Goal: Task Accomplishment & Management: Use online tool/utility

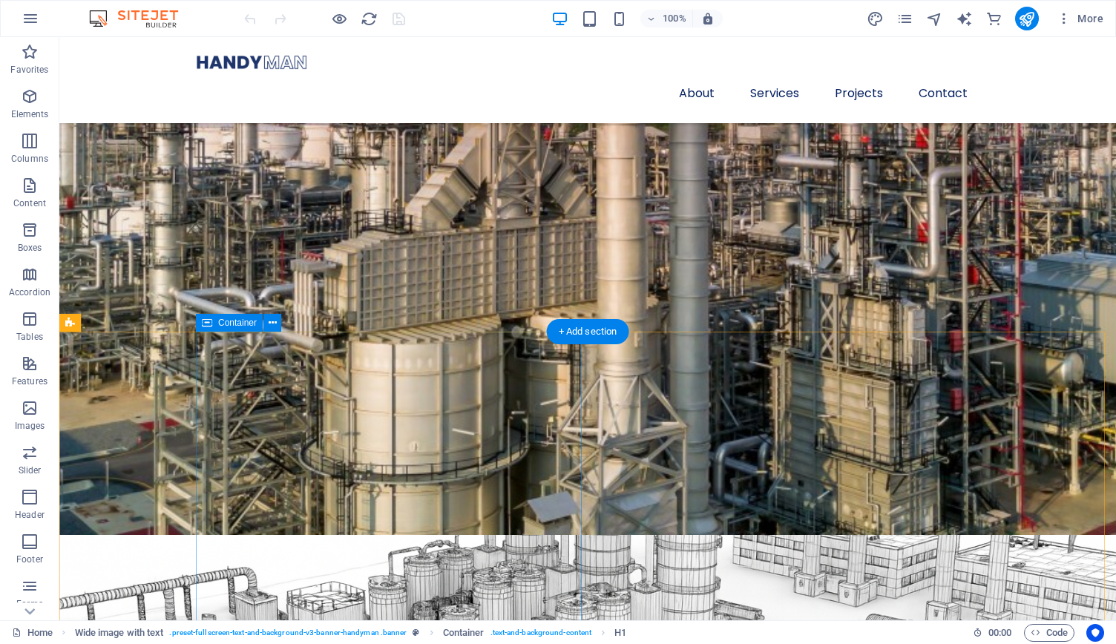
scroll to position [736, 0]
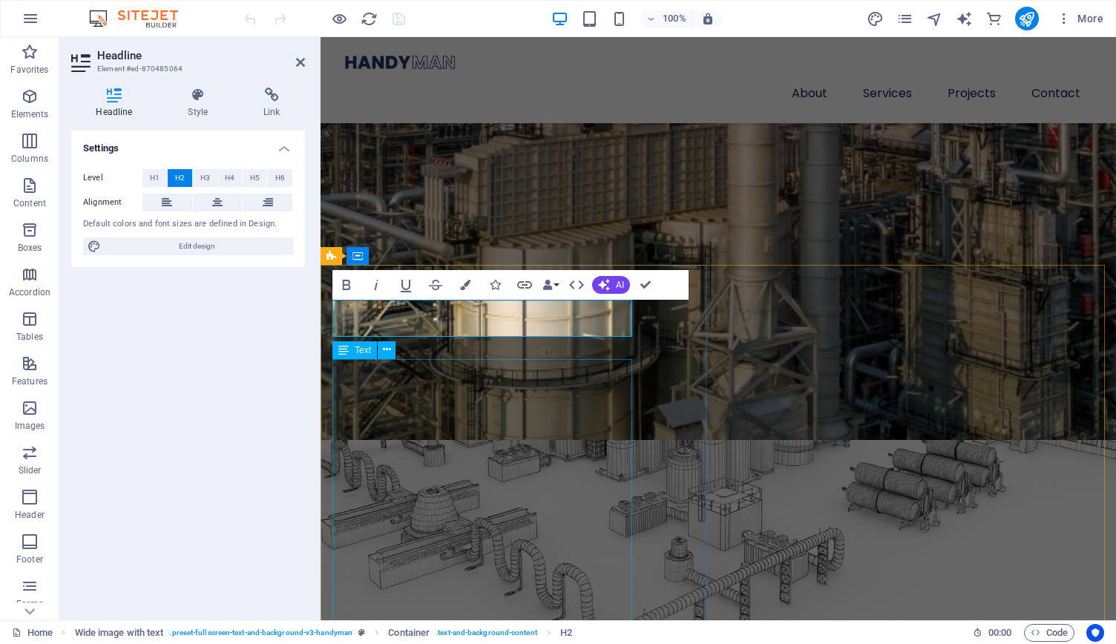
scroll to position [812, 0]
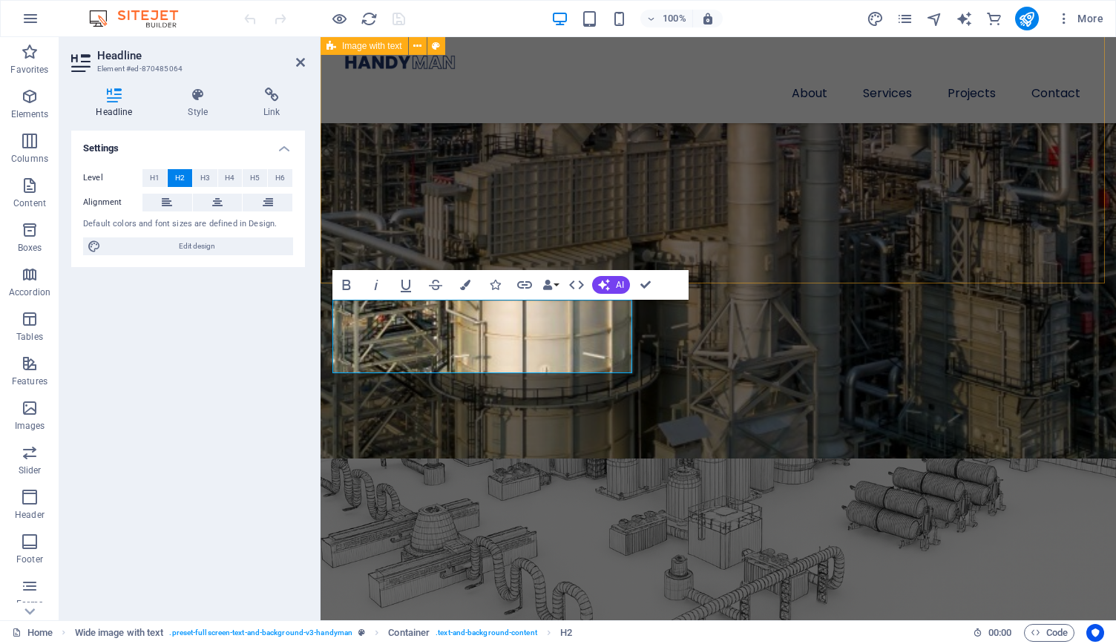
click at [398, 229] on div "WIS presence in the Energy Market [PERSON_NAME] Industries is an international …" at bounding box center [719, 650] width 796 height 1096
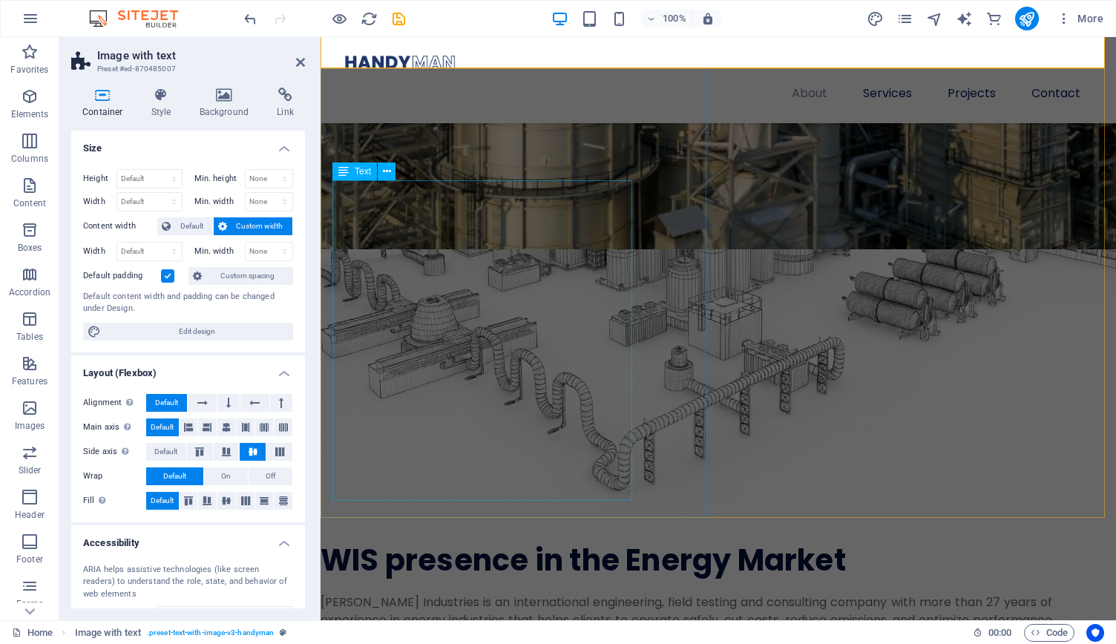
scroll to position [1027, 0]
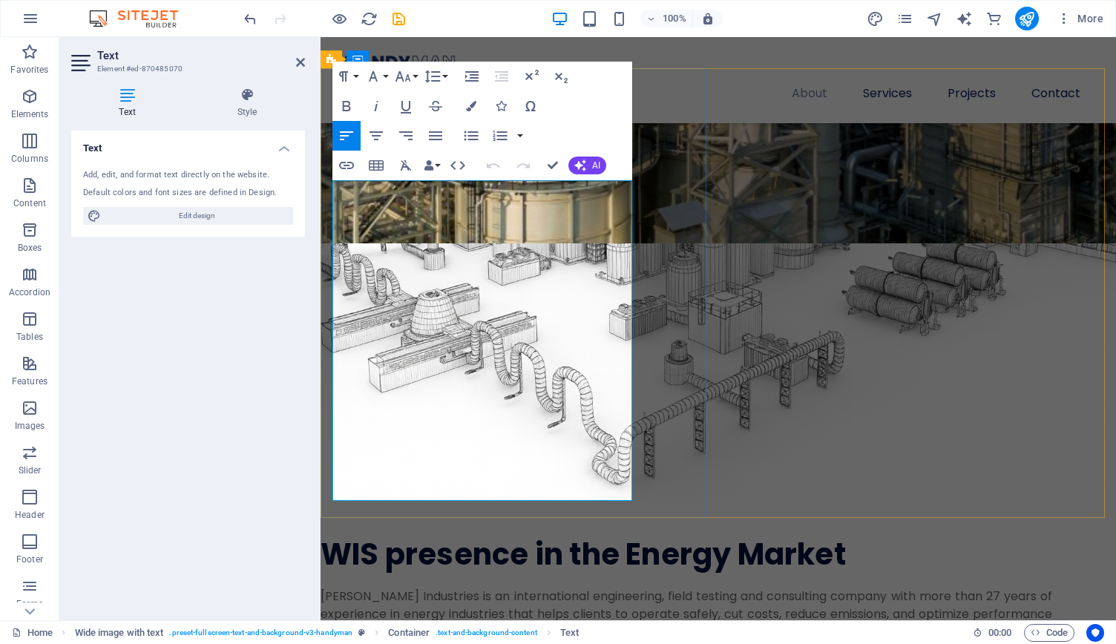
drag, startPoint x: 540, startPoint y: 491, endPoint x: 367, endPoint y: 258, distance: 291.3
drag, startPoint x: 542, startPoint y: 493, endPoint x: 324, endPoint y: 164, distance: 394.2
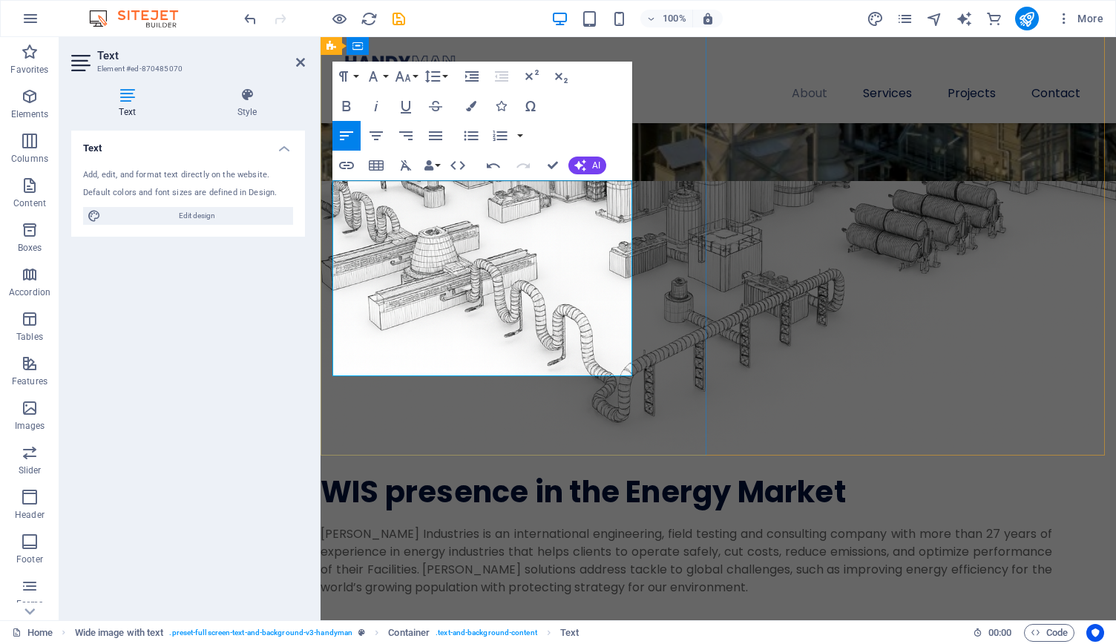
scroll to position [7013, 1]
select select "px"
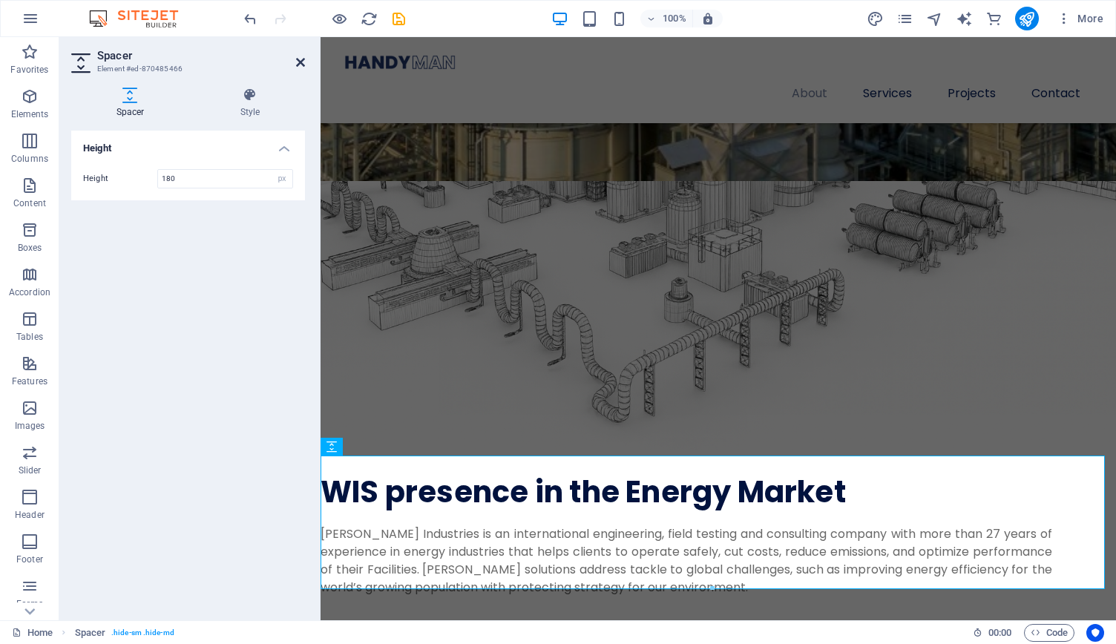
click at [299, 62] on icon at bounding box center [300, 62] width 9 height 12
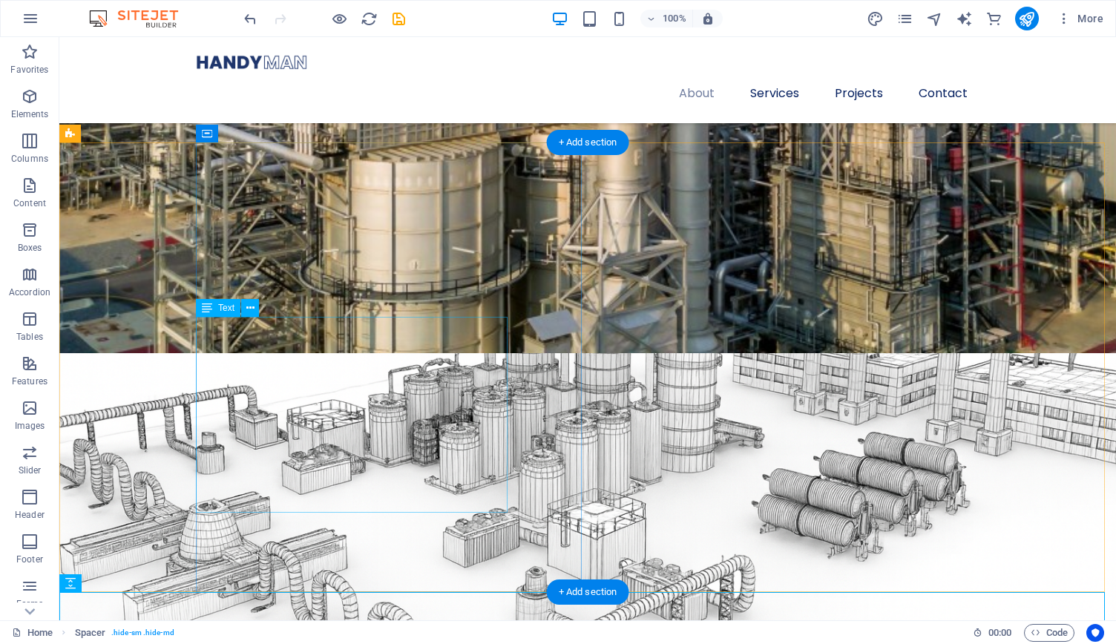
scroll to position [894, 0]
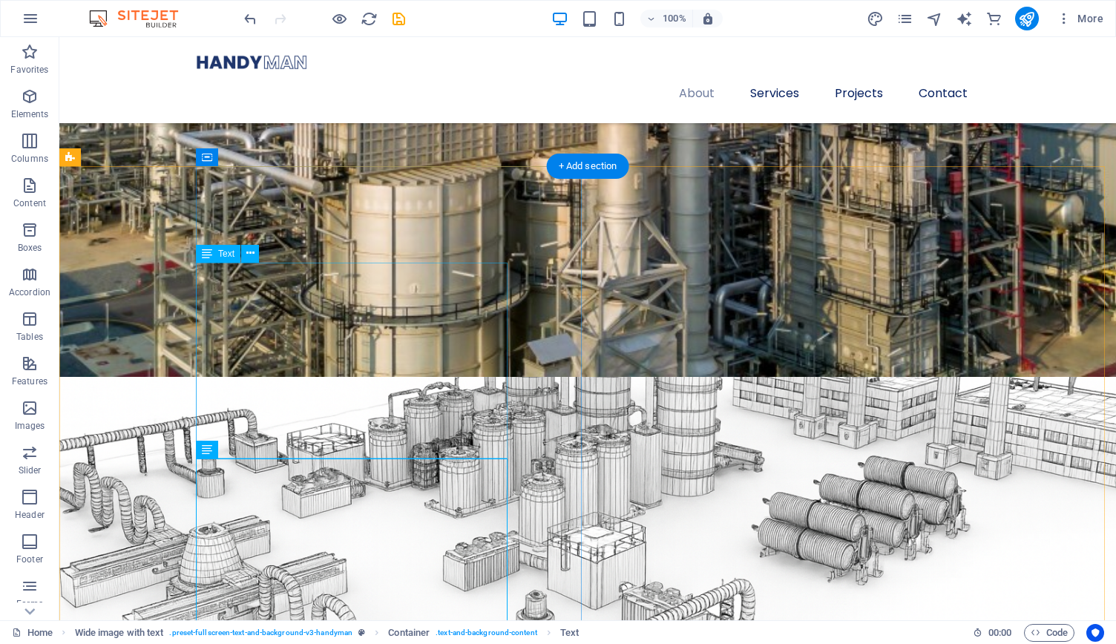
drag, startPoint x: 399, startPoint y: 459, endPoint x: 405, endPoint y: 182, distance: 277.7
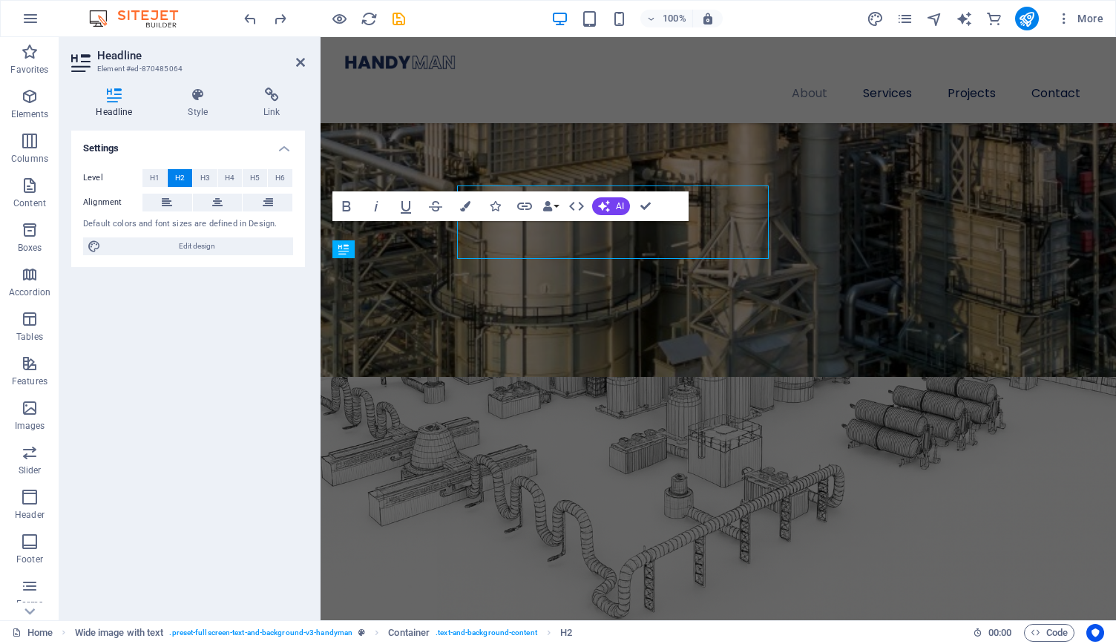
scroll to position [953, 0]
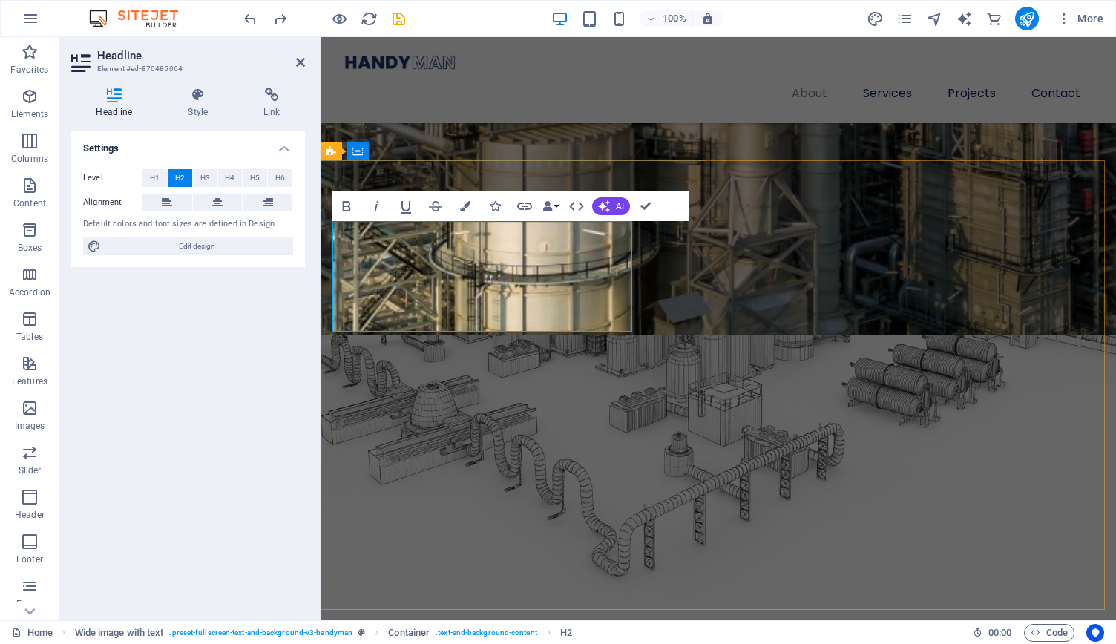
copy h2 "Proficiency"
drag, startPoint x: 336, startPoint y: 235, endPoint x: 531, endPoint y: 234, distance: 196.0
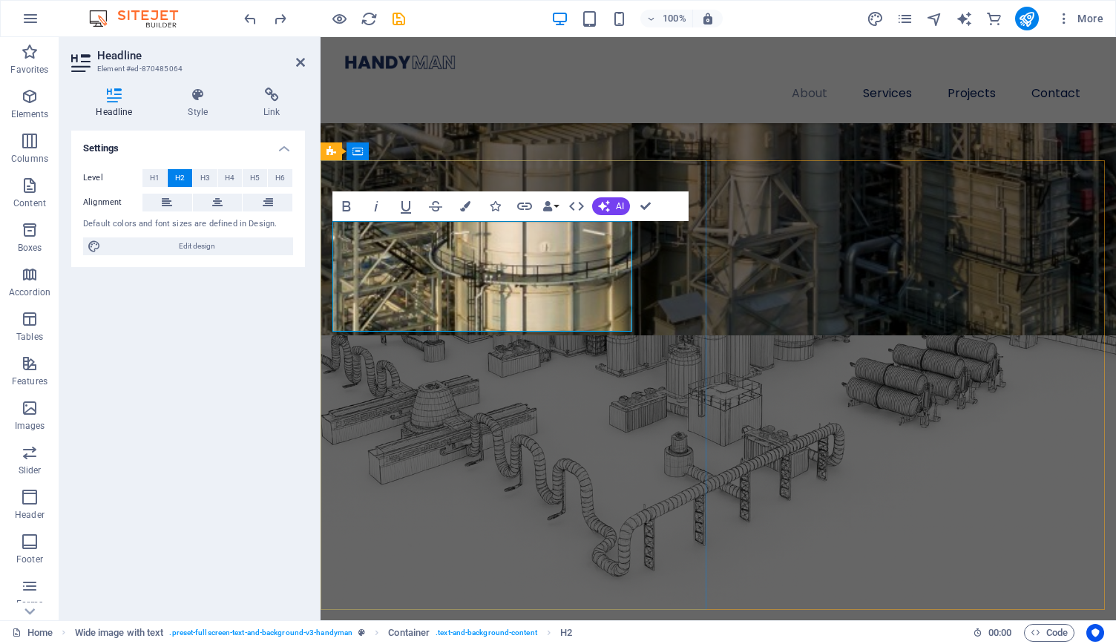
click at [206, 247] on span "Edit design" at bounding box center [196, 247] width 183 height 18
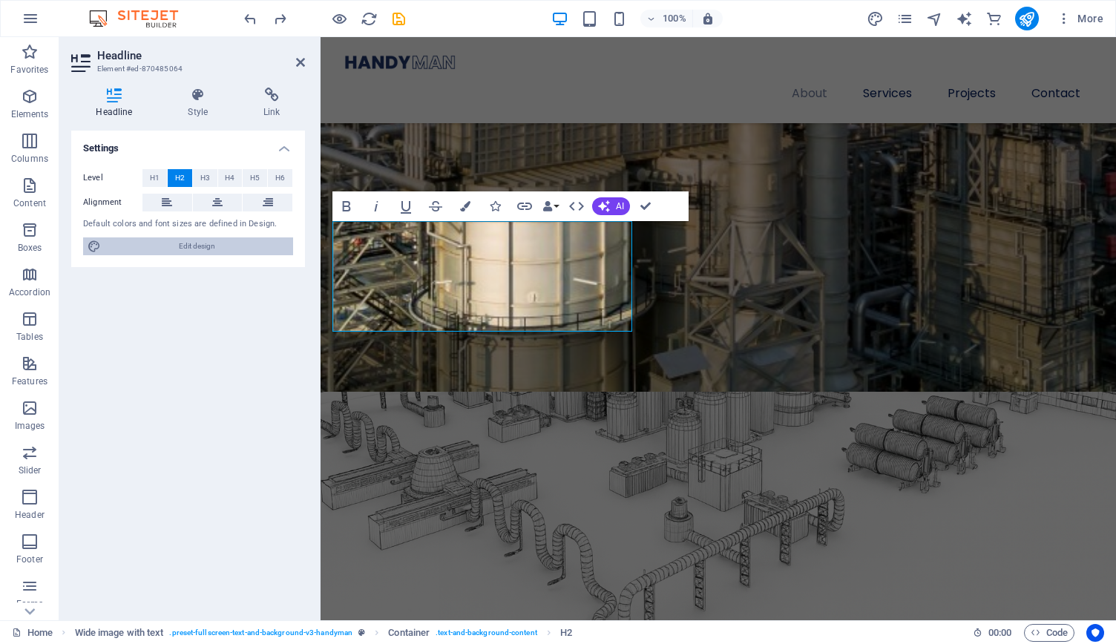
select select "px"
select select "400"
select select "px"
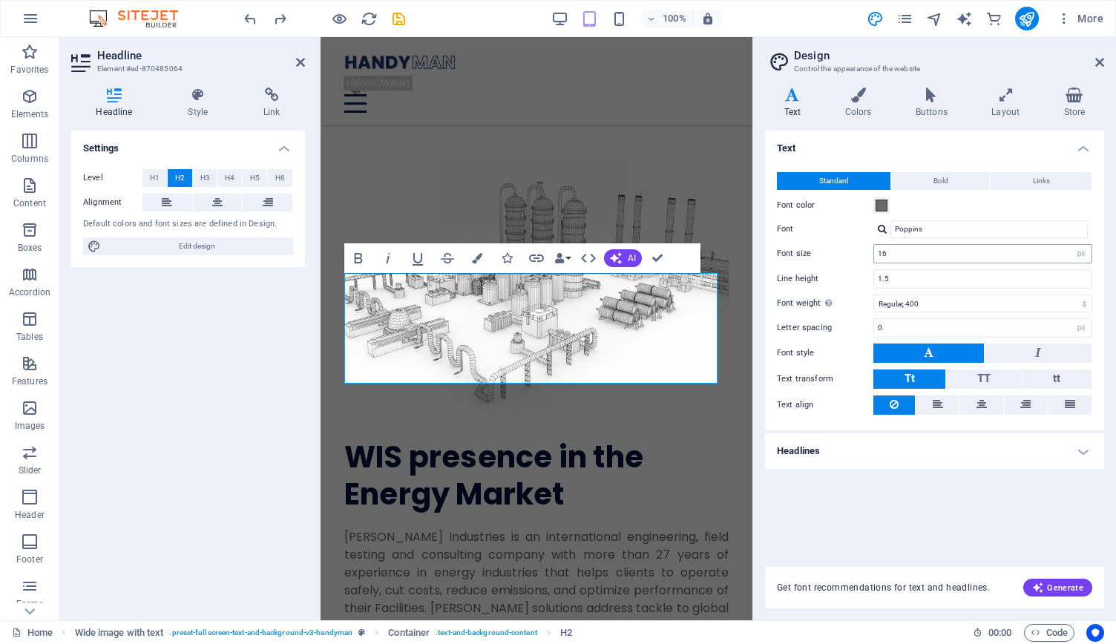
scroll to position [2050, 0]
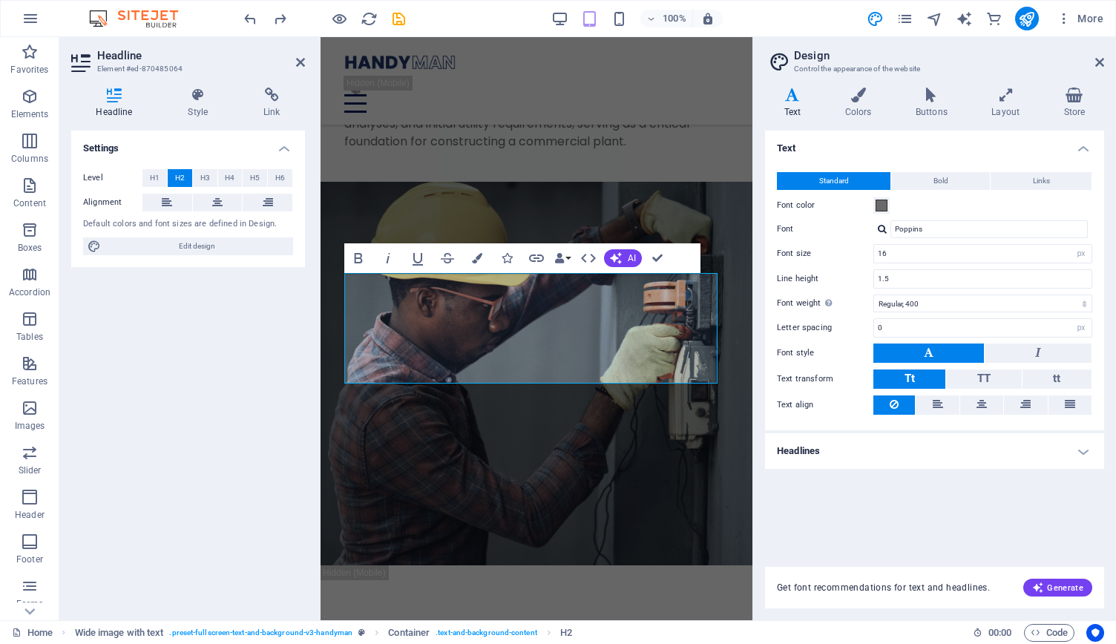
click at [788, 102] on icon at bounding box center [792, 95] width 55 height 15
drag, startPoint x: 1033, startPoint y: 250, endPoint x: 840, endPoint y: 278, distance: 195.0
click at [840, 278] on div "Standard Bold Links Font color Font Poppins Font size 16 rem px Line height 1.5…" at bounding box center [934, 293] width 345 height 273
click at [950, 506] on div "Text Standard Bold Links Font color Font Poppins Font size 8 rem px Line height…" at bounding box center [934, 340] width 339 height 419
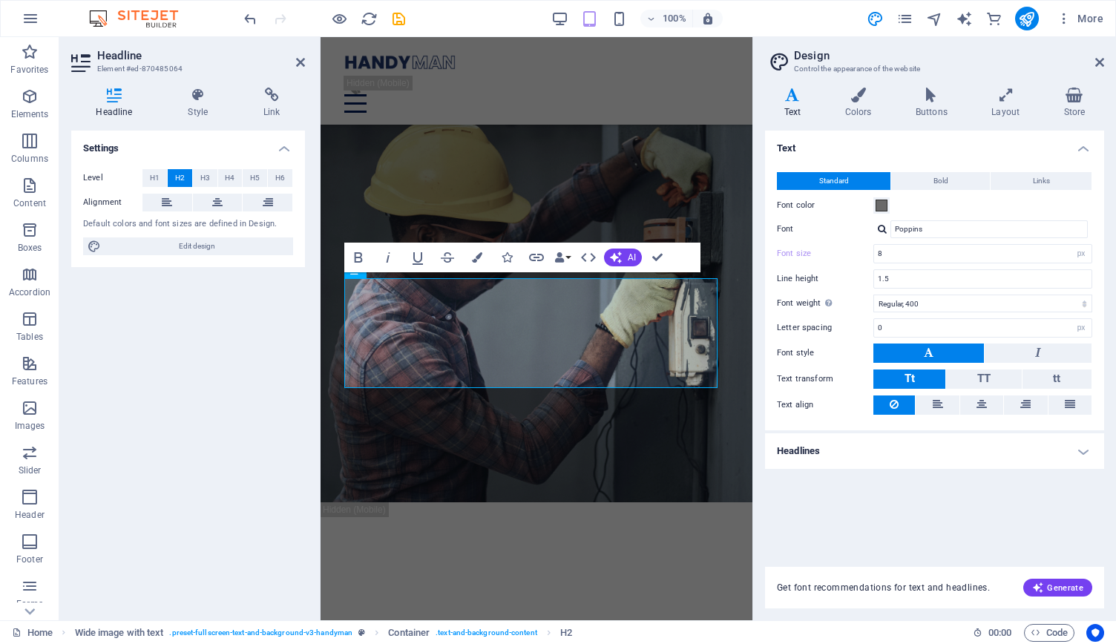
scroll to position [1836, 0]
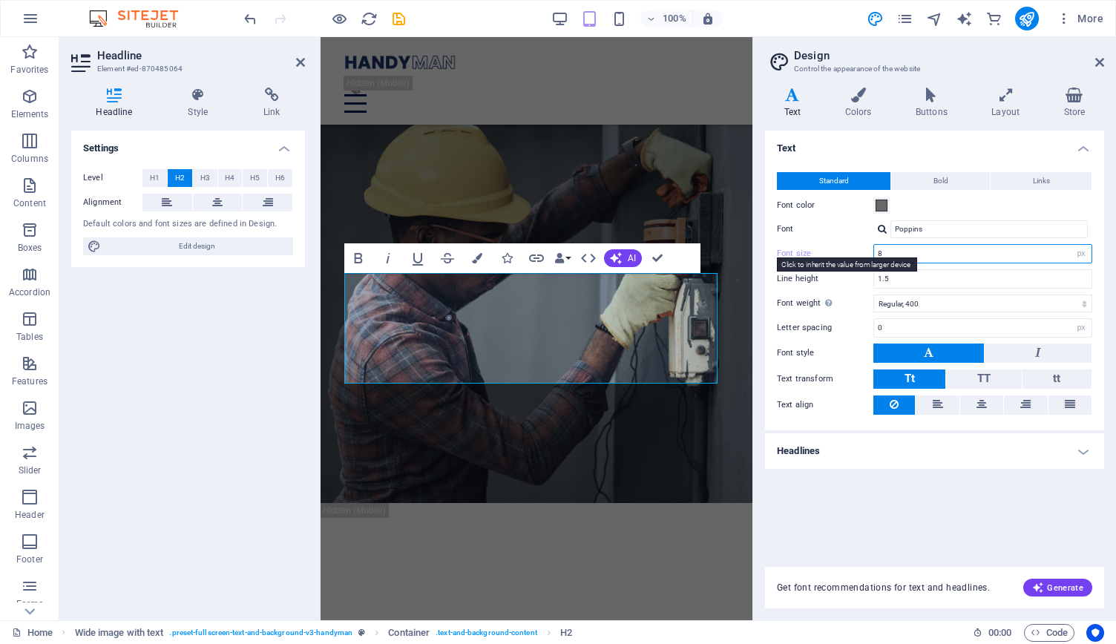
drag, startPoint x: 887, startPoint y: 250, endPoint x: 854, endPoint y: 251, distance: 33.4
click at [854, 251] on div "Font size 8 rem px" at bounding box center [934, 253] width 315 height 19
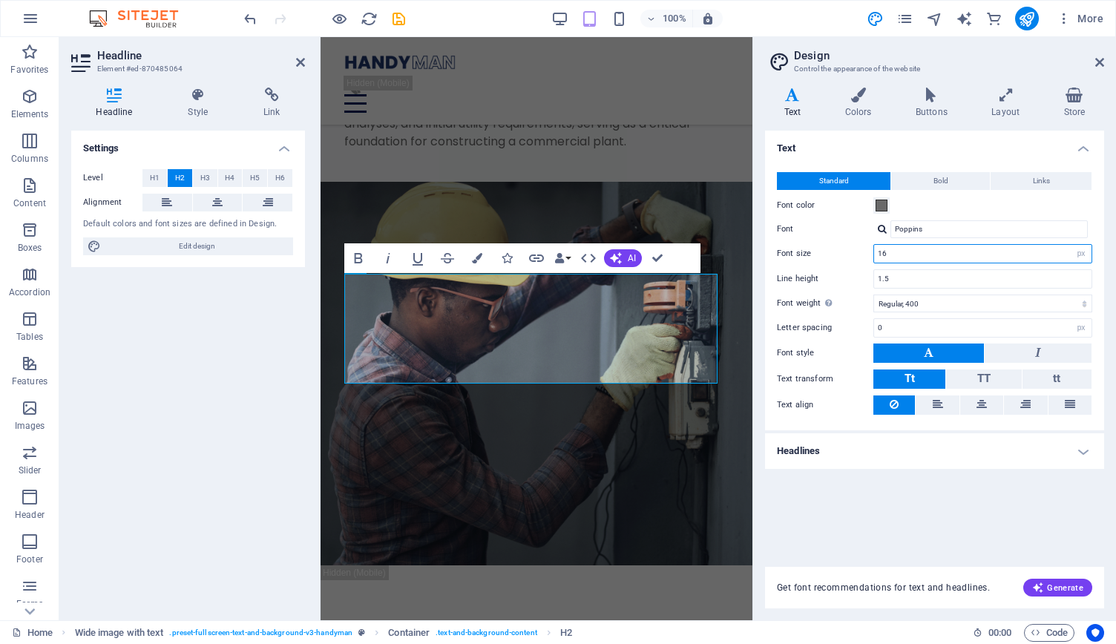
scroll to position [2050, 0]
type input "16"
click at [906, 505] on div "Text Standard Bold Links Font color Font Poppins Font size 16 rem px Line heigh…" at bounding box center [934, 340] width 339 height 419
click at [1098, 59] on icon at bounding box center [1100, 62] width 9 height 12
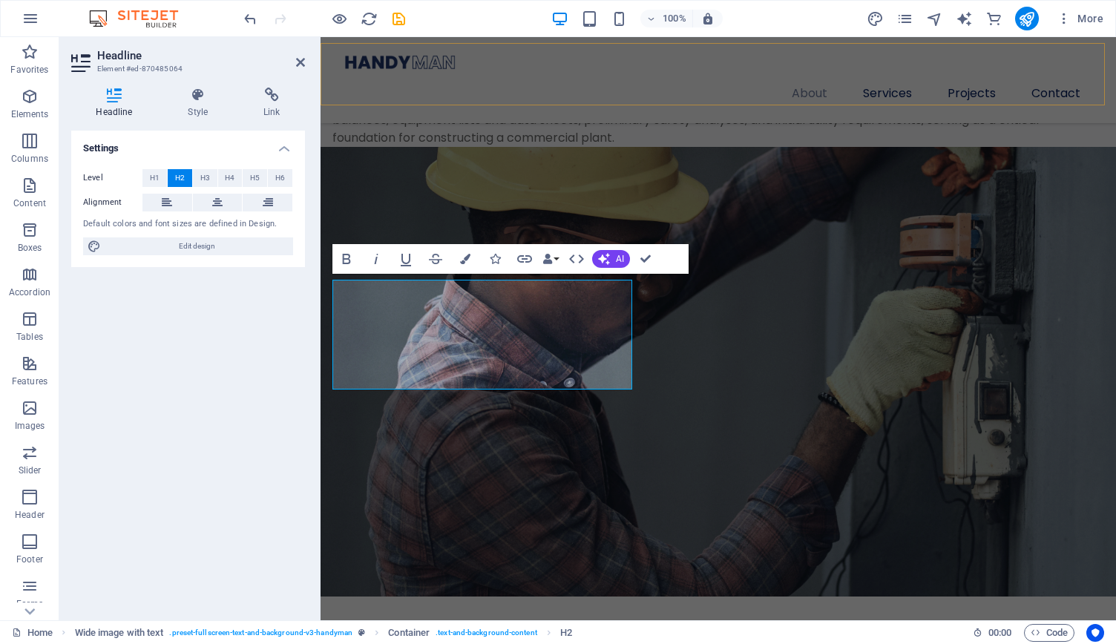
scroll to position [883, 0]
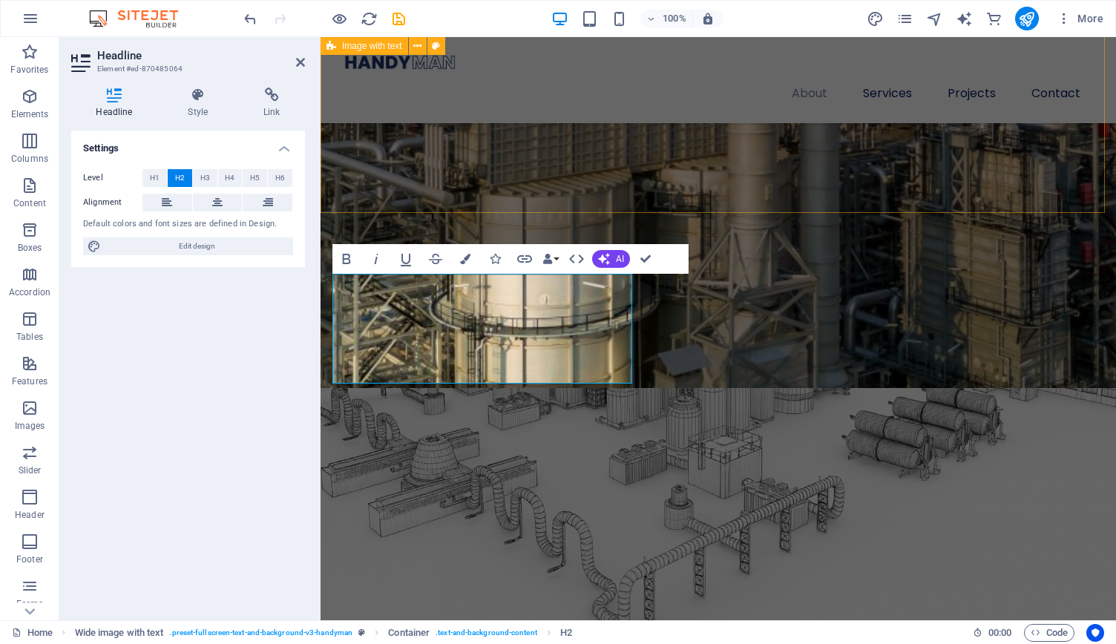
click at [585, 182] on div "WIS presence in the Energy Market [PERSON_NAME] Industries is an international …" at bounding box center [719, 580] width 796 height 1096
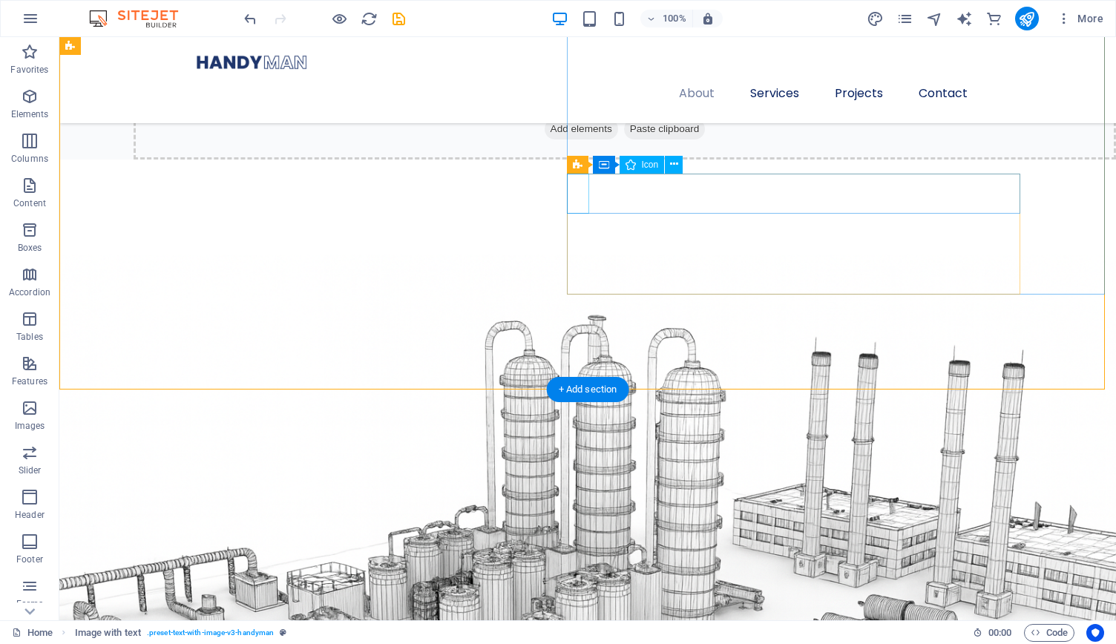
scroll to position [847, 0]
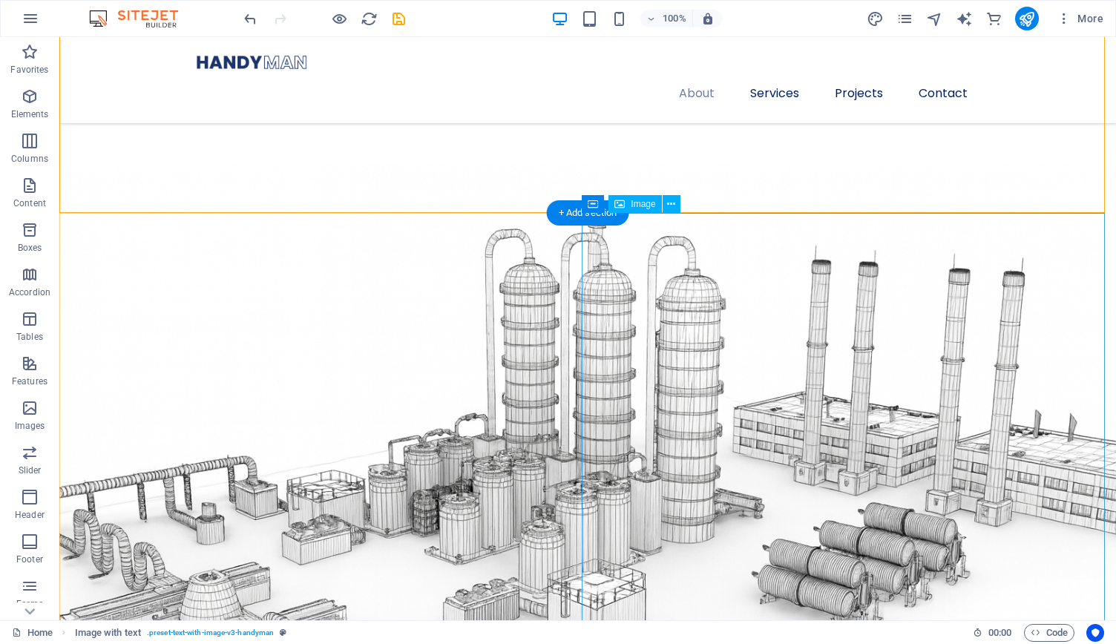
select select "%"
select select "px"
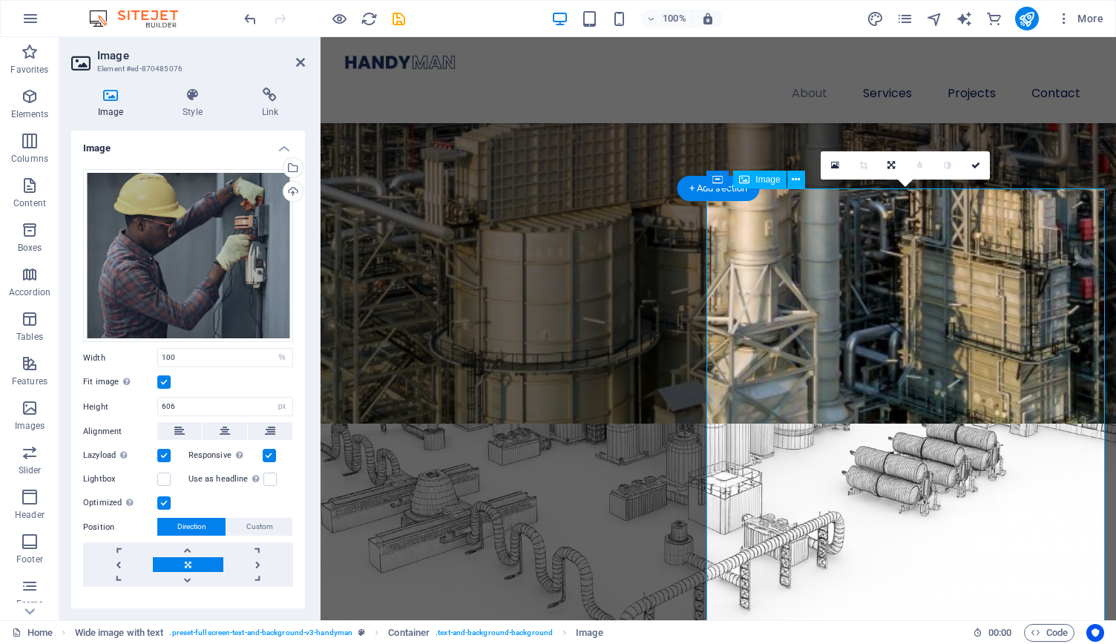
scroll to position [907, 0]
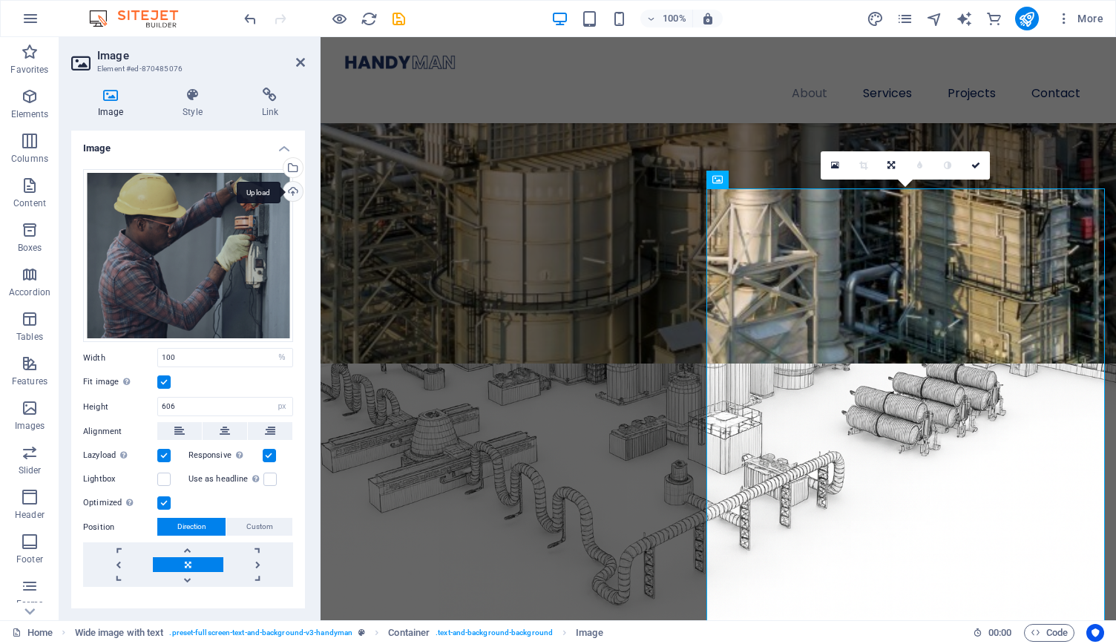
click at [289, 190] on div "Upload" at bounding box center [292, 193] width 22 height 22
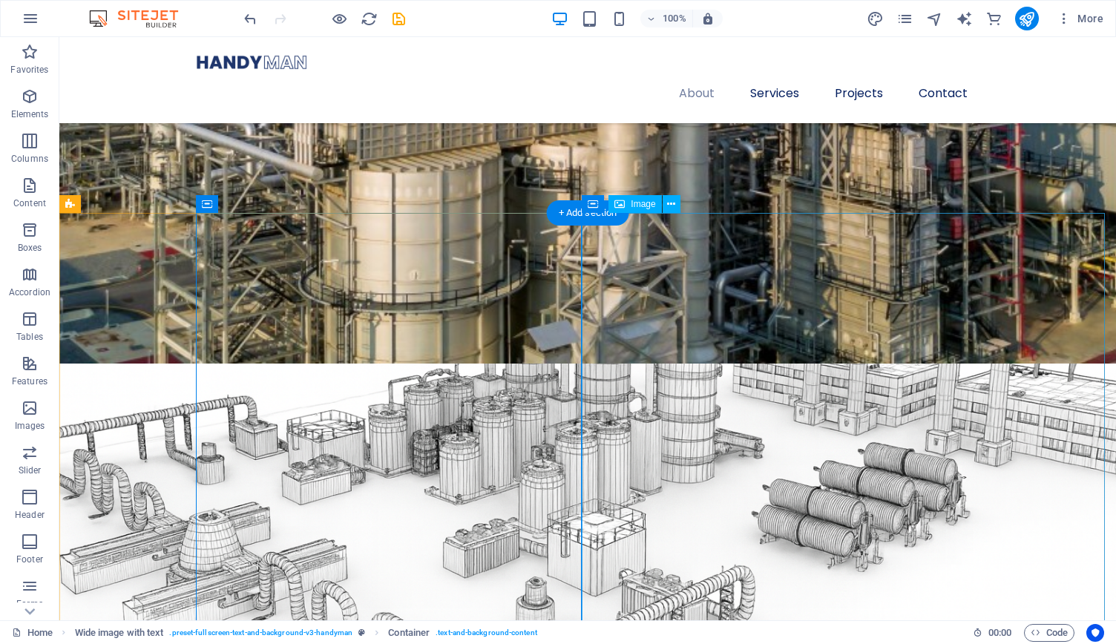
scroll to position [847, 0]
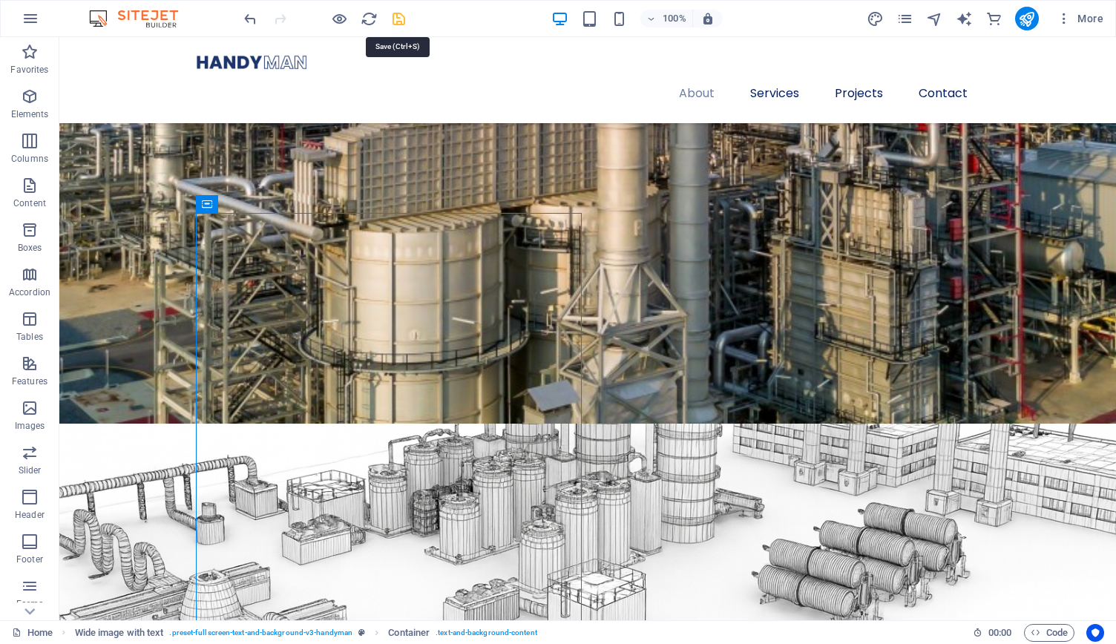
click at [398, 17] on icon "save" at bounding box center [398, 18] width 17 height 17
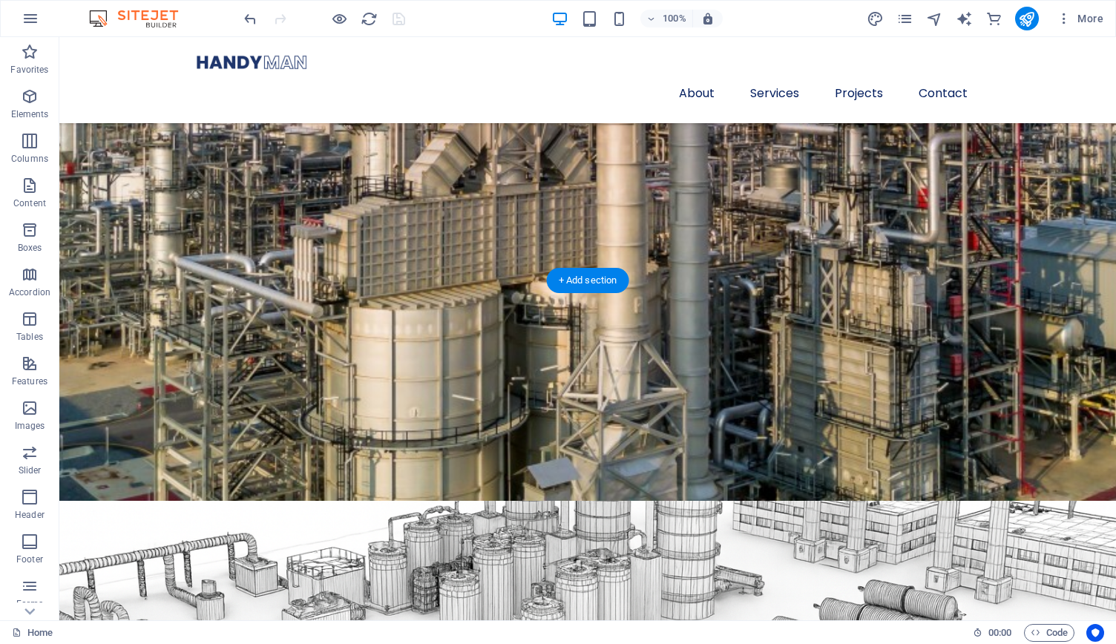
scroll to position [779, 0]
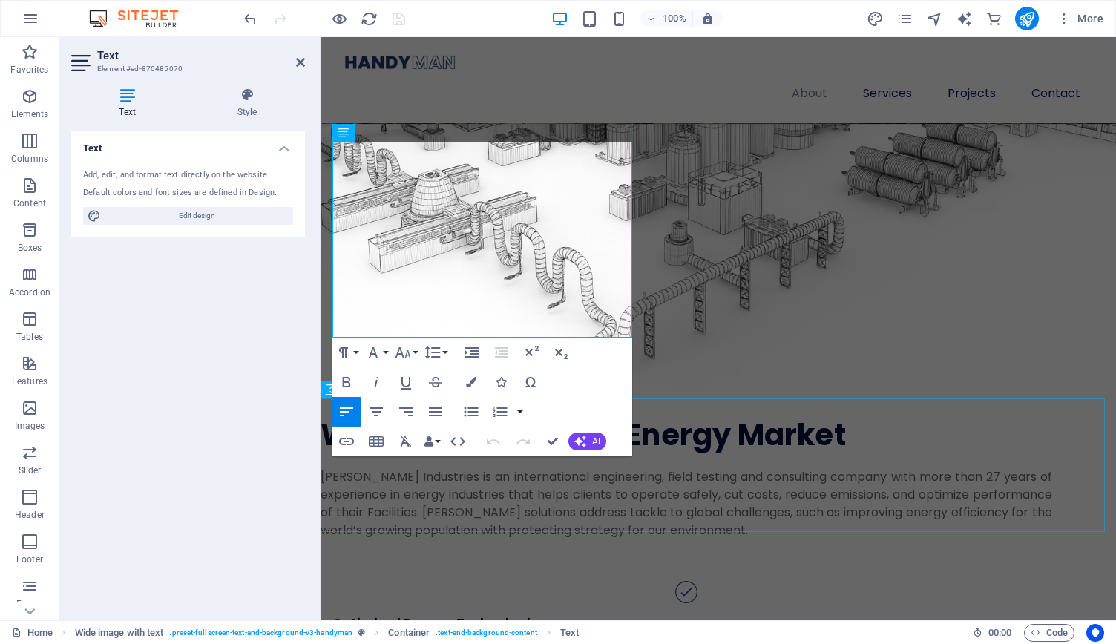
scroll to position [1148, 0]
click at [440, 405] on icon "button" at bounding box center [436, 411] width 18 height 18
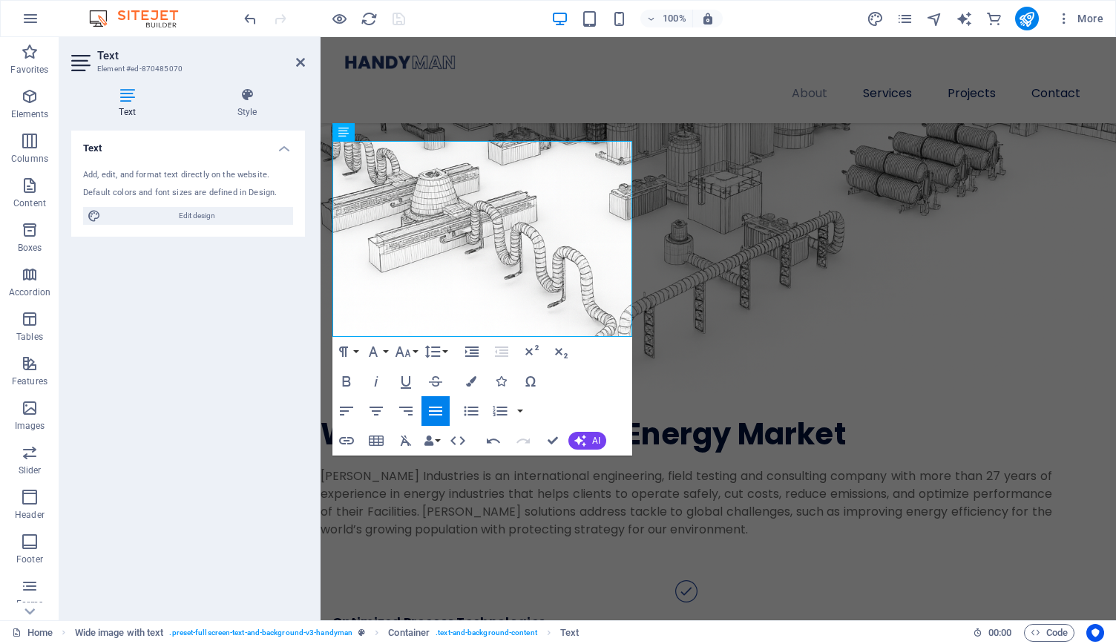
click at [284, 376] on div "Text Add, edit, and format text directly on the website. Default colors and fon…" at bounding box center [188, 370] width 234 height 478
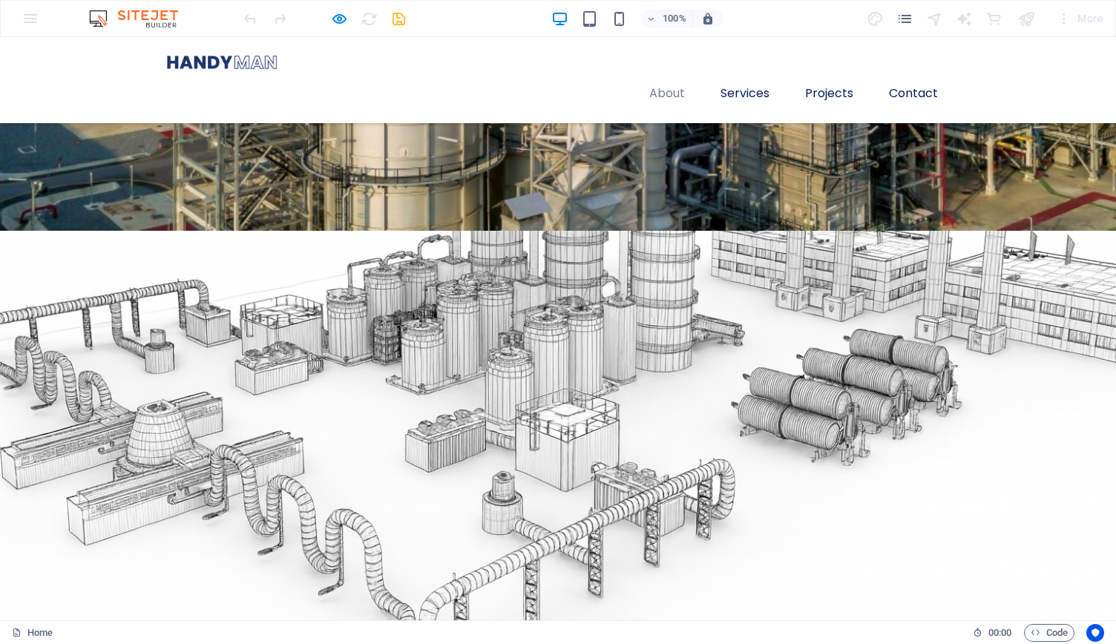
scroll to position [934, 0]
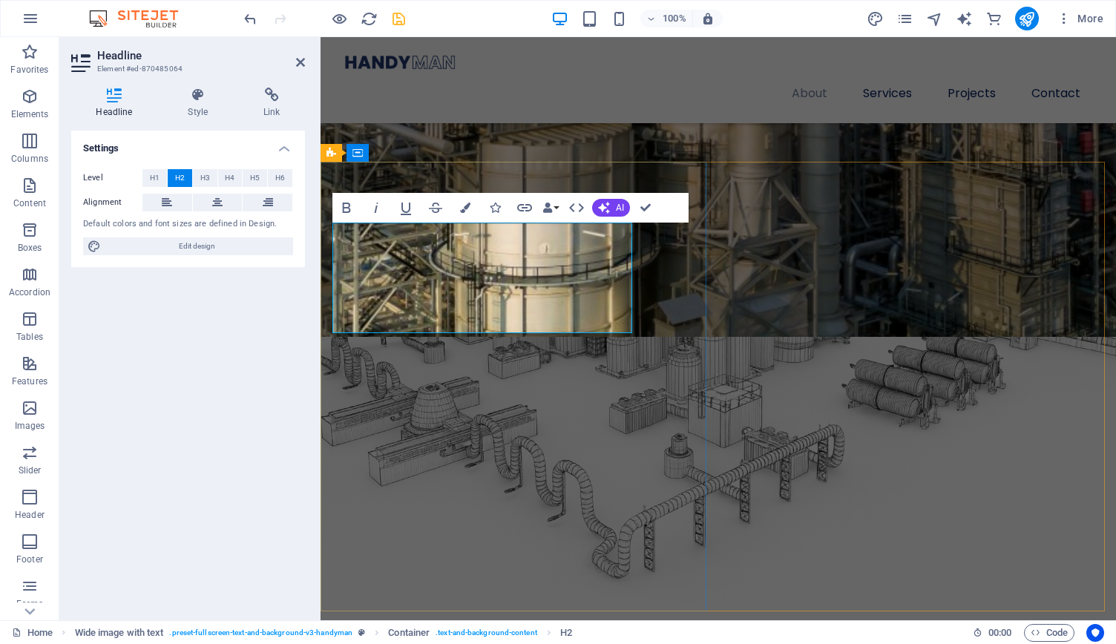
click at [200, 110] on h4 "Style" at bounding box center [201, 103] width 76 height 31
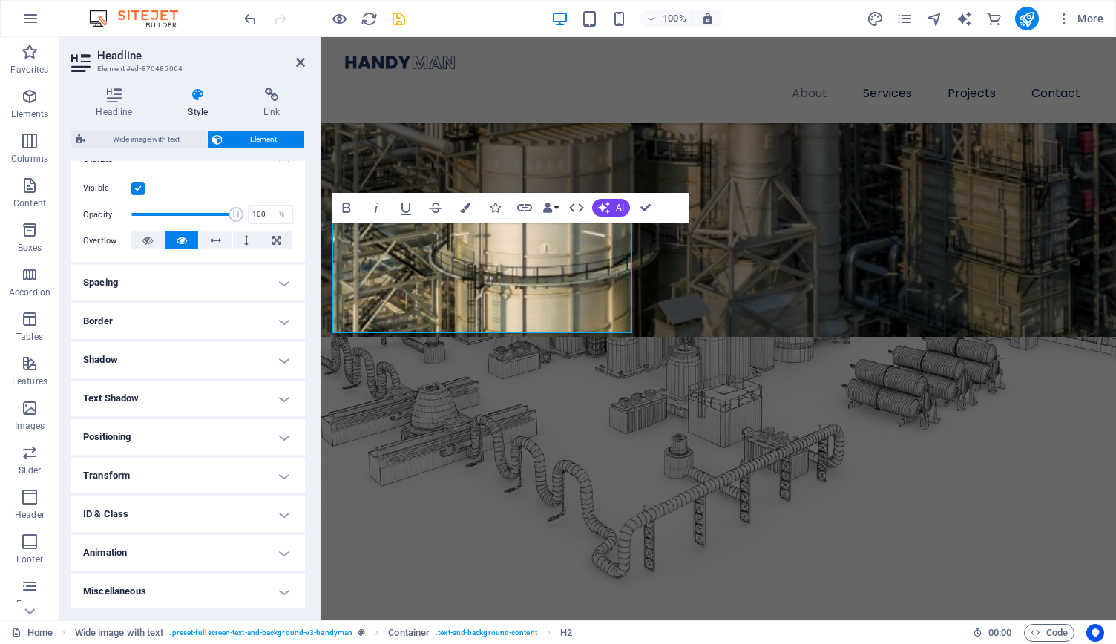
scroll to position [0, 0]
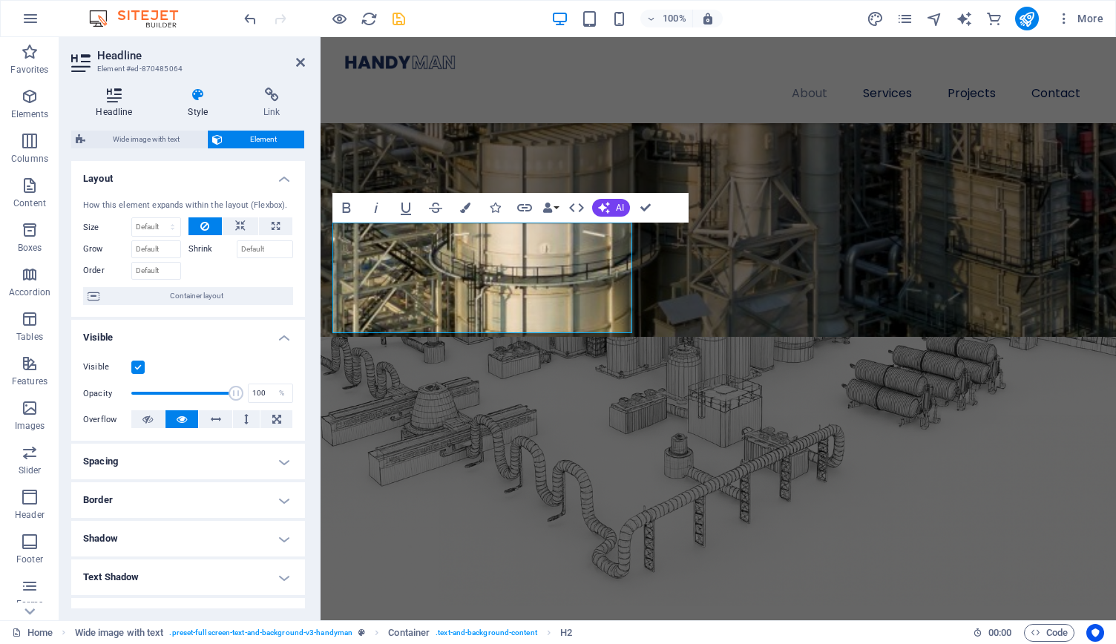
click at [116, 96] on icon at bounding box center [114, 95] width 86 height 15
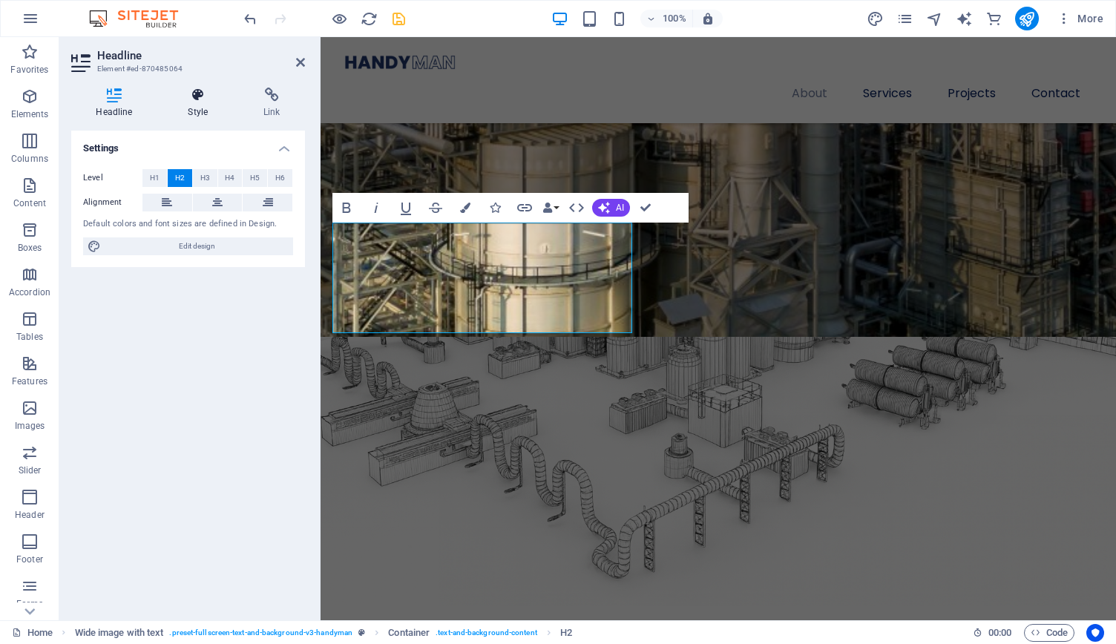
click at [195, 96] on icon at bounding box center [198, 95] width 70 height 15
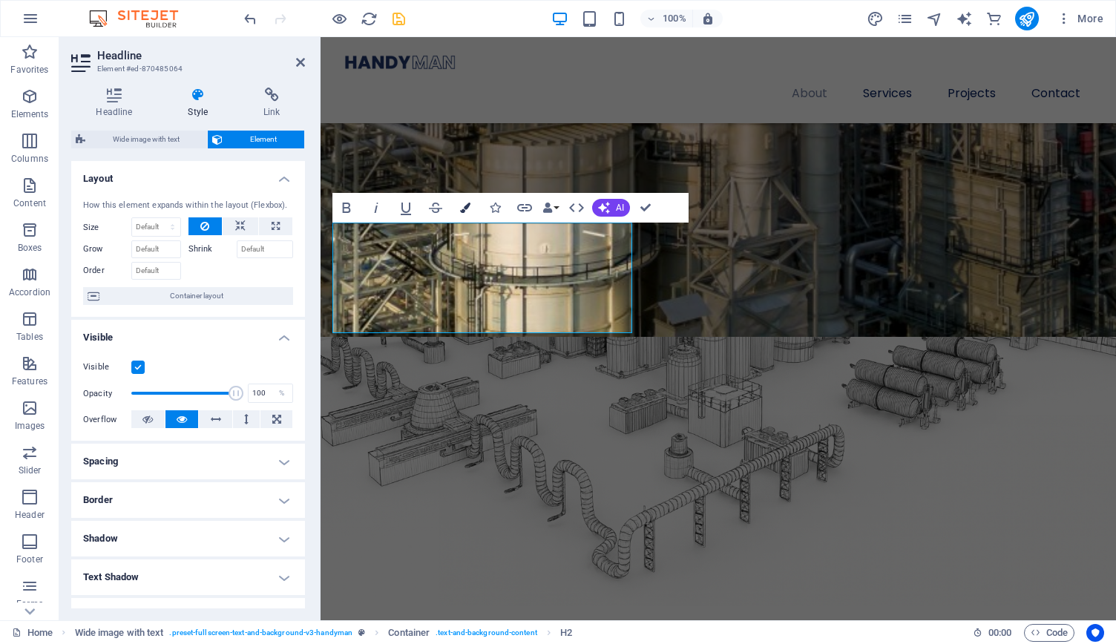
click at [465, 211] on icon "button" at bounding box center [465, 208] width 10 height 10
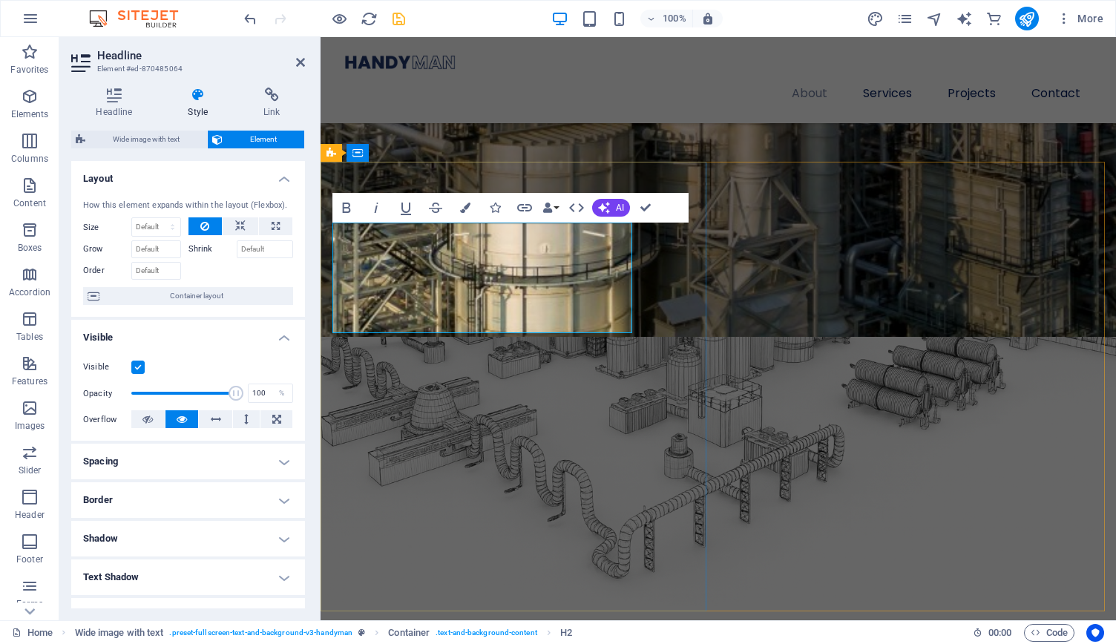
drag, startPoint x: 548, startPoint y: 237, endPoint x: 521, endPoint y: 307, distance: 75.4
click at [464, 212] on icon "button" at bounding box center [465, 208] width 10 height 10
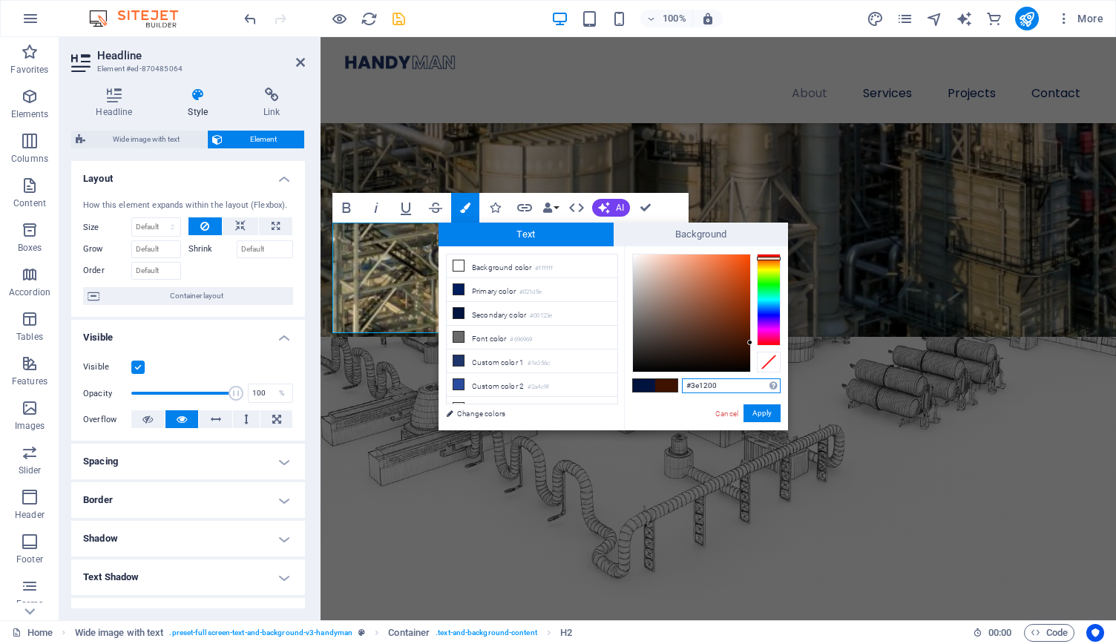
click at [767, 258] on div at bounding box center [769, 300] width 24 height 92
drag, startPoint x: 773, startPoint y: 253, endPoint x: 778, endPoint y: 342, distance: 89.2
click at [778, 342] on div at bounding box center [769, 300] width 24 height 92
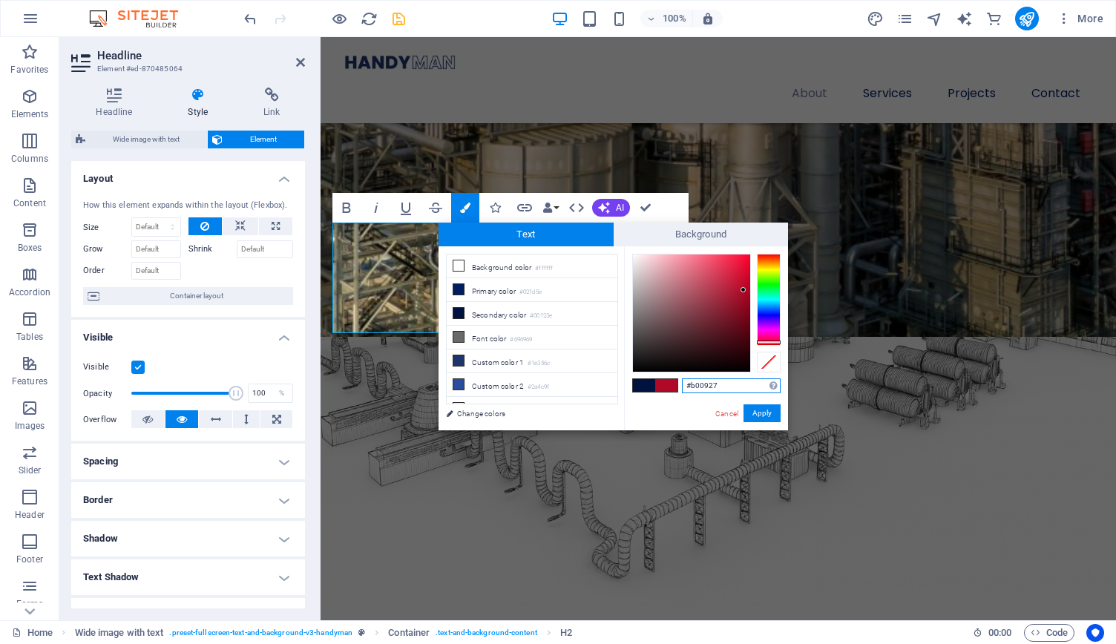
drag, startPoint x: 750, startPoint y: 341, endPoint x: 744, endPoint y: 291, distance: 50.8
click at [744, 291] on div at bounding box center [743, 289] width 5 height 5
type input "#af0927"
click at [765, 416] on button "Apply" at bounding box center [762, 414] width 37 height 18
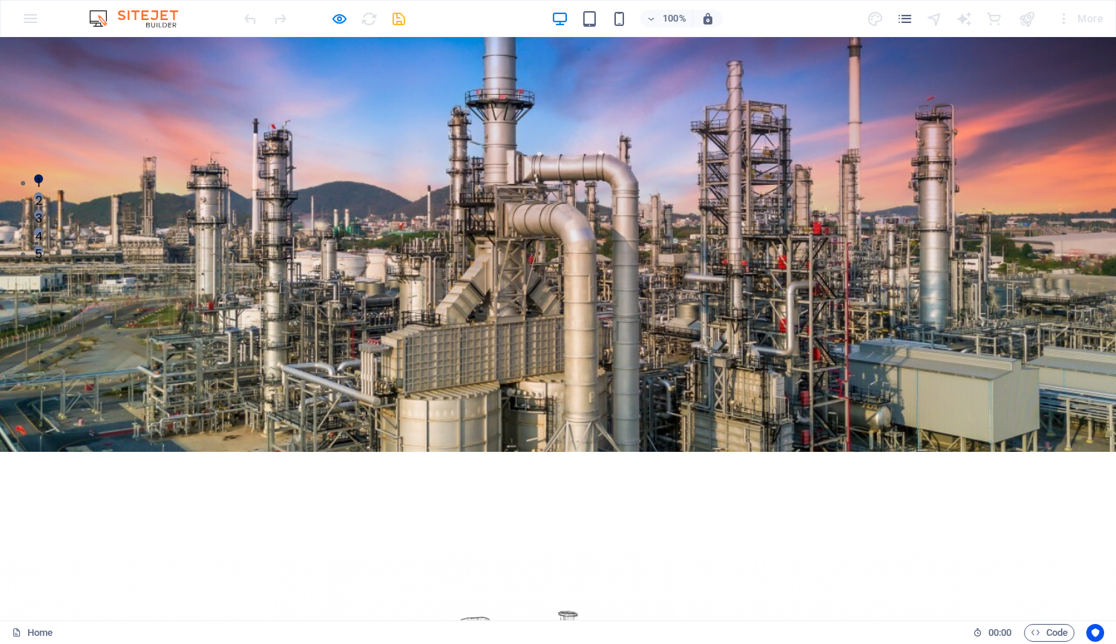
scroll to position [365, 0]
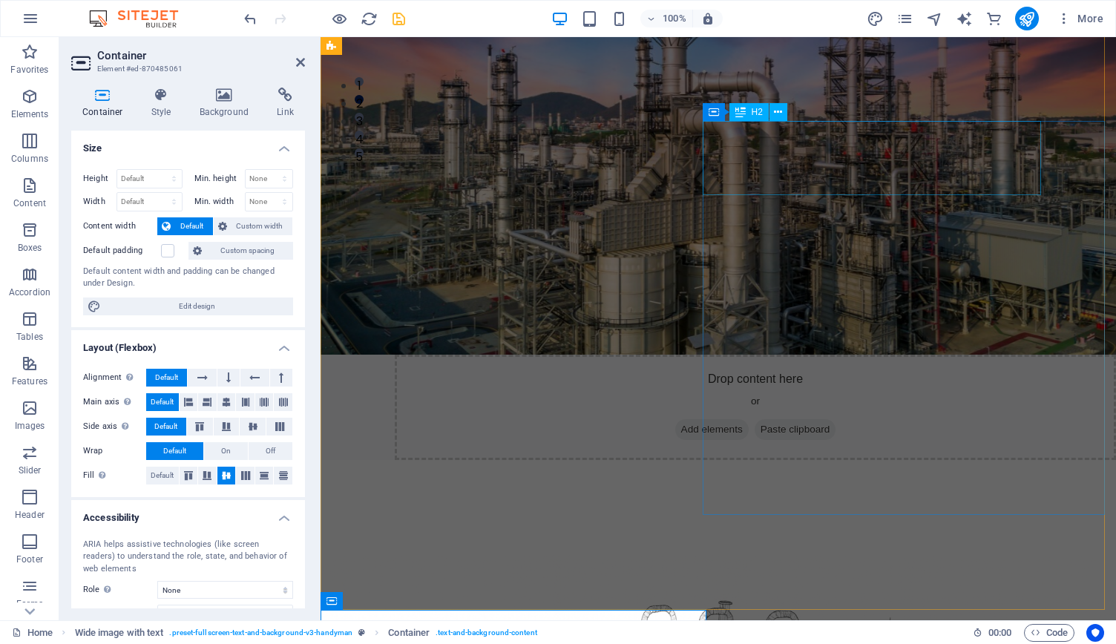
scroll to position [260, 0]
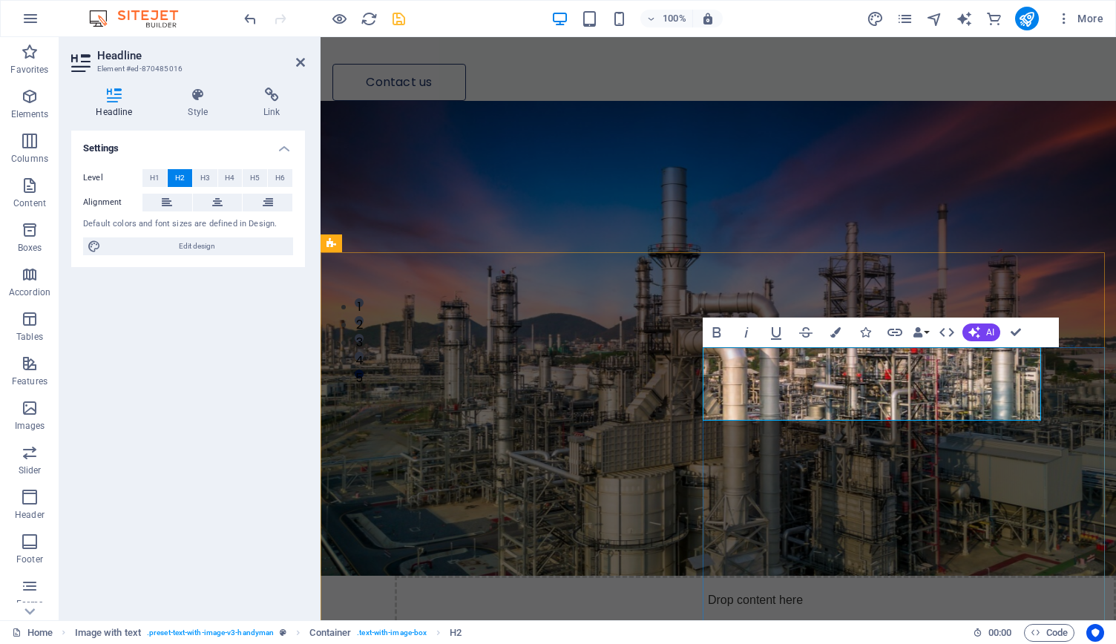
drag, startPoint x: 953, startPoint y: 359, endPoint x: 945, endPoint y: 400, distance: 41.6
click at [828, 335] on button "Colors" at bounding box center [836, 333] width 28 height 30
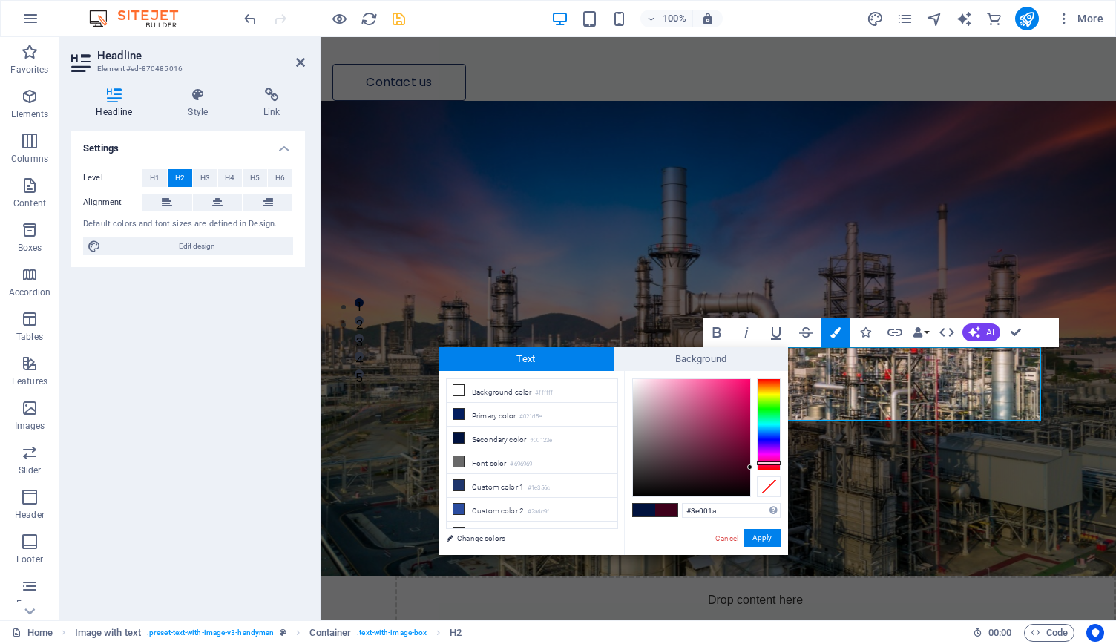
click at [767, 463] on div at bounding box center [769, 425] width 24 height 92
type input "#ad034b"
drag, startPoint x: 748, startPoint y: 467, endPoint x: 748, endPoint y: 416, distance: 50.5
click at [748, 416] on div at bounding box center [747, 415] width 5 height 5
click at [770, 540] on button "Apply" at bounding box center [762, 538] width 37 height 18
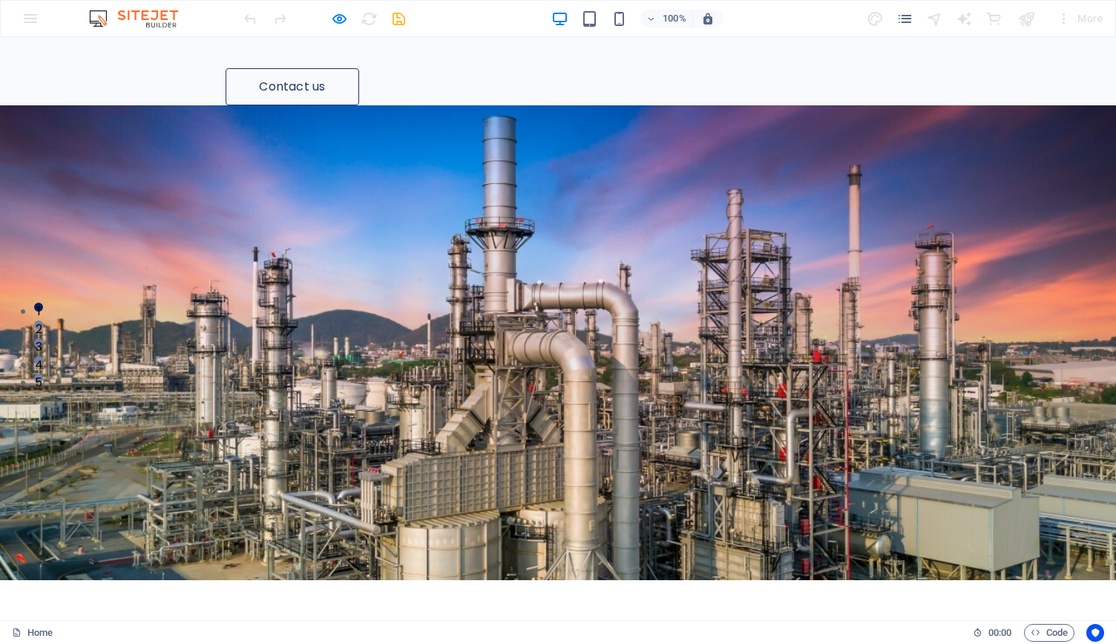
scroll to position [257, 0]
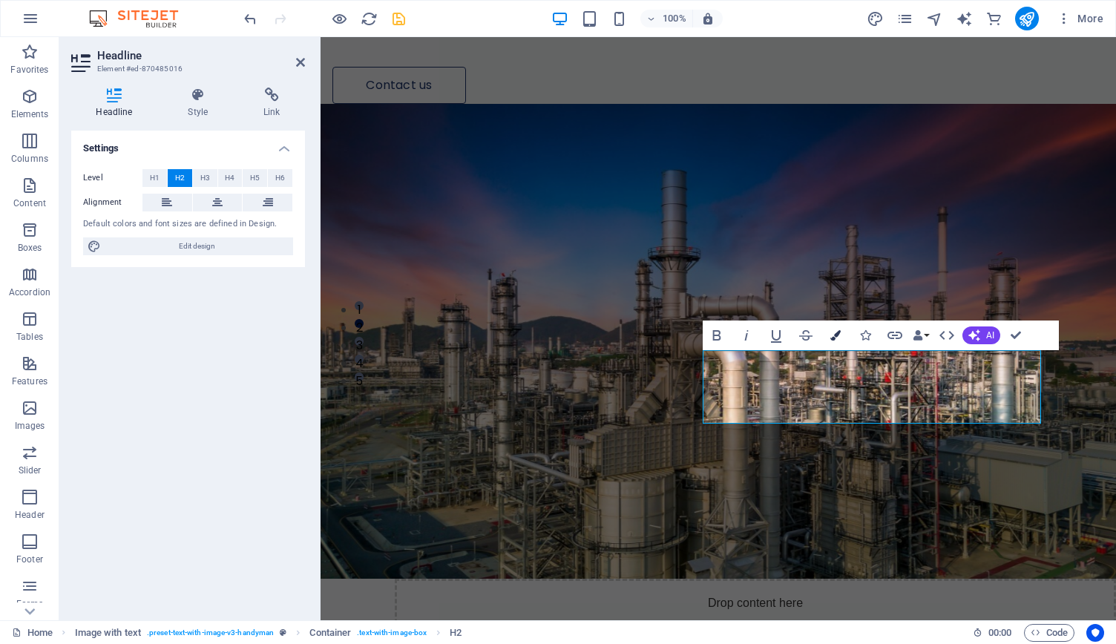
click at [832, 338] on icon "button" at bounding box center [836, 335] width 10 height 10
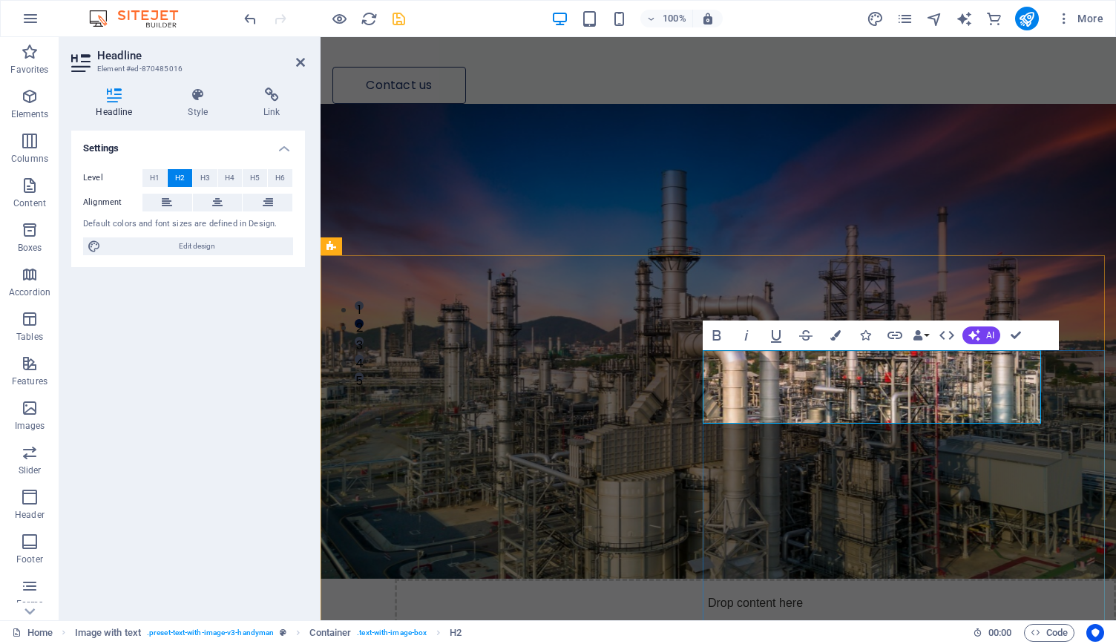
drag, startPoint x: 813, startPoint y: 396, endPoint x: 916, endPoint y: 399, distance: 103.2
click at [834, 333] on icon "button" at bounding box center [836, 335] width 10 height 10
type input "#ad034b"
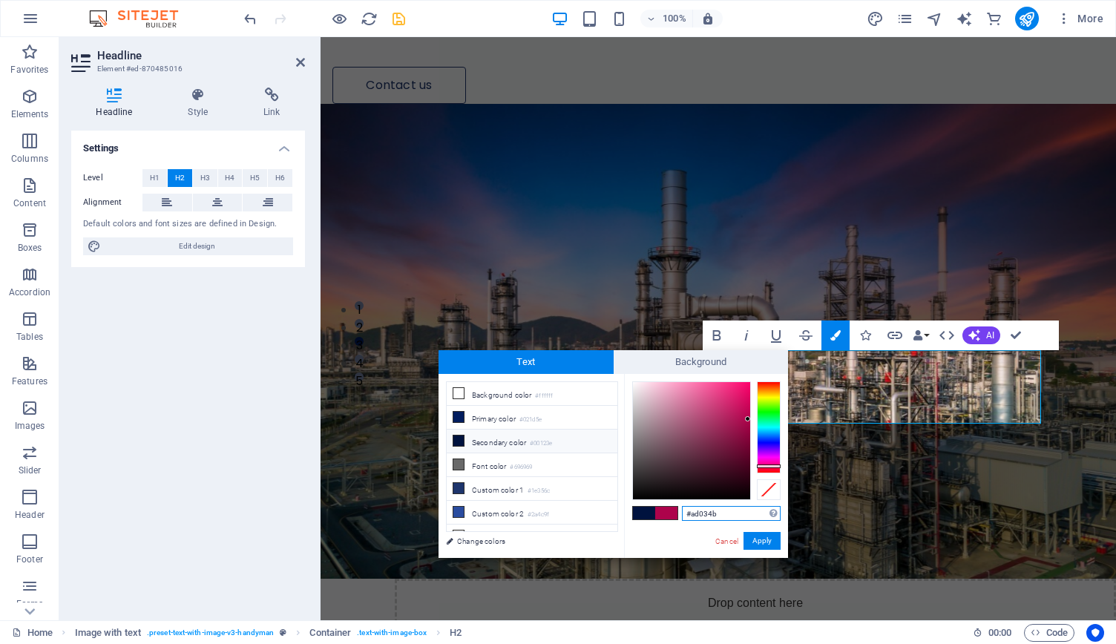
drag, startPoint x: 726, startPoint y: 512, endPoint x: 682, endPoint y: 514, distance: 43.8
click at [682, 514] on input "#ad034b" at bounding box center [731, 513] width 99 height 15
click at [729, 541] on link "Cancel" at bounding box center [727, 541] width 26 height 11
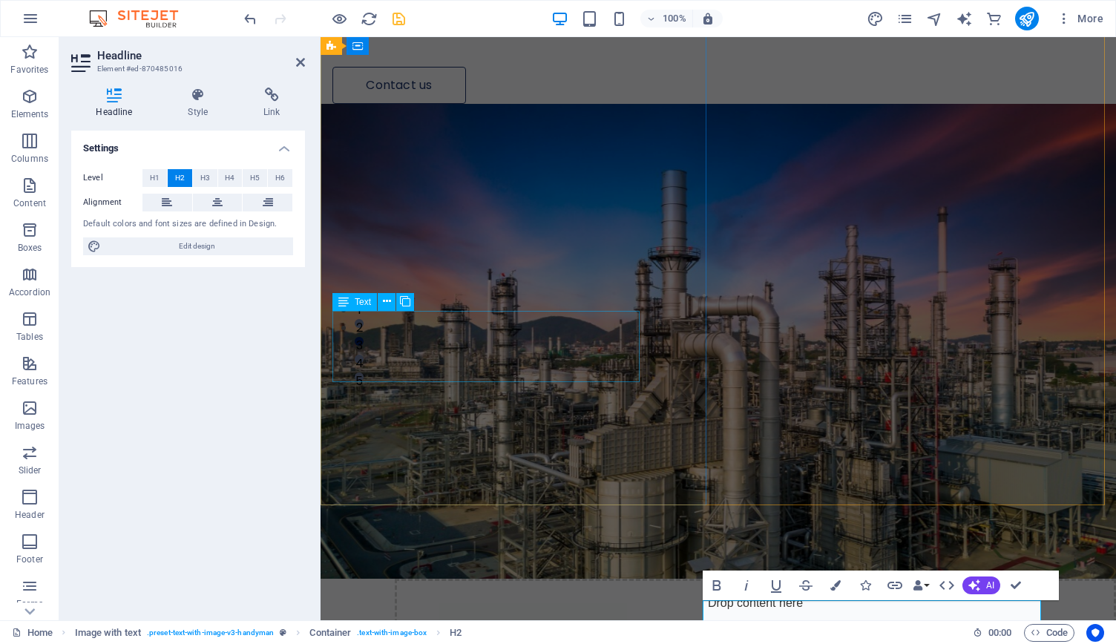
scroll to position [0, 0]
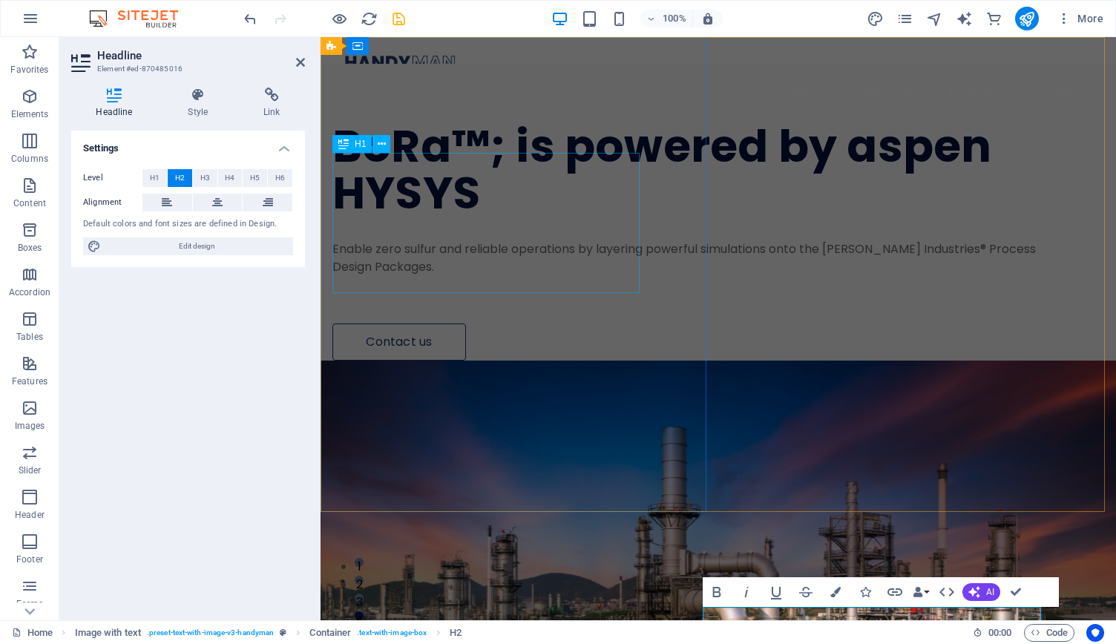
click at [544, 217] on div "BoRa™; is powered by aspen HYSYS" at bounding box center [691, 170] width 717 height 94
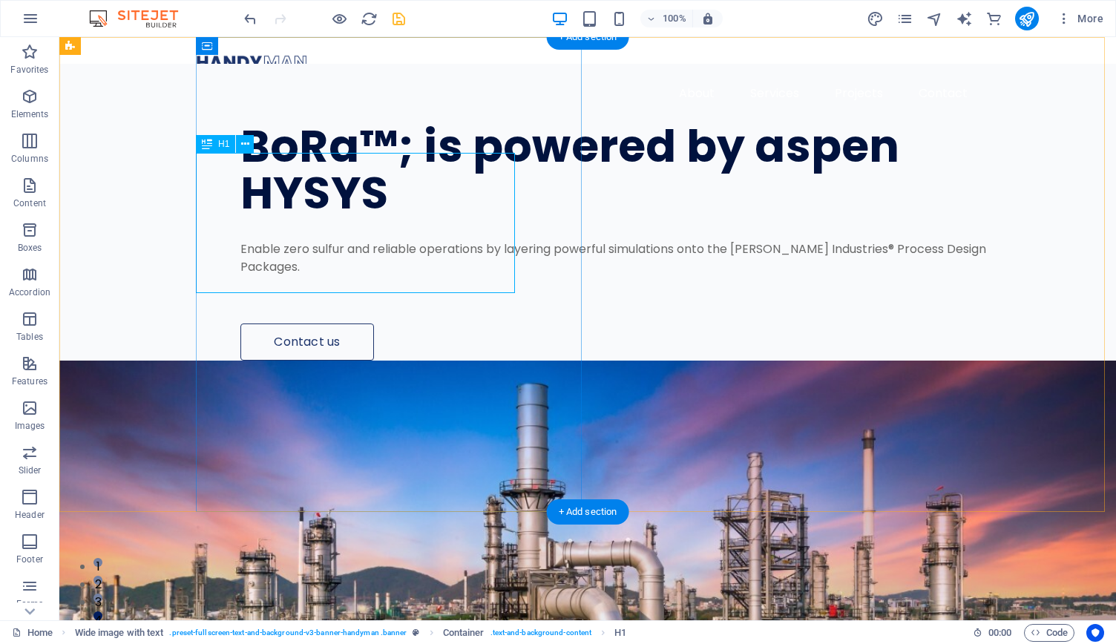
click at [240, 164] on div "BoRa™; is powered by aspen HYSYS" at bounding box center [622, 170] width 765 height 94
click at [240, 170] on div "BoRa™; is powered by aspen HYSYS" at bounding box center [622, 170] width 765 height 94
click at [240, 171] on div "BoRa™; is powered by aspen HYSYS" at bounding box center [622, 170] width 765 height 94
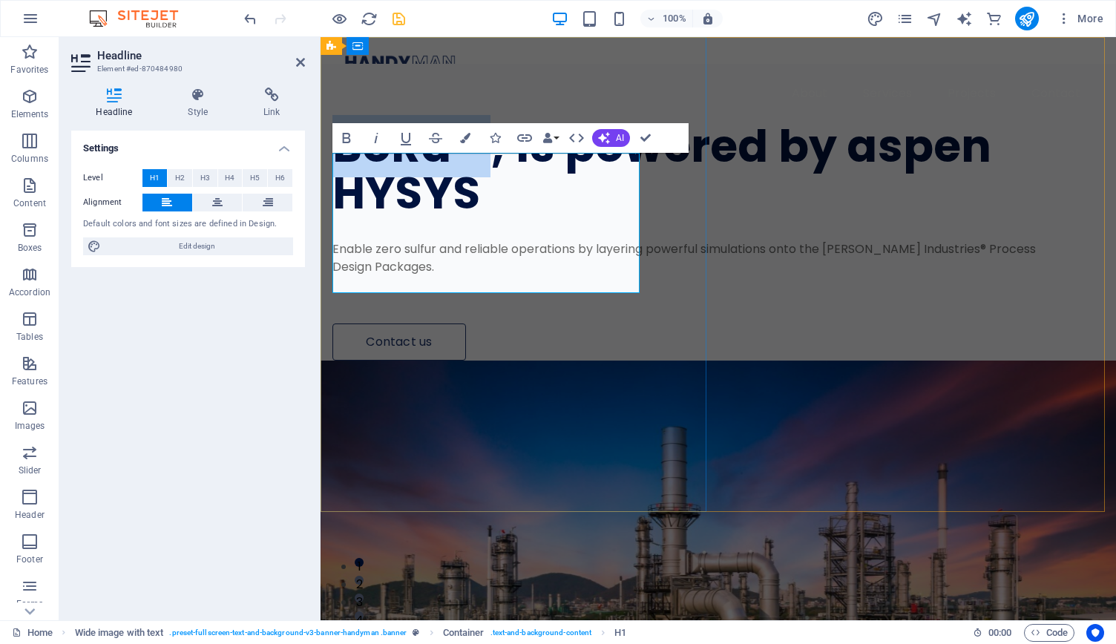
drag, startPoint x: 335, startPoint y: 167, endPoint x: 488, endPoint y: 189, distance: 155.3
click at [488, 189] on h1 "BoRa™; is powered by aspen HYSYS" at bounding box center [691, 170] width 717 height 94
click at [463, 131] on button "Colors" at bounding box center [465, 138] width 28 height 30
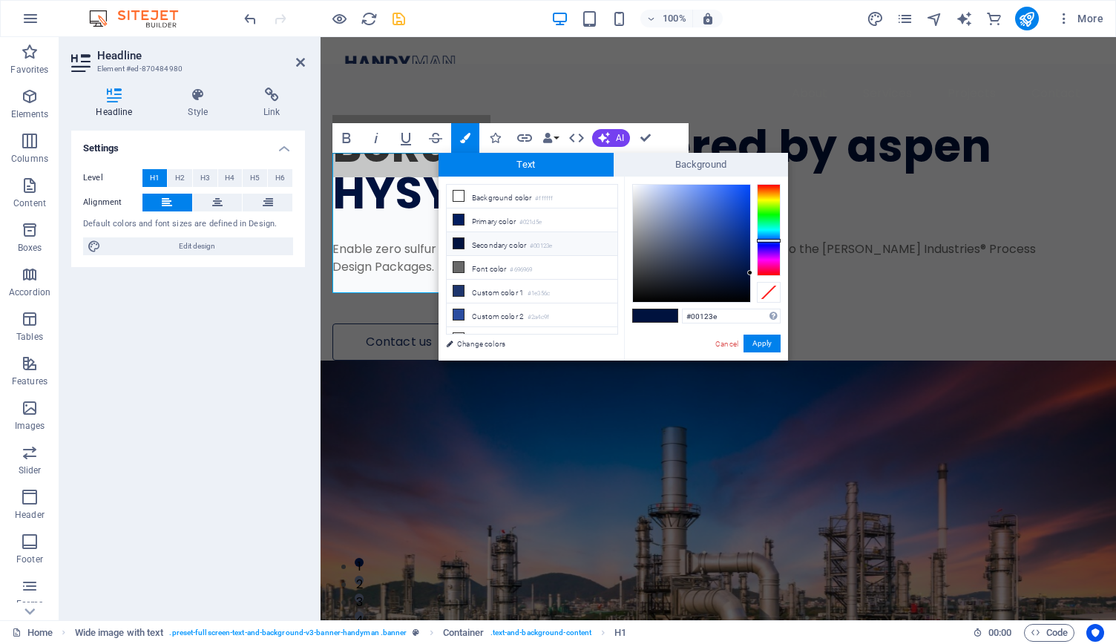
drag, startPoint x: 726, startPoint y: 315, endPoint x: 678, endPoint y: 312, distance: 47.6
click at [678, 312] on div "#00123e Supported formats #0852ed rgb(8, 82, 237) rgba(8, 82, 237, 90%) hsv(221…" at bounding box center [706, 376] width 164 height 399
type input "#ad034b"
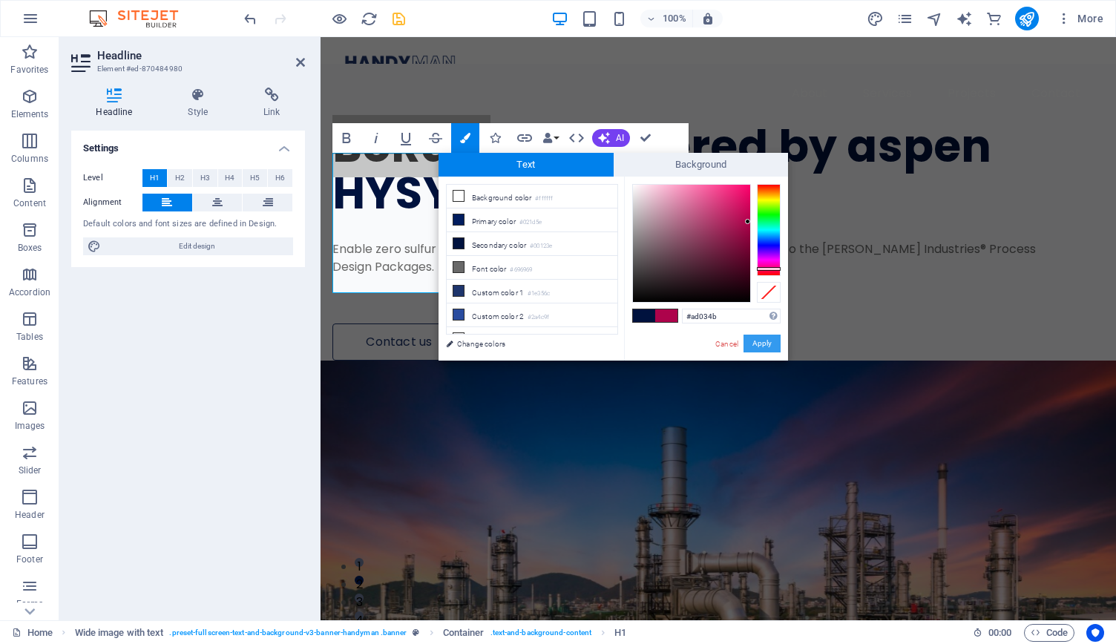
click at [767, 347] on button "Apply" at bounding box center [762, 344] width 37 height 18
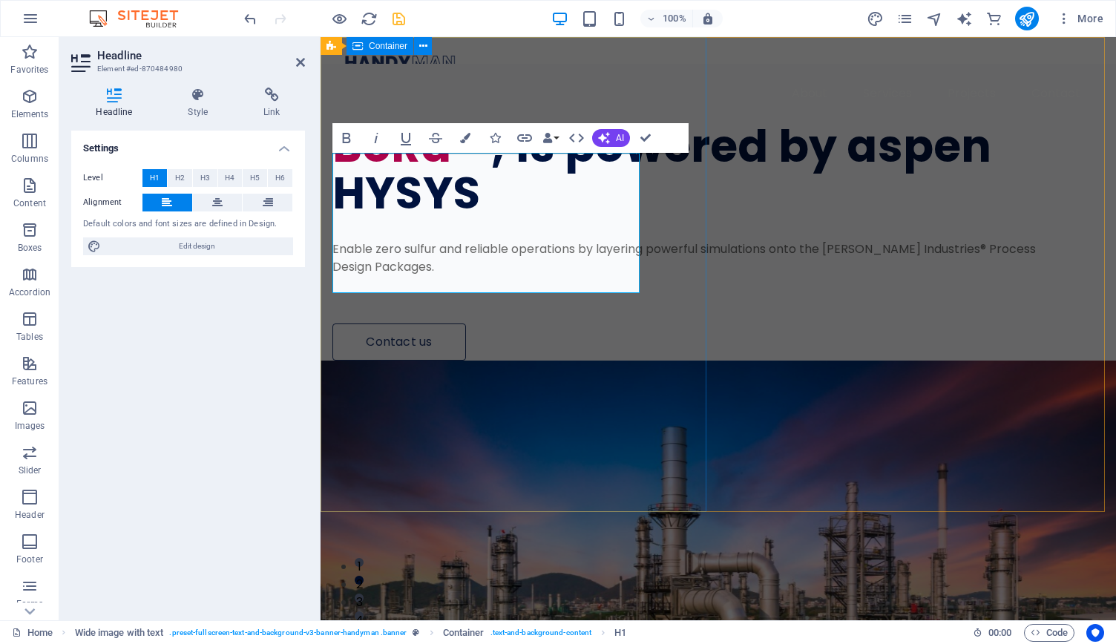
click at [619, 361] on div "BoRa™ ; is powered by aspen HYSYS Enable zero sulfur and reliable operations by…" at bounding box center [719, 212] width 796 height 297
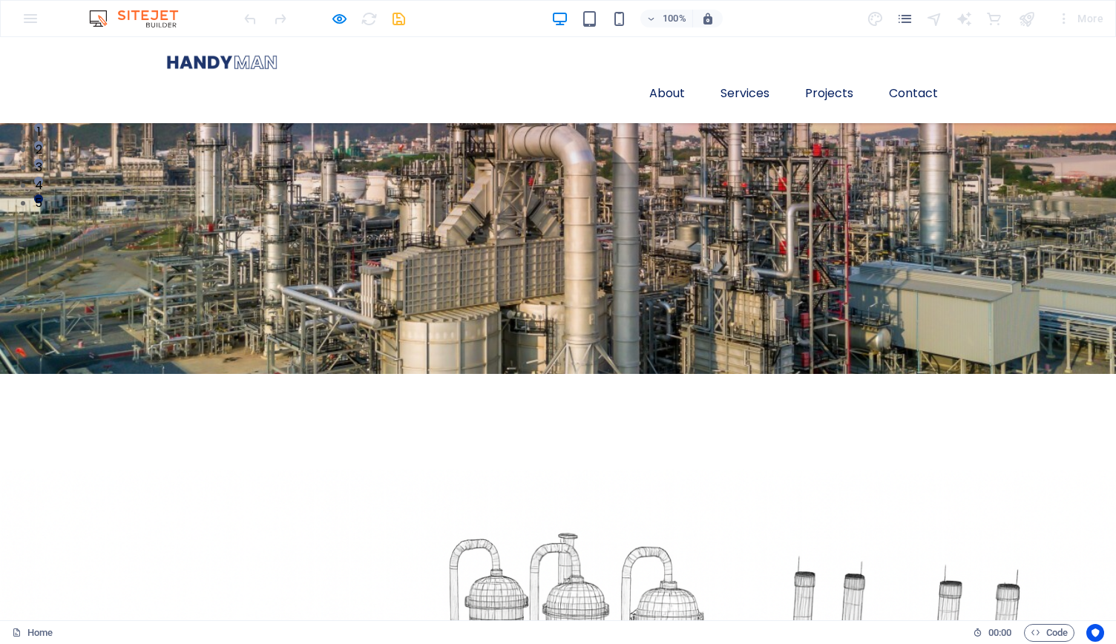
scroll to position [526, 0]
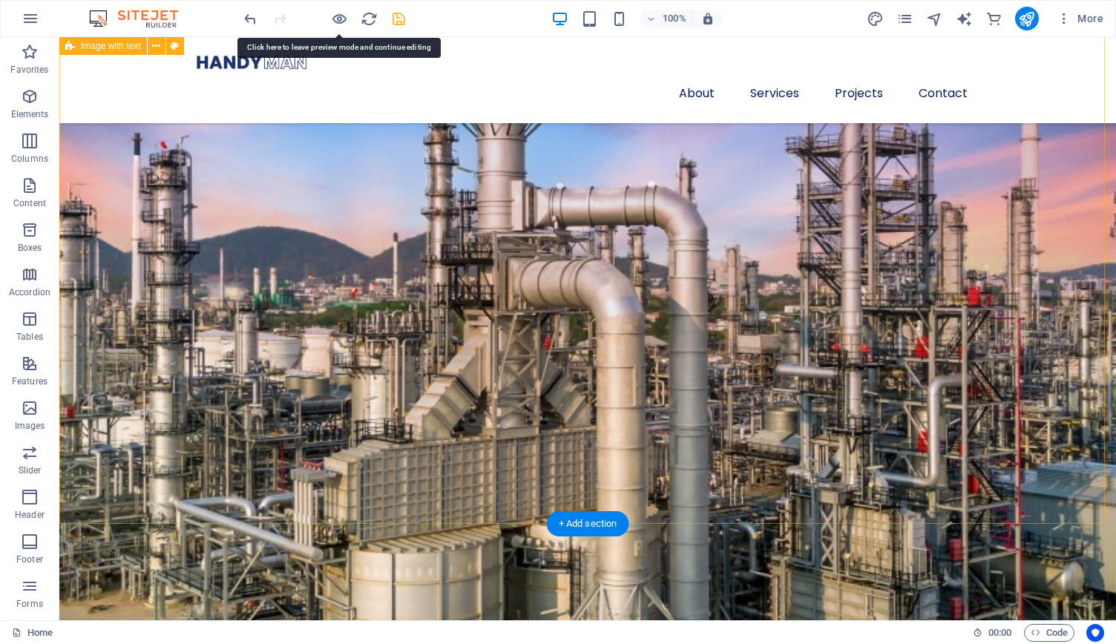
scroll to position [536, 0]
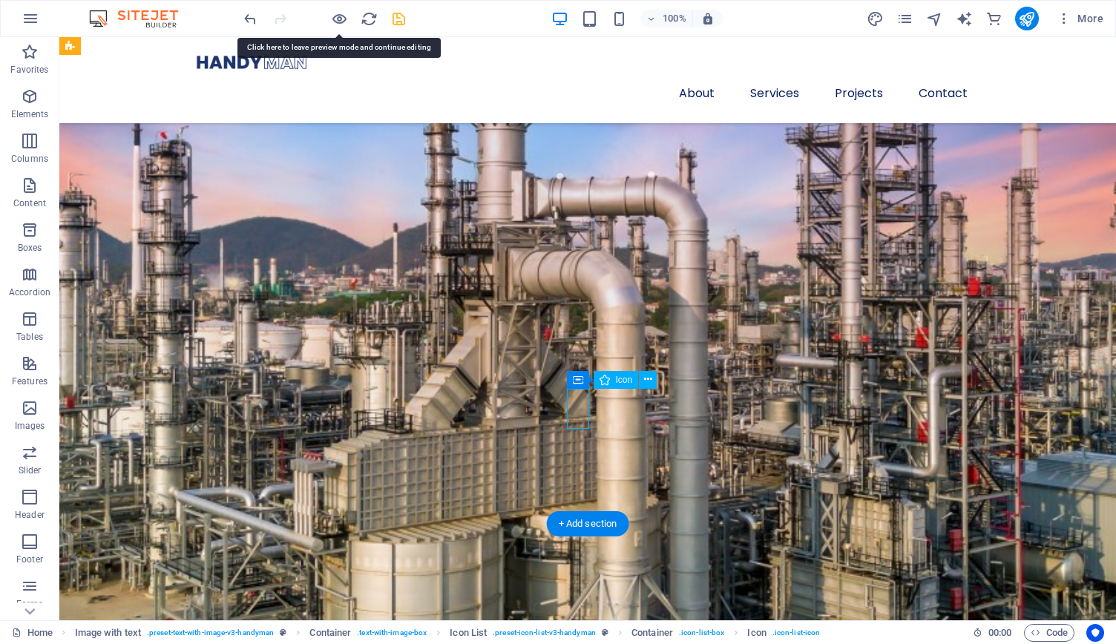
select select "xMidYMid"
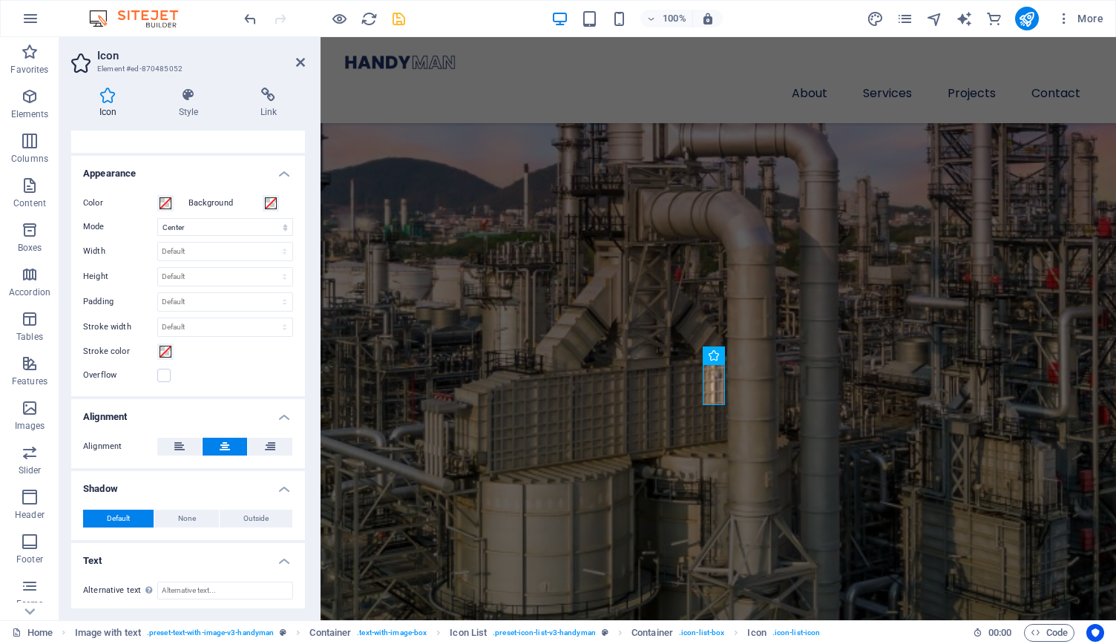
scroll to position [0, 0]
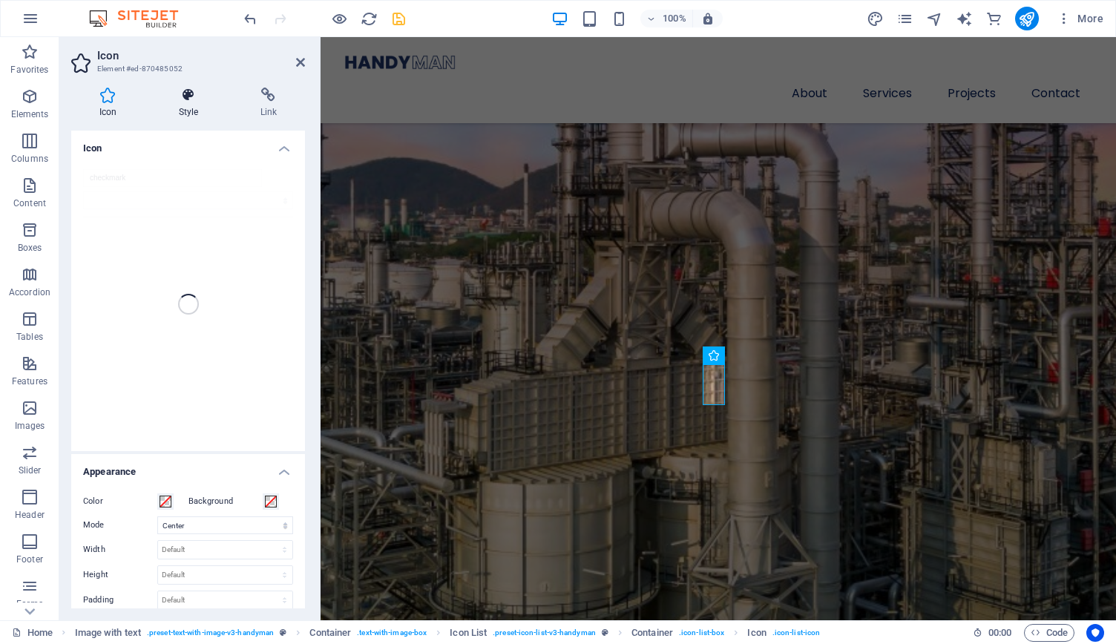
click at [186, 95] on icon at bounding box center [189, 95] width 76 height 15
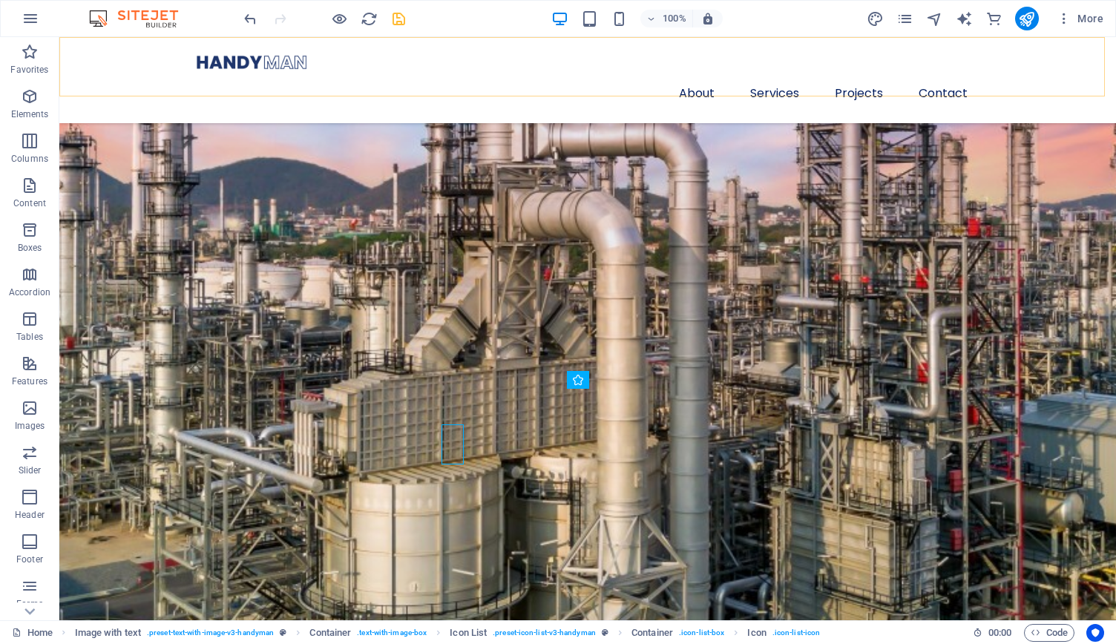
scroll to position [536, 0]
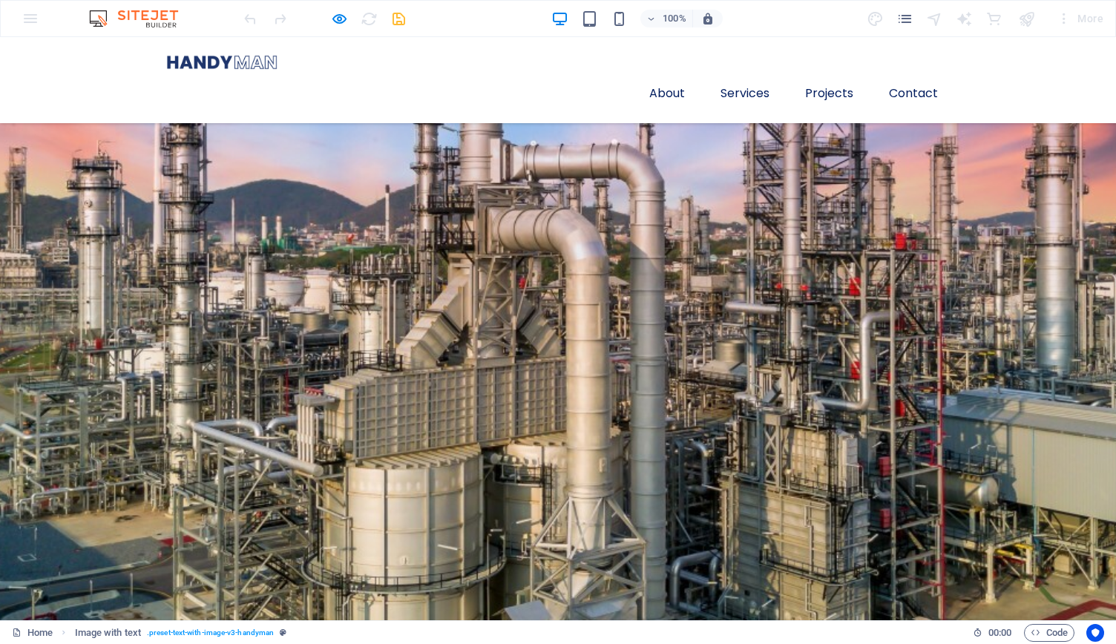
scroll to position [0, 0]
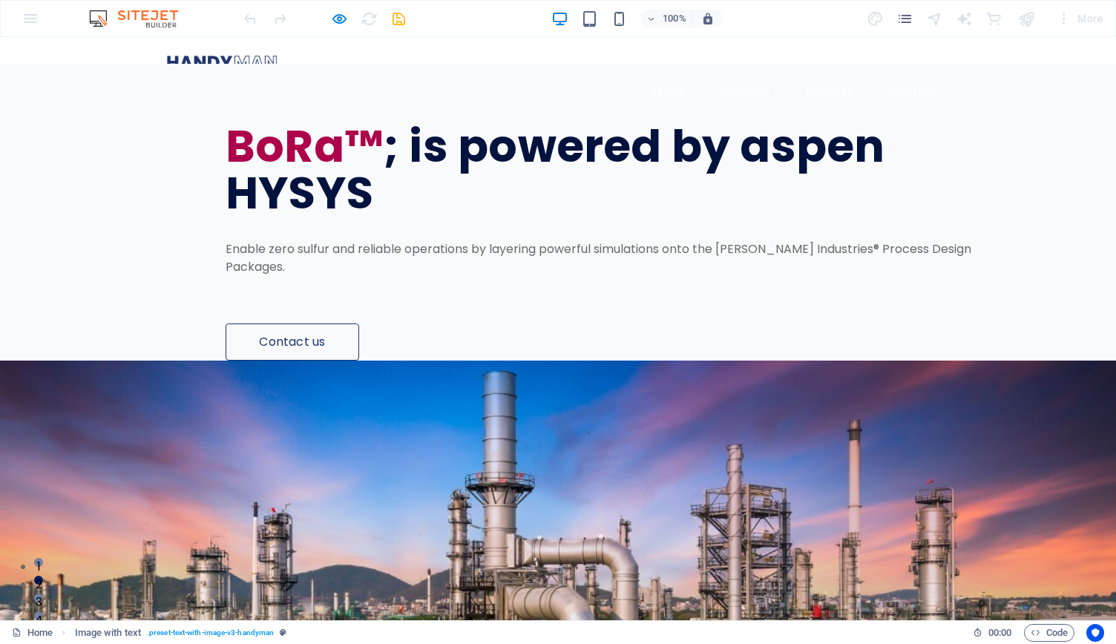
click at [481, 106] on div "BoRa™ ; is powered by aspen HYSYS Enable zero sulfur and reliable operations by…" at bounding box center [641, 212] width 950 height 297
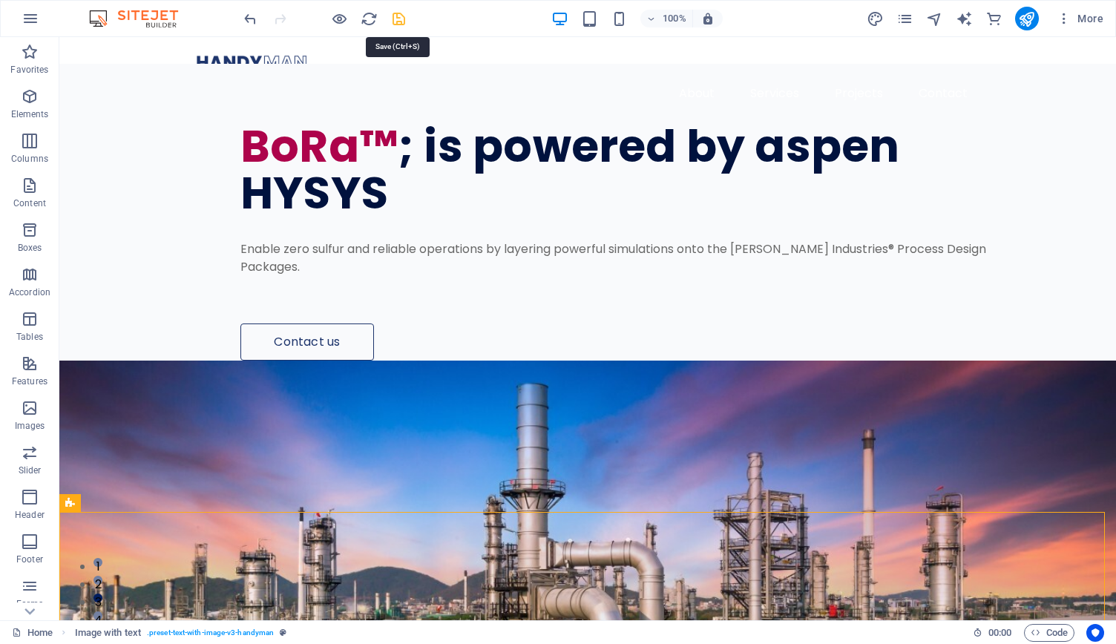
click at [398, 20] on icon "save" at bounding box center [398, 18] width 17 height 17
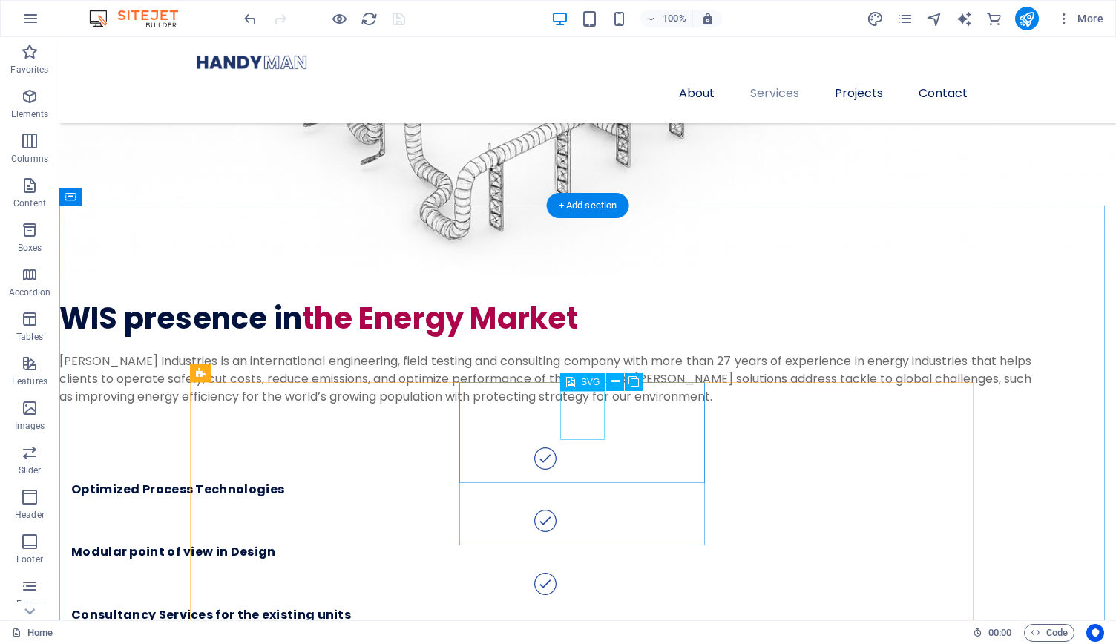
scroll to position [1438, 0]
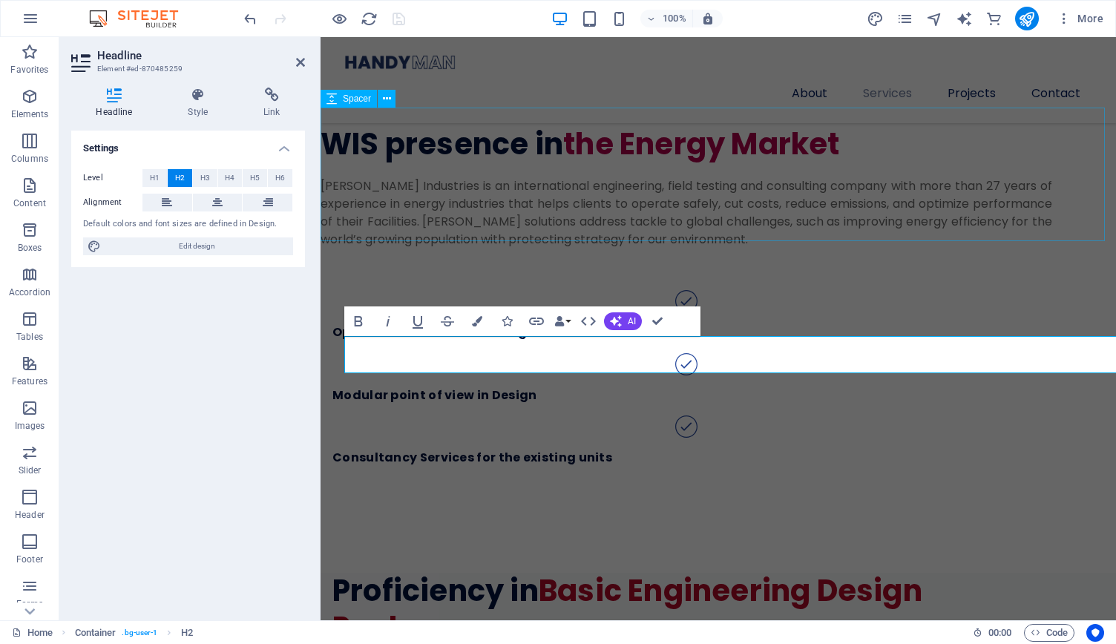
scroll to position [98, 6]
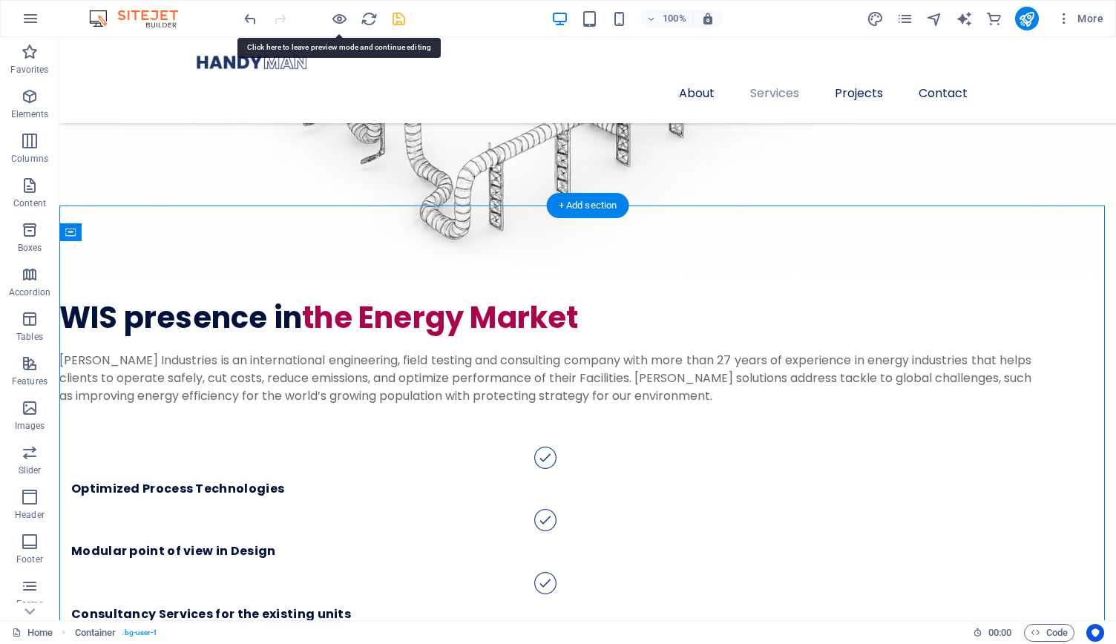
drag, startPoint x: 873, startPoint y: 255, endPoint x: 814, endPoint y: 255, distance: 59.4
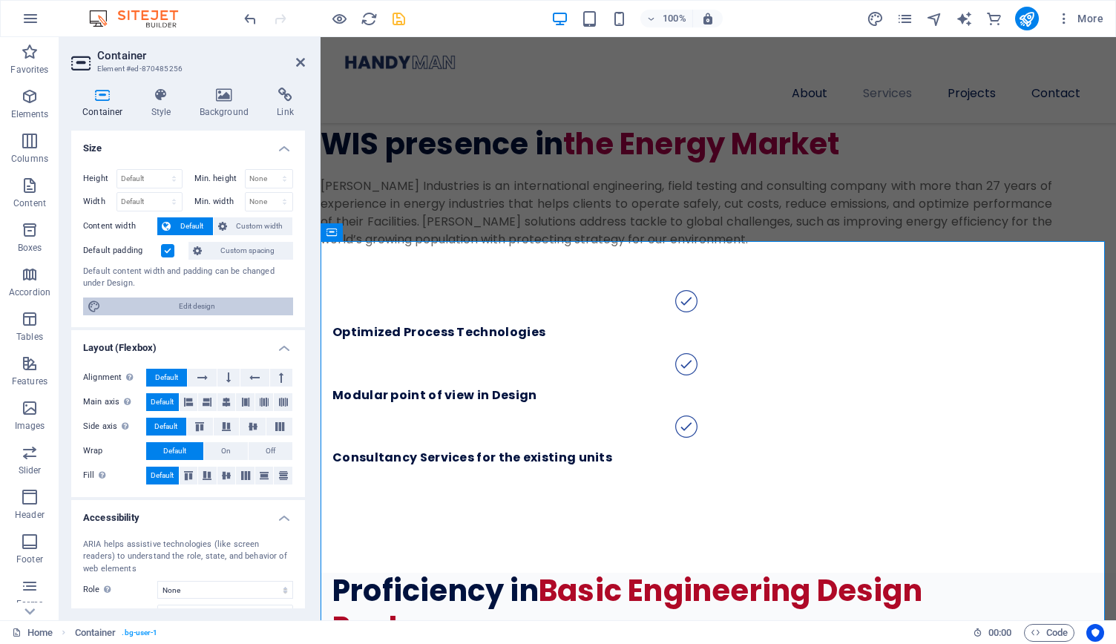
click at [186, 308] on span "Edit design" at bounding box center [196, 307] width 183 height 18
select select "px"
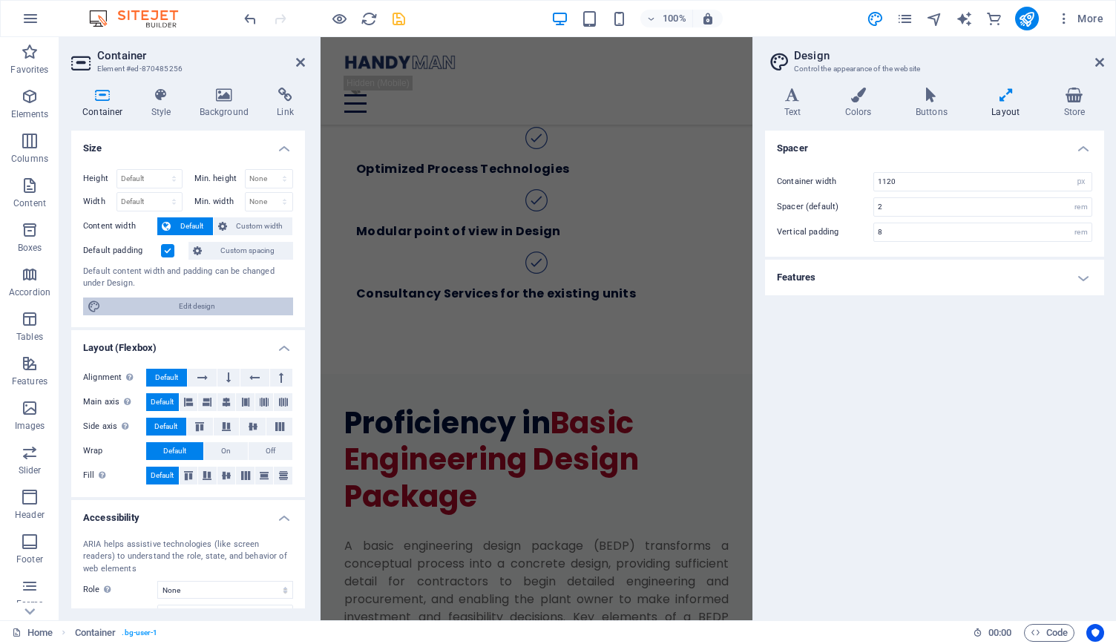
scroll to position [2871, 0]
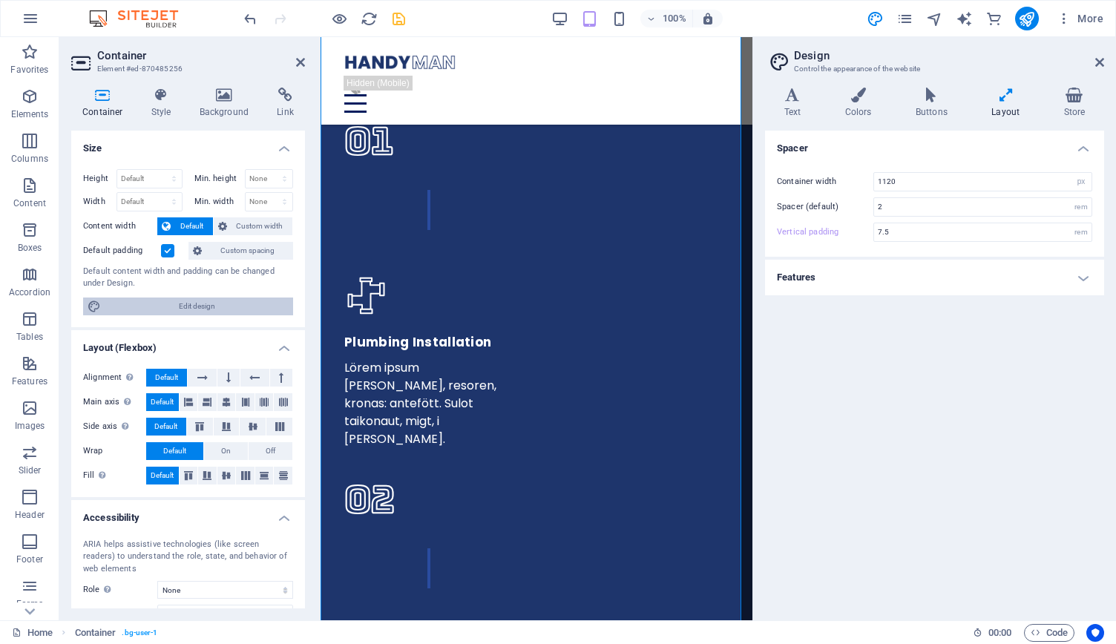
type input "7.5"
click at [858, 106] on h4 "Colors" at bounding box center [861, 103] width 71 height 31
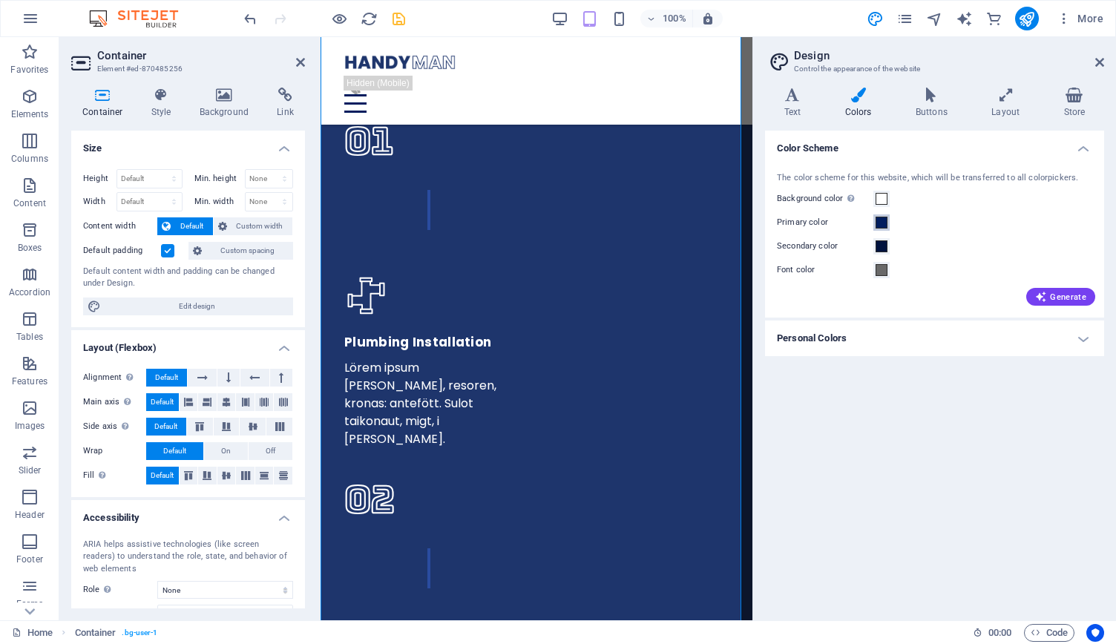
click at [880, 227] on span at bounding box center [882, 223] width 12 height 12
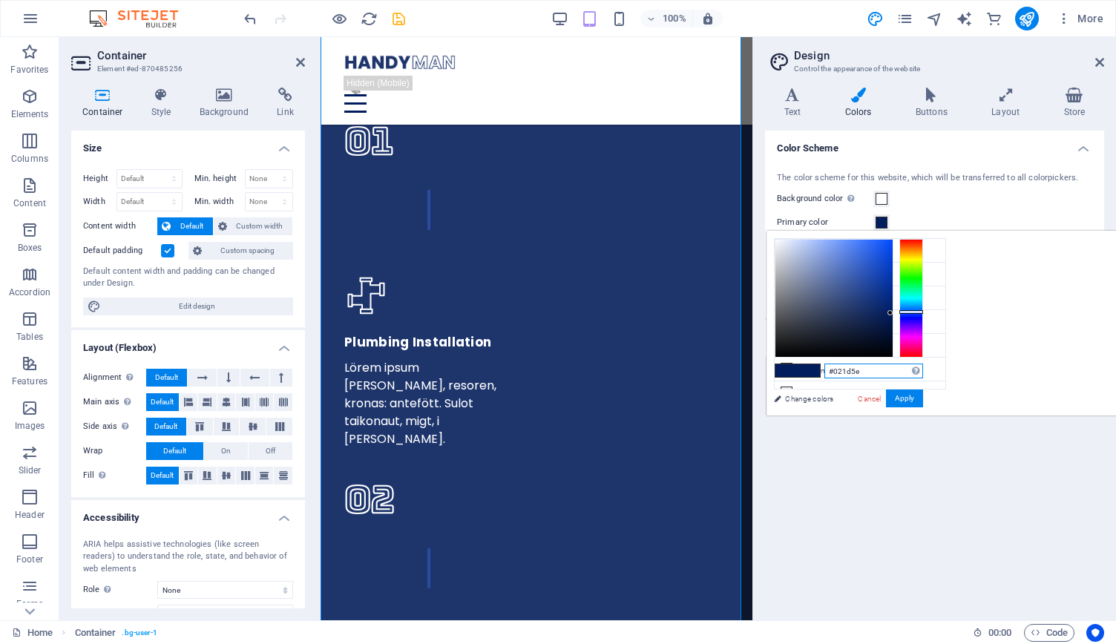
drag, startPoint x: 1055, startPoint y: 372, endPoint x: 974, endPoint y: 373, distance: 81.7
click at [931, 373] on div "#021d5e Supported formats #0852ed rgb(8, 82, 237) rgba(8, 82, 237, 90%) hsv(221…" at bounding box center [849, 431] width 164 height 399
paste input "From concept development to material selection"
click at [923, 372] on input "From concept development to material selection" at bounding box center [874, 371] width 99 height 15
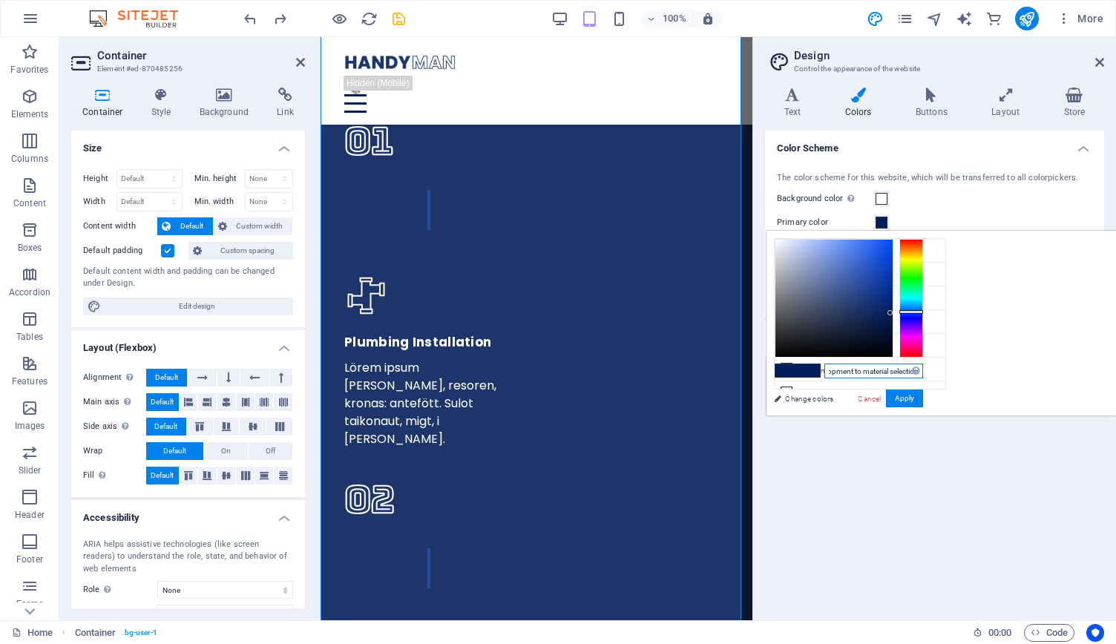
click at [923, 372] on input "From concept development to material selection" at bounding box center [874, 371] width 99 height 15
type input "#021d5e"
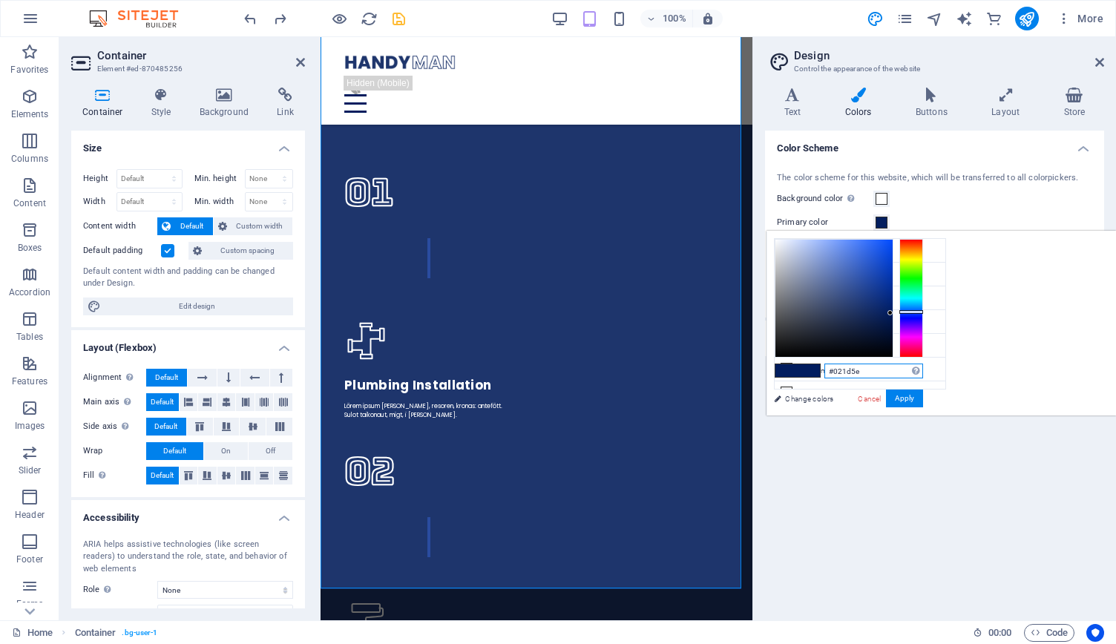
scroll to position [2541, 0]
drag, startPoint x: 1057, startPoint y: 373, endPoint x: 1000, endPoint y: 373, distance: 57.2
click at [931, 373] on div "#021d5e Supported formats #0852ed rgb(8, 82, 237) rgba(8, 82, 237, 90%) hsv(221…" at bounding box center [849, 431] width 164 height 399
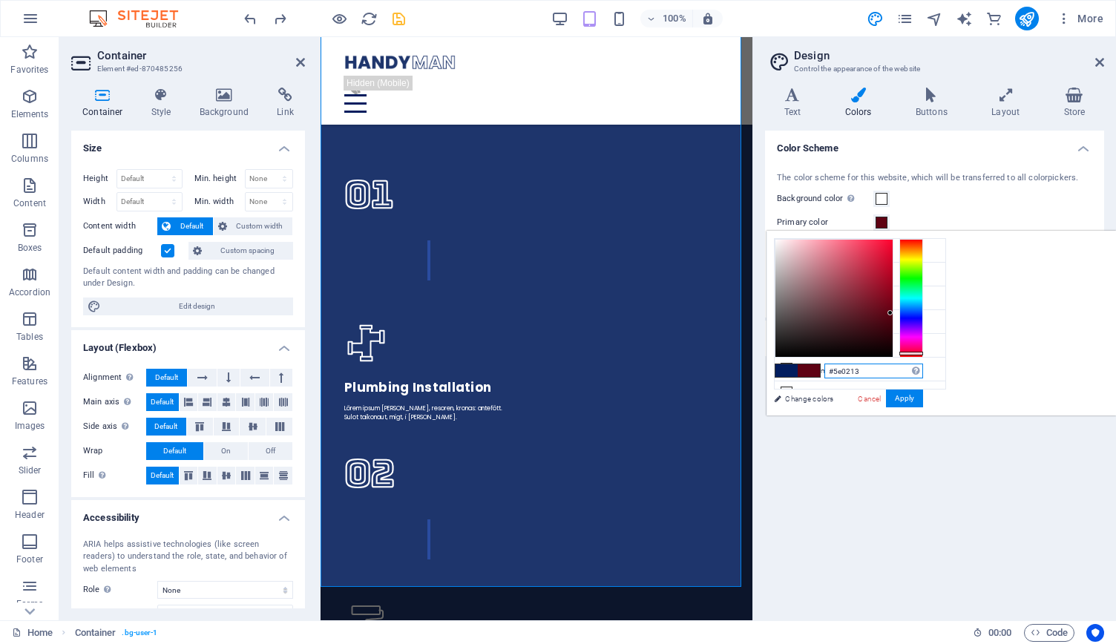
drag, startPoint x: 1091, startPoint y: 311, endPoint x: 1094, endPoint y: 353, distance: 41.7
click at [923, 353] on div at bounding box center [912, 354] width 24 height 4
drag, startPoint x: 1074, startPoint y: 311, endPoint x: 1066, endPoint y: 299, distance: 14.4
click at [883, 299] on div at bounding box center [879, 299] width 5 height 5
type input "#7b0d21"
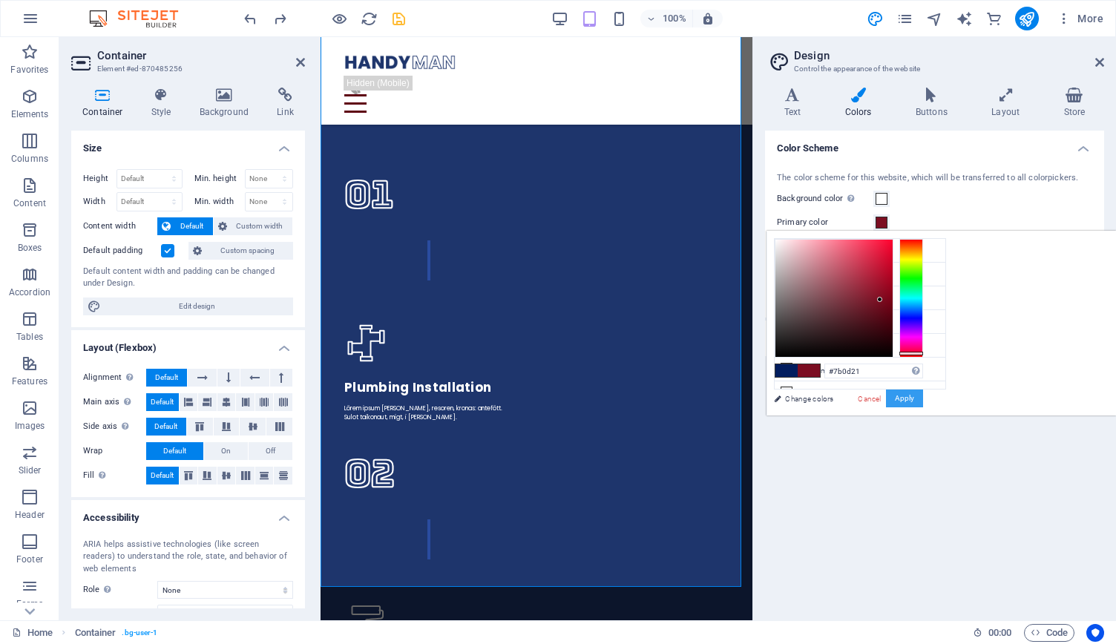
click at [923, 396] on button "Apply" at bounding box center [904, 399] width 37 height 18
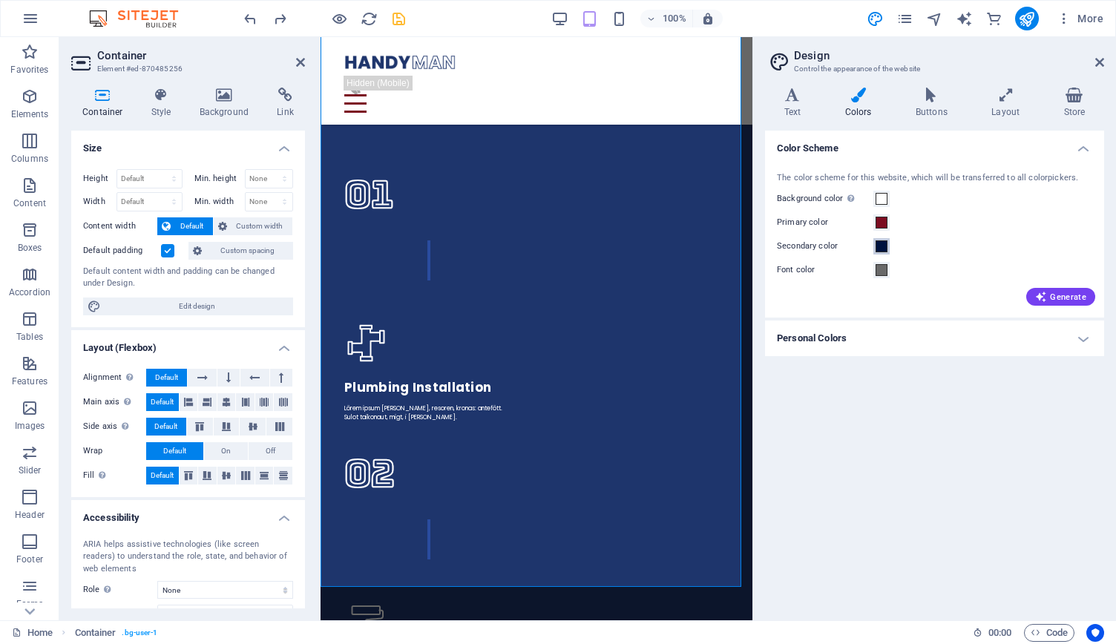
click at [885, 250] on span at bounding box center [882, 246] width 12 height 12
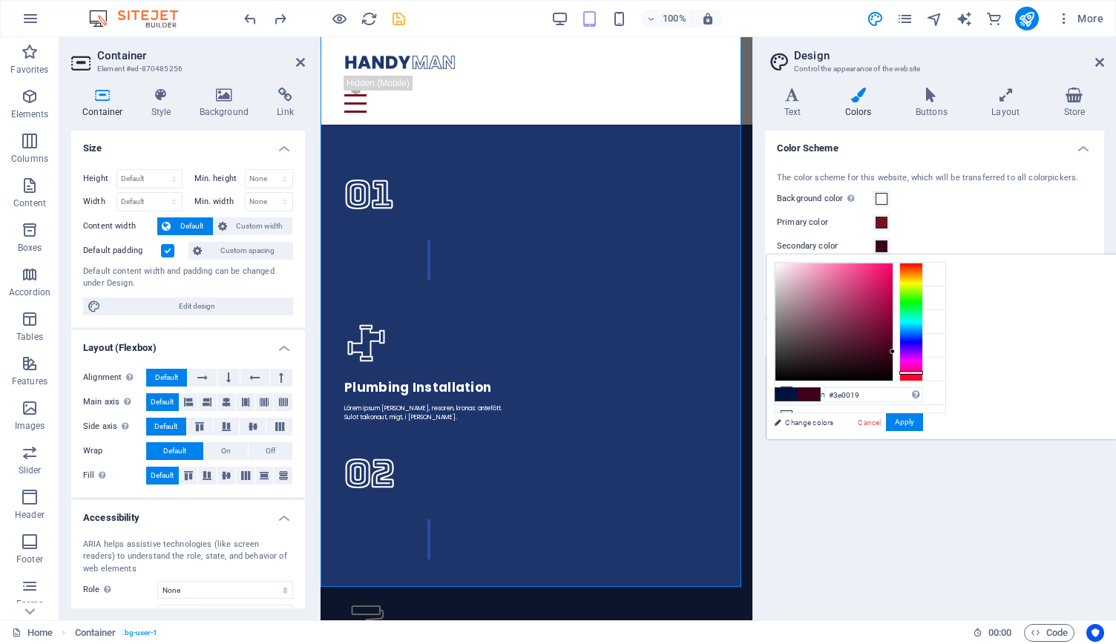
drag, startPoint x: 1093, startPoint y: 334, endPoint x: 1092, endPoint y: 372, distance: 37.9
click at [923, 372] on div at bounding box center [912, 373] width 24 height 4
type input "#850e3e"
drag, startPoint x: 1076, startPoint y: 351, endPoint x: 1066, endPoint y: 318, distance: 34.1
click at [885, 318] on div at bounding box center [882, 318] width 5 height 5
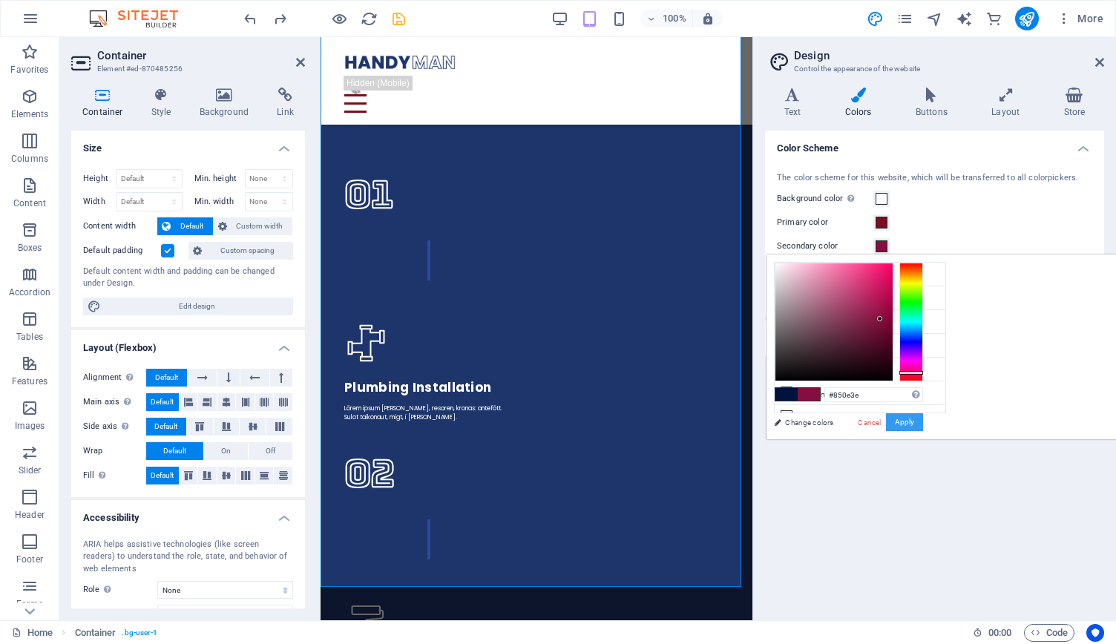
click at [923, 421] on button "Apply" at bounding box center [904, 422] width 37 height 18
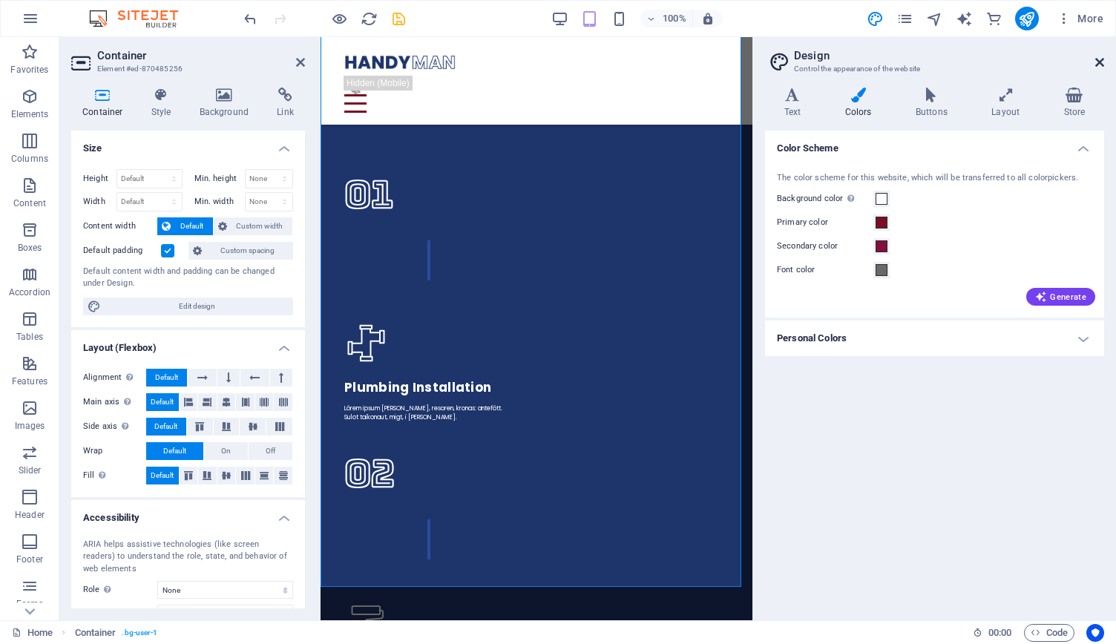
click at [1104, 62] on icon at bounding box center [1100, 62] width 9 height 12
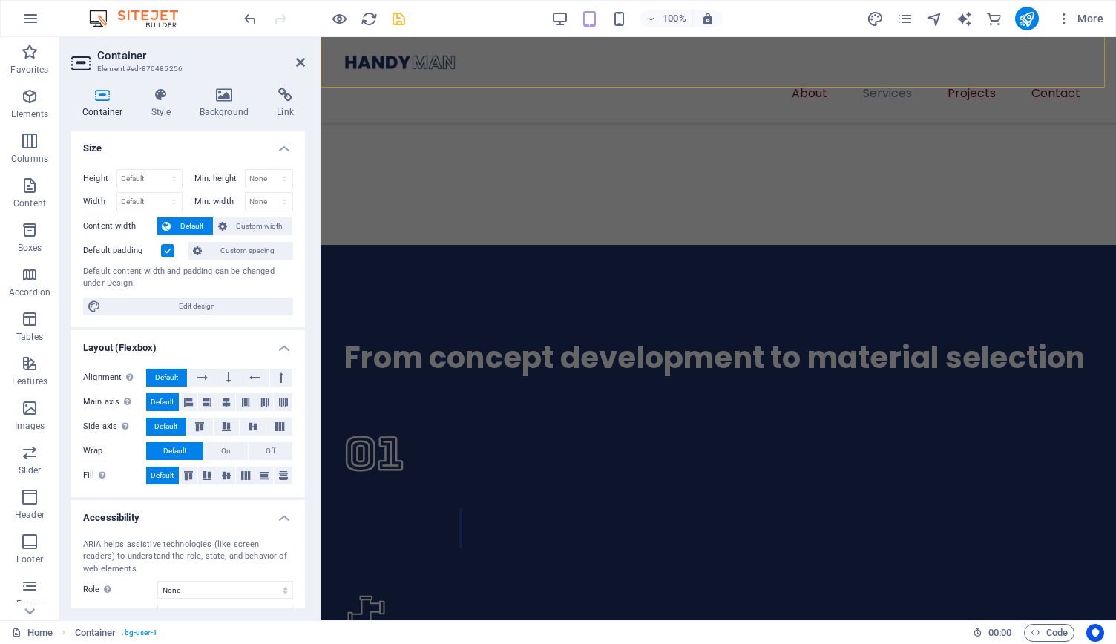
scroll to position [1661, 0]
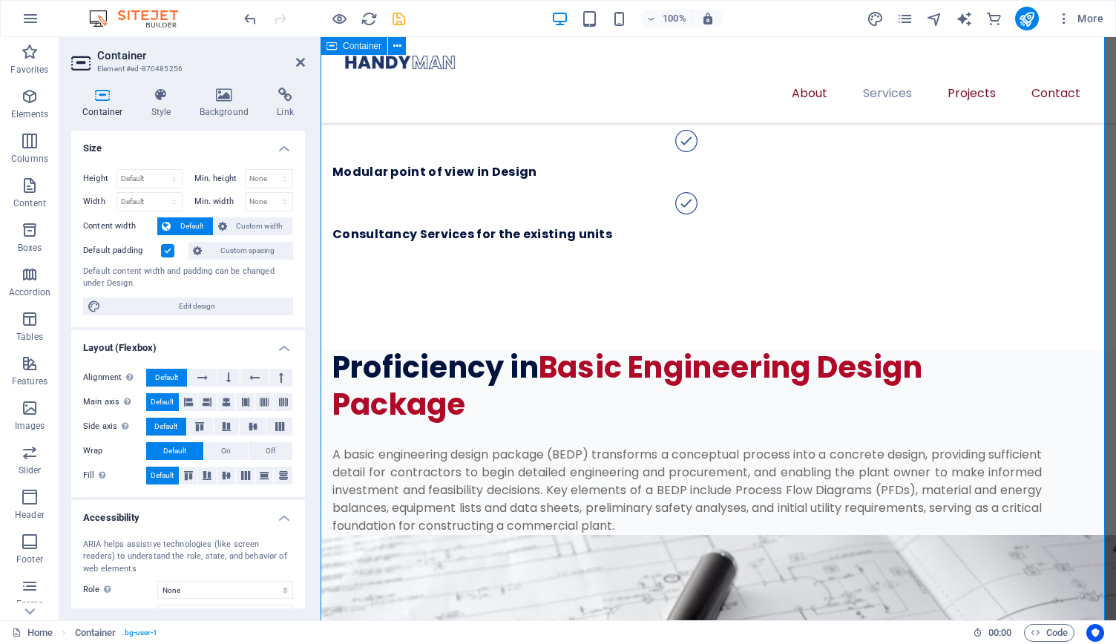
click at [217, 100] on icon at bounding box center [225, 95] width 72 height 15
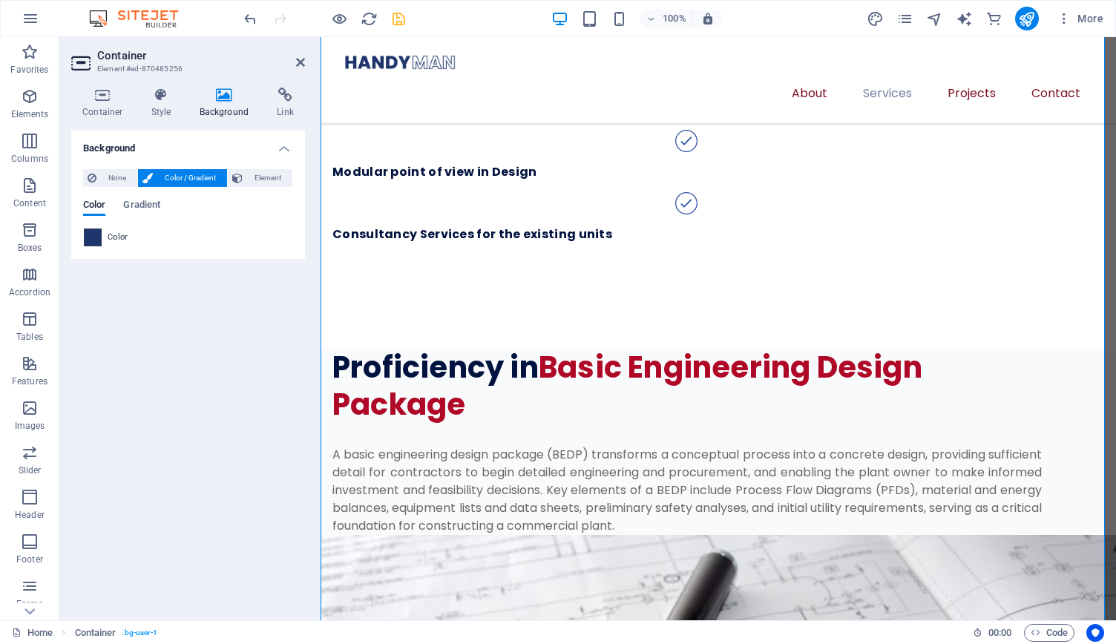
click at [92, 238] on span at bounding box center [93, 237] width 16 height 16
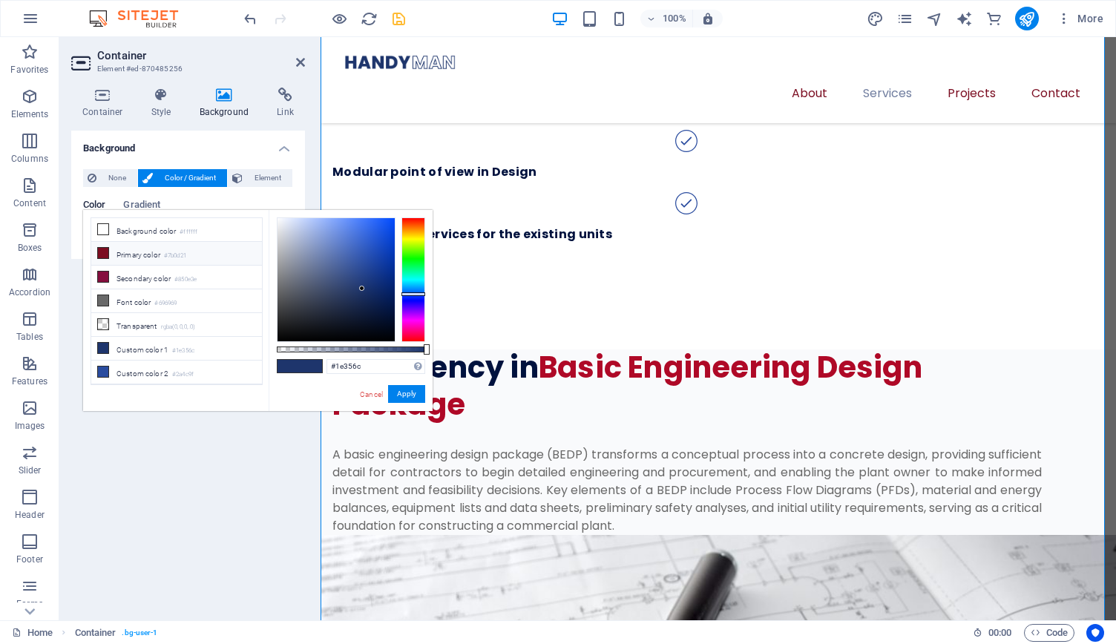
click at [101, 252] on icon at bounding box center [103, 253] width 10 height 10
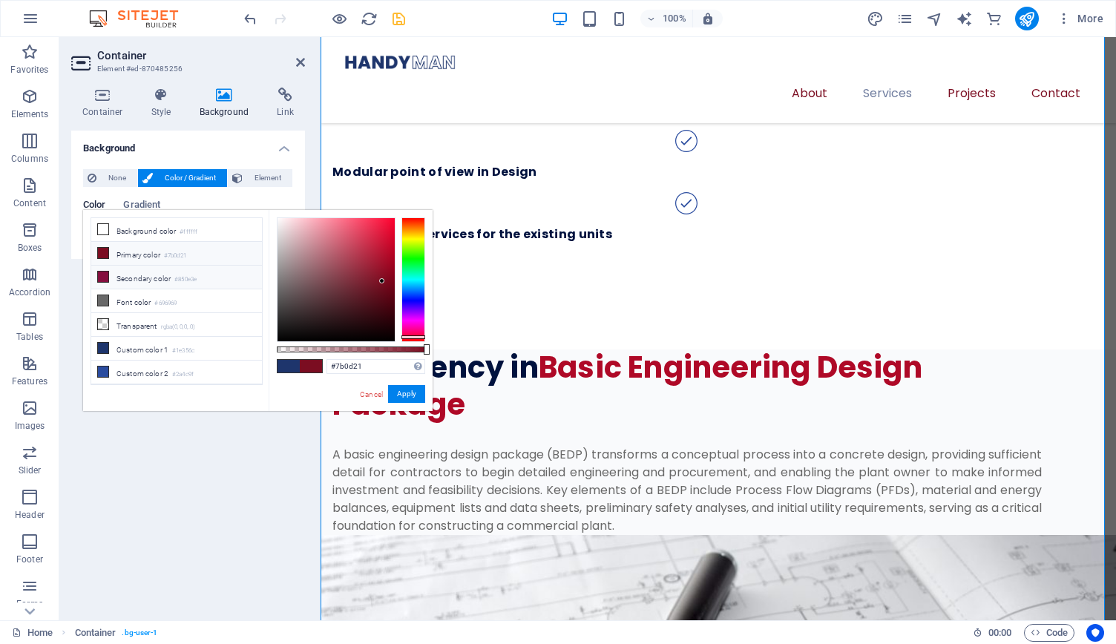
click at [104, 272] on icon at bounding box center [103, 277] width 10 height 10
type input "#850e3e"
click at [402, 391] on button "Apply" at bounding box center [406, 394] width 37 height 18
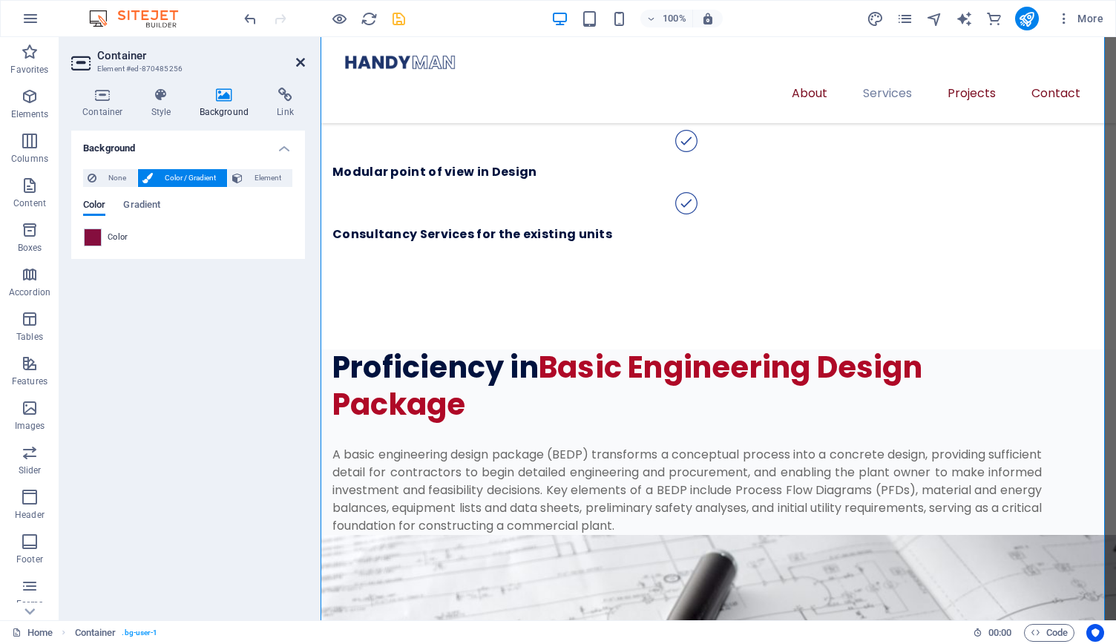
click at [298, 64] on icon at bounding box center [300, 62] width 9 height 12
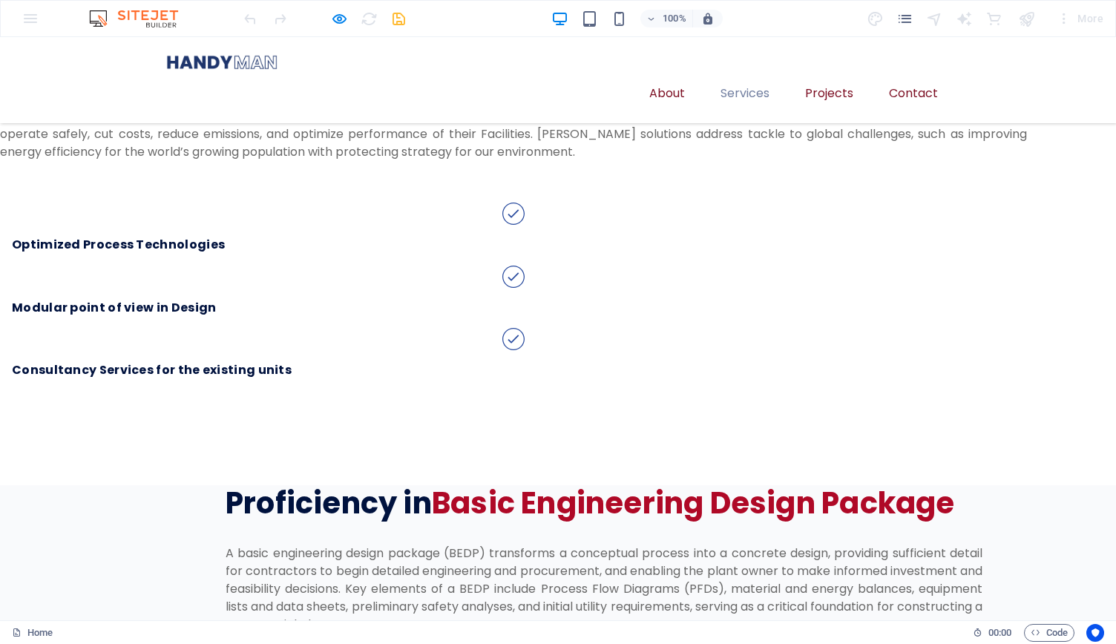
scroll to position [1618, 0]
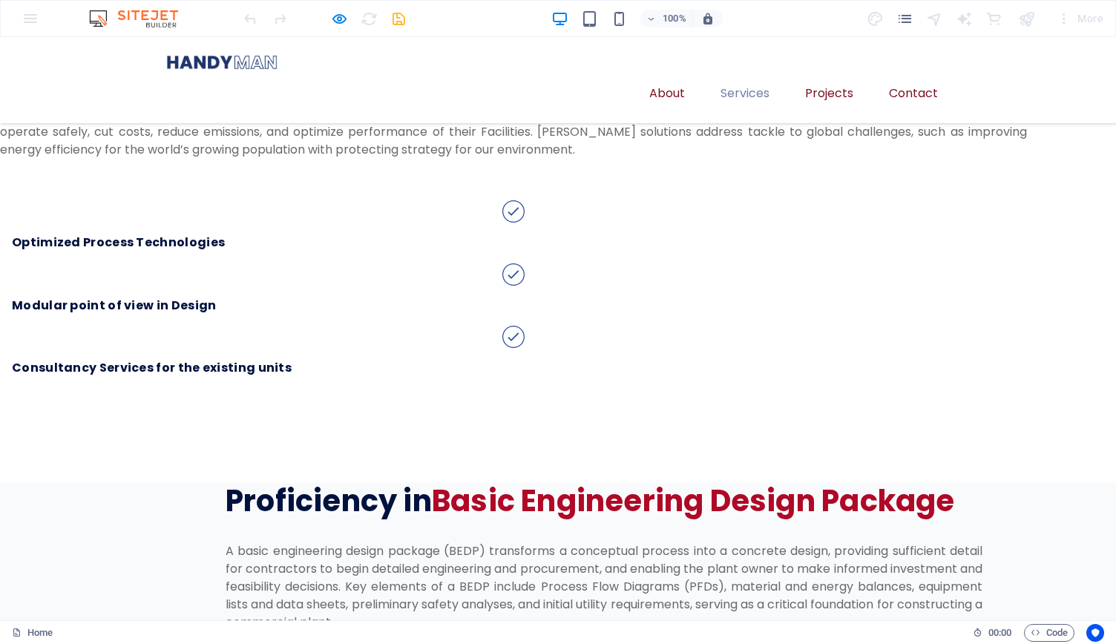
click at [200, 73] on img at bounding box center [221, 62] width 111 height 27
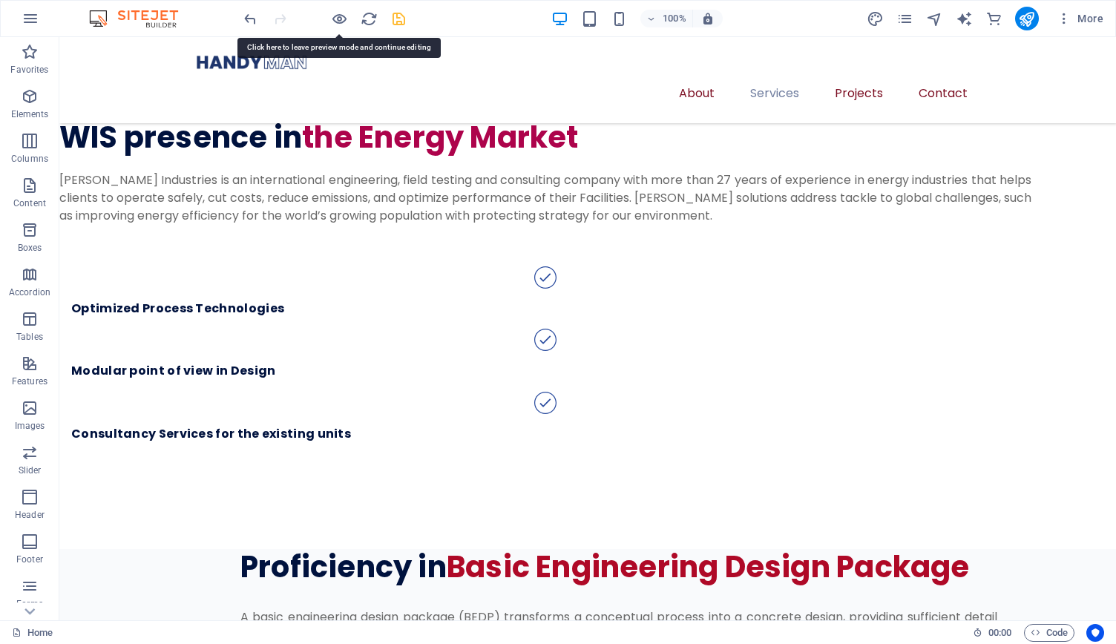
click at [246, 66] on div at bounding box center [588, 62] width 784 height 27
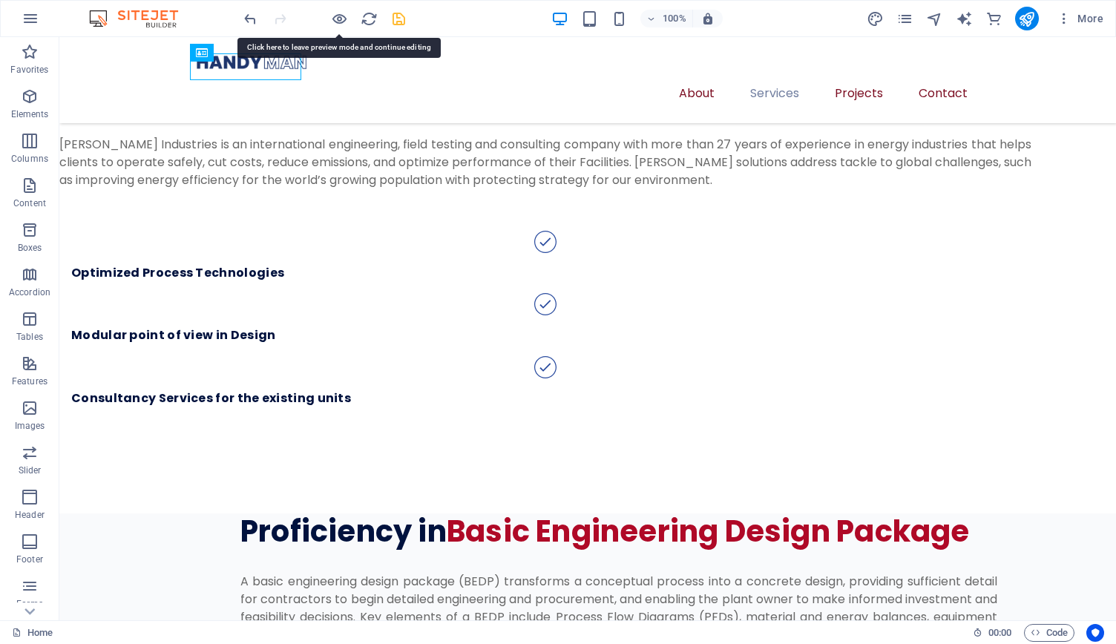
select select "px"
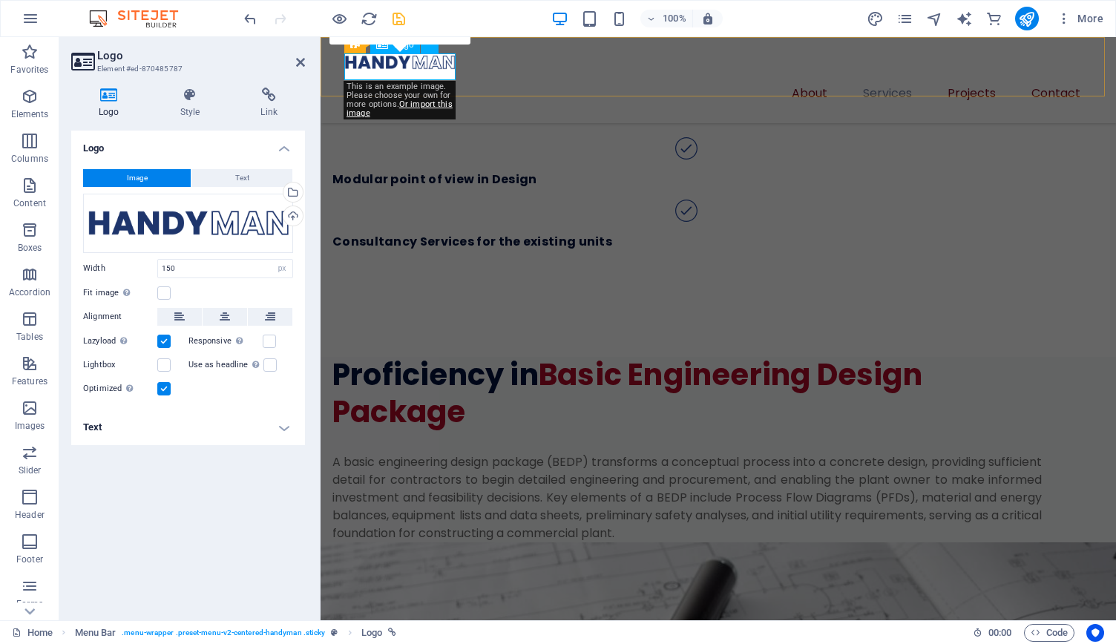
click at [347, 66] on div at bounding box center [718, 62] width 748 height 27
click at [217, 223] on div "Drag files here, click to choose files or select files from Files or our free s…" at bounding box center [188, 223] width 210 height 59
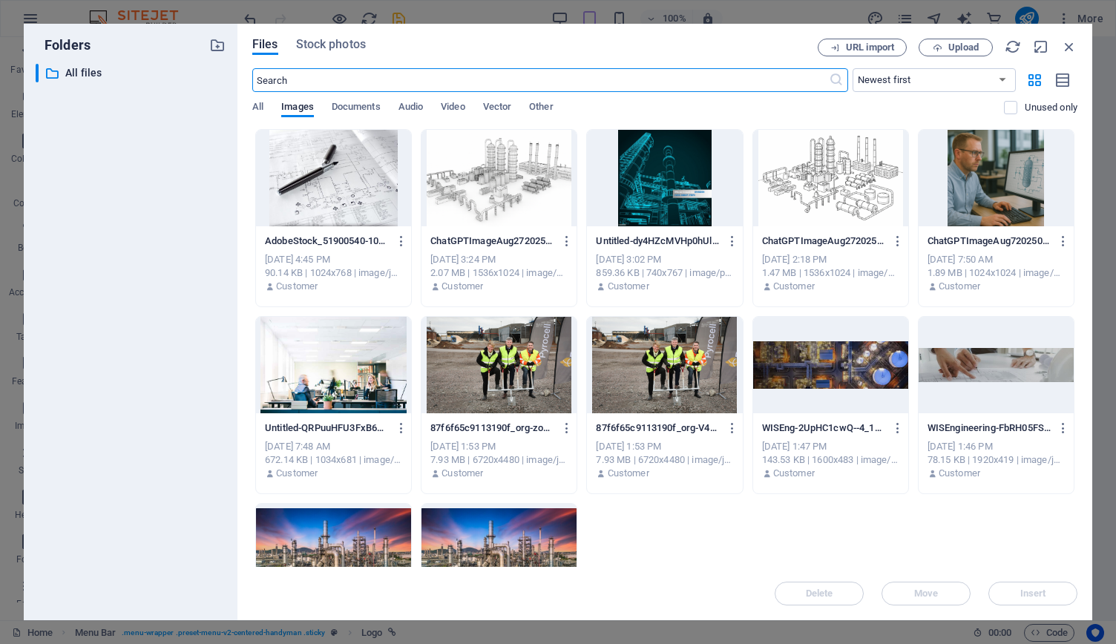
scroll to position [1636, 0]
click at [937, 48] on icon "button" at bounding box center [938, 48] width 10 height 10
click at [940, 44] on icon "button" at bounding box center [938, 48] width 10 height 10
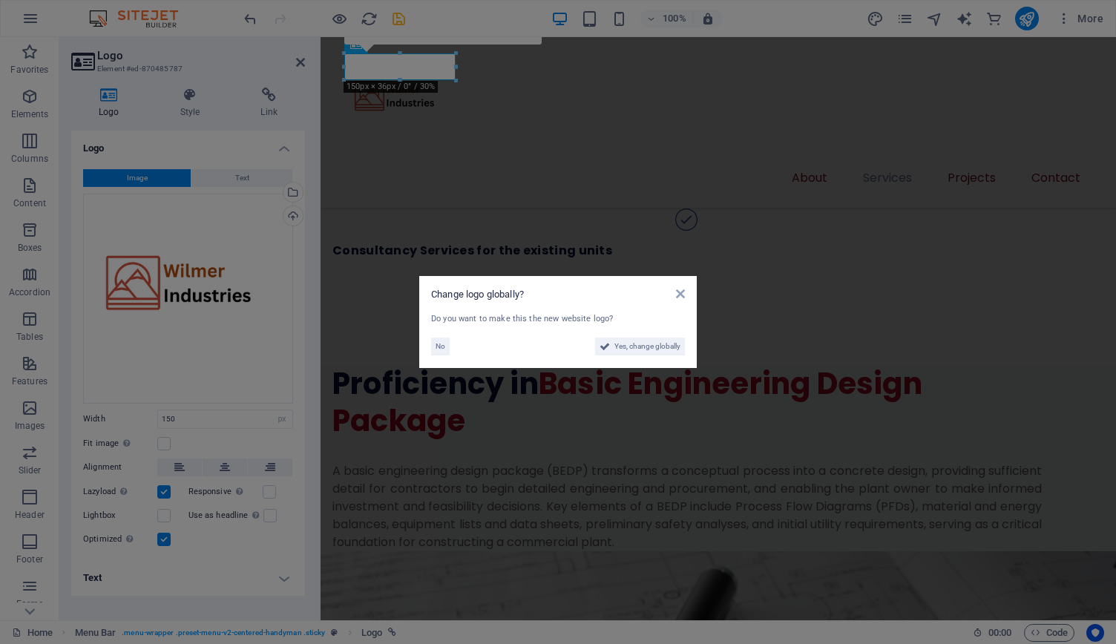
scroll to position [1721, 0]
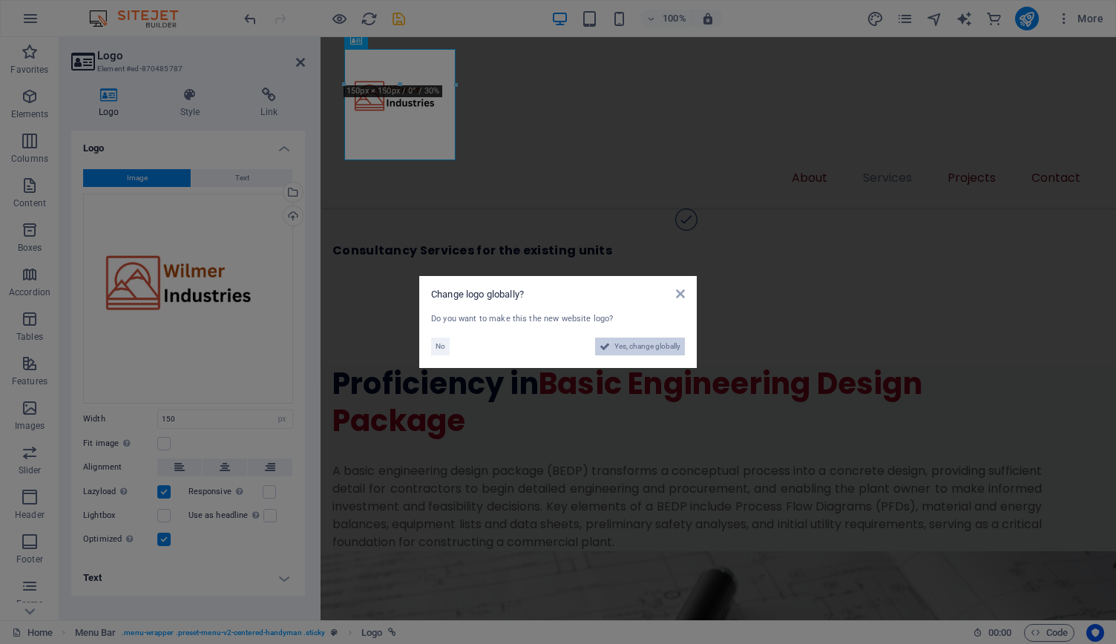
drag, startPoint x: 623, startPoint y: 346, endPoint x: 328, endPoint y: 333, distance: 295.7
click at [623, 346] on span "Yes, change globally" at bounding box center [648, 347] width 66 height 18
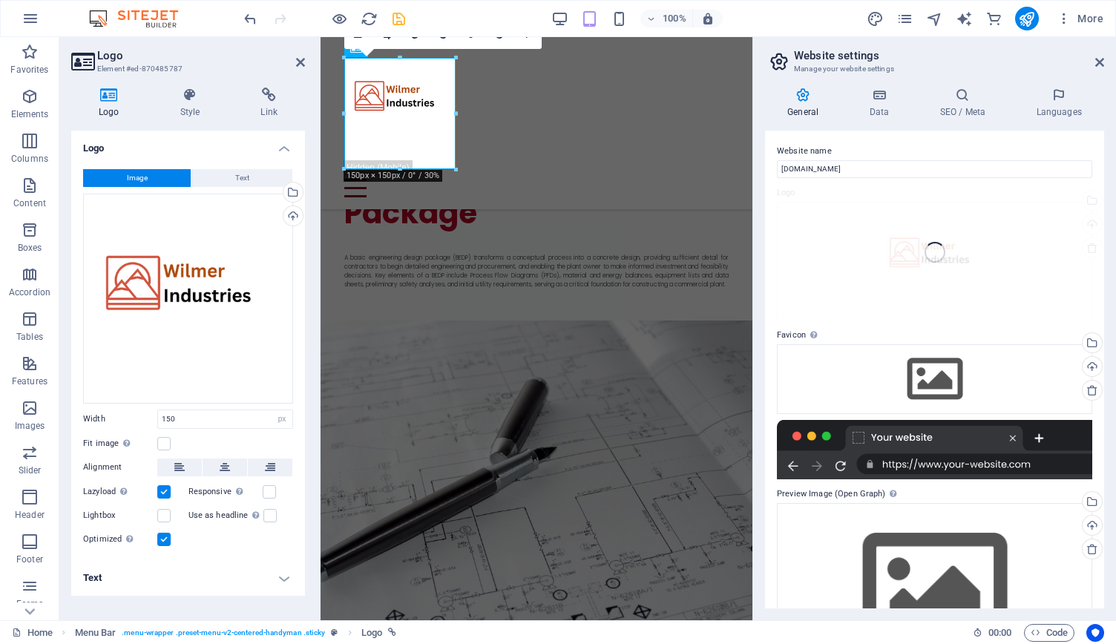
scroll to position [1712, 0]
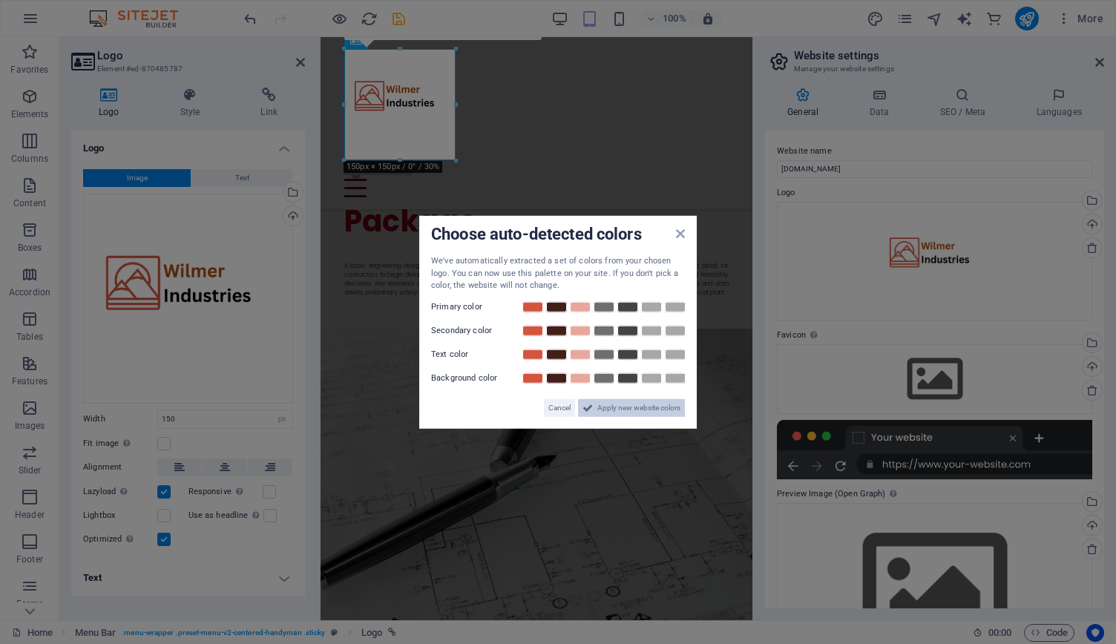
click at [637, 407] on span "Apply new website colors" at bounding box center [639, 408] width 83 height 18
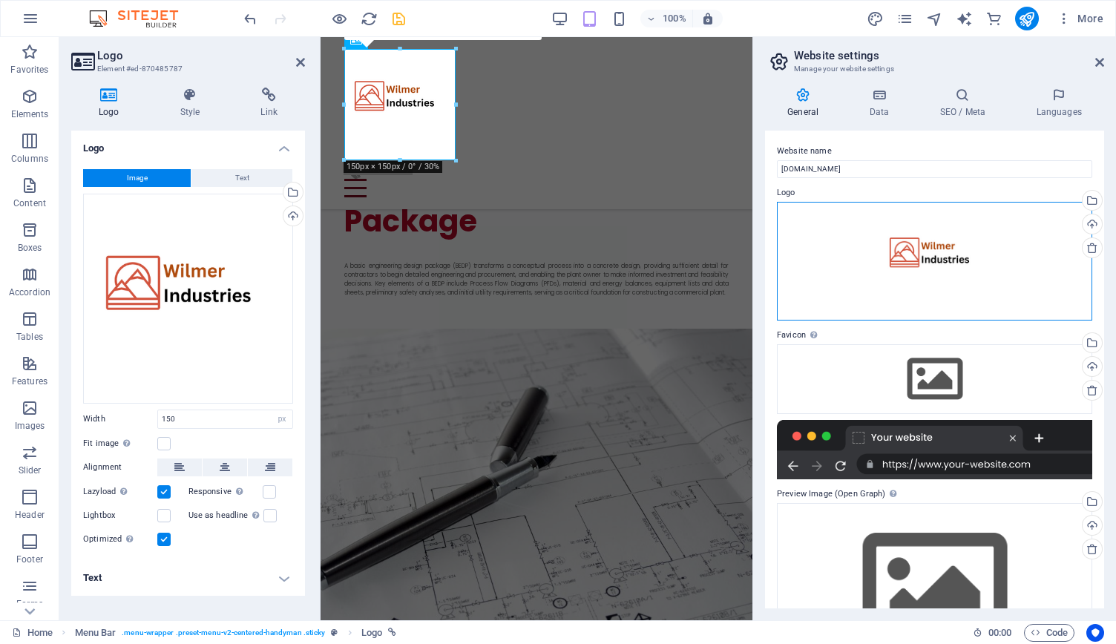
click at [935, 281] on div "Drag files here, click to choose files or select files from Files or our free s…" at bounding box center [934, 261] width 315 height 119
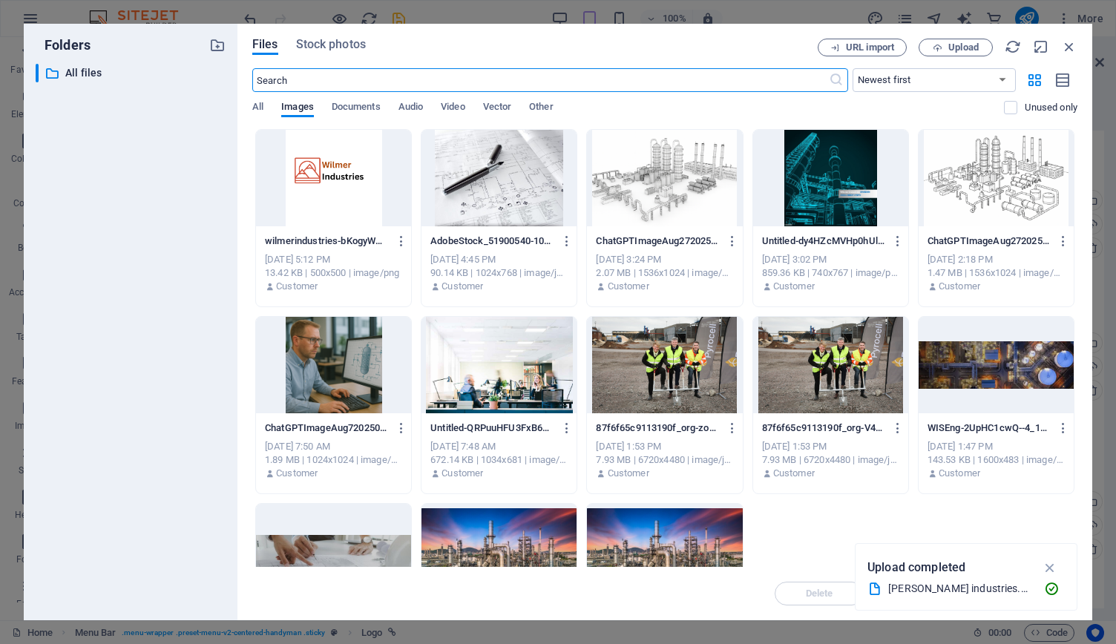
scroll to position [1749, 0]
click at [340, 174] on div at bounding box center [333, 178] width 155 height 96
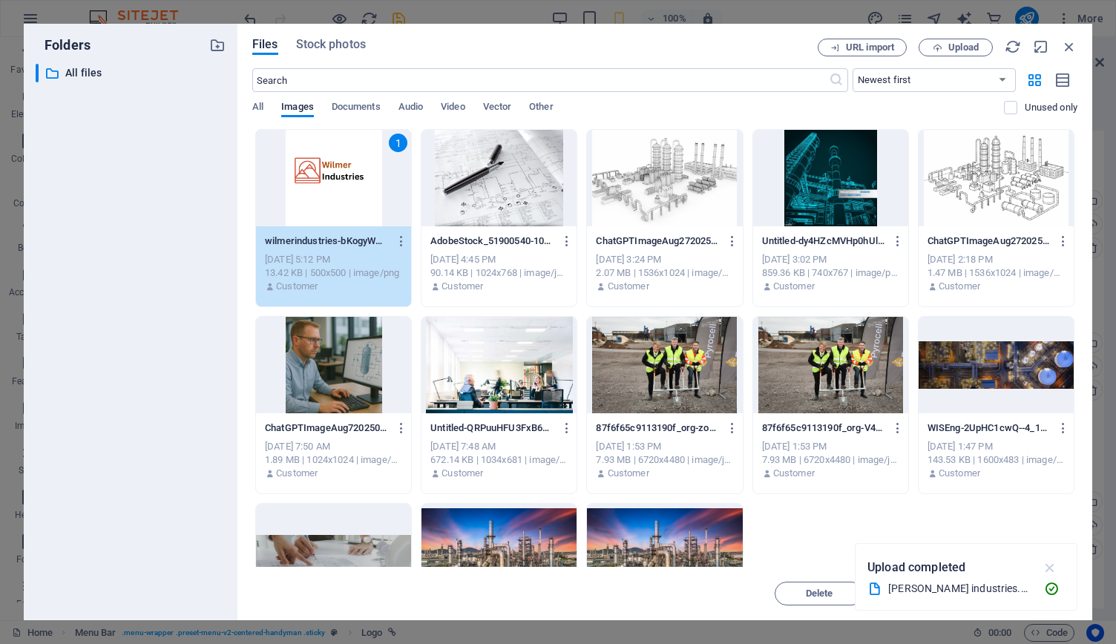
click at [1053, 567] on icon "button" at bounding box center [1050, 568] width 17 height 16
click at [1021, 598] on span "Insert" at bounding box center [1034, 593] width 26 height 9
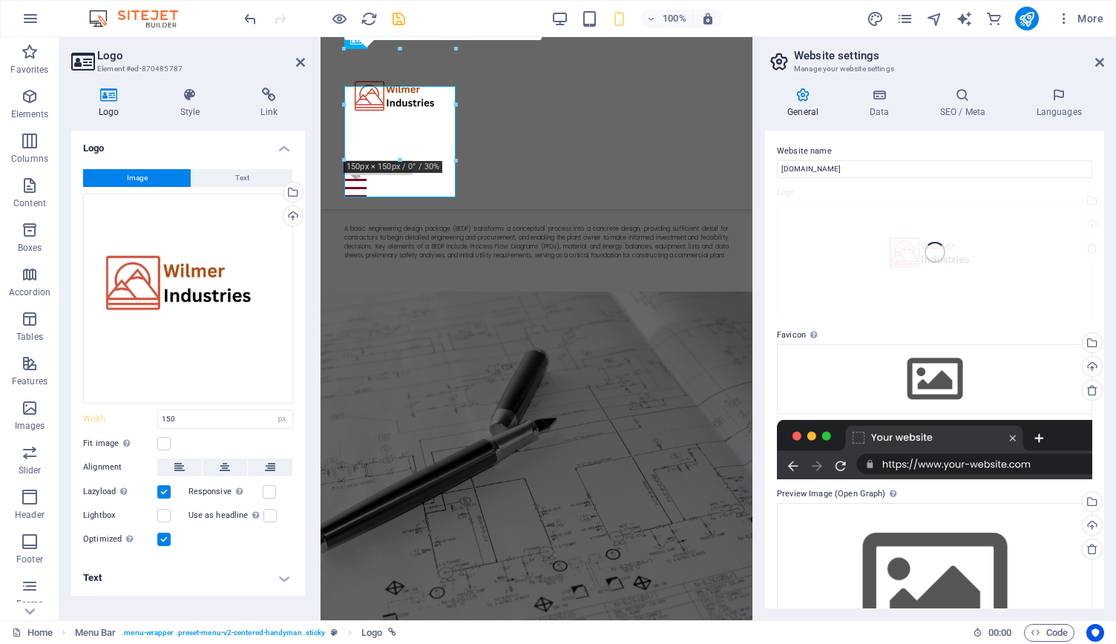
scroll to position [1712, 0]
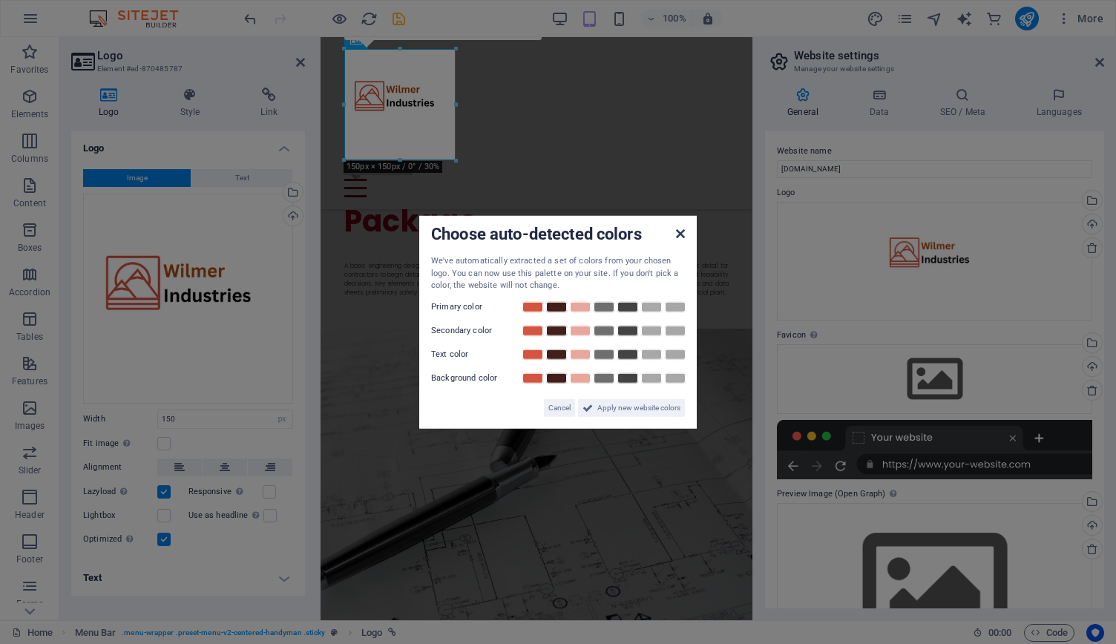
click at [684, 234] on icon at bounding box center [680, 234] width 9 height 12
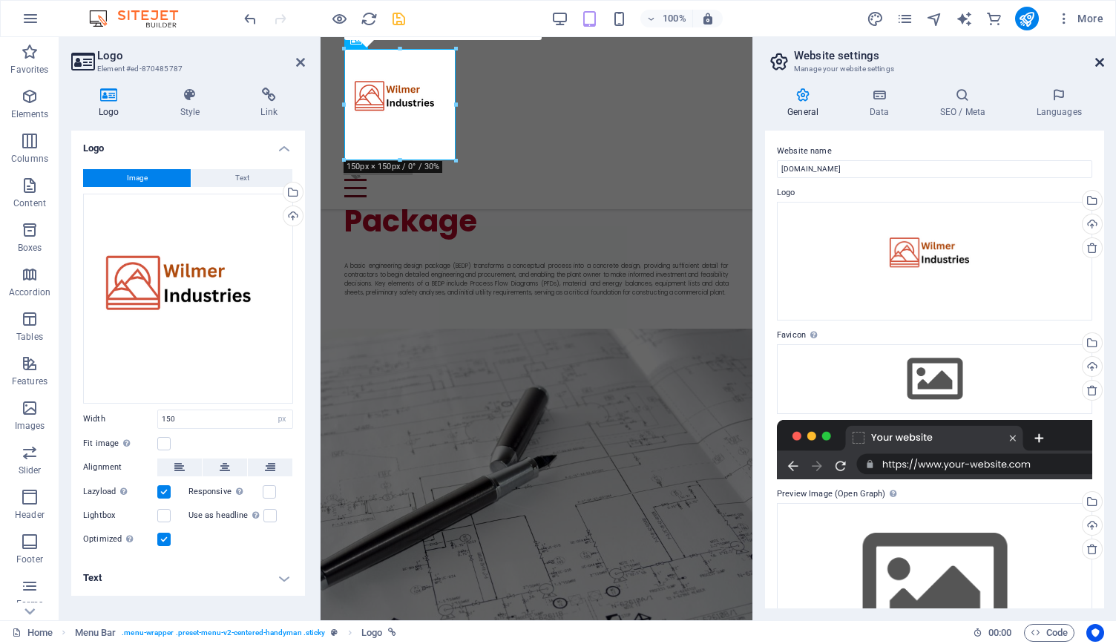
click at [1102, 63] on icon at bounding box center [1100, 62] width 9 height 12
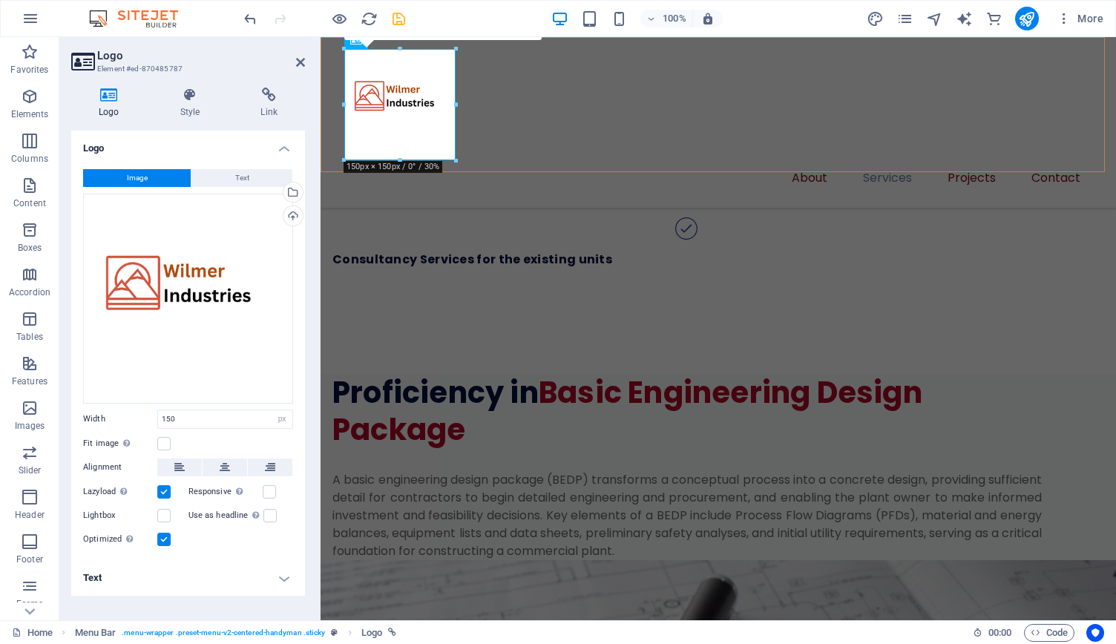
click at [897, 132] on div "About Services Projects Contact" at bounding box center [719, 122] width 796 height 171
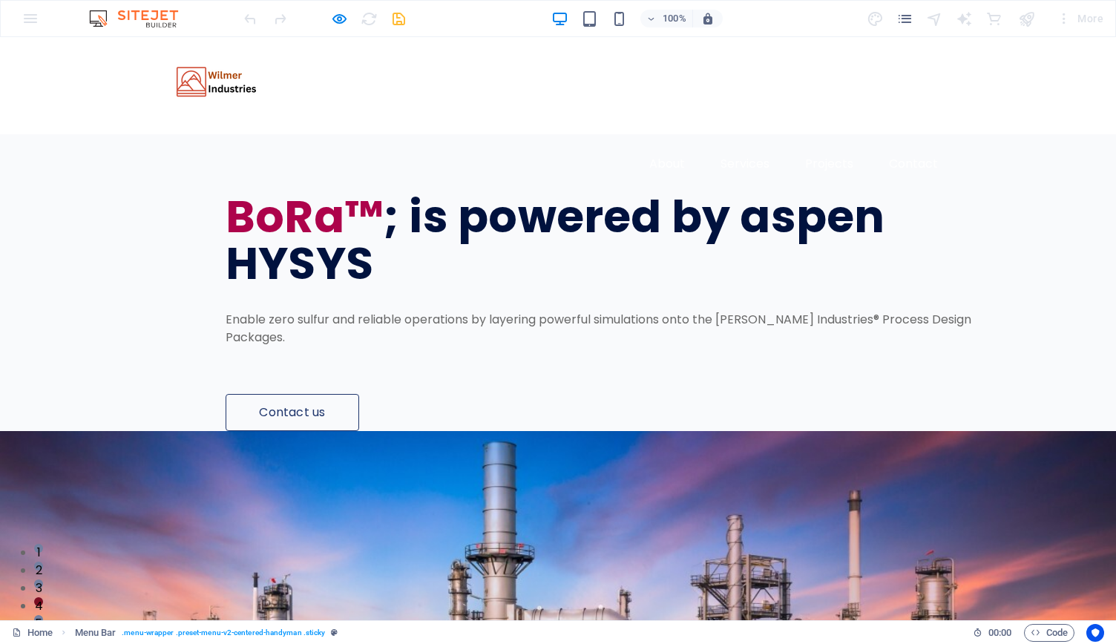
scroll to position [0, 0]
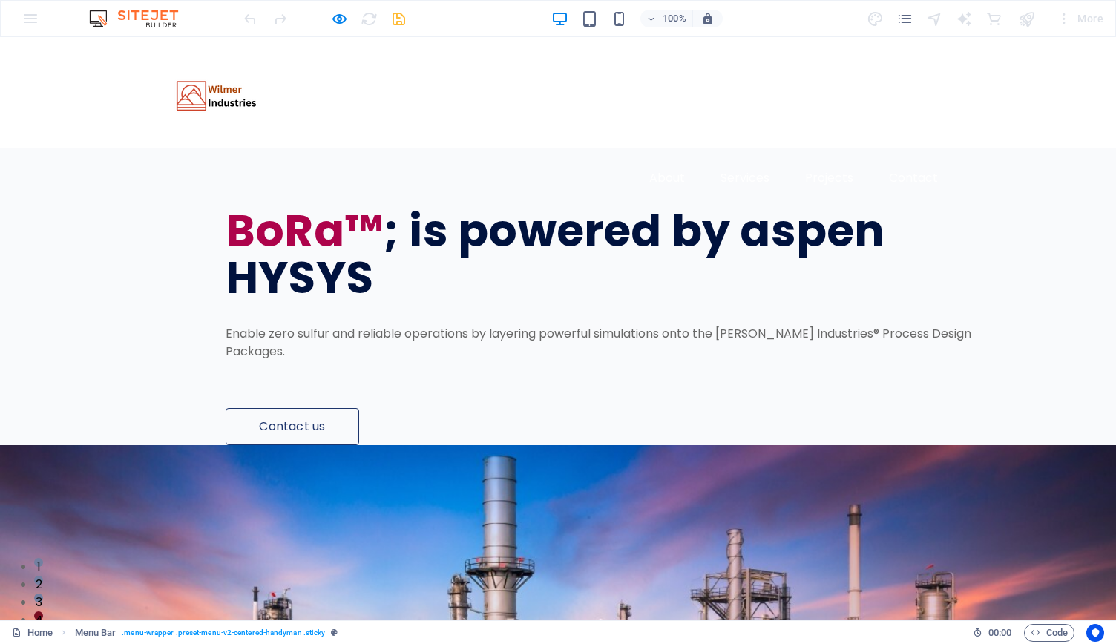
click at [208, 95] on img at bounding box center [221, 104] width 111 height 111
click at [664, 160] on link "About" at bounding box center [667, 178] width 59 height 36
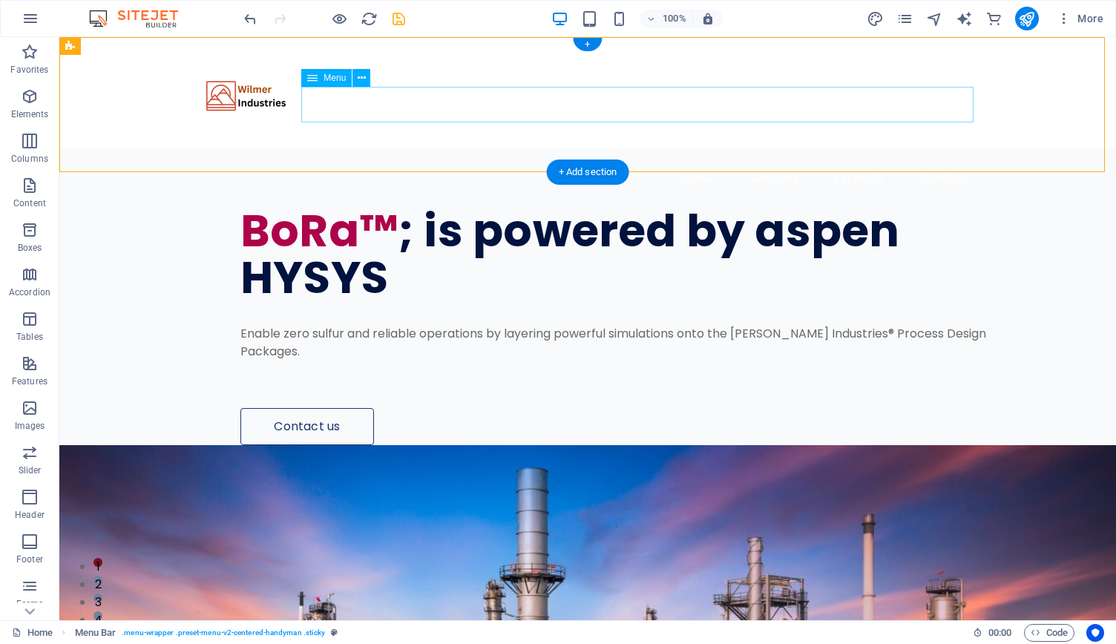
click at [645, 160] on nav "About Services Projects Contact" at bounding box center [588, 178] width 784 height 36
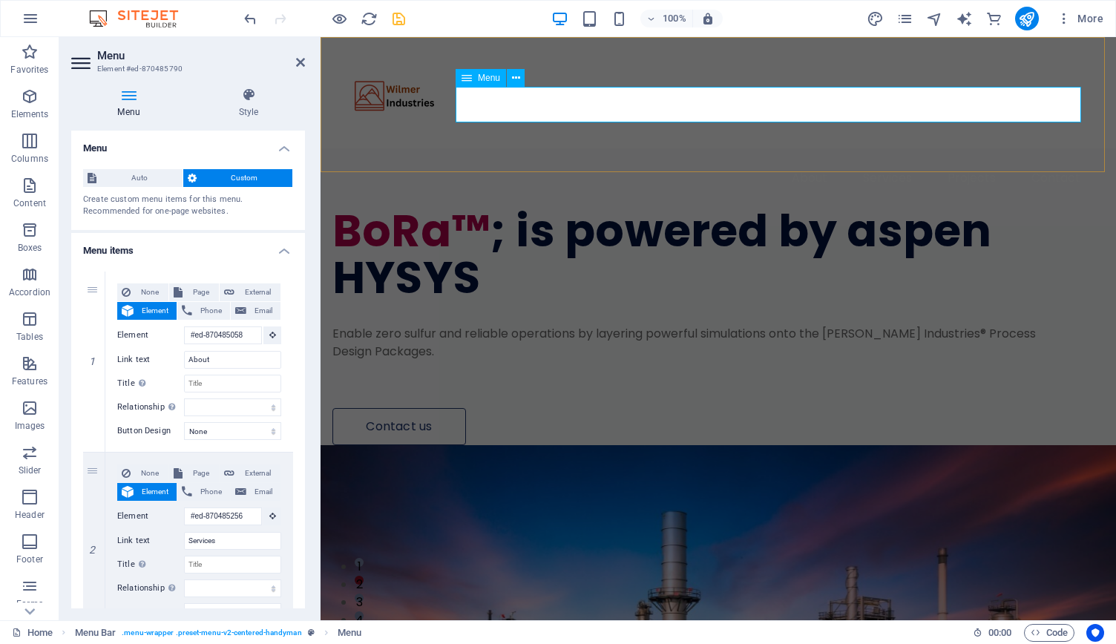
click at [605, 160] on nav "About Services Projects Contact" at bounding box center [718, 178] width 748 height 36
click at [736, 160] on nav "About Services Projects Contact" at bounding box center [718, 178] width 748 height 36
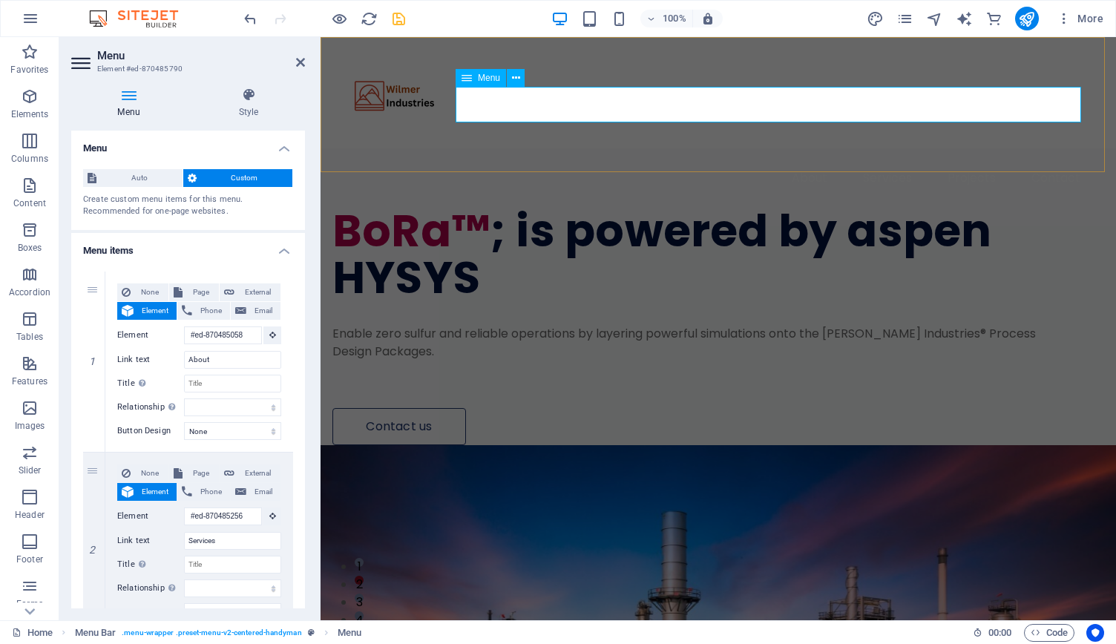
click at [736, 160] on nav "About Services Projects Contact" at bounding box center [718, 178] width 748 height 36
click at [770, 160] on nav "About Services Projects Contact" at bounding box center [718, 178] width 748 height 36
click at [846, 160] on nav "About Services Projects Contact" at bounding box center [718, 178] width 748 height 36
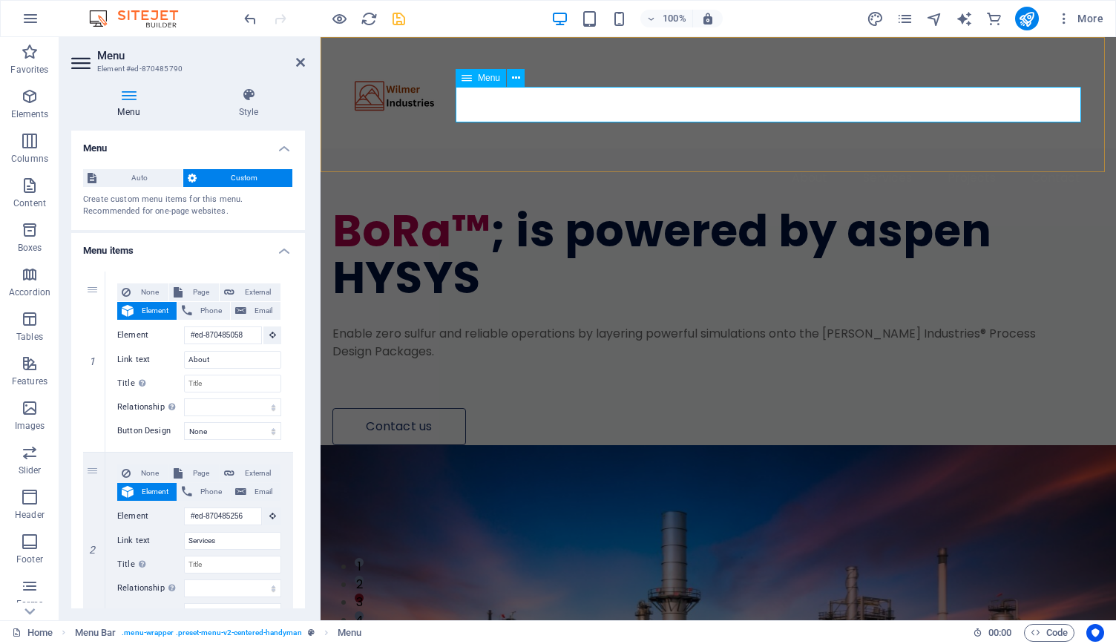
click at [846, 160] on nav "About Services Projects Contact" at bounding box center [718, 178] width 748 height 36
click at [950, 160] on nav "About Services Projects Contact" at bounding box center [718, 178] width 748 height 36
click at [1001, 160] on nav "About Services Projects Contact" at bounding box center [718, 178] width 748 height 36
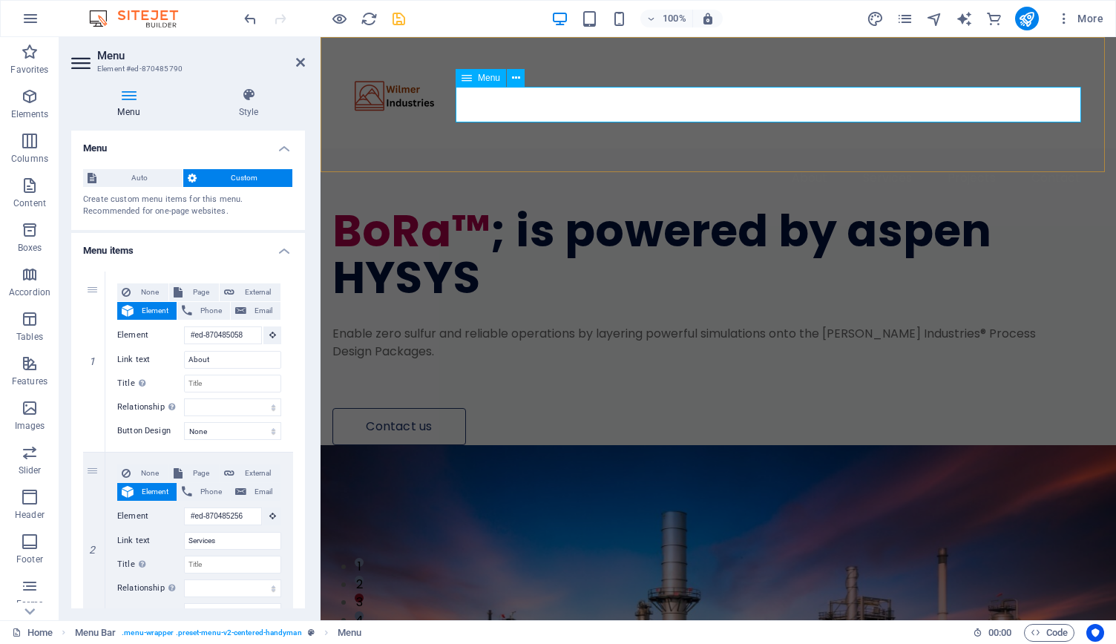
click at [1001, 160] on nav "About Services Projects Contact" at bounding box center [718, 178] width 748 height 36
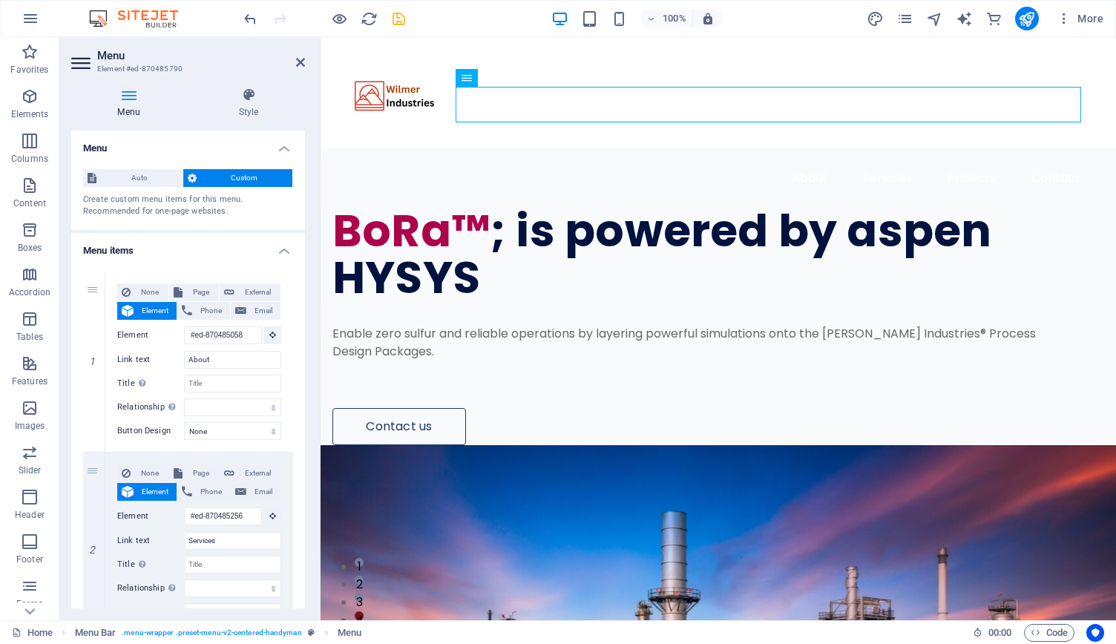
drag, startPoint x: 572, startPoint y: 94, endPoint x: 929, endPoint y: 111, distance: 357.4
click at [929, 160] on nav "About Services Projects Contact" at bounding box center [718, 178] width 748 height 36
drag, startPoint x: 618, startPoint y: 106, endPoint x: 895, endPoint y: 120, distance: 278.0
click at [895, 160] on nav "About Services Projects Contact" at bounding box center [718, 178] width 748 height 36
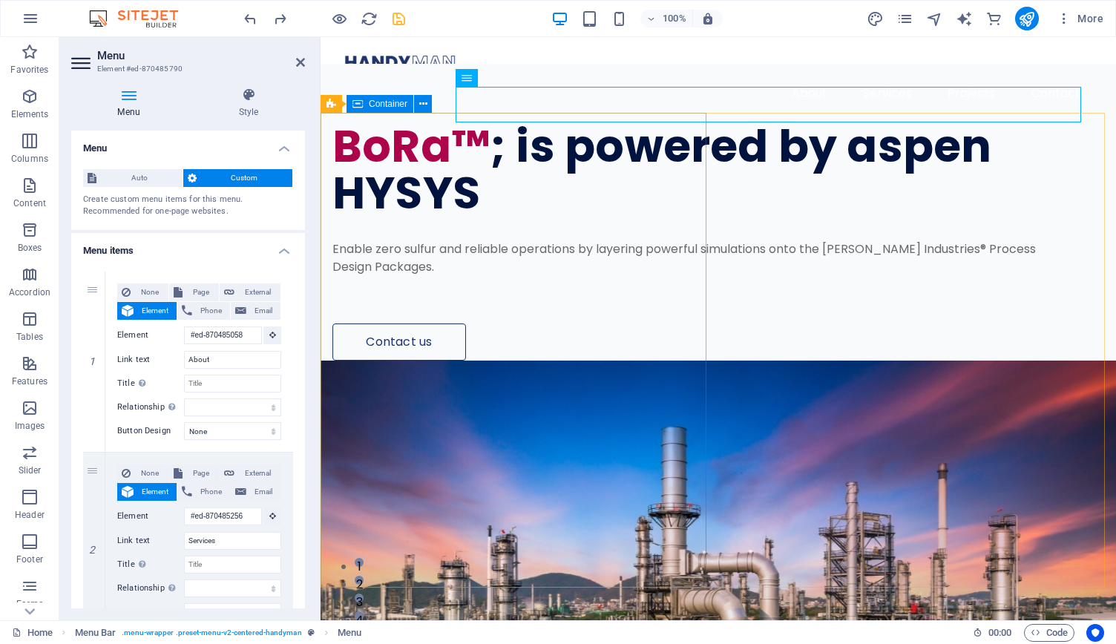
scroll to position [1661, 0]
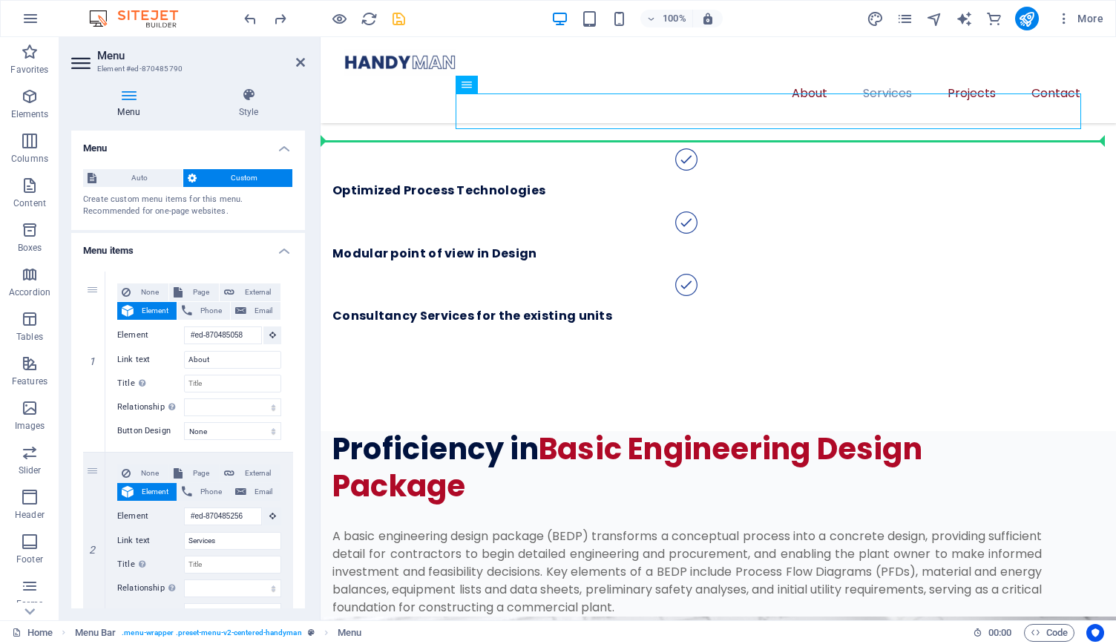
drag, startPoint x: 763, startPoint y: 69, endPoint x: 932, endPoint y: 85, distance: 170.0
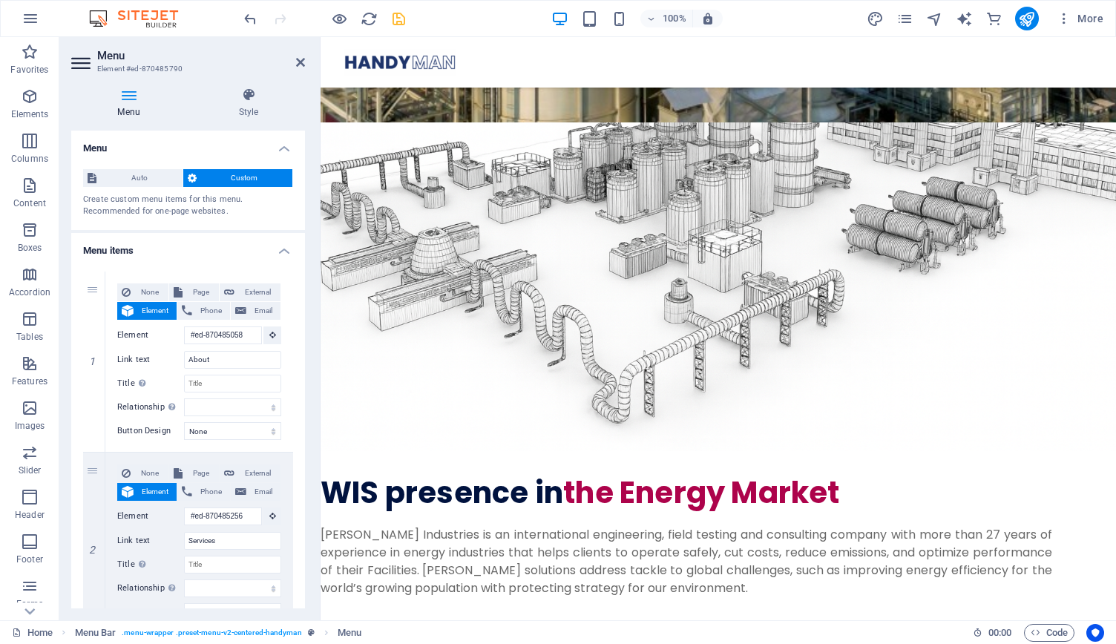
scroll to position [0, 0]
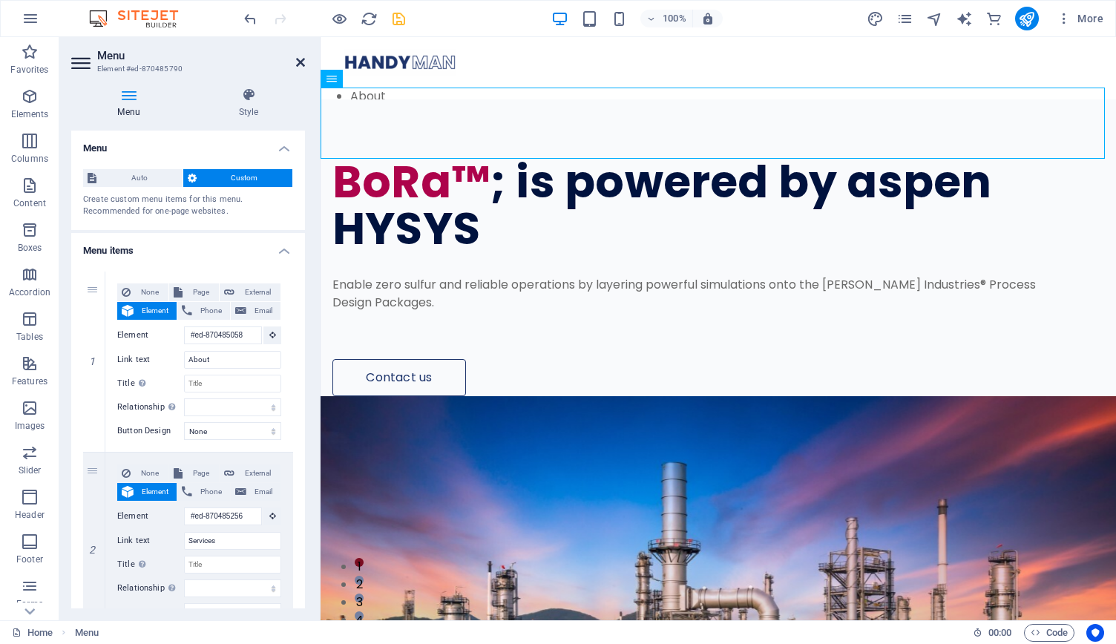
click at [301, 62] on icon at bounding box center [300, 62] width 9 height 12
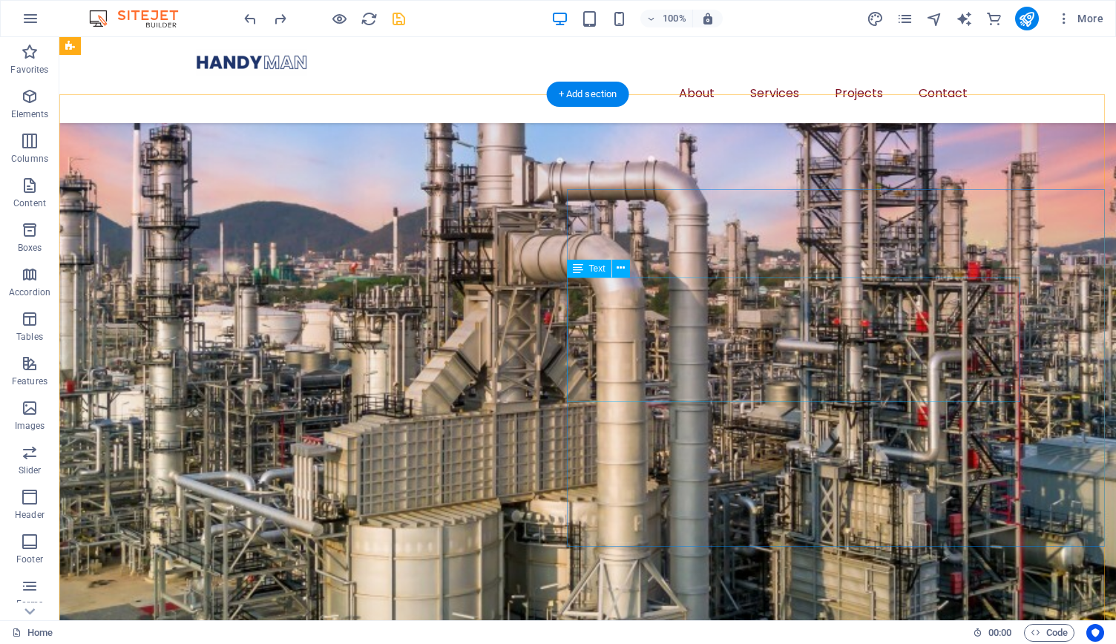
scroll to position [480, 0]
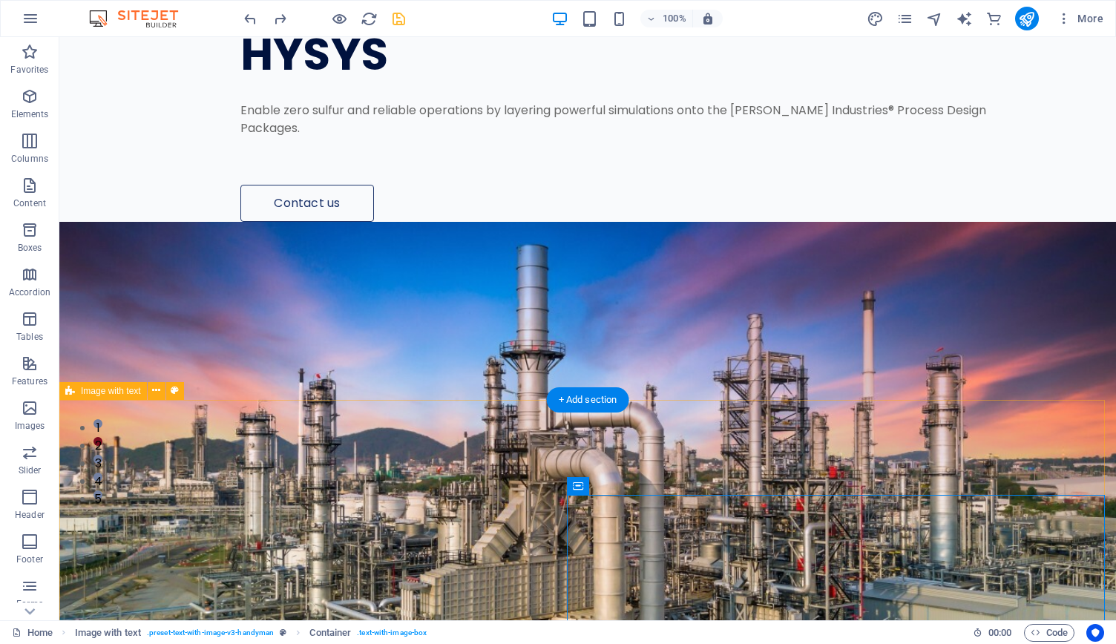
scroll to position [0, 0]
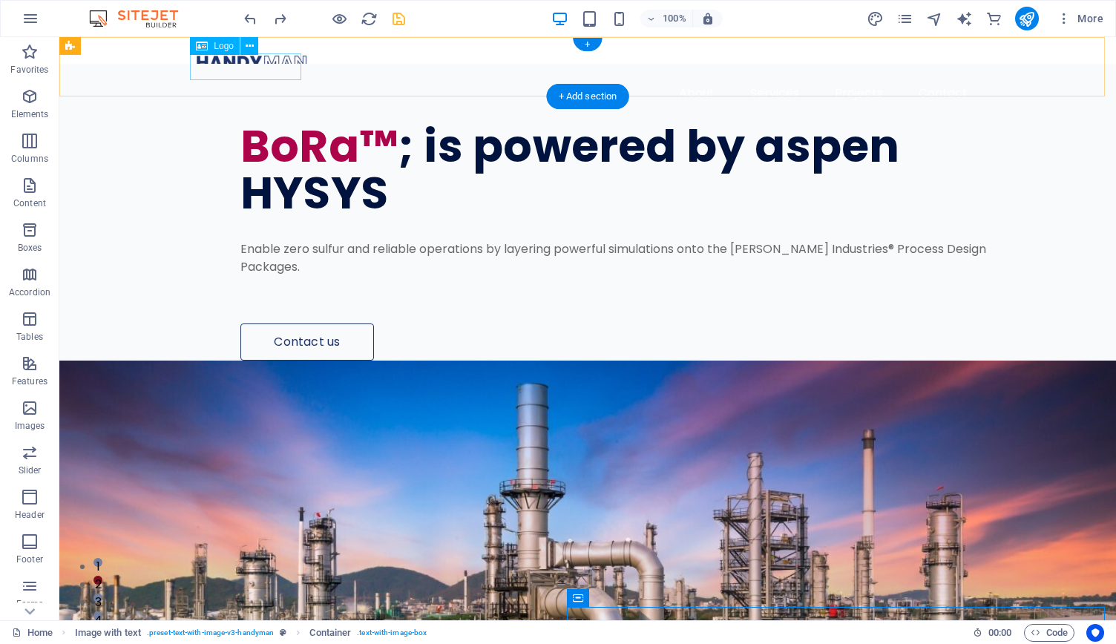
click at [211, 71] on div at bounding box center [588, 62] width 784 height 27
click at [234, 66] on div at bounding box center [588, 62] width 784 height 27
select select "px"
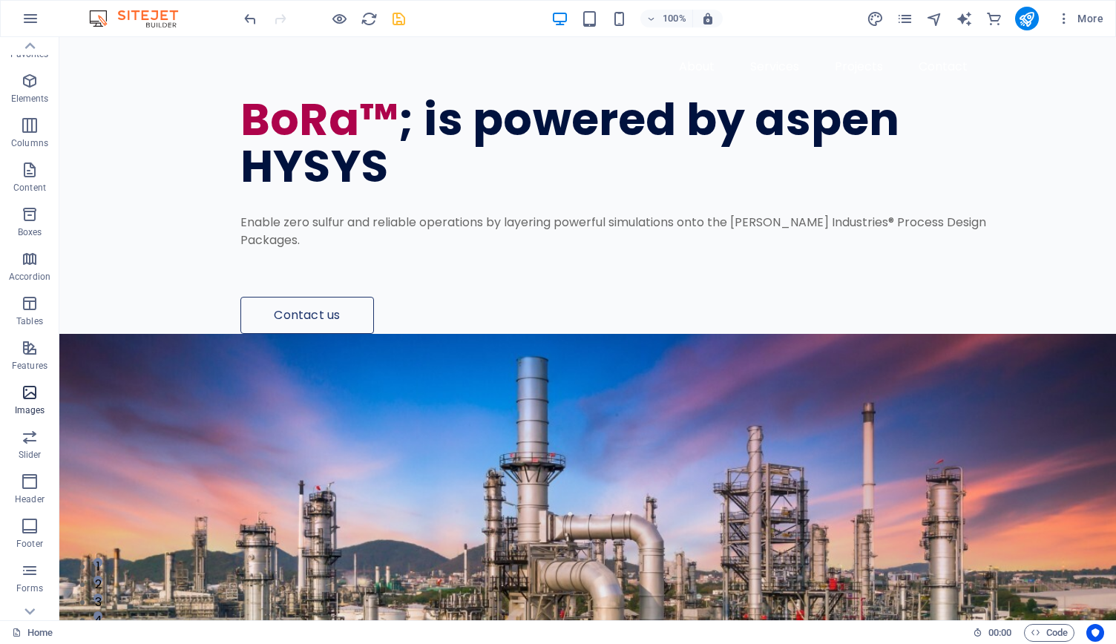
scroll to position [16, 0]
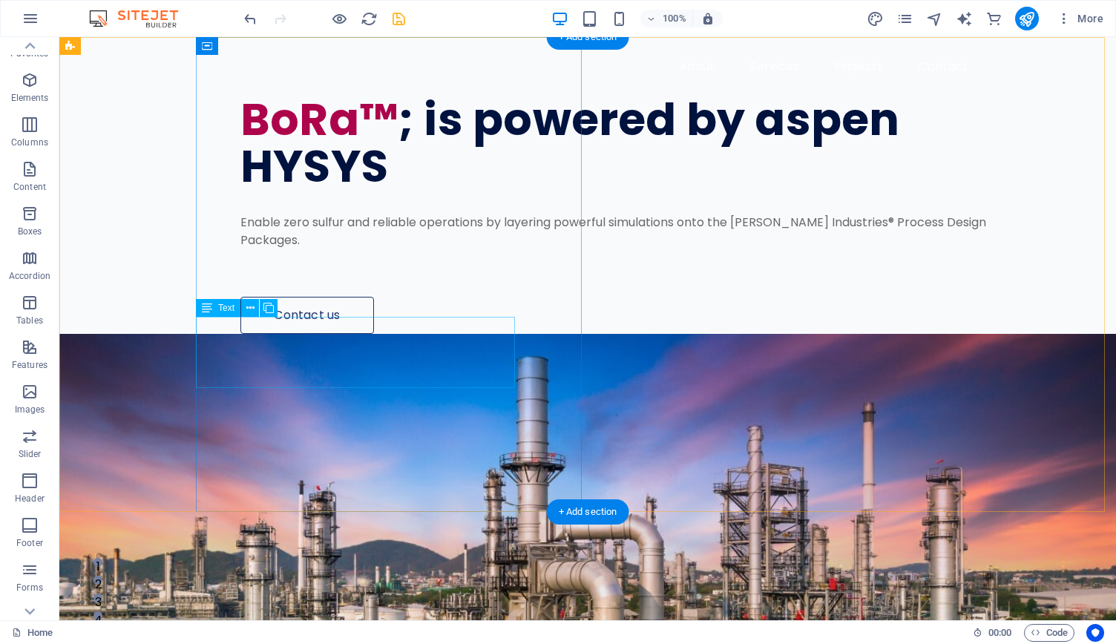
click at [251, 267] on div "Enable zero sulfur and reliable operations by layering powerful simulations ont…" at bounding box center [622, 240] width 765 height 53
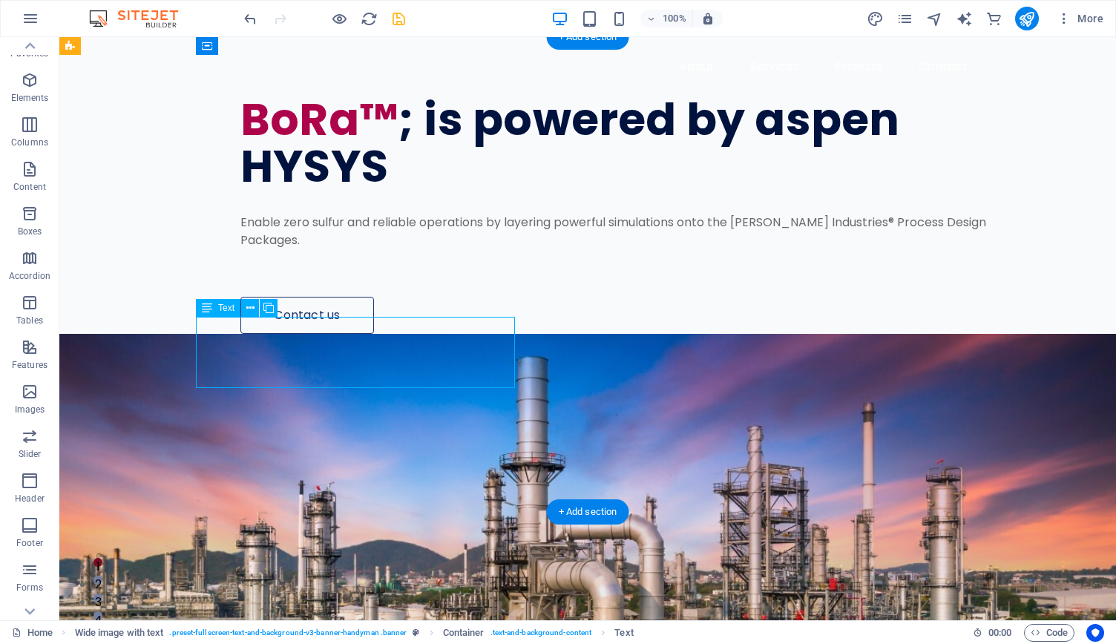
click at [322, 267] on div "Enable zero sulfur and reliable operations by layering powerful simulations ont…" at bounding box center [622, 240] width 765 height 53
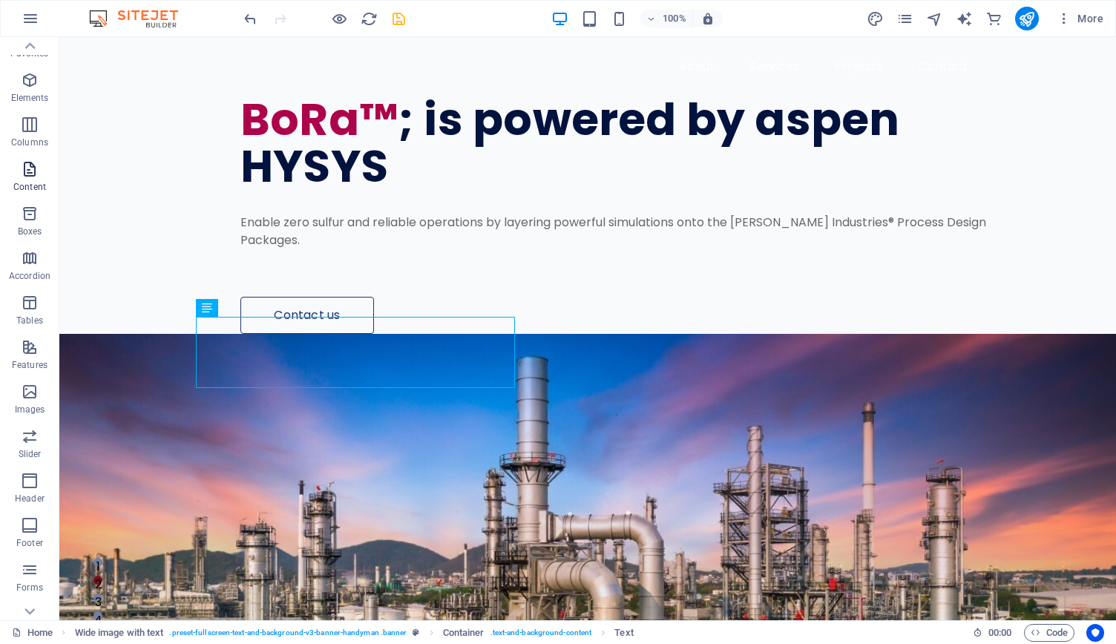
click at [37, 178] on span "Content" at bounding box center [29, 178] width 59 height 36
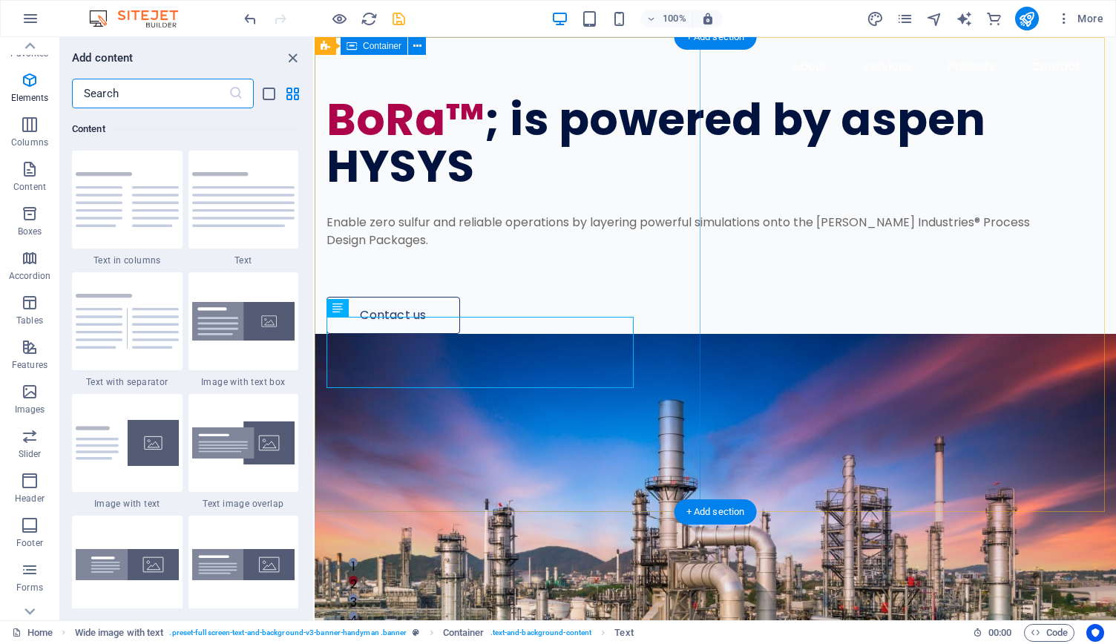
scroll to position [2597, 0]
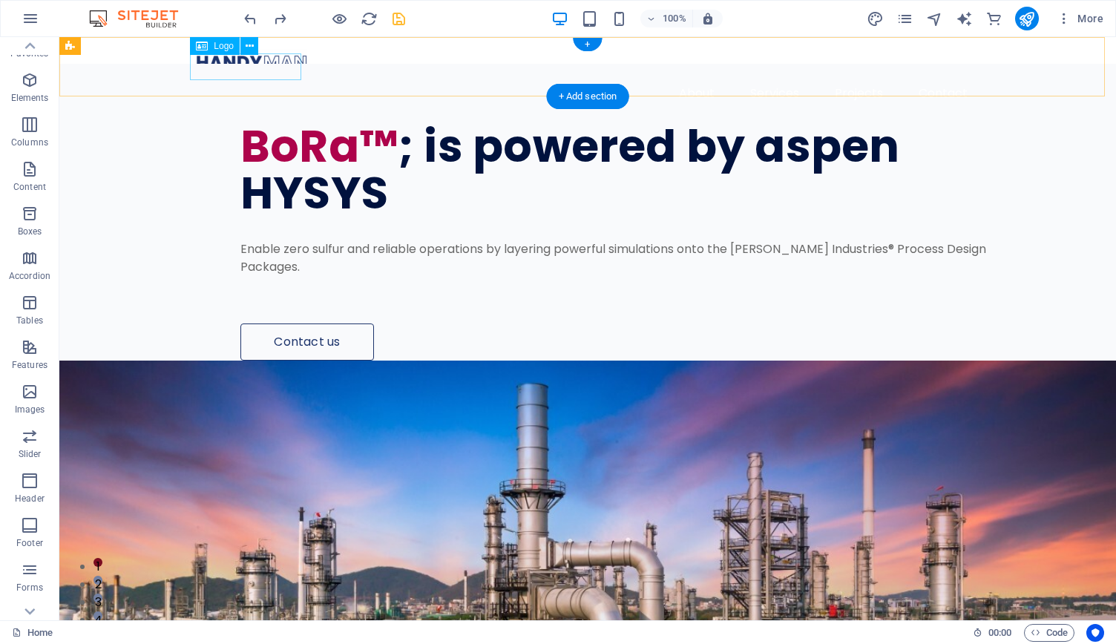
click at [241, 62] on div at bounding box center [588, 62] width 784 height 27
click at [241, 70] on div at bounding box center [588, 62] width 784 height 27
select select "px"
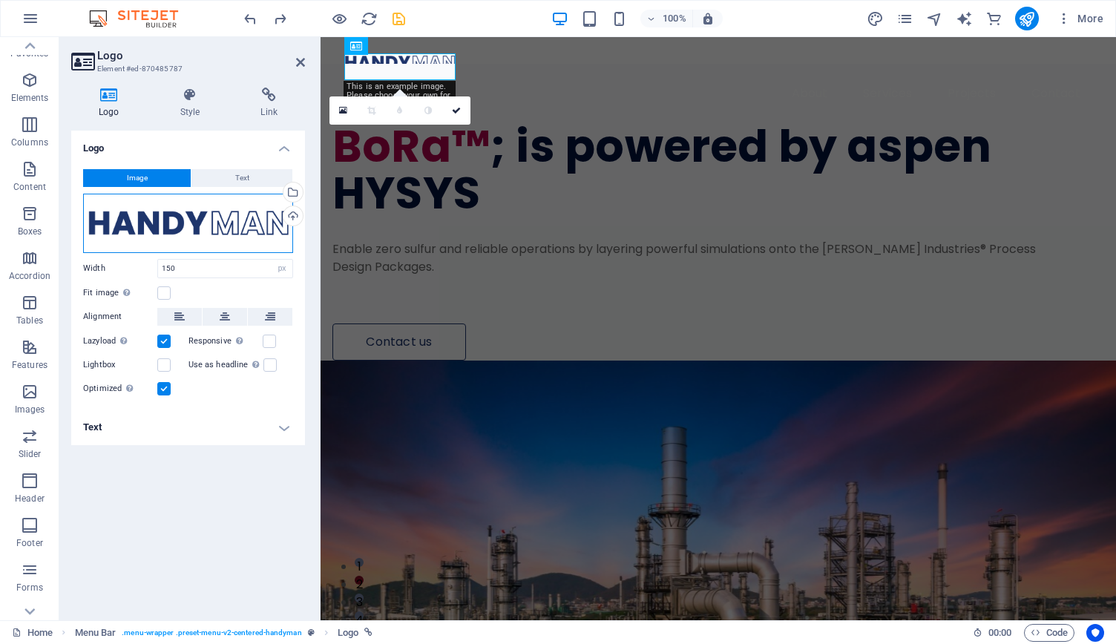
click at [163, 228] on div "Drag files here, click to choose files or select files from Files or our free s…" at bounding box center [188, 223] width 210 height 59
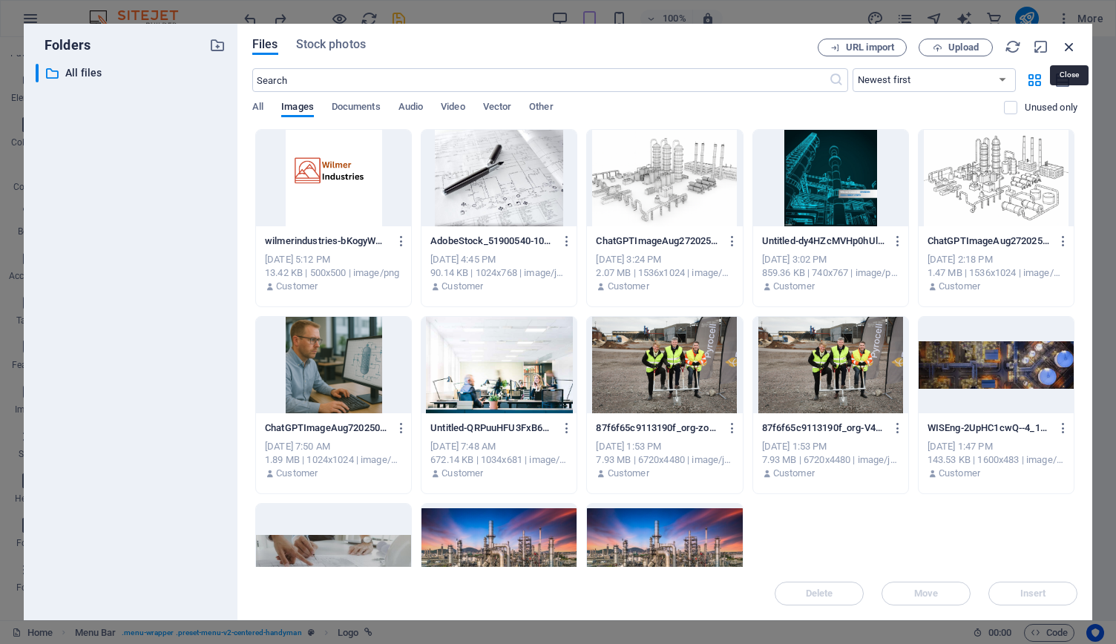
drag, startPoint x: 1067, startPoint y: 42, endPoint x: 739, endPoint y: 8, distance: 329.8
click at [1067, 42] on icon "button" at bounding box center [1069, 47] width 16 height 16
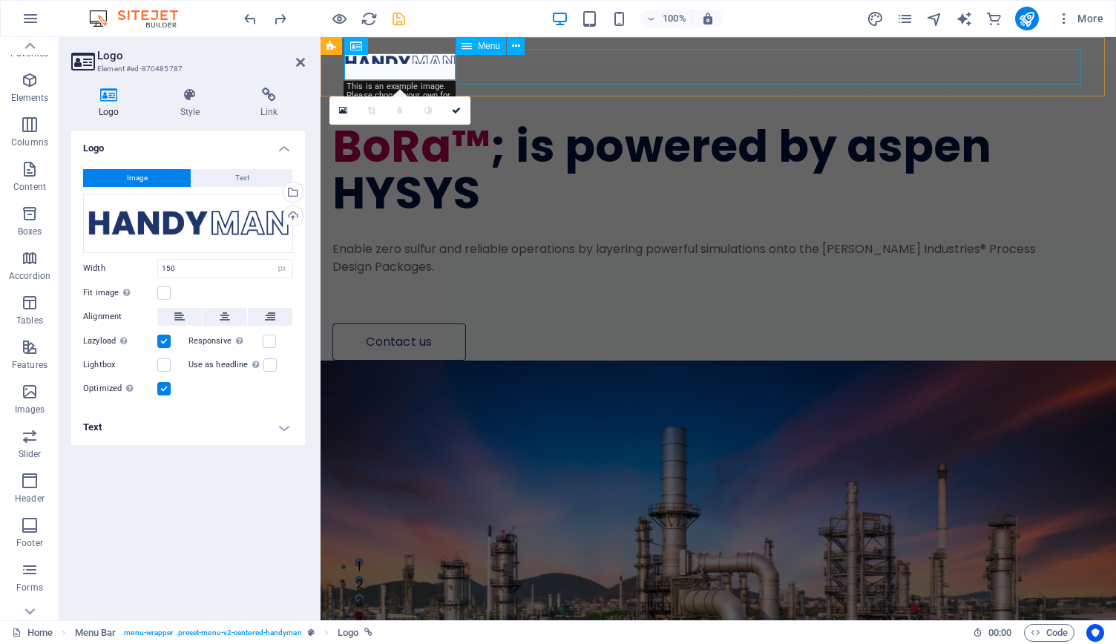
click at [799, 76] on nav "About Services Projects Contact" at bounding box center [718, 94] width 748 height 36
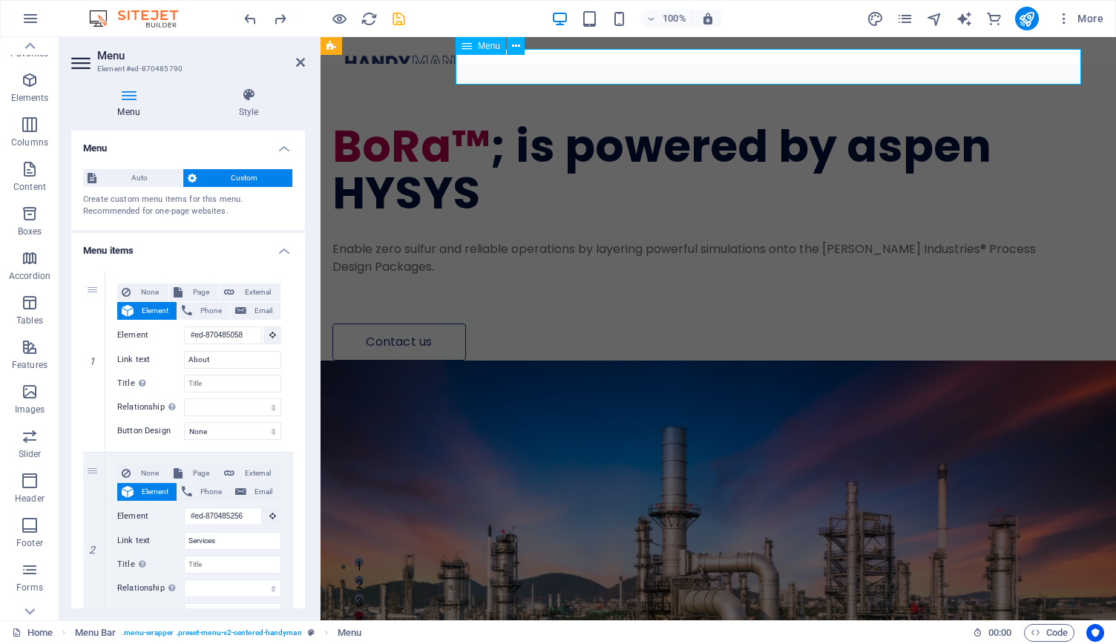
click at [792, 76] on nav "About Services Projects Contact" at bounding box center [718, 94] width 748 height 36
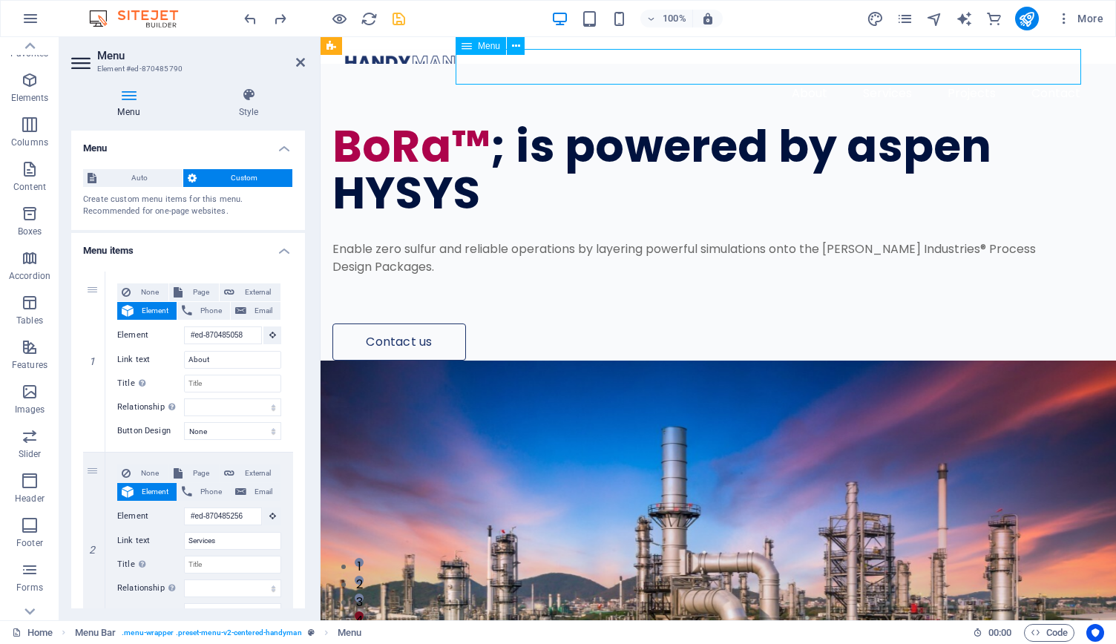
drag, startPoint x: 773, startPoint y: 63, endPoint x: 860, endPoint y: 62, distance: 86.9
click at [860, 76] on nav "About Services Projects Contact" at bounding box center [718, 94] width 748 height 36
click at [394, 69] on div at bounding box center [718, 62] width 748 height 27
select select "px"
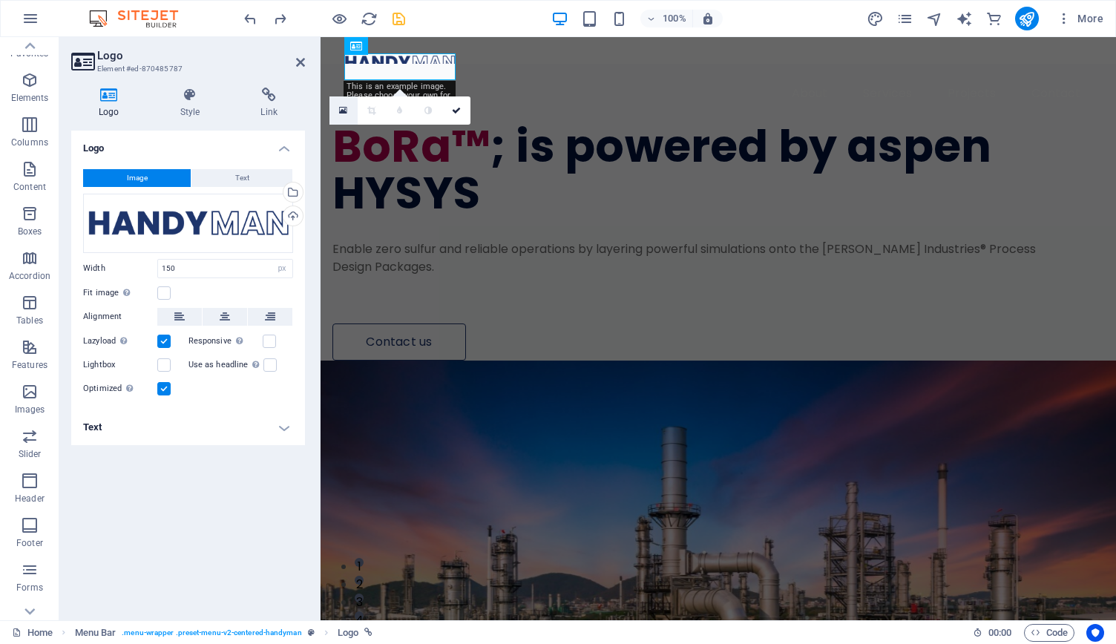
click at [342, 106] on icon at bounding box center [343, 110] width 8 height 10
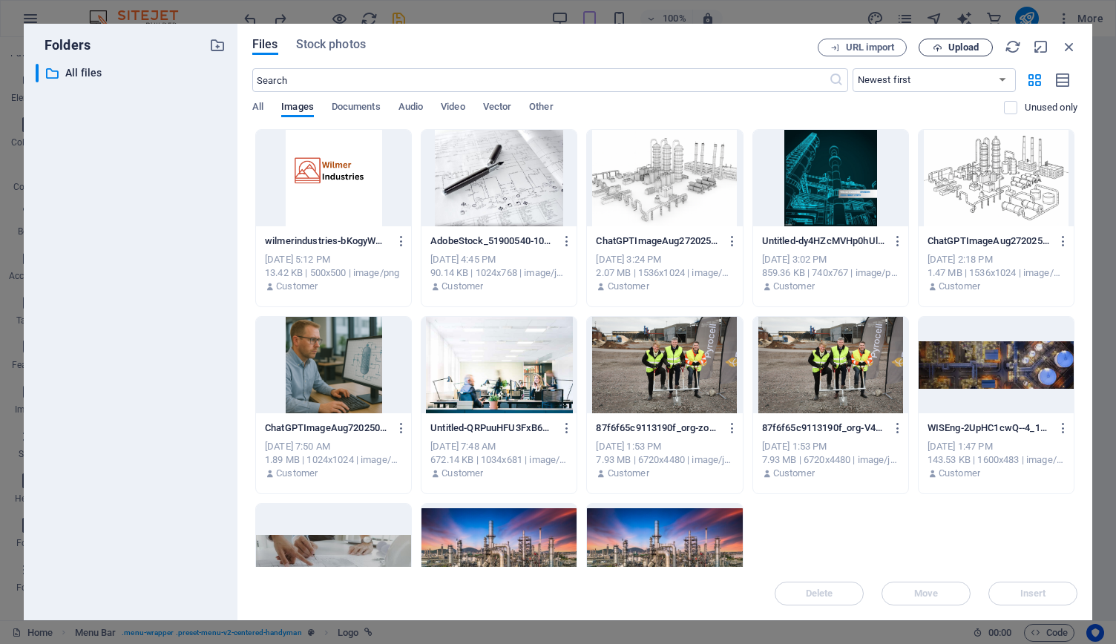
click at [952, 50] on span "Upload" at bounding box center [964, 47] width 30 height 9
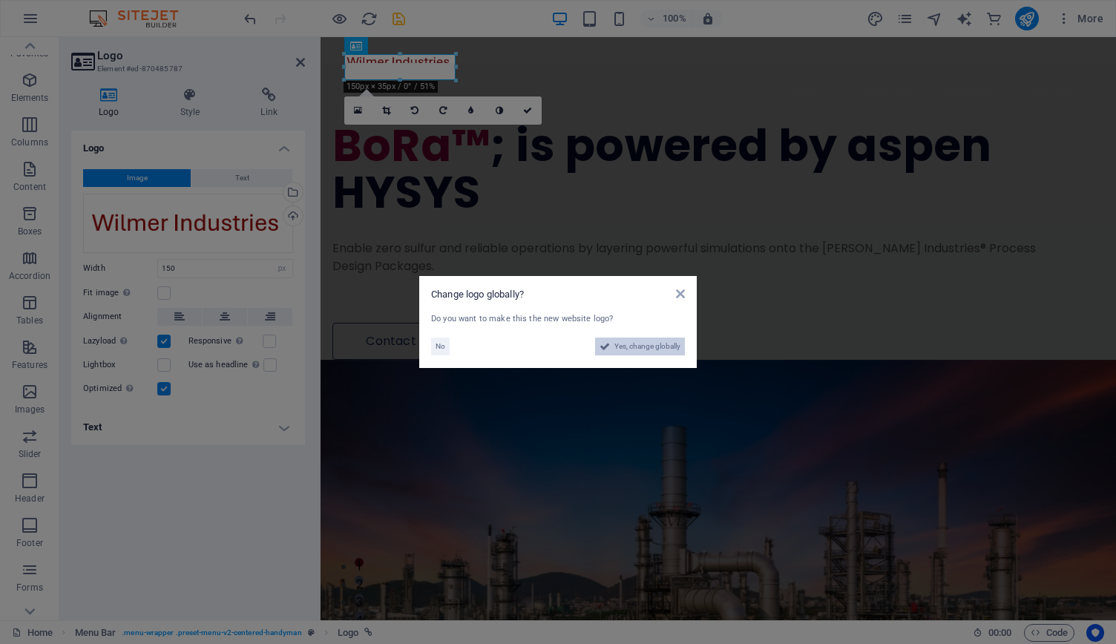
click at [639, 347] on span "Yes, change globally" at bounding box center [648, 347] width 66 height 18
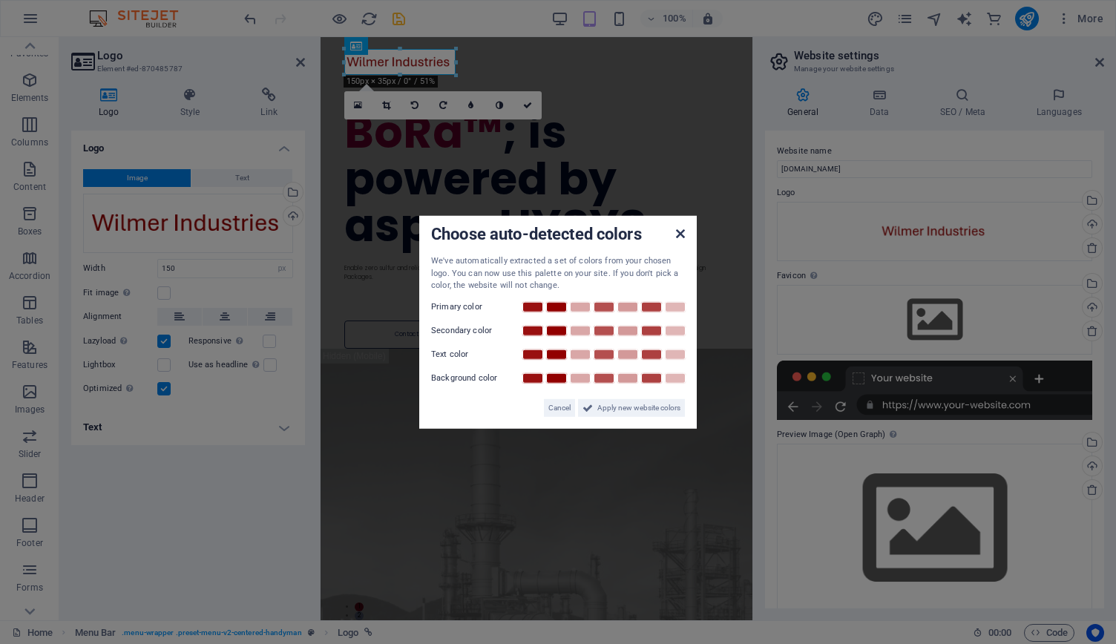
click at [681, 232] on icon at bounding box center [680, 234] width 9 height 12
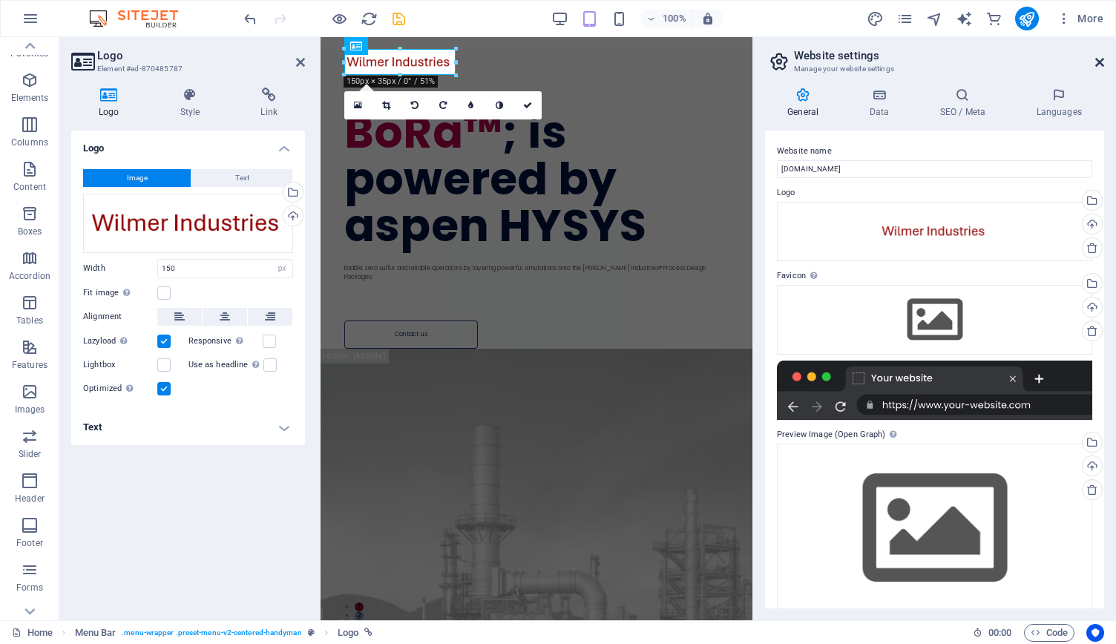
click at [1096, 62] on icon at bounding box center [1100, 62] width 9 height 12
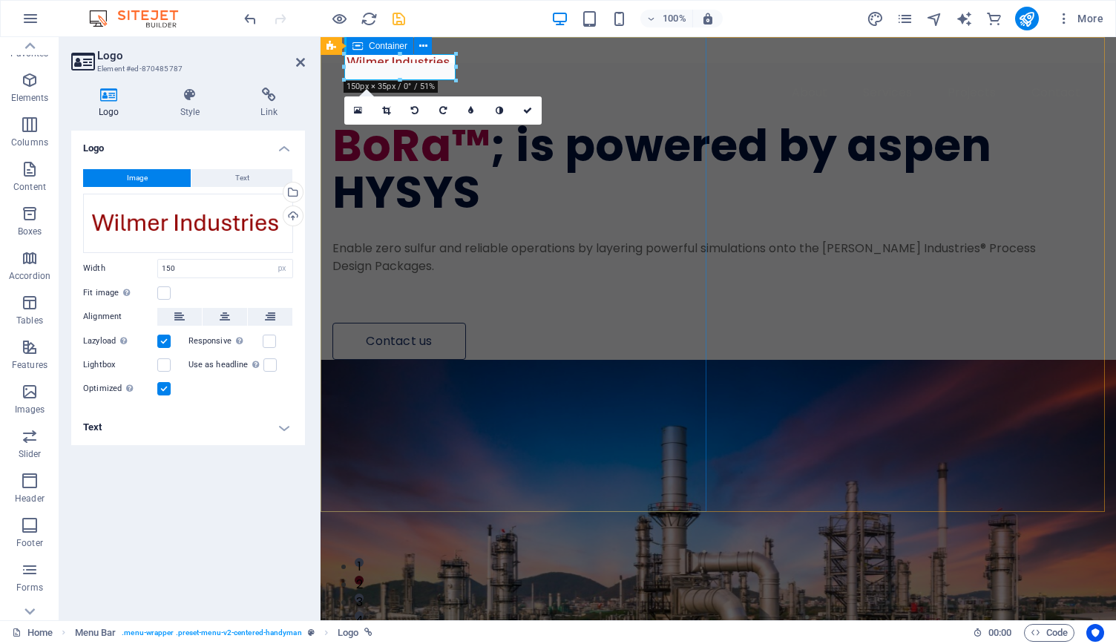
click at [667, 342] on div "BoRa™ ; is powered by aspen HYSYS Enable zero sulfur and reliable operations by…" at bounding box center [719, 211] width 796 height 297
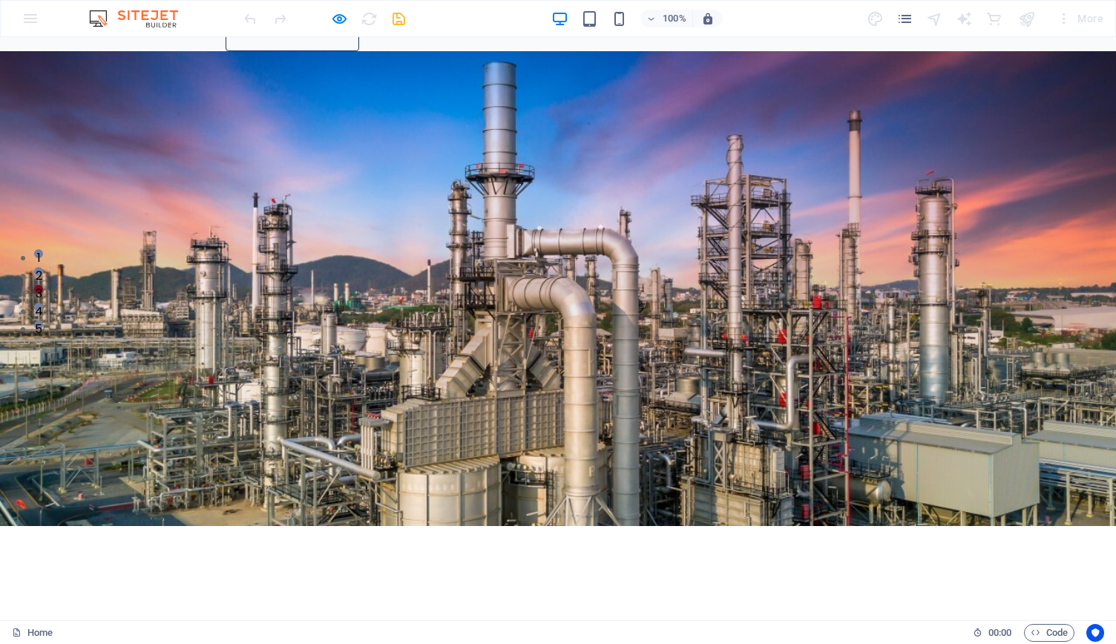
scroll to position [0, 0]
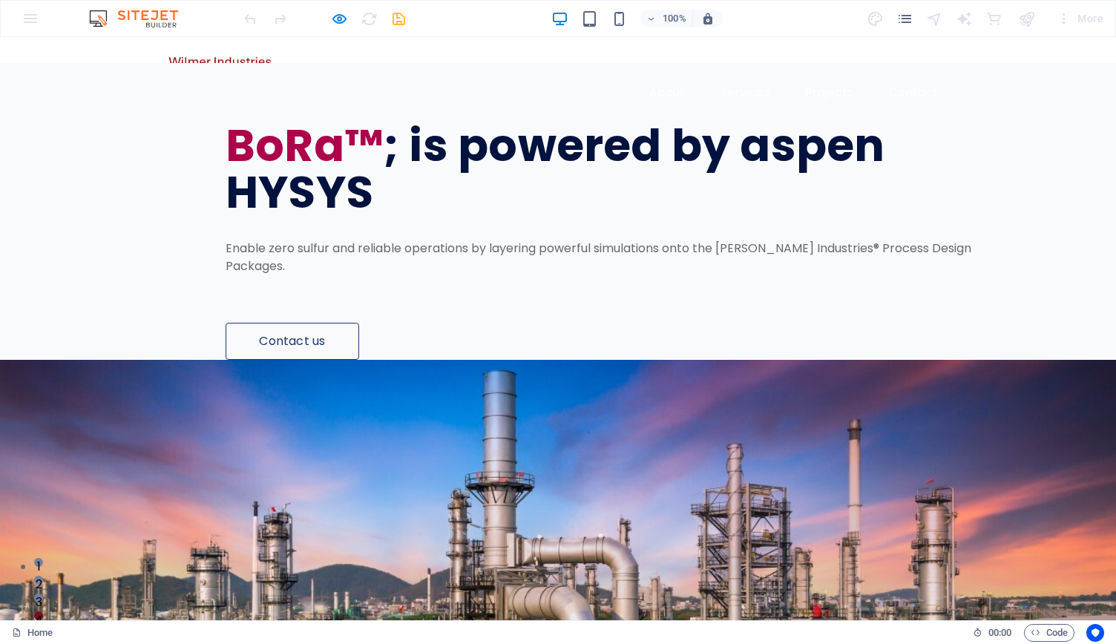
click at [191, 72] on img at bounding box center [221, 62] width 111 height 26
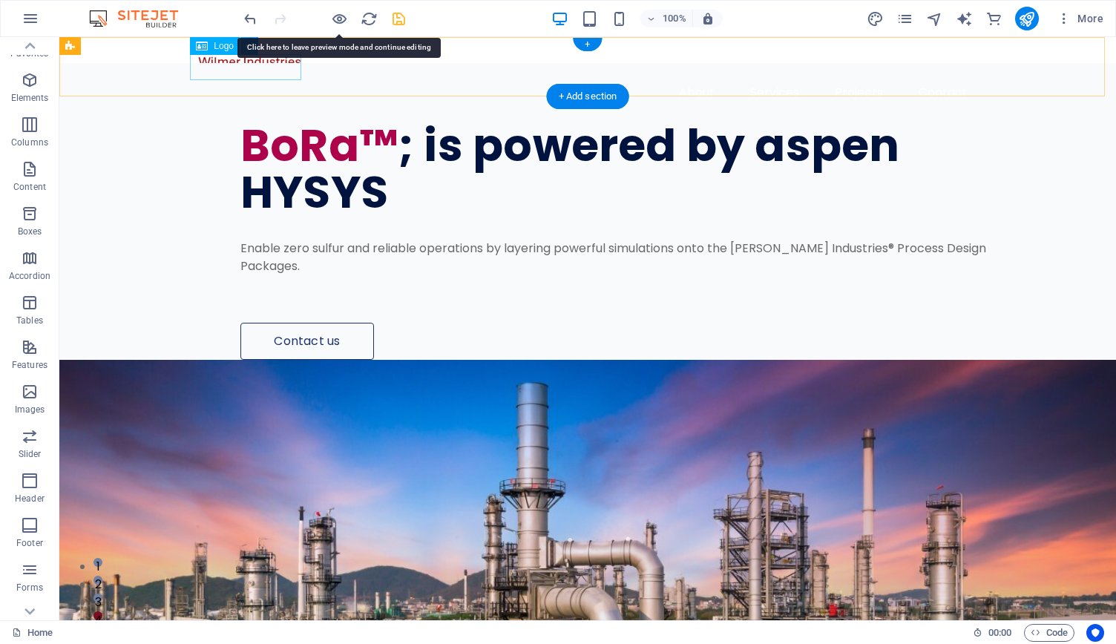
click at [240, 62] on div at bounding box center [588, 62] width 784 height 26
select select "px"
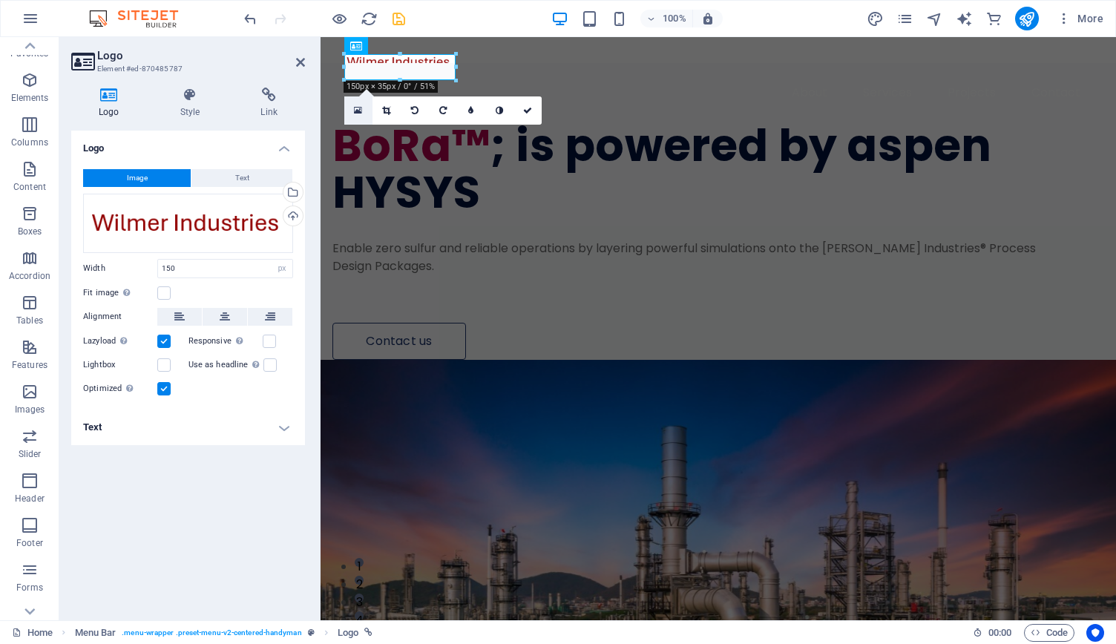
click at [355, 111] on icon at bounding box center [358, 110] width 8 height 10
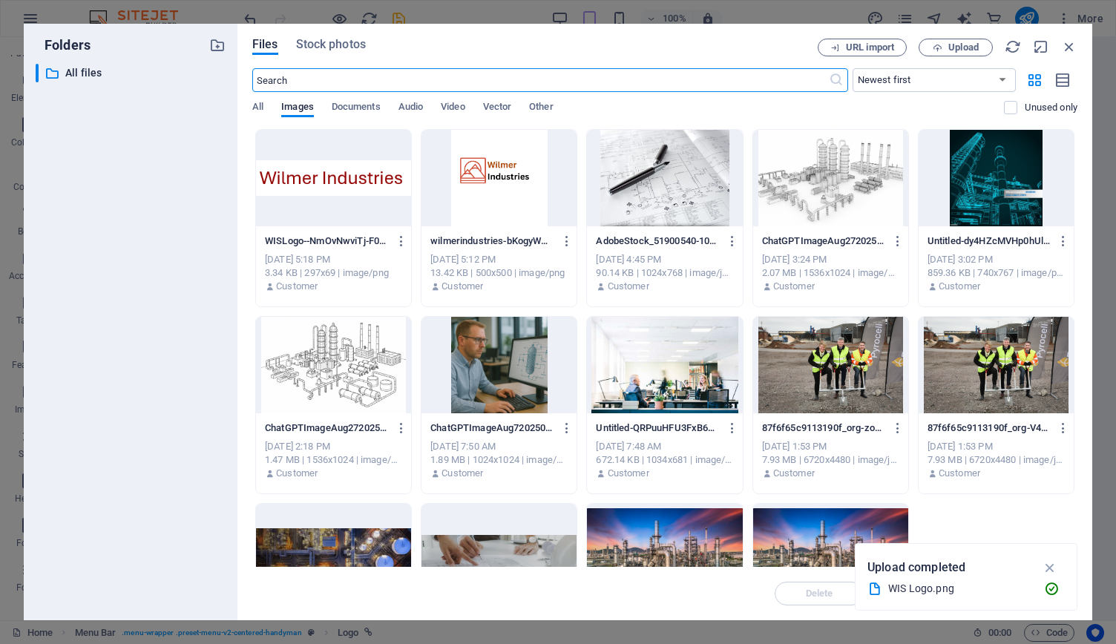
click at [343, 182] on div at bounding box center [333, 178] width 155 height 96
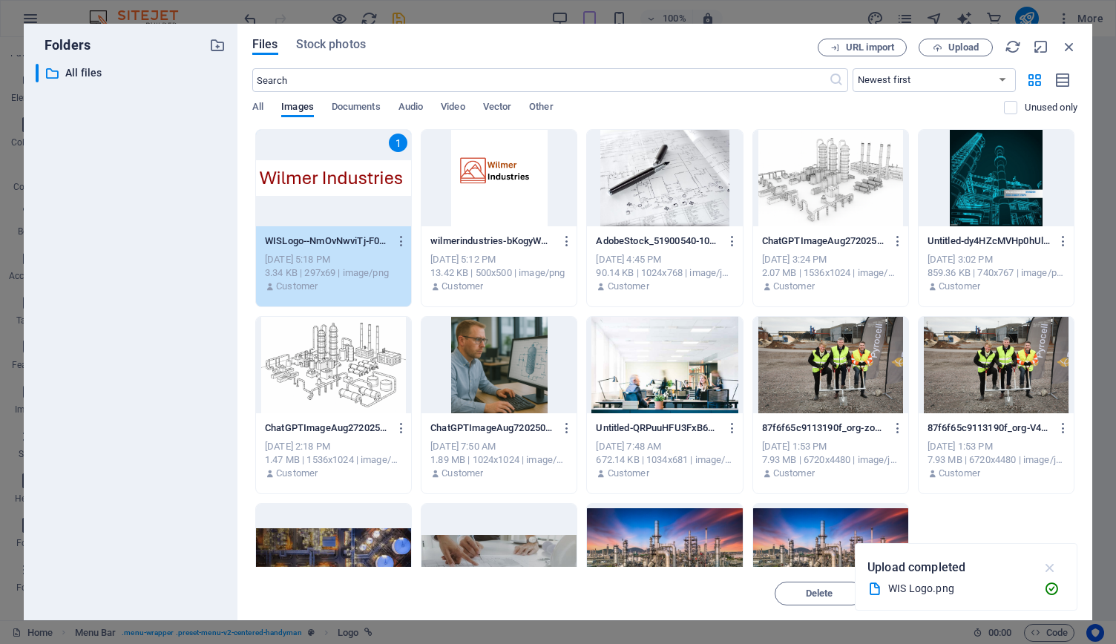
click at [1045, 565] on icon "button" at bounding box center [1050, 568] width 17 height 16
click at [1036, 598] on span "Insert" at bounding box center [1034, 593] width 26 height 9
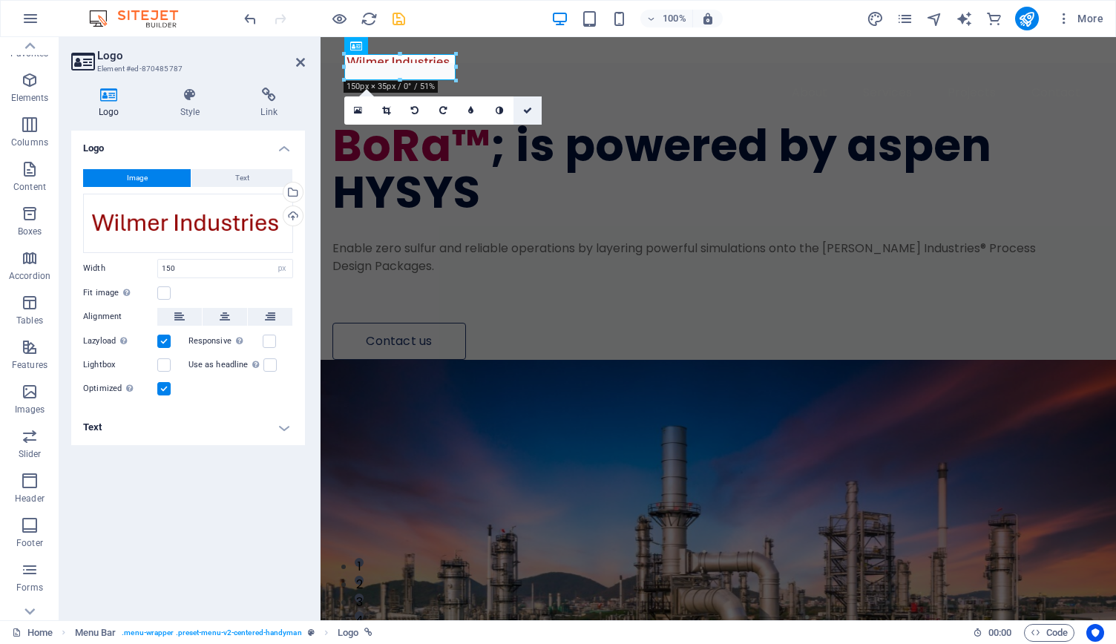
click at [531, 117] on link at bounding box center [528, 110] width 28 height 28
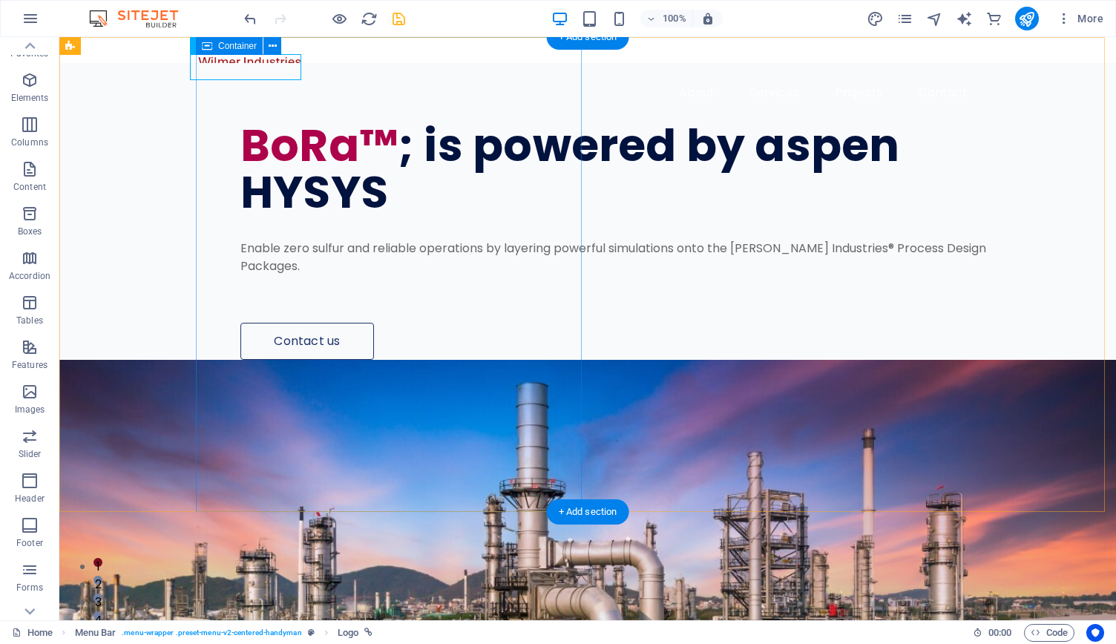
click at [459, 360] on div "BoRa™ ; is powered by aspen HYSYS Enable zero sulfur and reliable operations by…" at bounding box center [656, 211] width 920 height 297
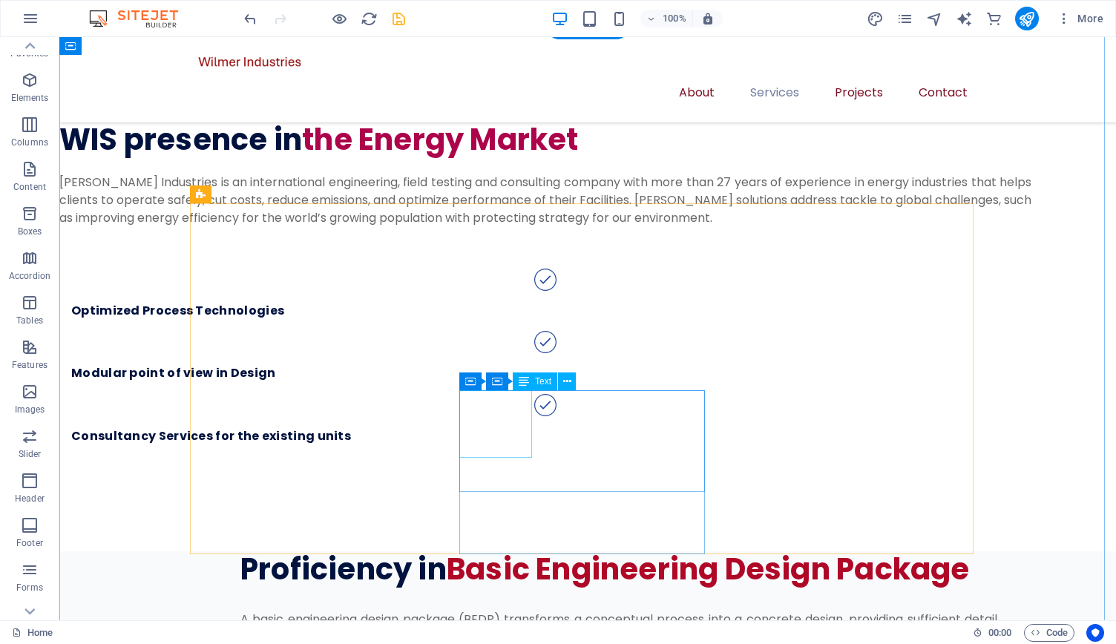
scroll to position [1617, 0]
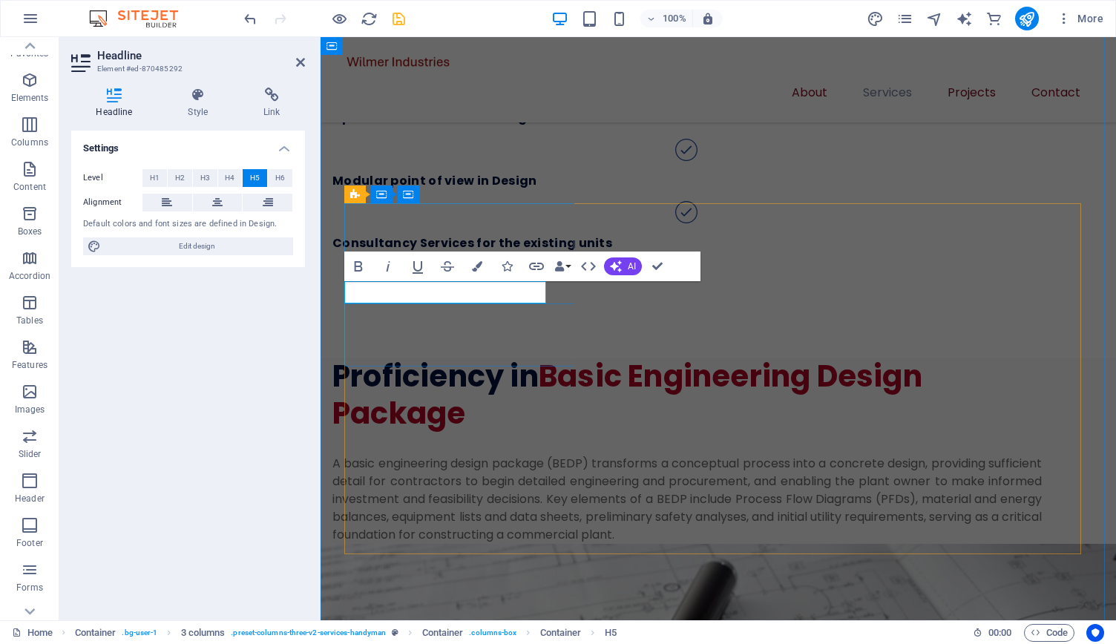
scroll to position [1653, 0]
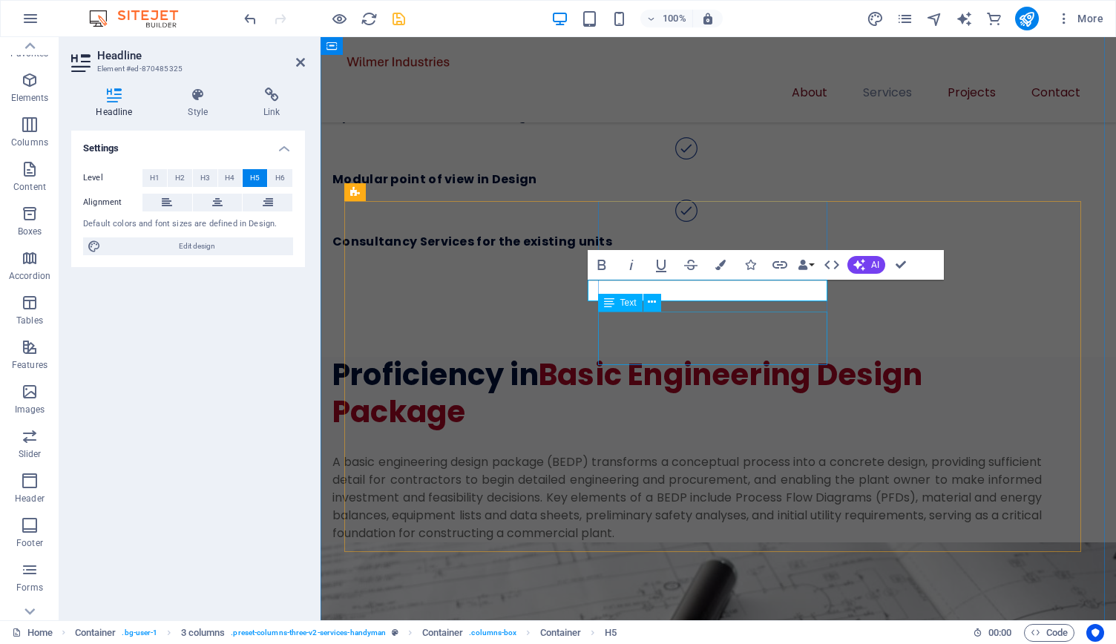
scroll to position [1, 21]
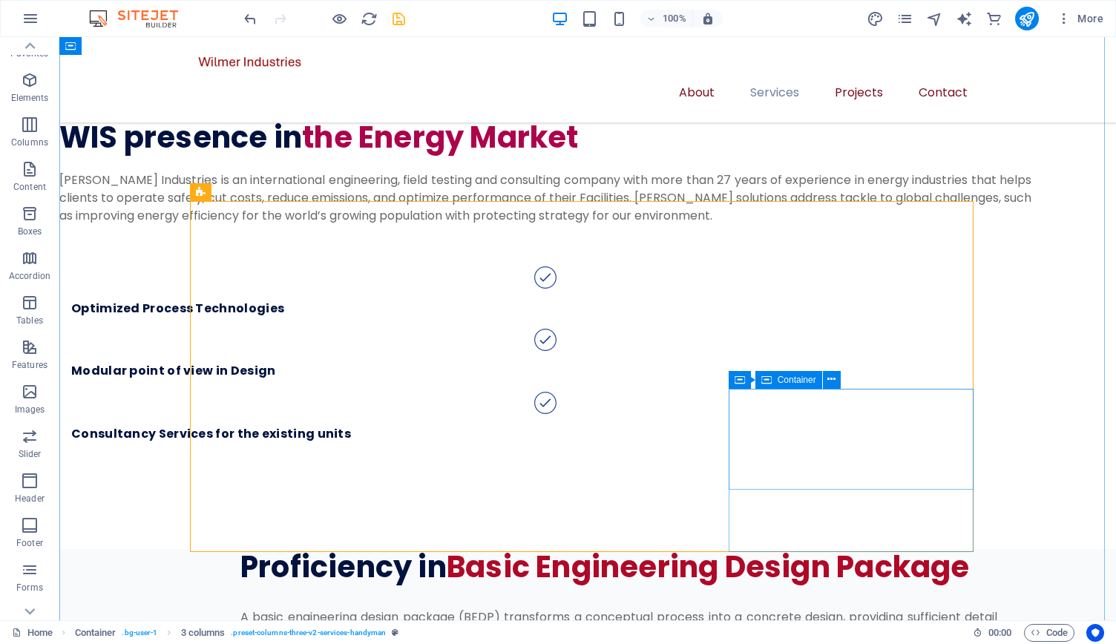
scroll to position [1, 6]
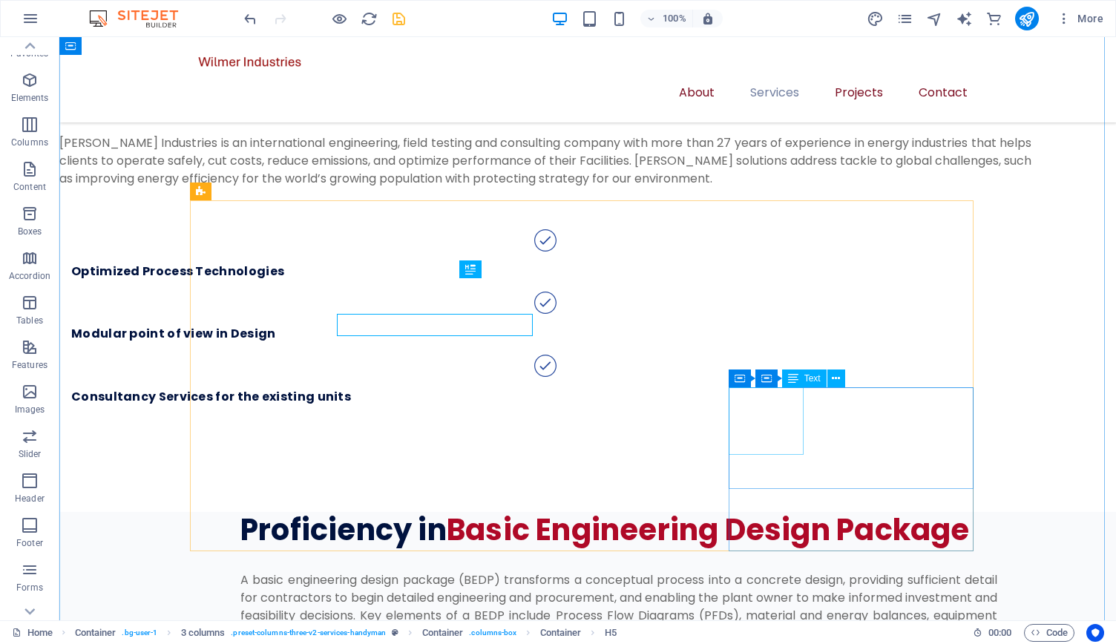
scroll to position [1620, 0]
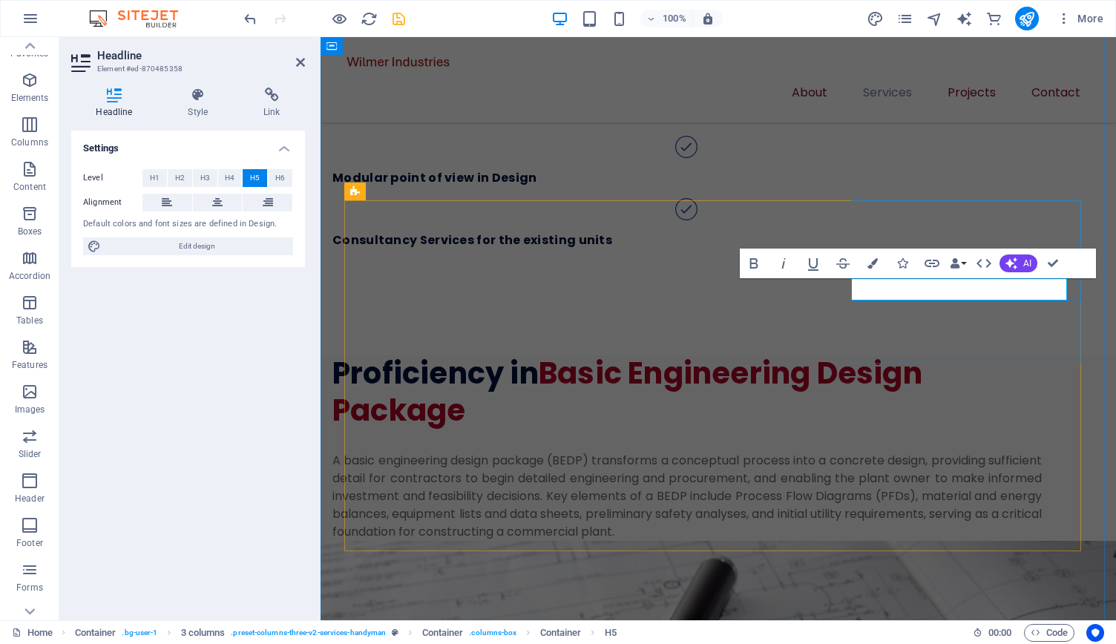
scroll to position [1656, 0]
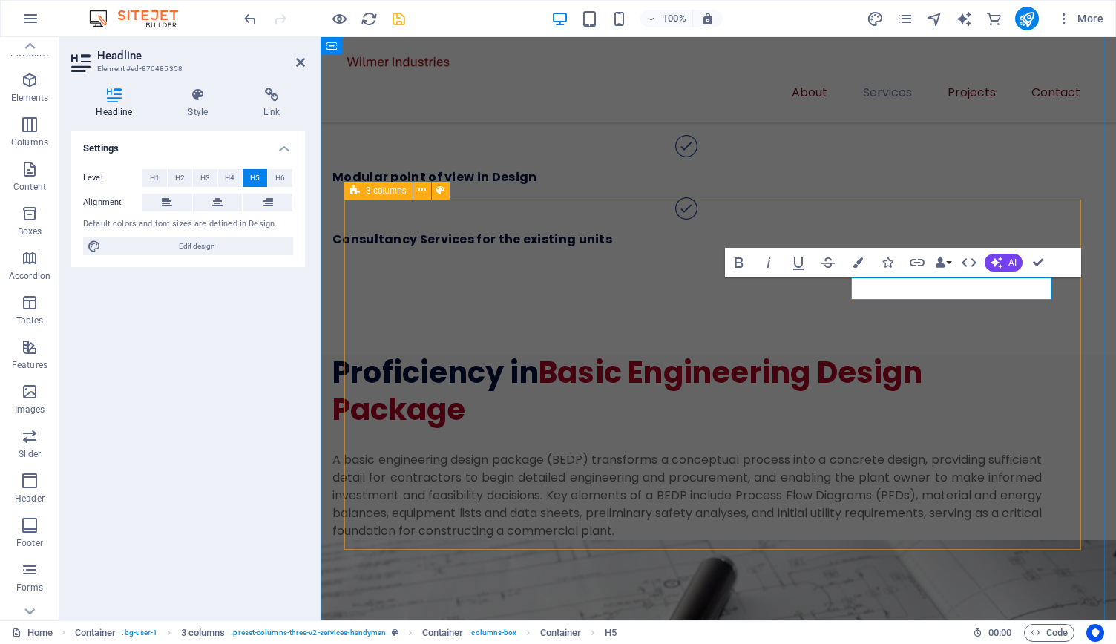
select select "px"
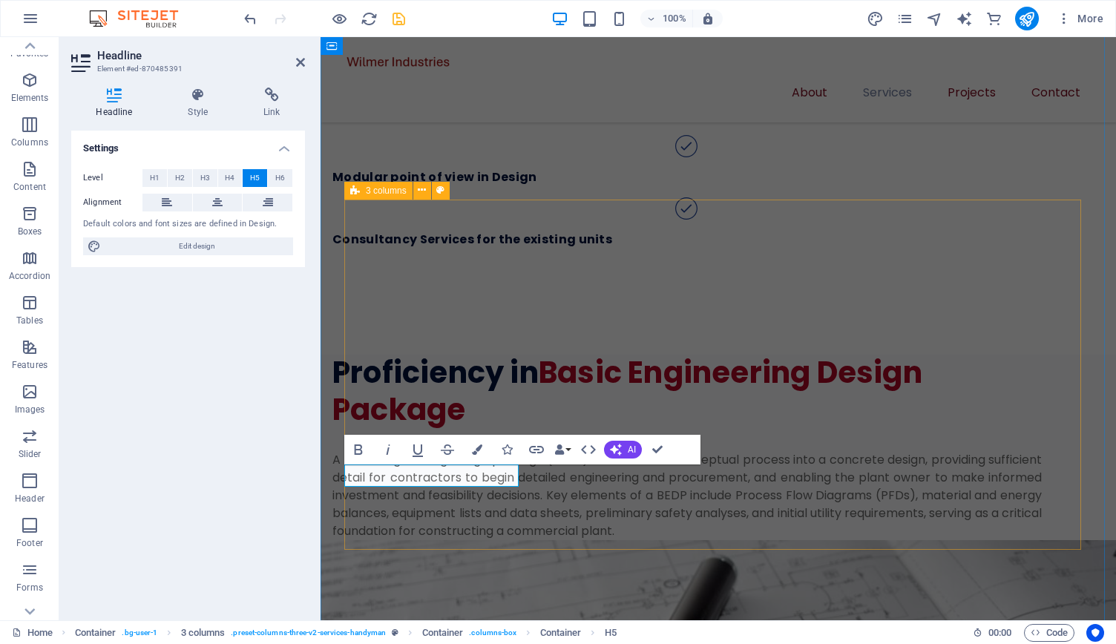
scroll to position [1657, 0]
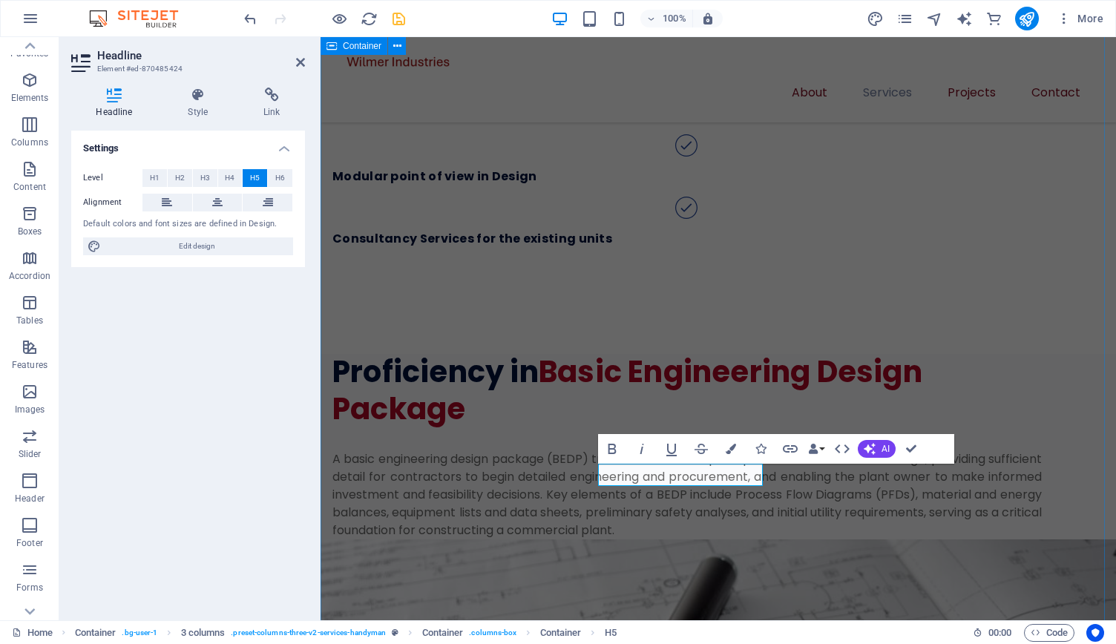
scroll to position [1658, 0]
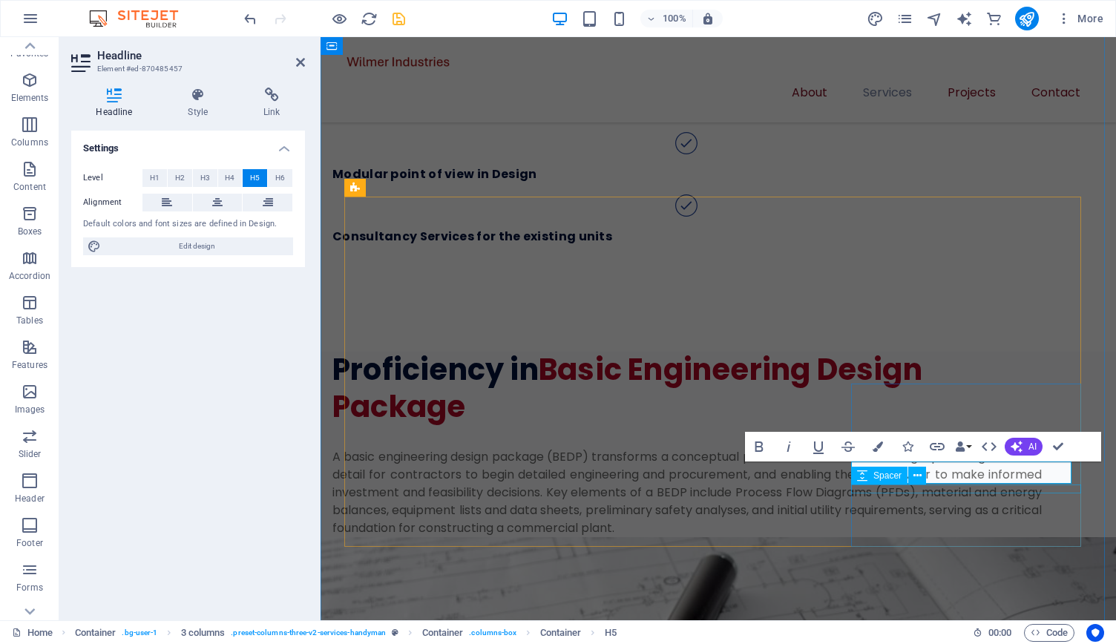
scroll to position [1, 3]
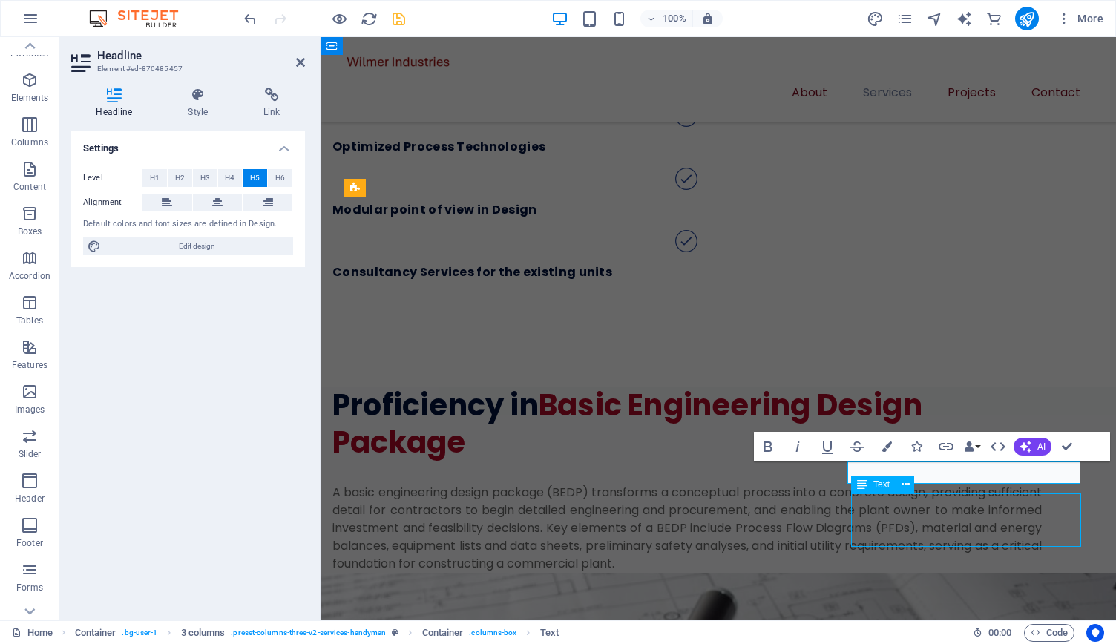
scroll to position [1, 0]
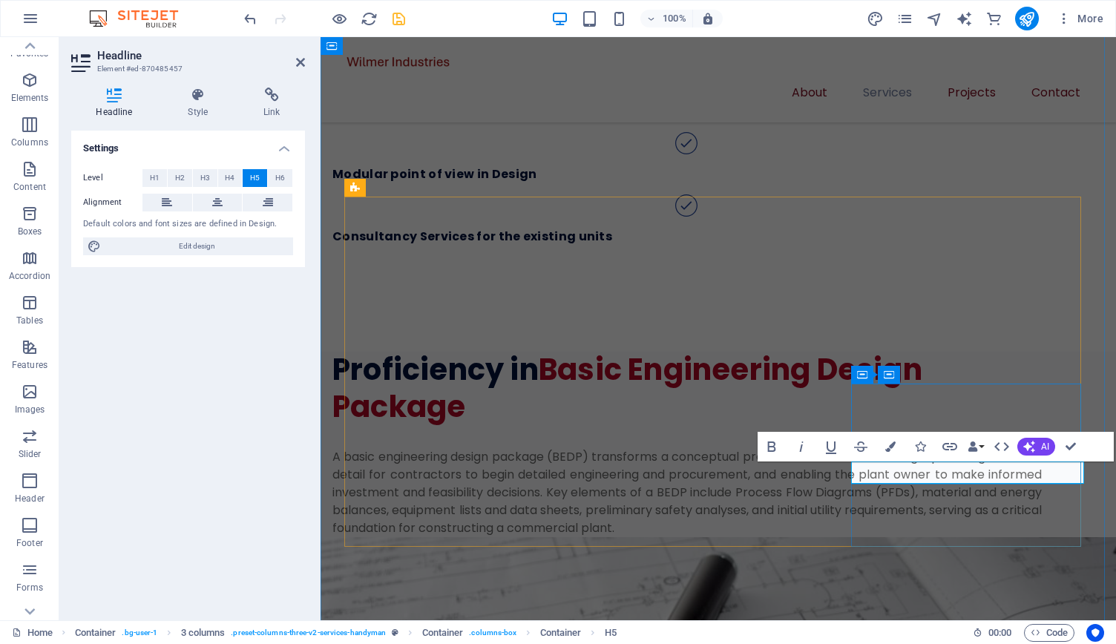
drag, startPoint x: 974, startPoint y: 476, endPoint x: 993, endPoint y: 474, distance: 19.4
click at [401, 22] on icon "save" at bounding box center [398, 18] width 17 height 17
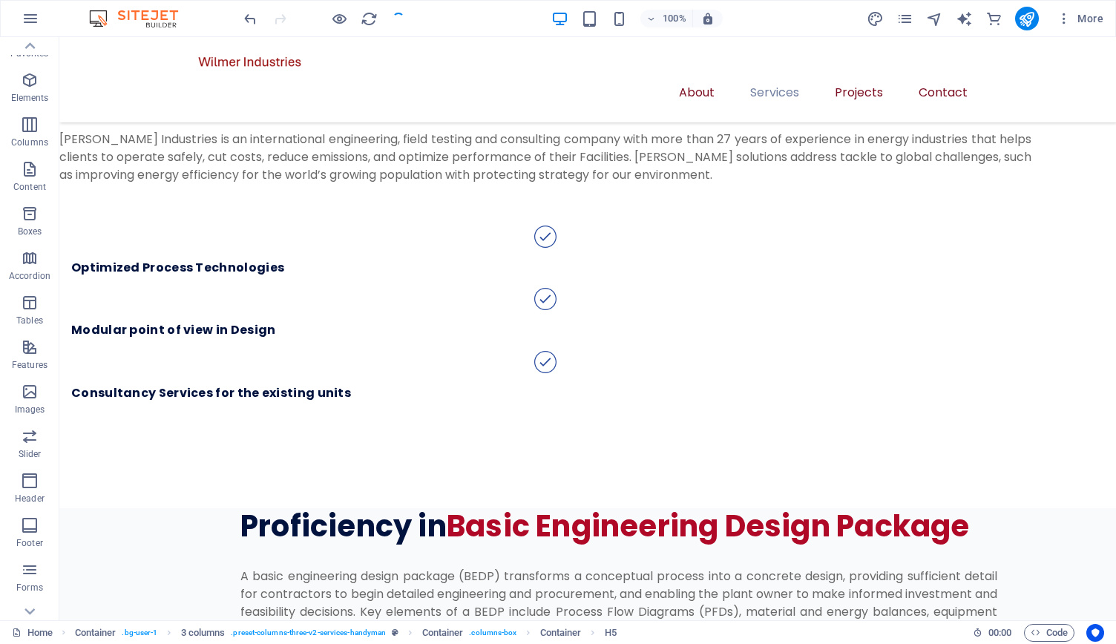
scroll to position [1623, 0]
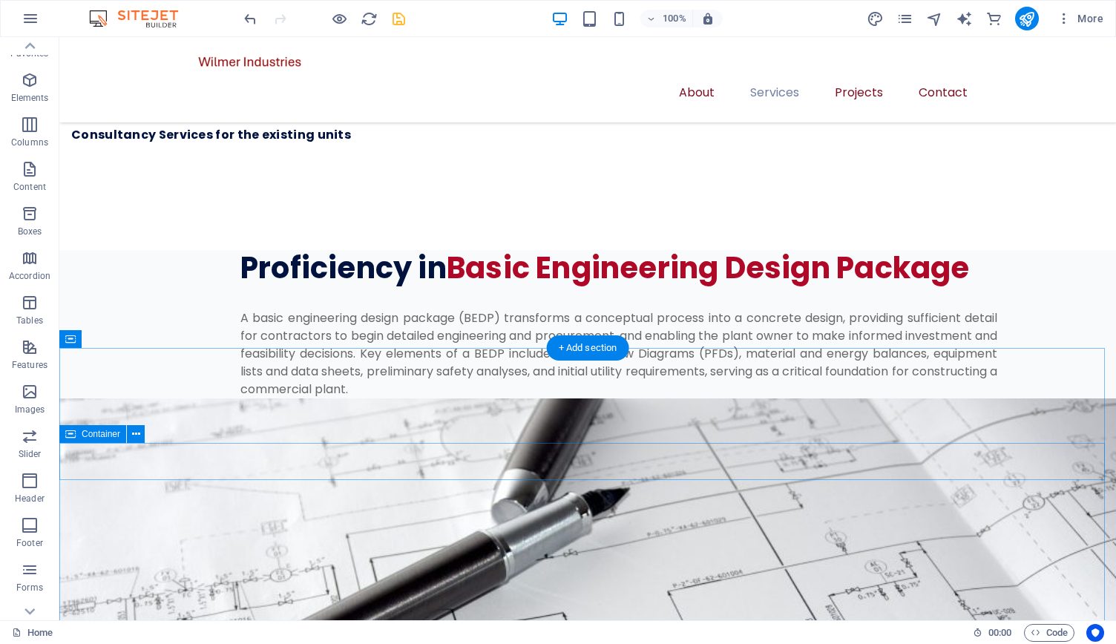
scroll to position [1896, 0]
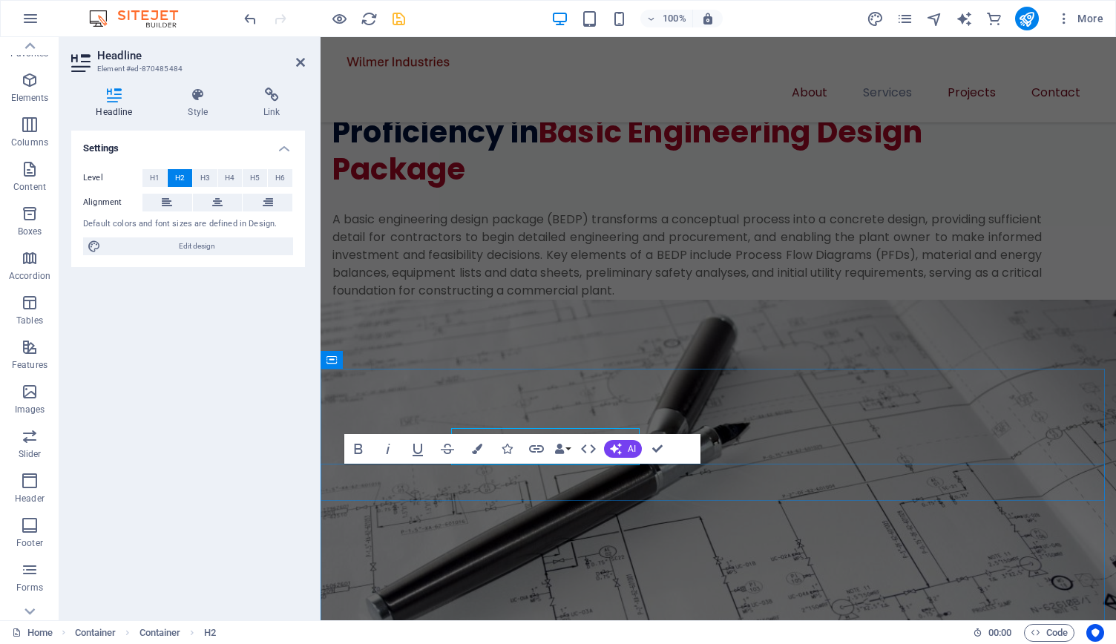
scroll to position [1932, 0]
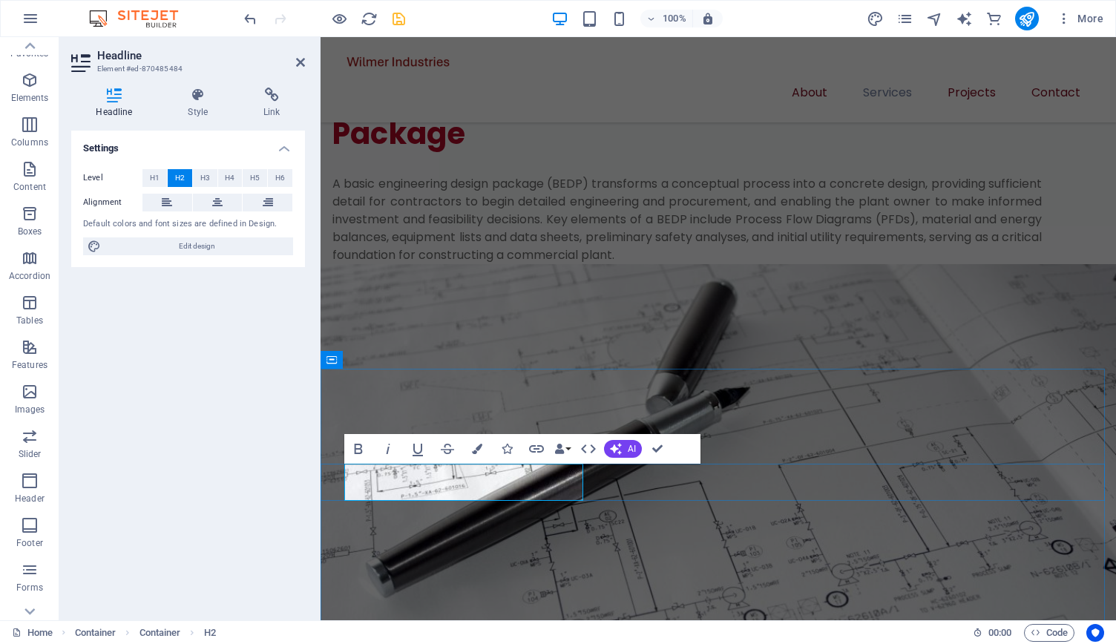
click at [477, 445] on icon "button" at bounding box center [477, 449] width 10 height 10
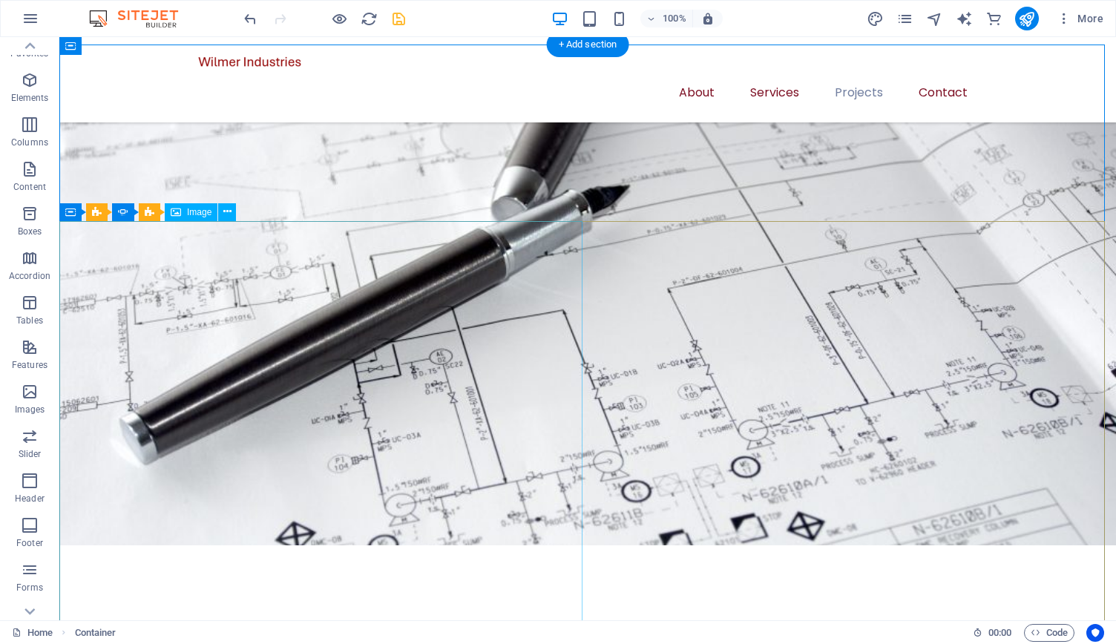
scroll to position [2221, 0]
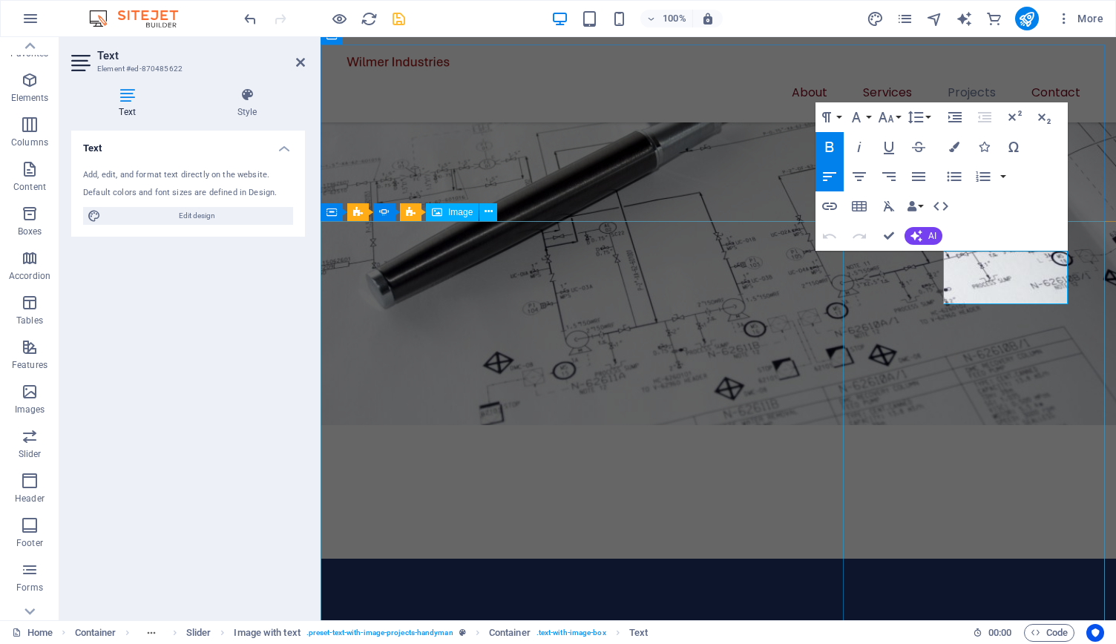
scroll to position [2256, 0]
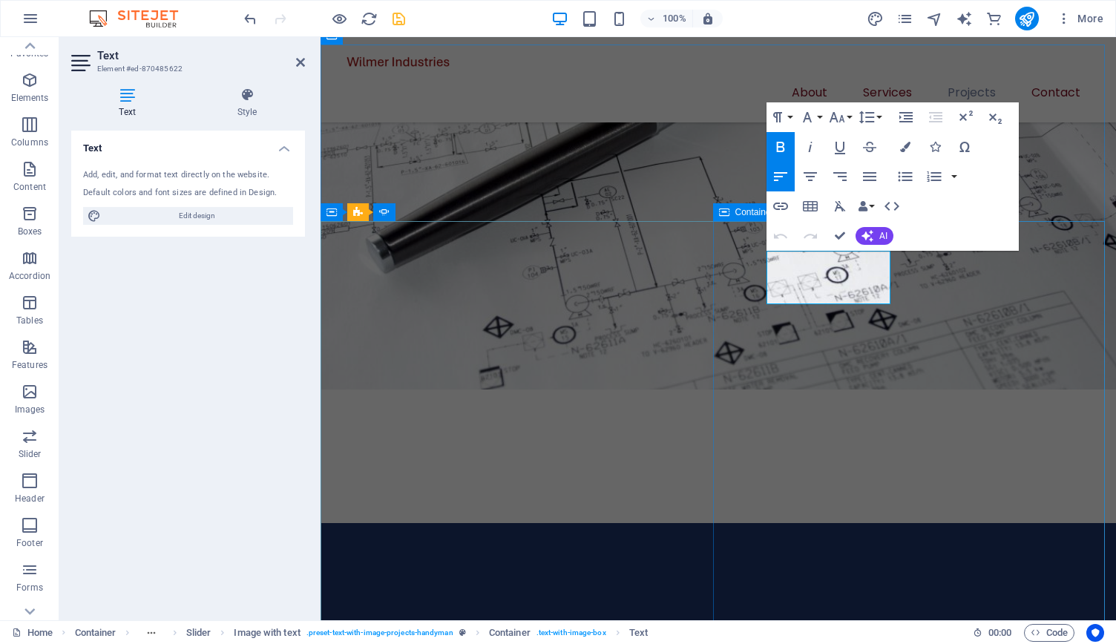
drag, startPoint x: 868, startPoint y: 278, endPoint x: 894, endPoint y: 280, distance: 26.0
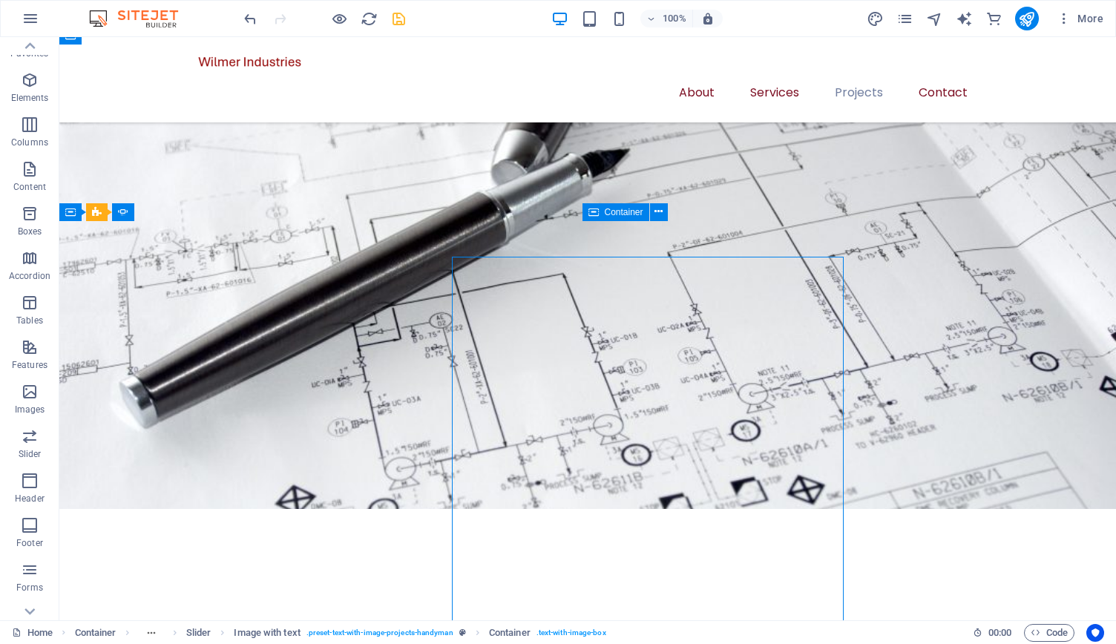
scroll to position [2221, 0]
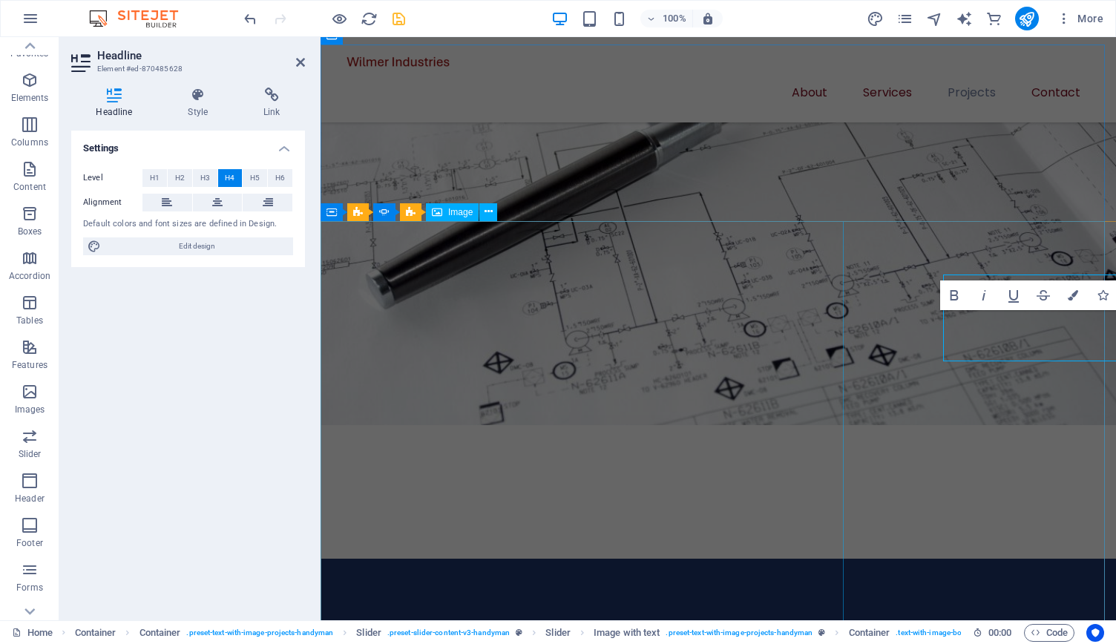
scroll to position [2256, 0]
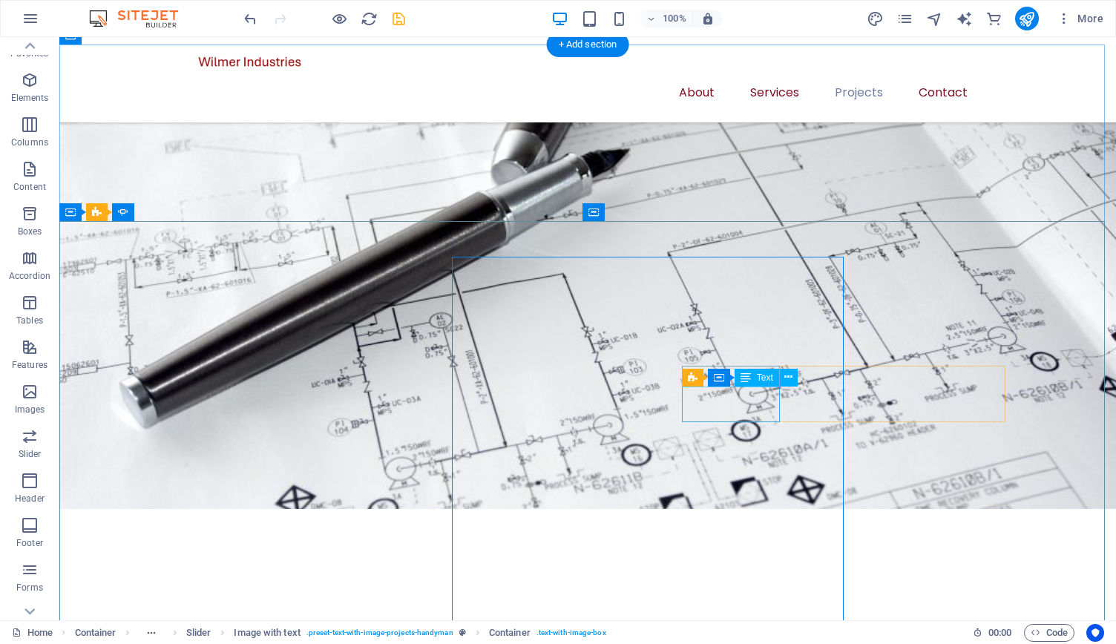
scroll to position [2221, 0]
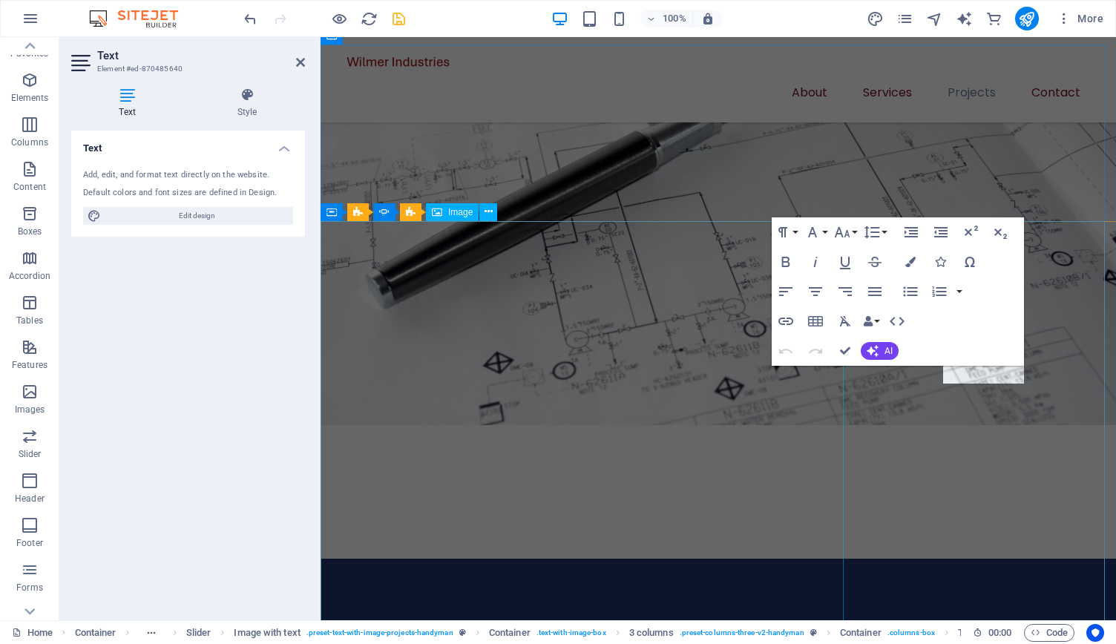
scroll to position [2256, 0]
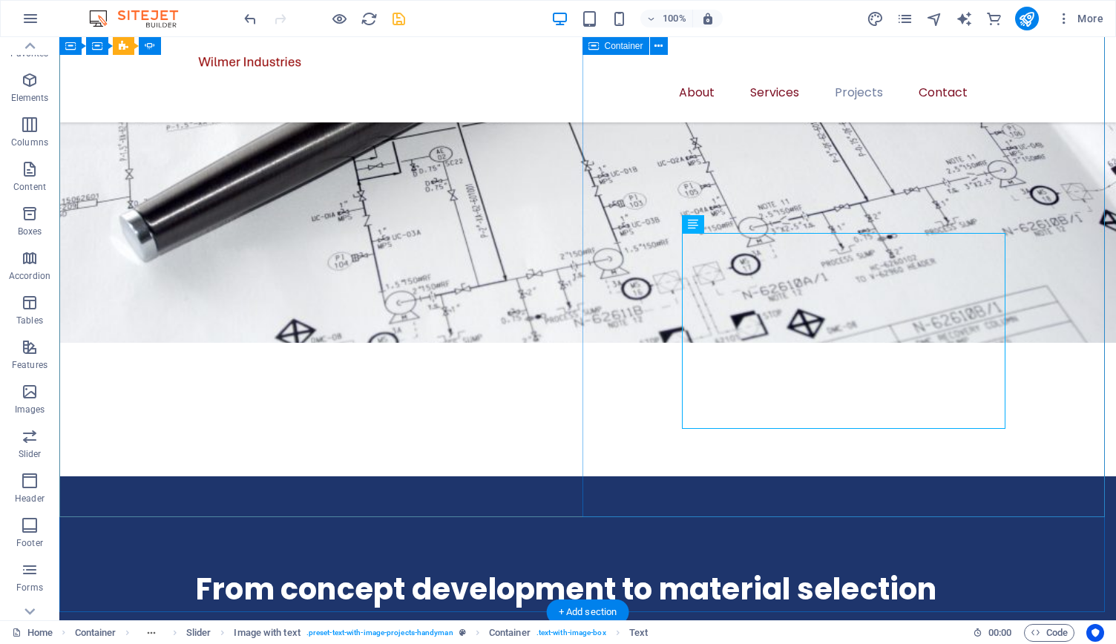
scroll to position [2437, 0]
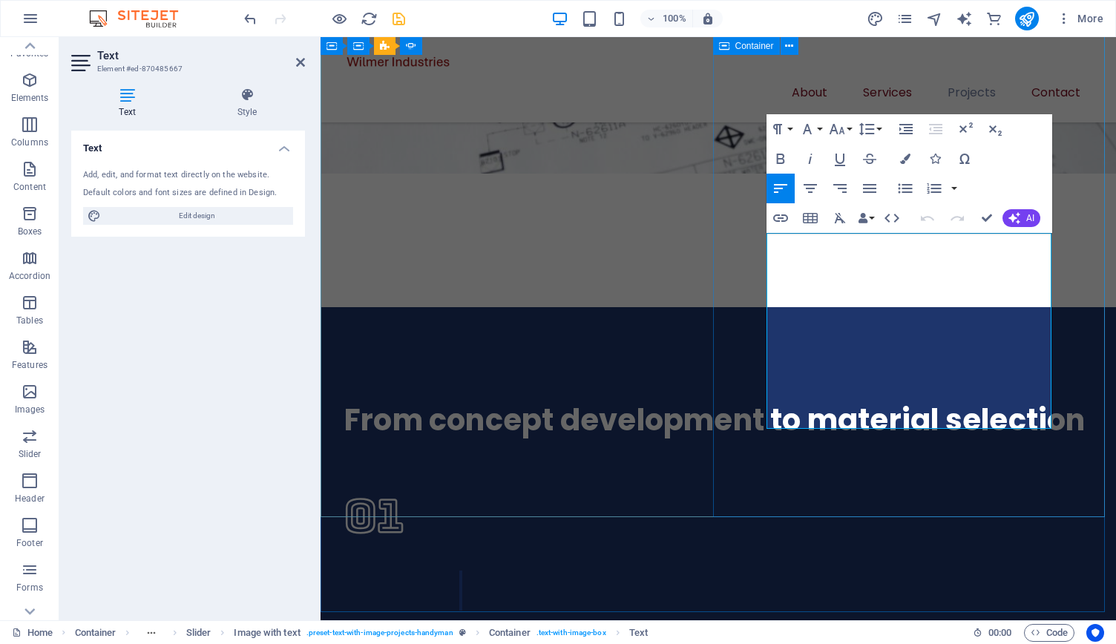
drag, startPoint x: 956, startPoint y: 421, endPoint x: 739, endPoint y: 225, distance: 292.2
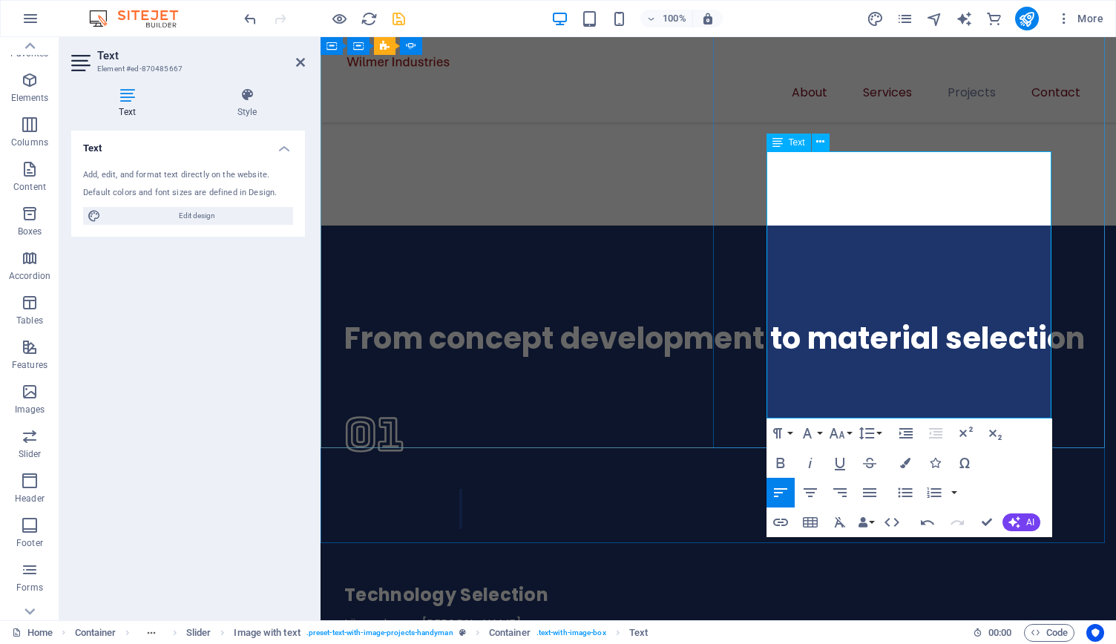
scroll to position [2555, 0]
click at [872, 492] on icon "button" at bounding box center [869, 492] width 13 height 9
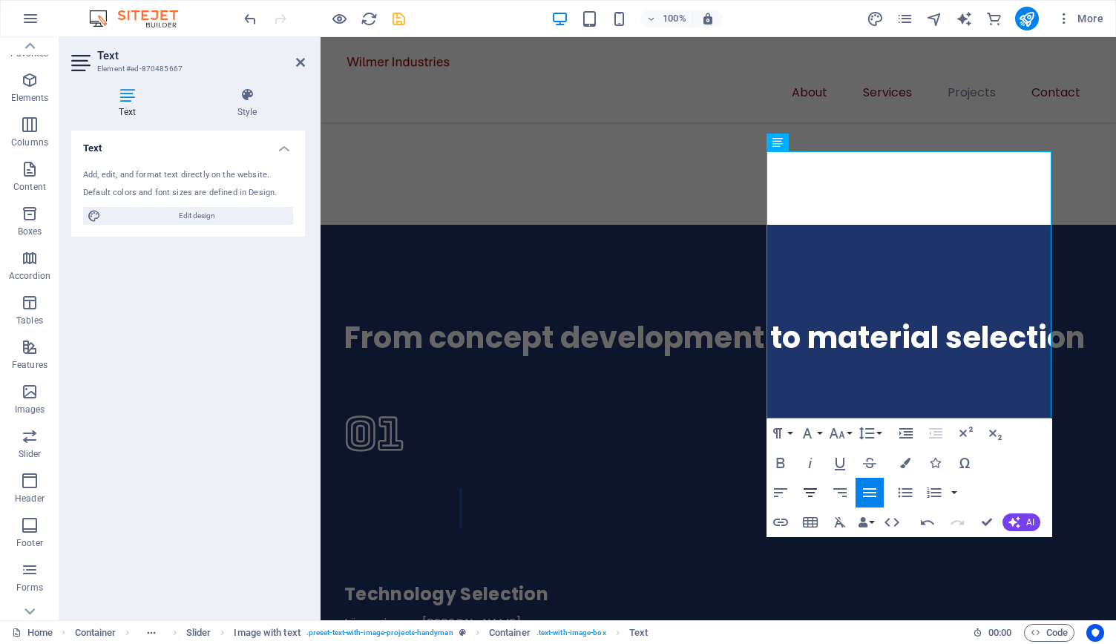
click at [809, 497] on icon "button" at bounding box center [810, 492] width 13 height 9
click at [866, 497] on icon "button" at bounding box center [870, 493] width 18 height 18
click at [775, 489] on icon "button" at bounding box center [780, 492] width 13 height 9
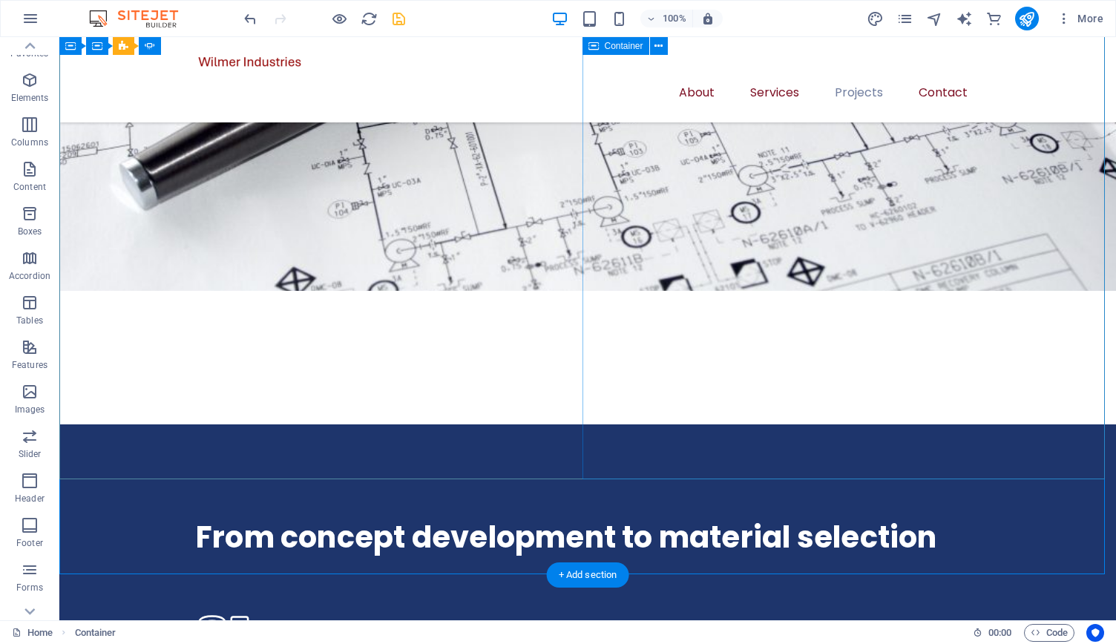
scroll to position [2474, 0]
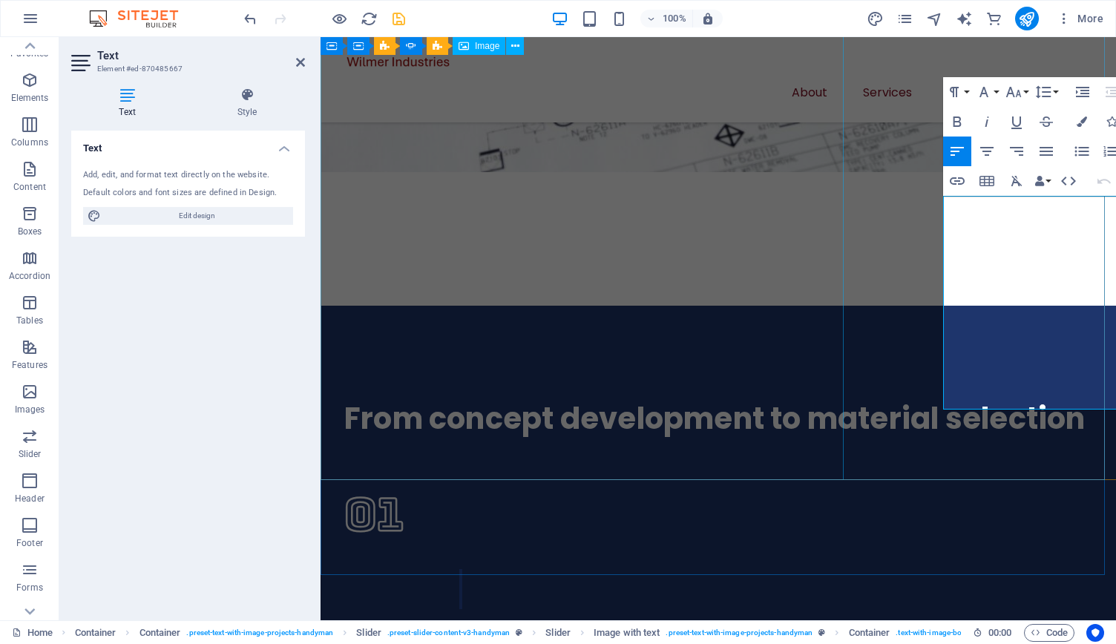
scroll to position [2510, 0]
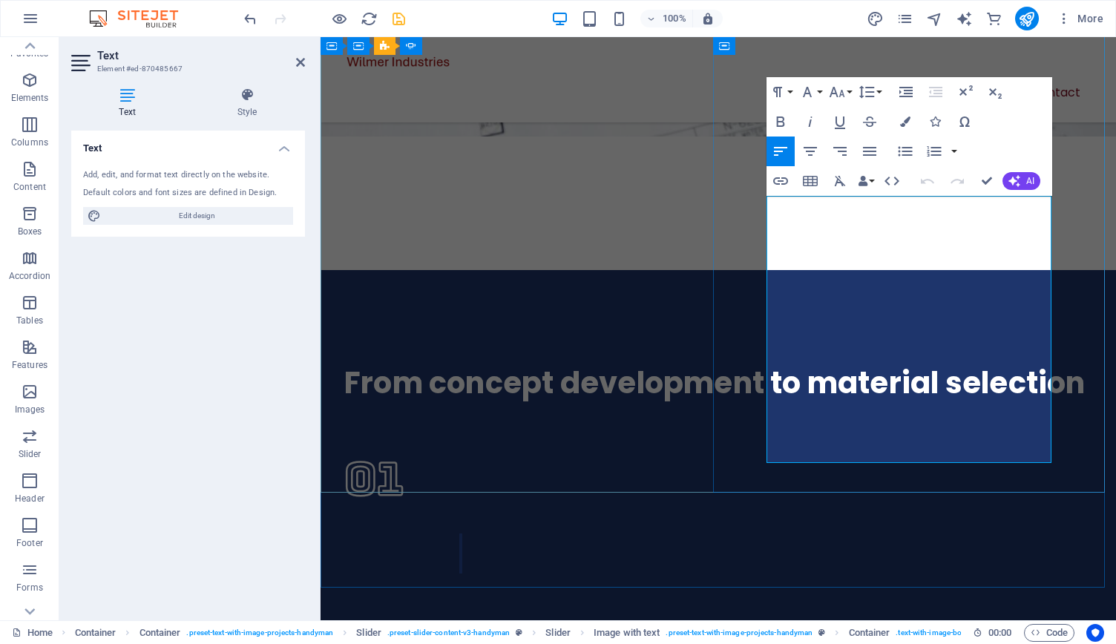
drag, startPoint x: 983, startPoint y: 204, endPoint x: 738, endPoint y: 209, distance: 245.7
drag, startPoint x: 866, startPoint y: 203, endPoint x: 874, endPoint y: 206, distance: 7.7
drag, startPoint x: 840, startPoint y: 363, endPoint x: 900, endPoint y: 369, distance: 60.4
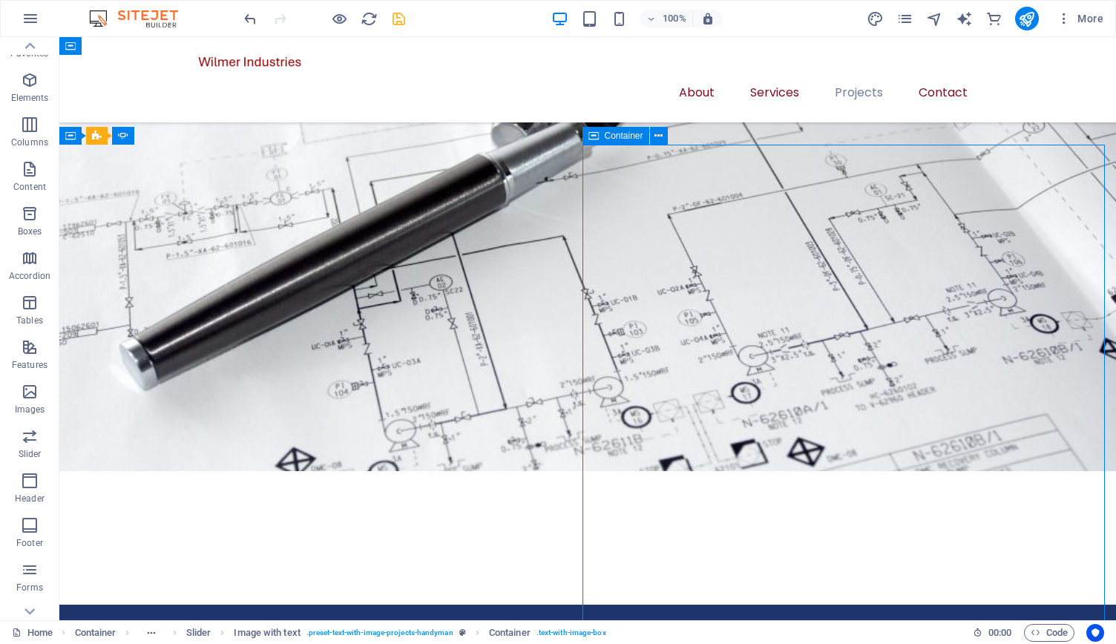
scroll to position [2293, 0]
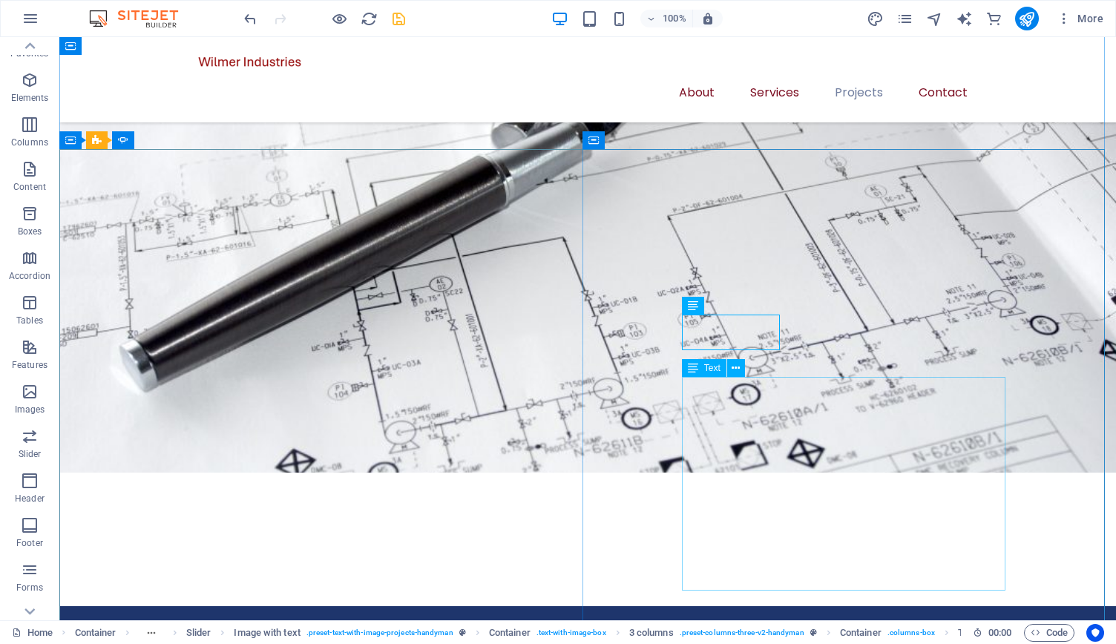
scroll to position [2311, 0]
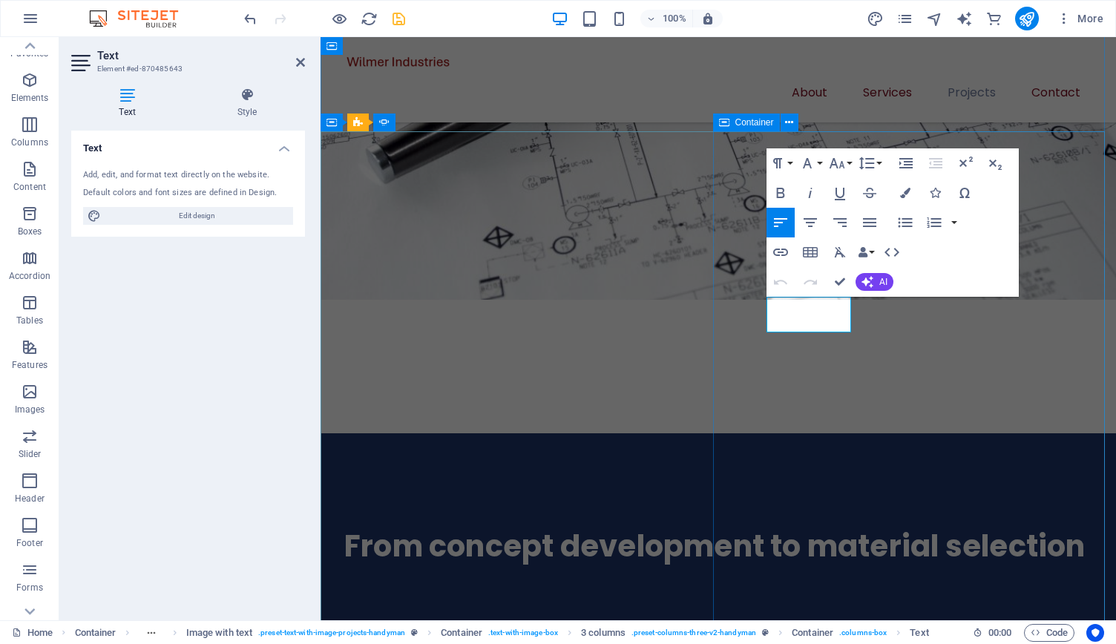
drag, startPoint x: 827, startPoint y: 324, endPoint x: 763, endPoint y: 304, distance: 66.9
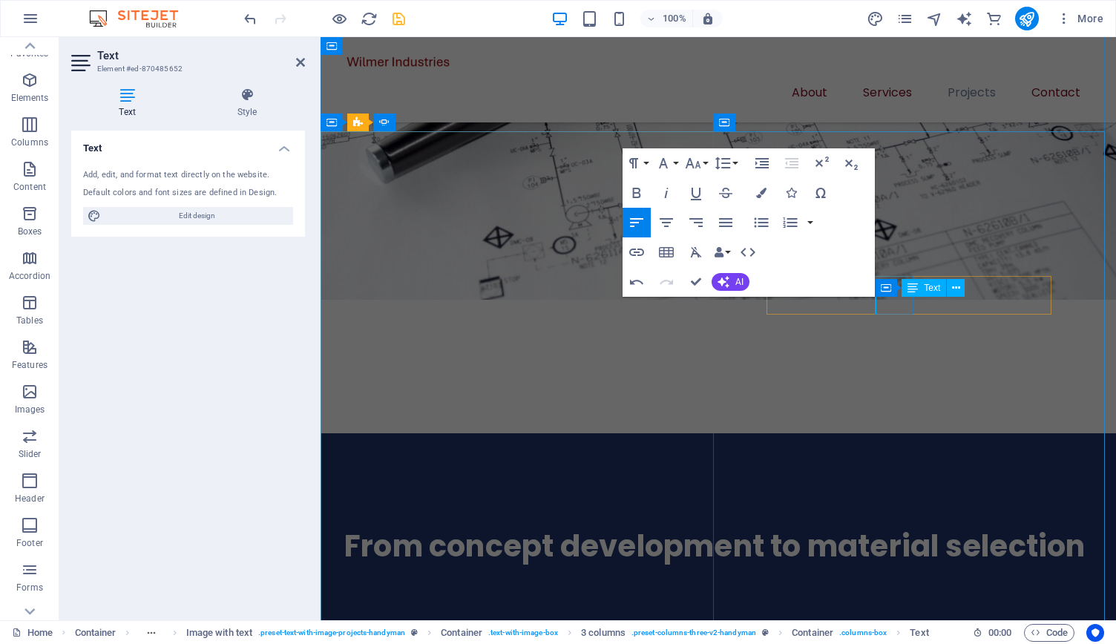
click at [906, 284] on div "Text" at bounding box center [924, 288] width 45 height 18
click at [900, 282] on div "Container Text" at bounding box center [924, 288] width 99 height 19
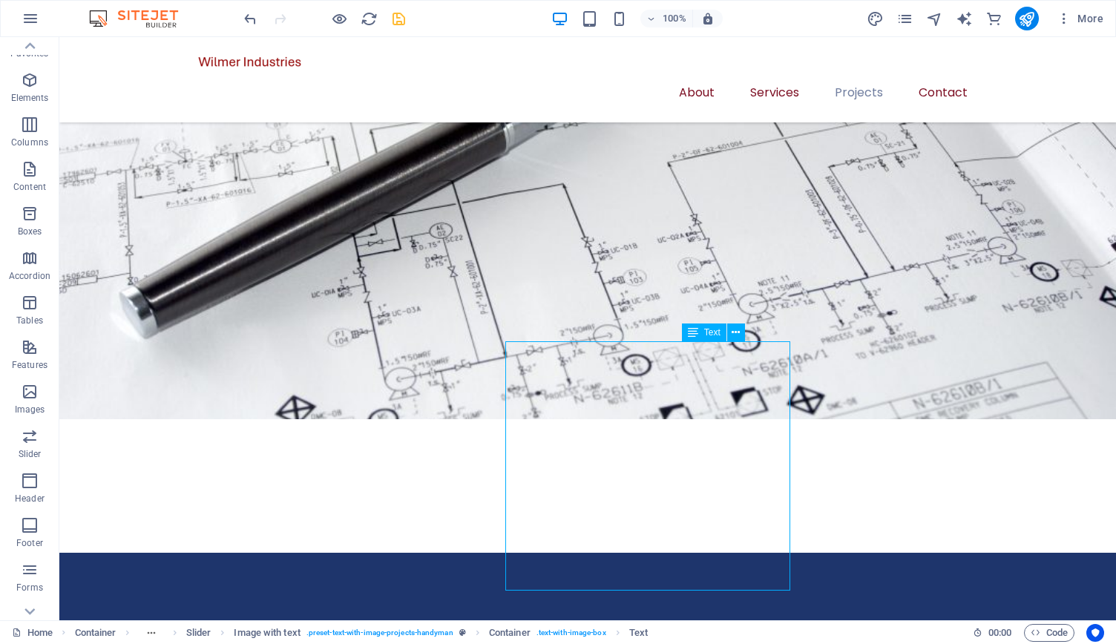
scroll to position [2311, 0]
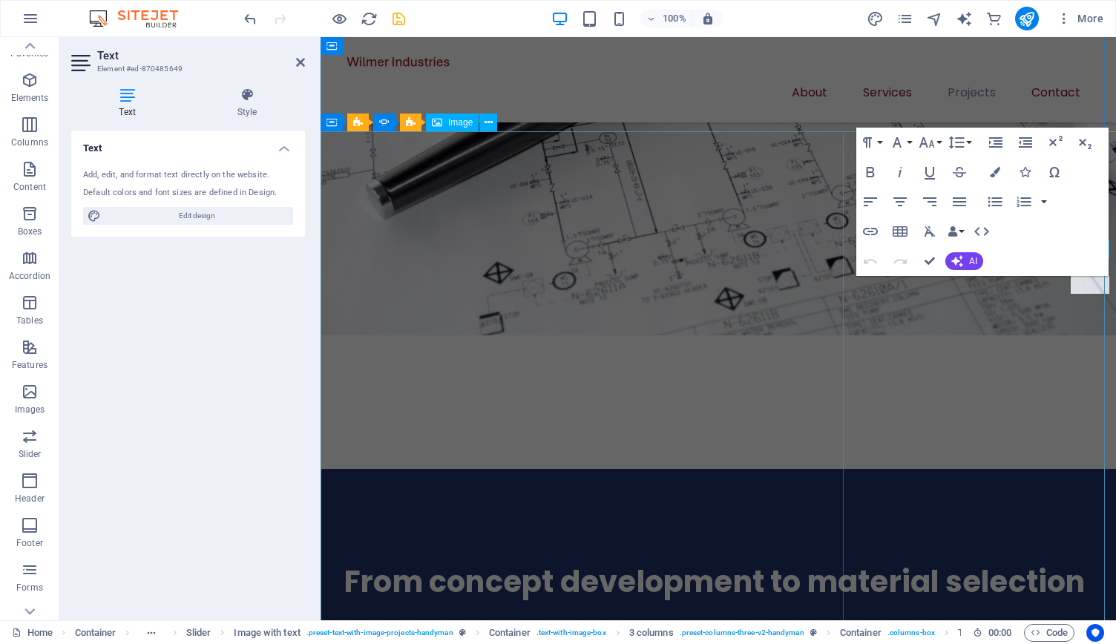
scroll to position [2346, 0]
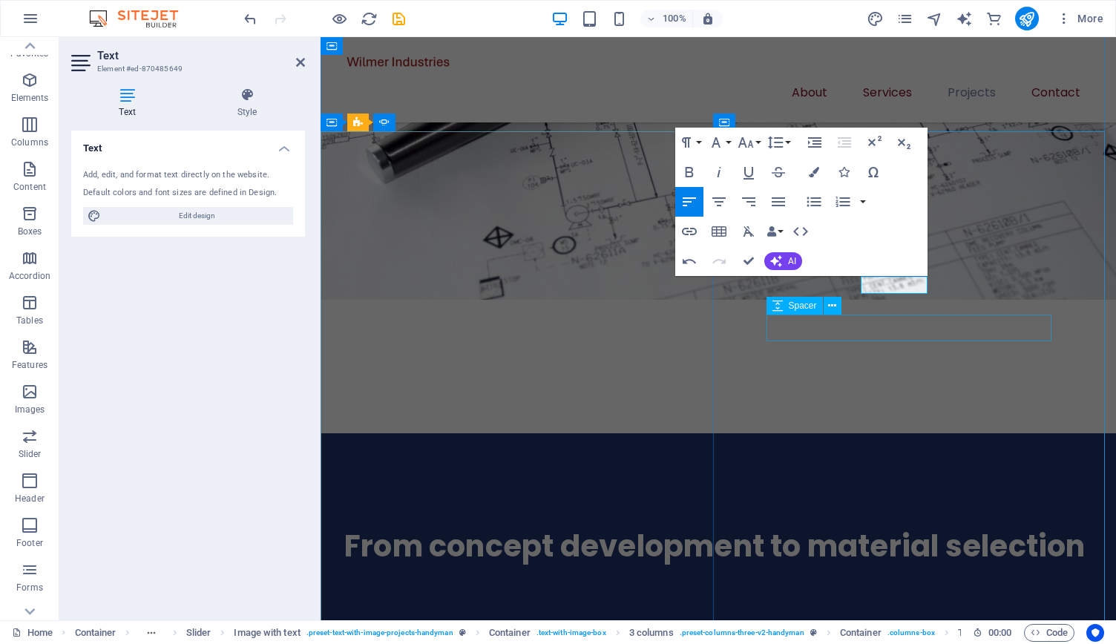
scroll to position [1, 0]
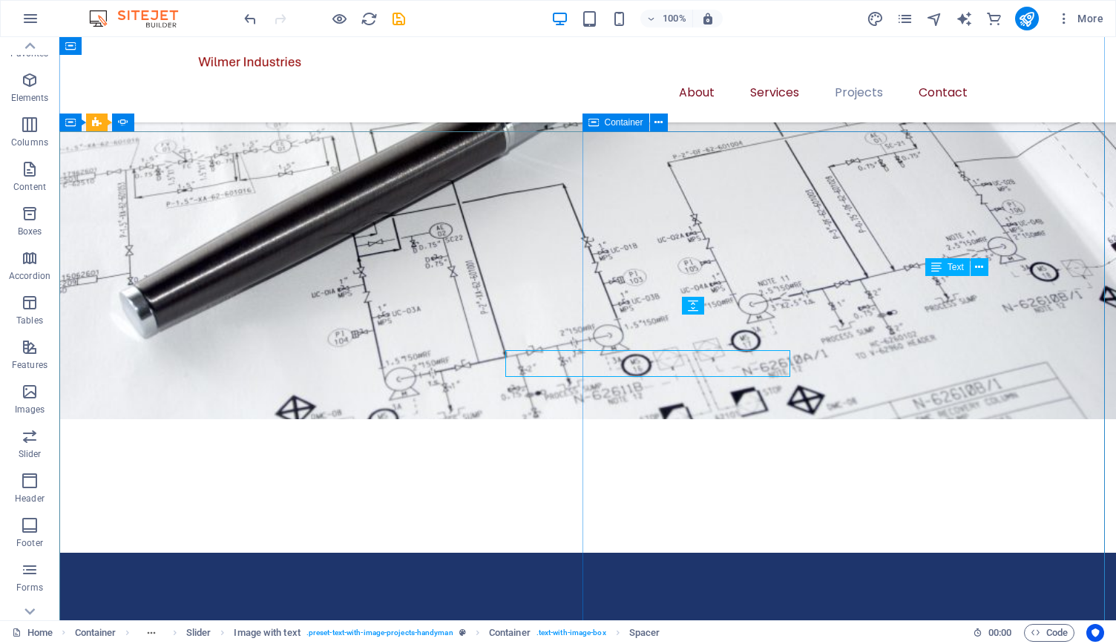
scroll to position [2311, 0]
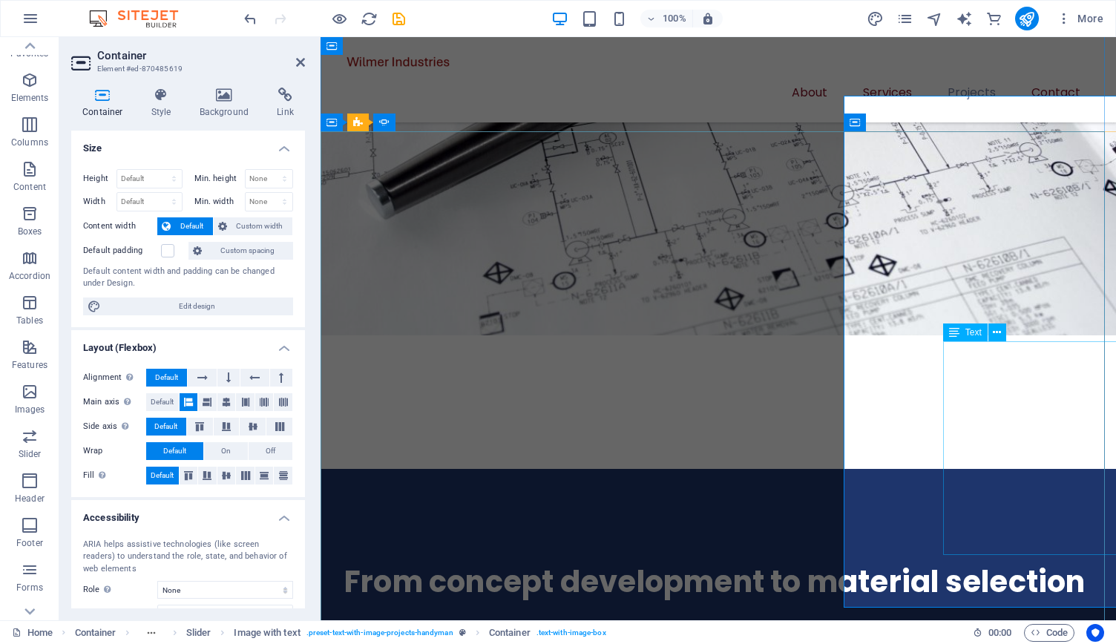
scroll to position [2346, 0]
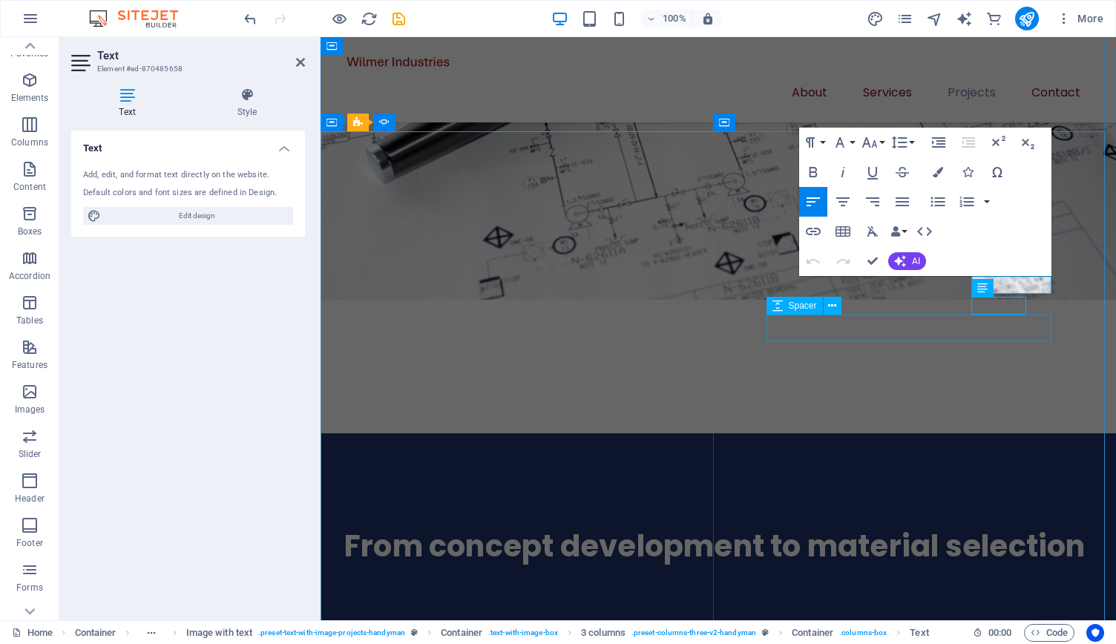
scroll to position [2311, 0]
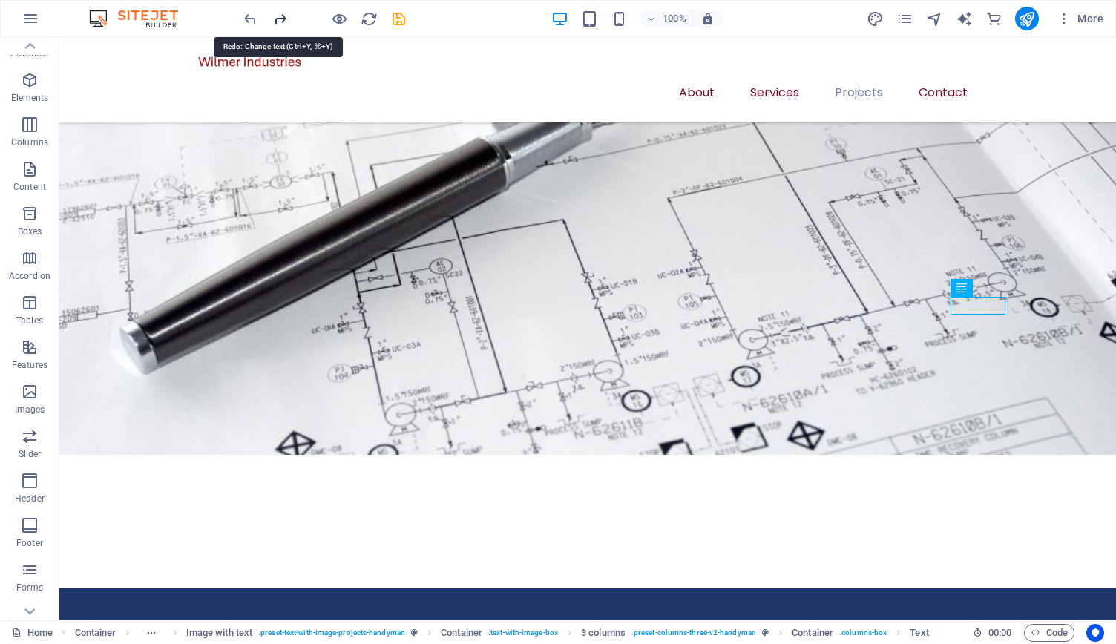
click at [275, 16] on icon "redo" at bounding box center [280, 18] width 17 height 17
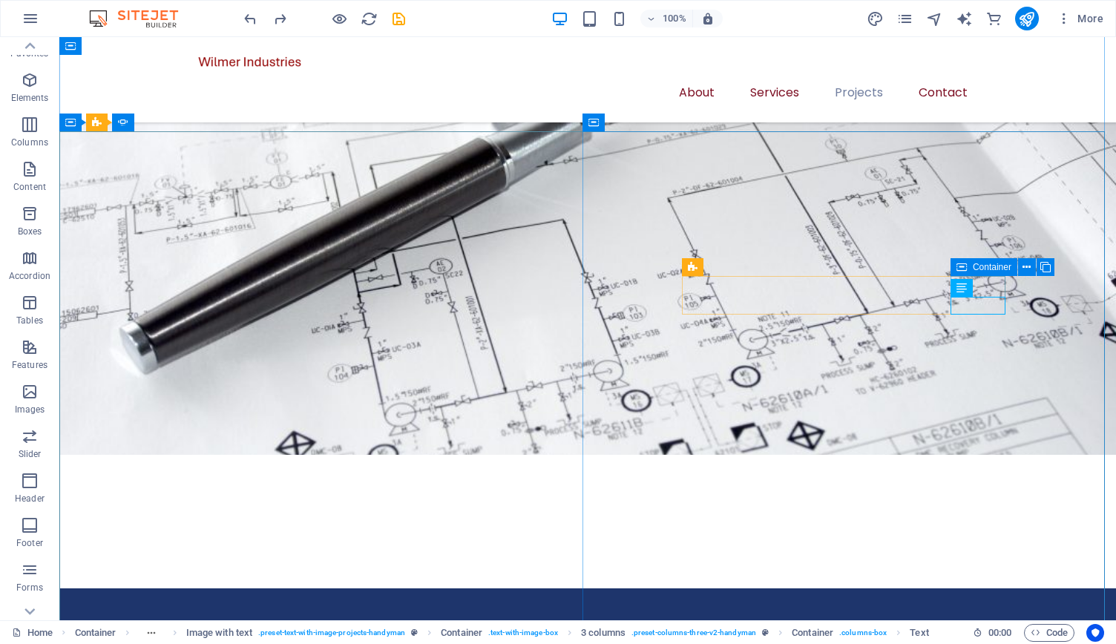
click at [977, 285] on div "Text" at bounding box center [967, 288] width 33 height 19
click at [978, 284] on div "Text" at bounding box center [1000, 288] width 45 height 18
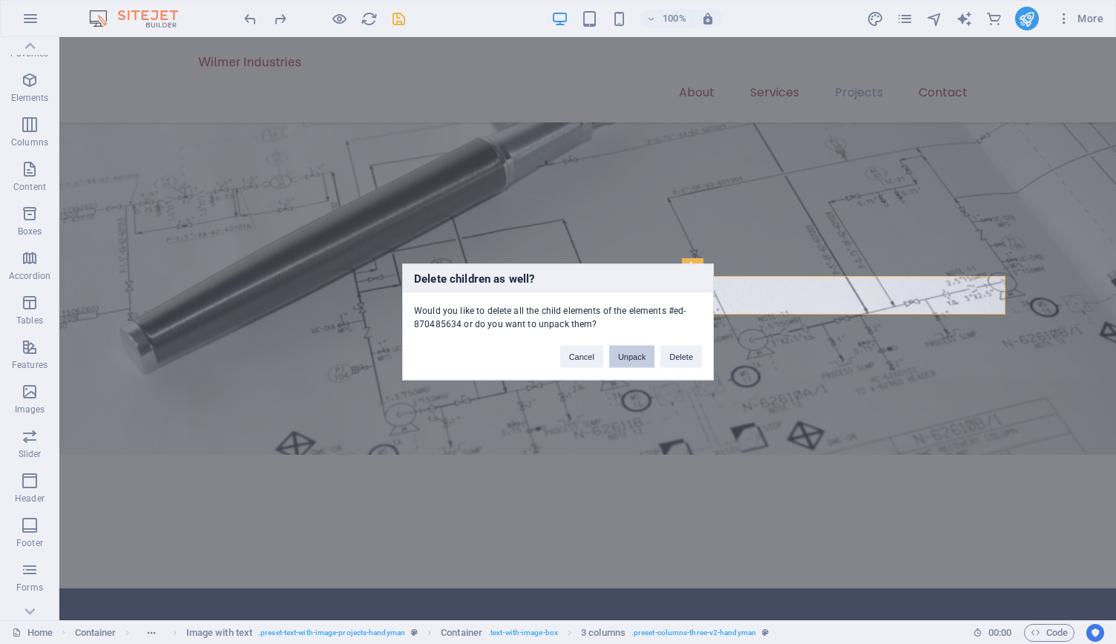
click at [621, 364] on button "Unpack" at bounding box center [631, 357] width 45 height 22
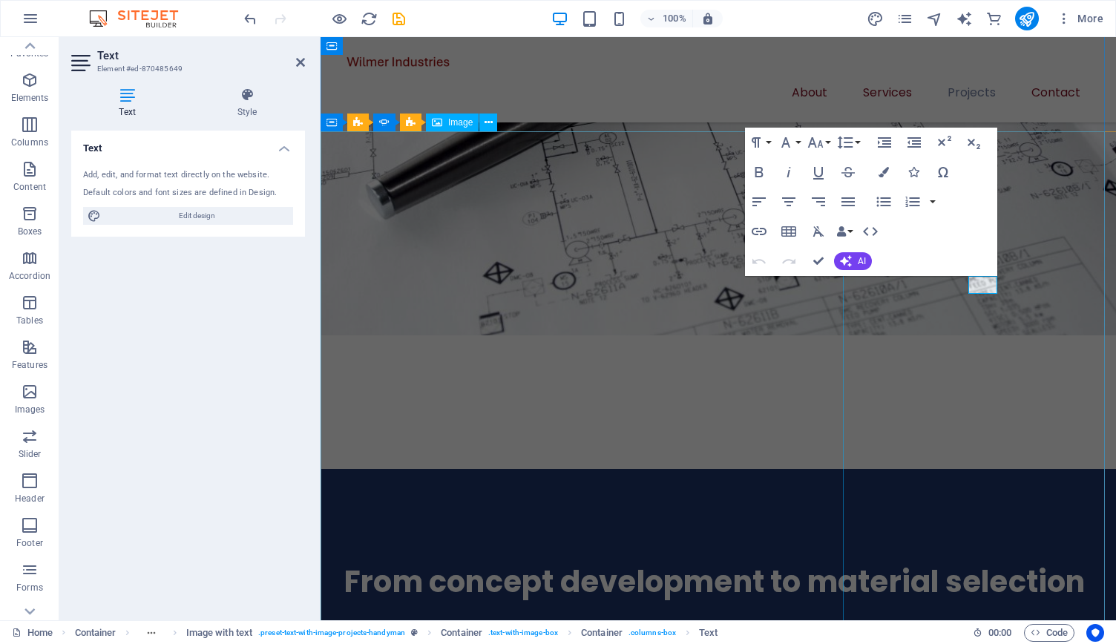
scroll to position [2346, 0]
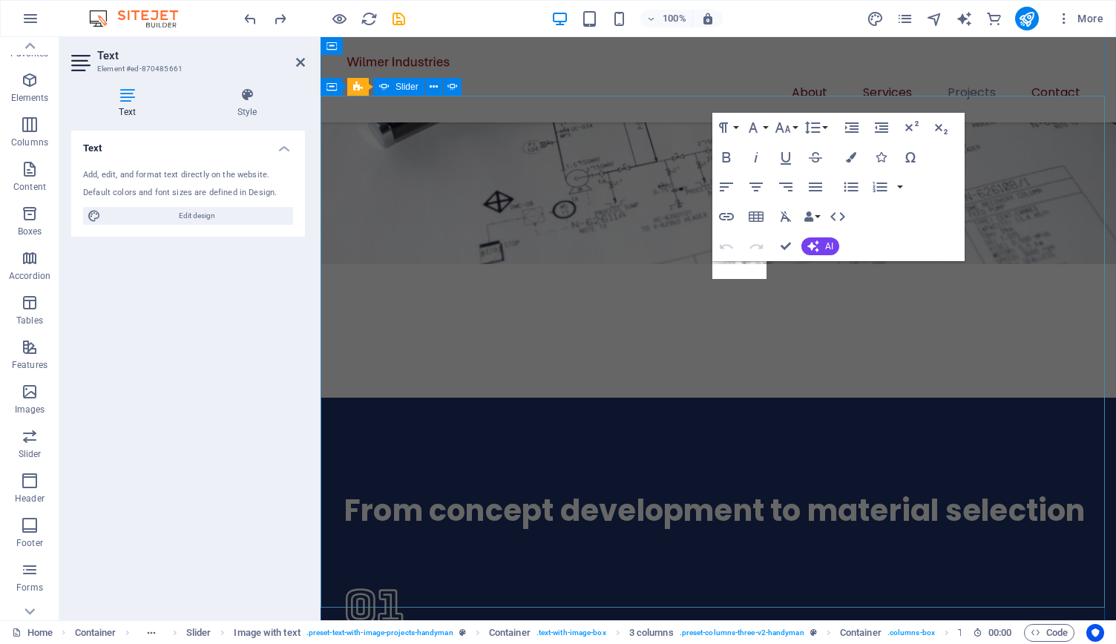
scroll to position [0, 500]
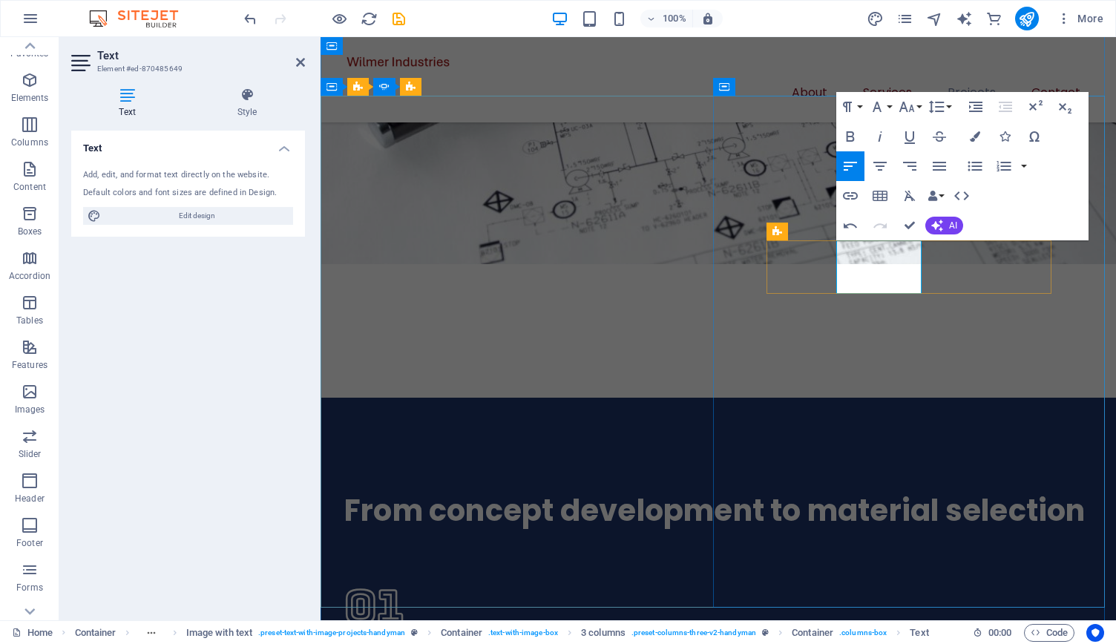
drag, startPoint x: 874, startPoint y: 285, endPoint x: 831, endPoint y: 267, distance: 47.3
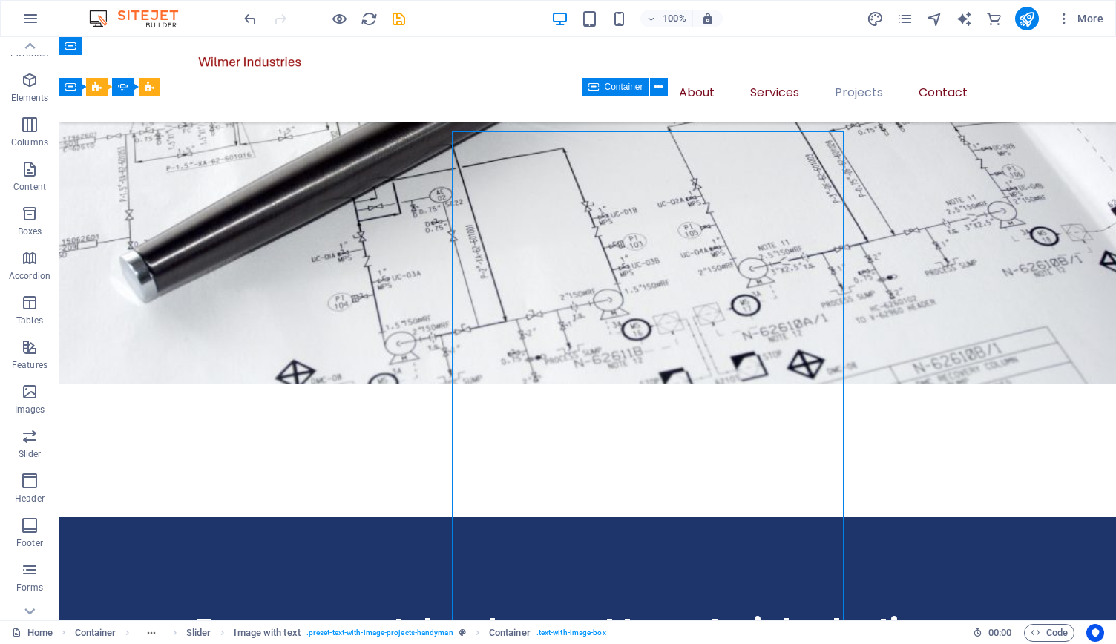
scroll to position [2346, 0]
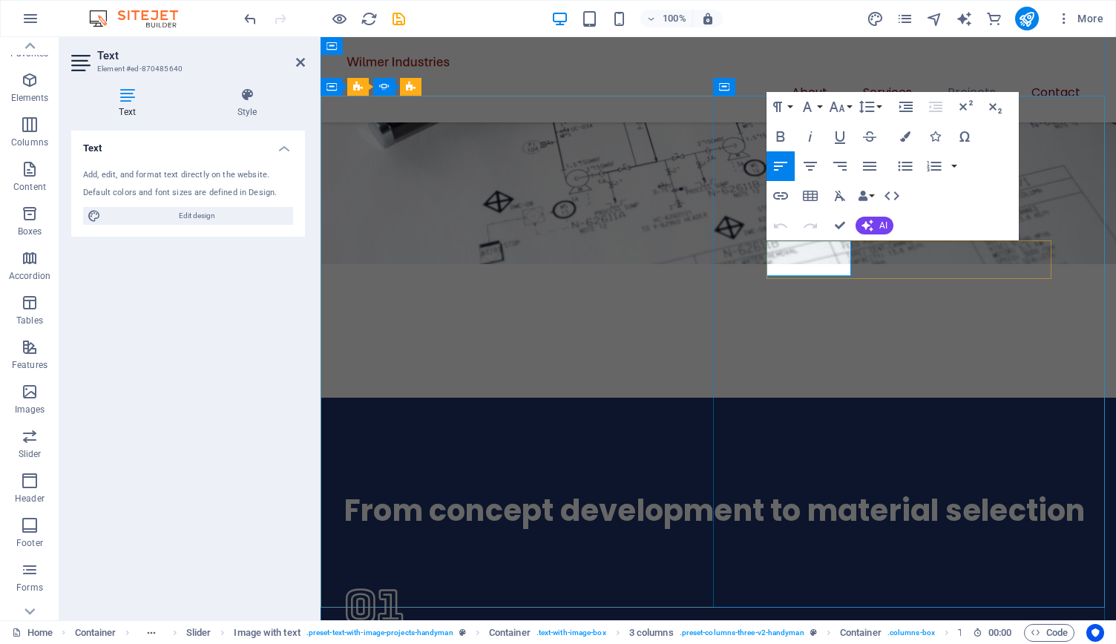
drag, startPoint x: 768, startPoint y: 249, endPoint x: 814, endPoint y: 267, distance: 48.7
click at [906, 136] on icon "button" at bounding box center [905, 136] width 10 height 10
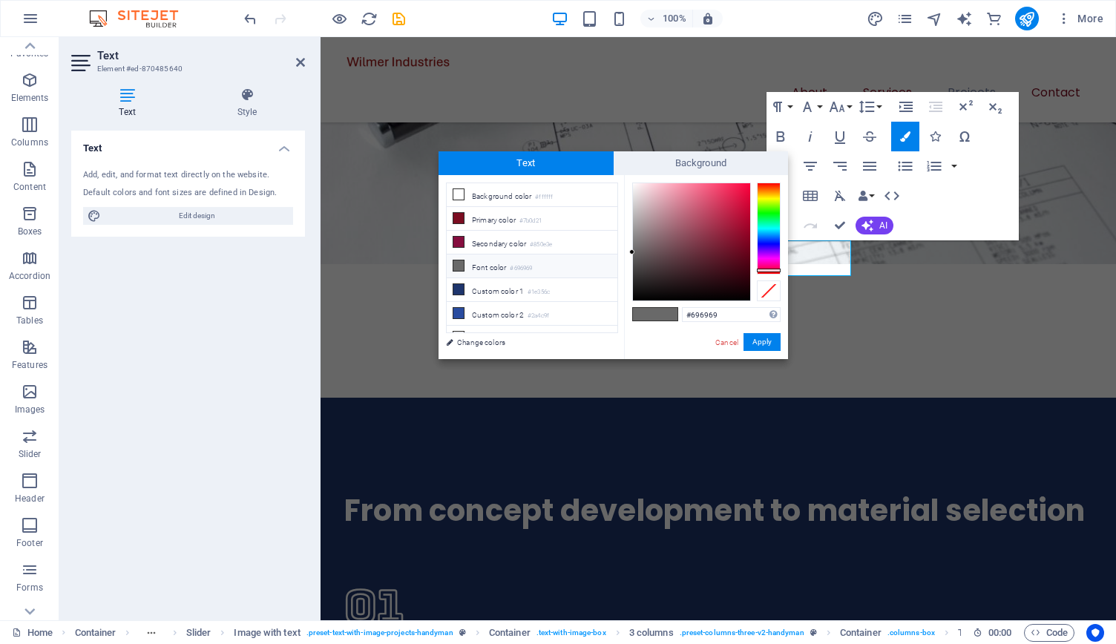
drag, startPoint x: 762, startPoint y: 183, endPoint x: 762, endPoint y: 270, distance: 87.6
click at [762, 270] on div at bounding box center [769, 271] width 24 height 4
type input "#850725"
drag, startPoint x: 630, startPoint y: 252, endPoint x: 744, endPoint y: 239, distance: 114.3
click at [744, 239] on div at bounding box center [743, 238] width 5 height 5
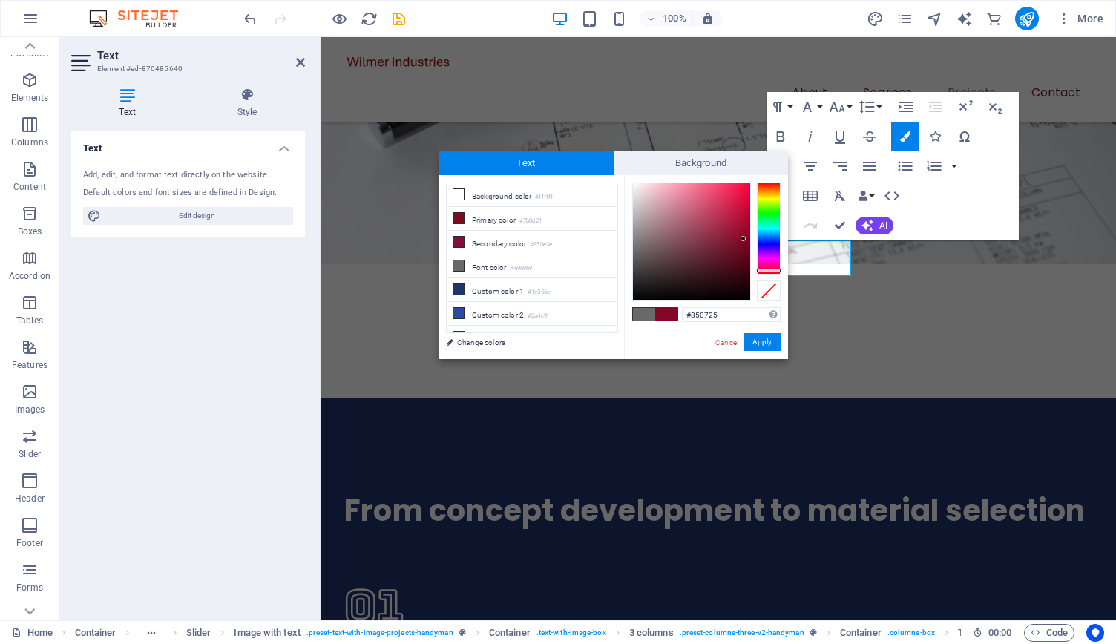
drag, startPoint x: 719, startPoint y: 313, endPoint x: 675, endPoint y: 310, distance: 44.0
click at [675, 310] on div "#850725 Supported formats #0852ed rgb(8, 82, 237) rgba(8, 82, 237, 90%) hsv(221…" at bounding box center [706, 374] width 164 height 399
click at [767, 344] on button "Apply" at bounding box center [762, 342] width 37 height 18
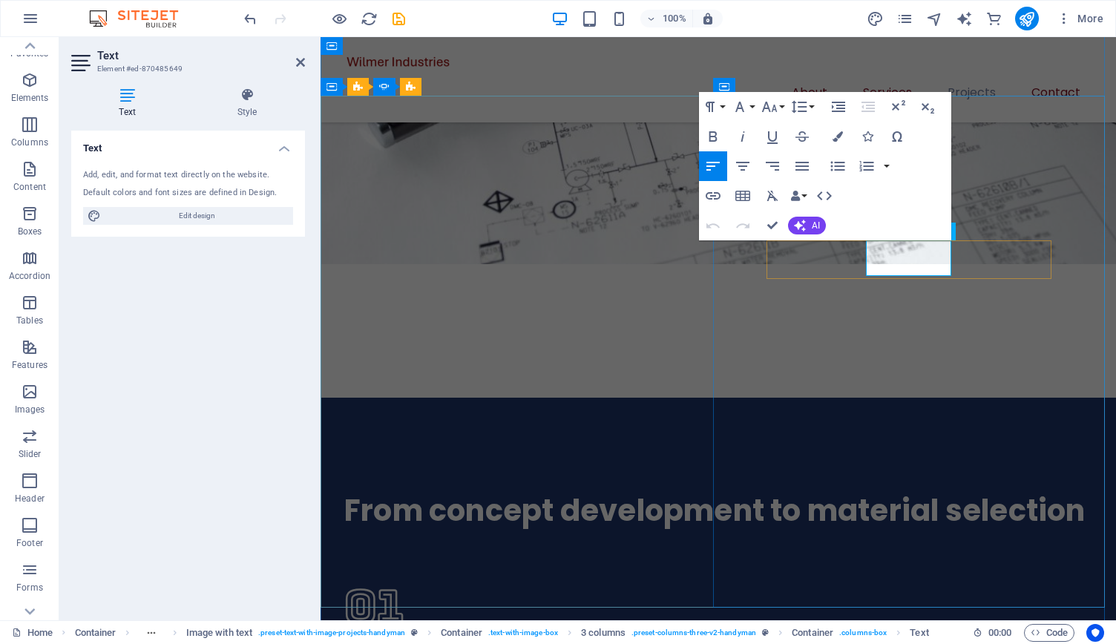
drag, startPoint x: 868, startPoint y: 248, endPoint x: 906, endPoint y: 271, distance: 44.3
click at [839, 143] on button "Colors" at bounding box center [838, 137] width 28 height 30
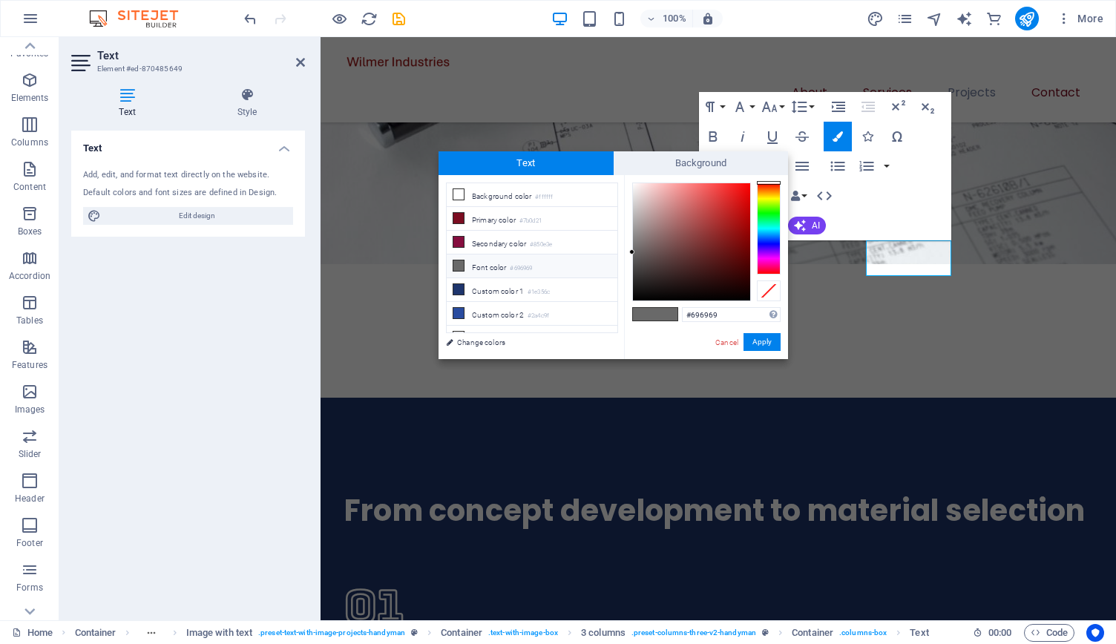
drag, startPoint x: 721, startPoint y: 312, endPoint x: 667, endPoint y: 310, distance: 55.0
click at [667, 310] on div "#696969 Supported formats #0852ed rgb(8, 82, 237) rgba(8, 82, 237, 90%) hsv(221…" at bounding box center [706, 374] width 164 height 399
type input "#850725"
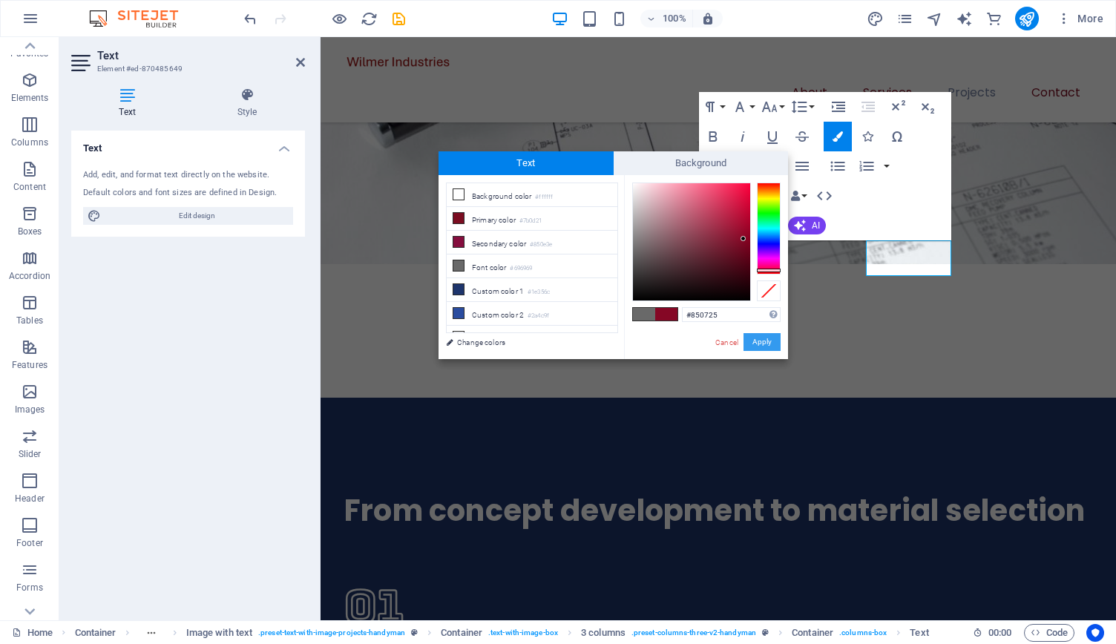
click at [770, 347] on button "Apply" at bounding box center [762, 342] width 37 height 18
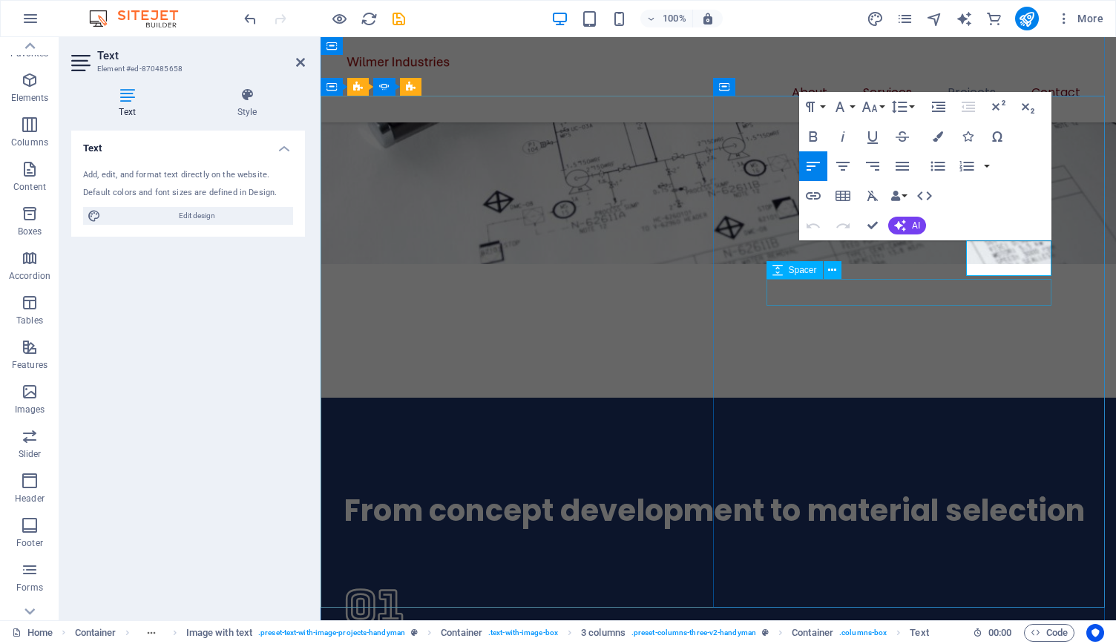
drag, startPoint x: 980, startPoint y: 250, endPoint x: 1038, endPoint y: 276, distance: 64.1
click at [942, 133] on icon "button" at bounding box center [938, 136] width 10 height 10
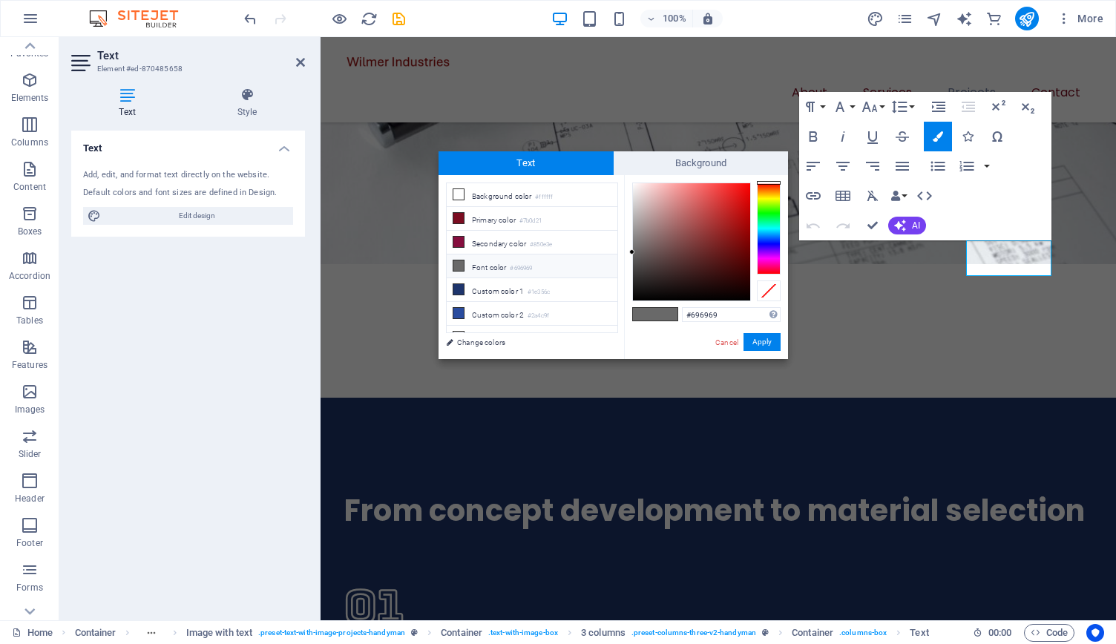
drag, startPoint x: 727, startPoint y: 315, endPoint x: 637, endPoint y: 314, distance: 90.6
click at [637, 314] on div "#696969 Supported formats #0852ed rgb(8, 82, 237) rgba(8, 82, 237, 90%) hsv(221…" at bounding box center [706, 374] width 164 height 399
type input "#850725"
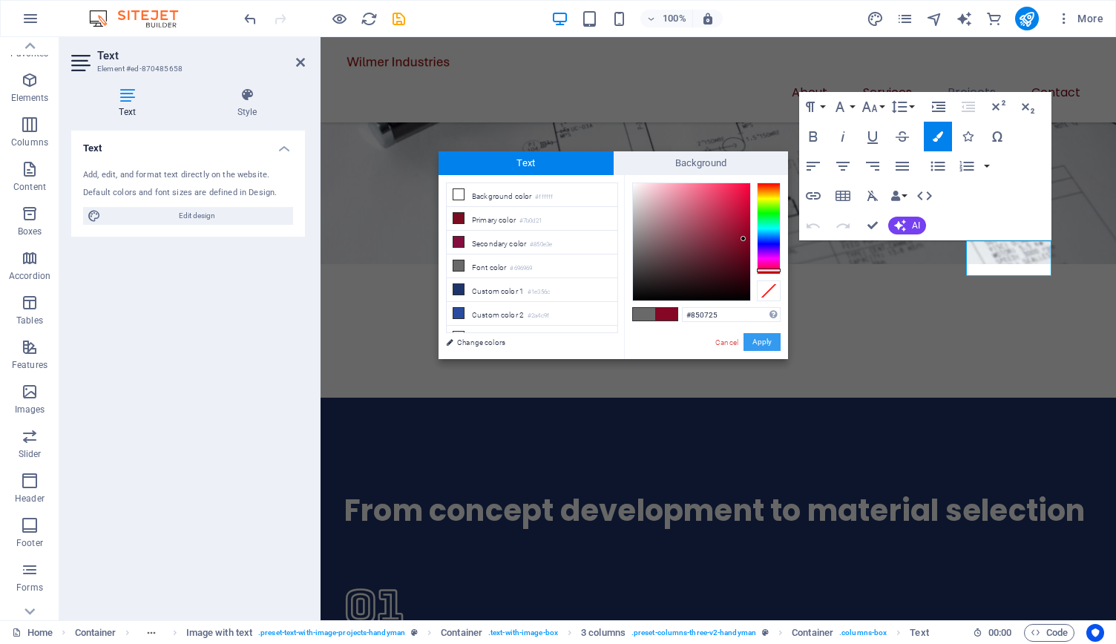
click at [772, 344] on button "Apply" at bounding box center [762, 342] width 37 height 18
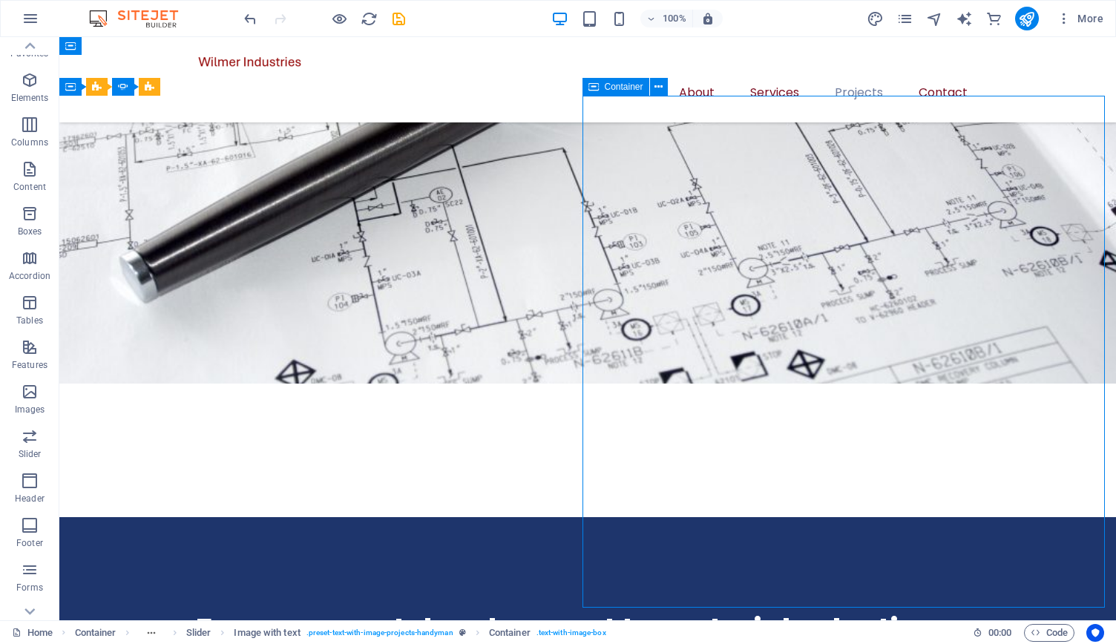
scroll to position [2346, 0]
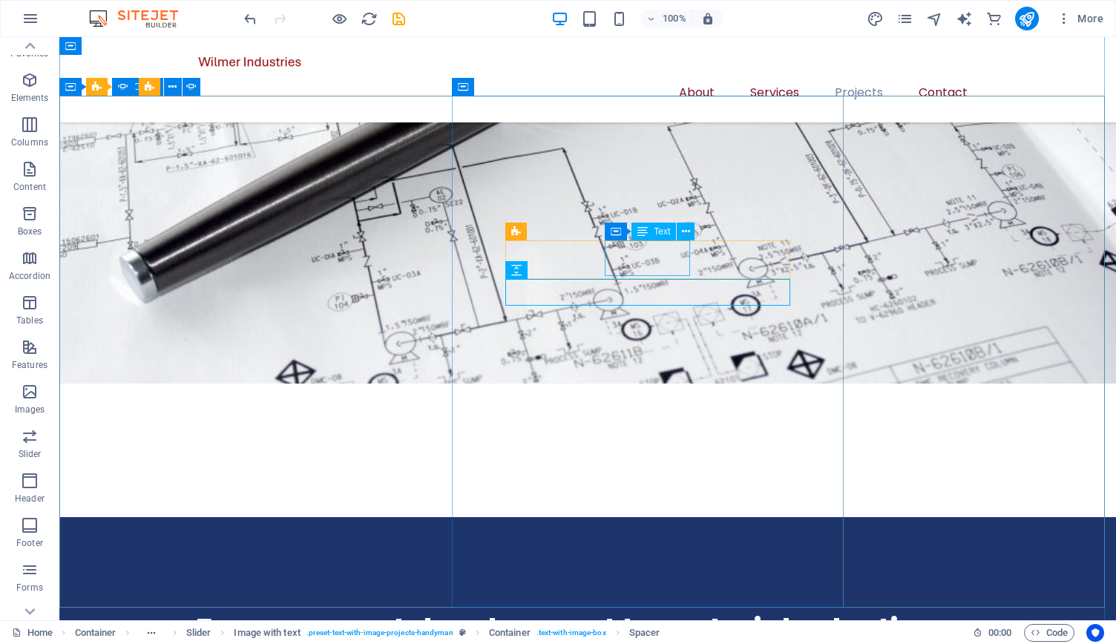
scroll to position [2346, 0]
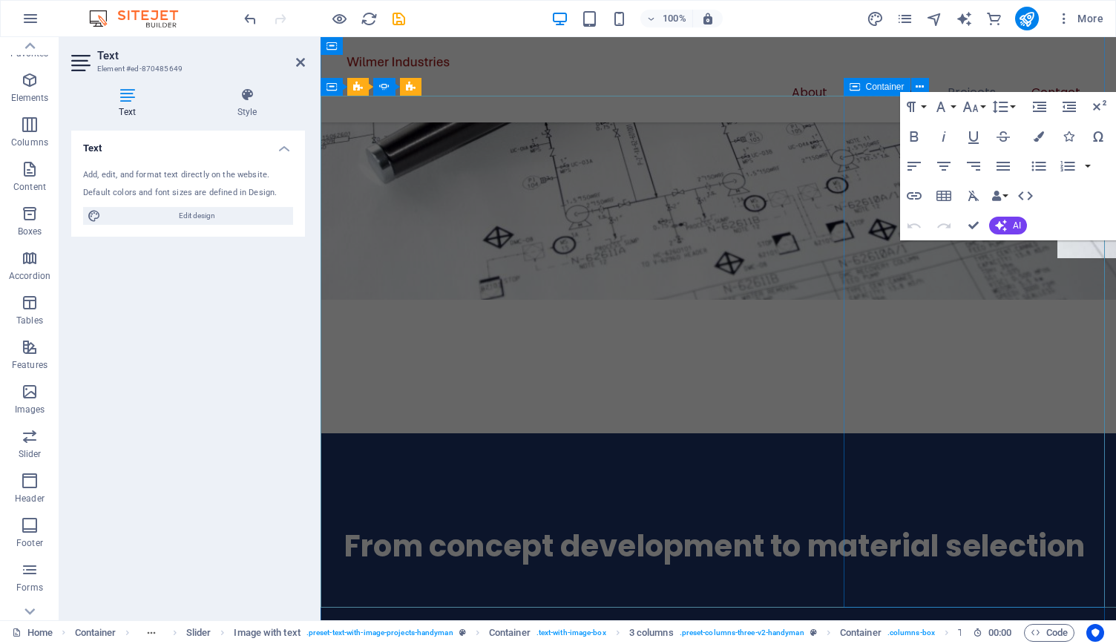
scroll to position [2382, 0]
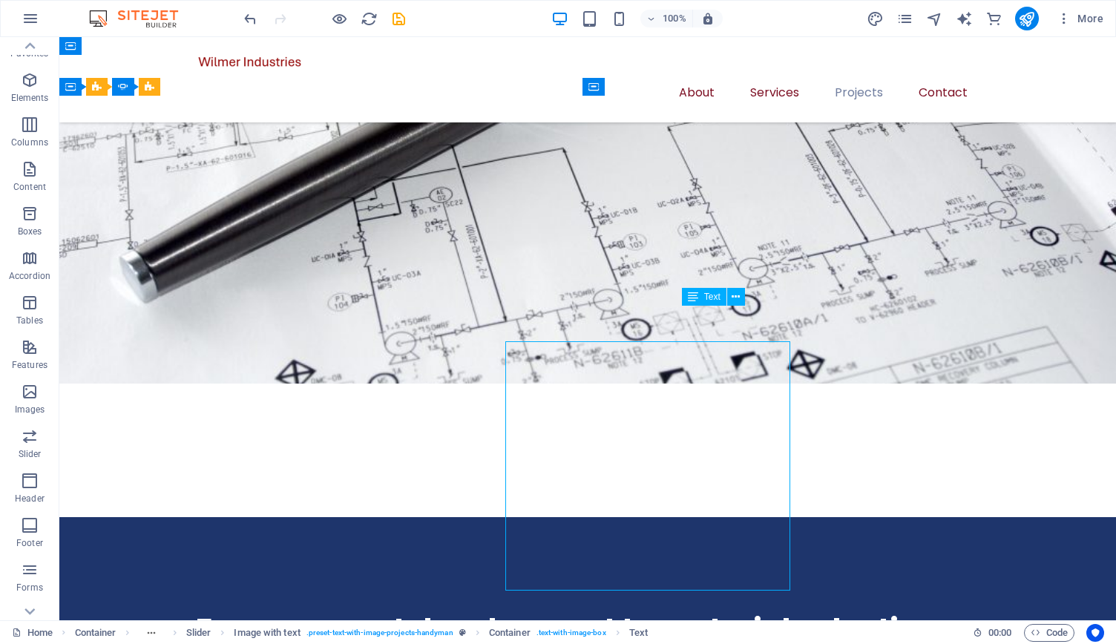
scroll to position [2346, 0]
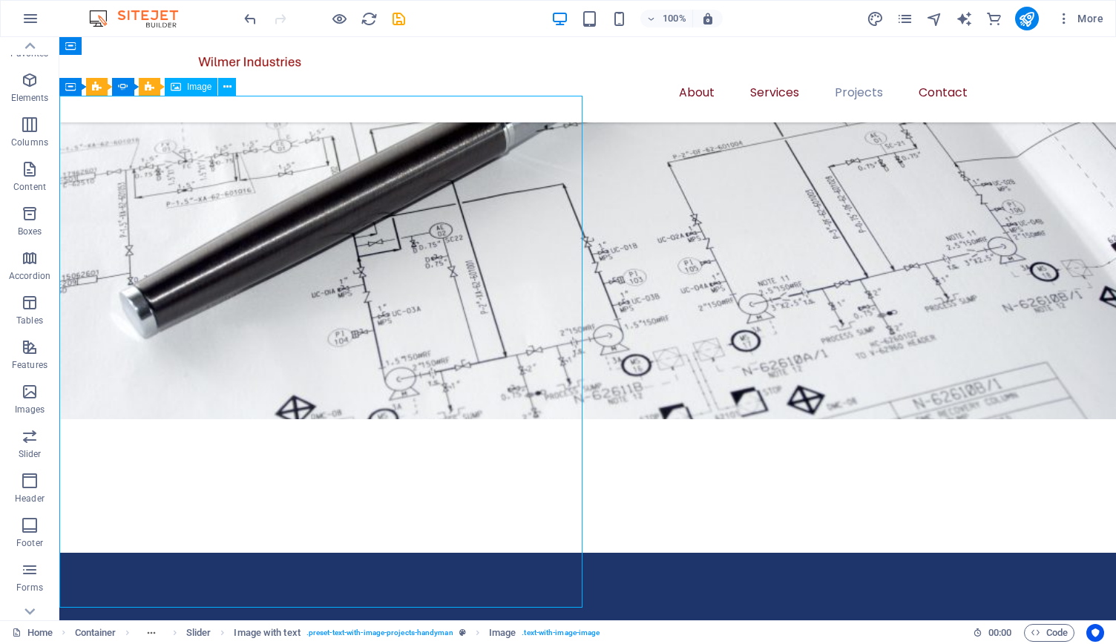
select select "%"
select select "px"
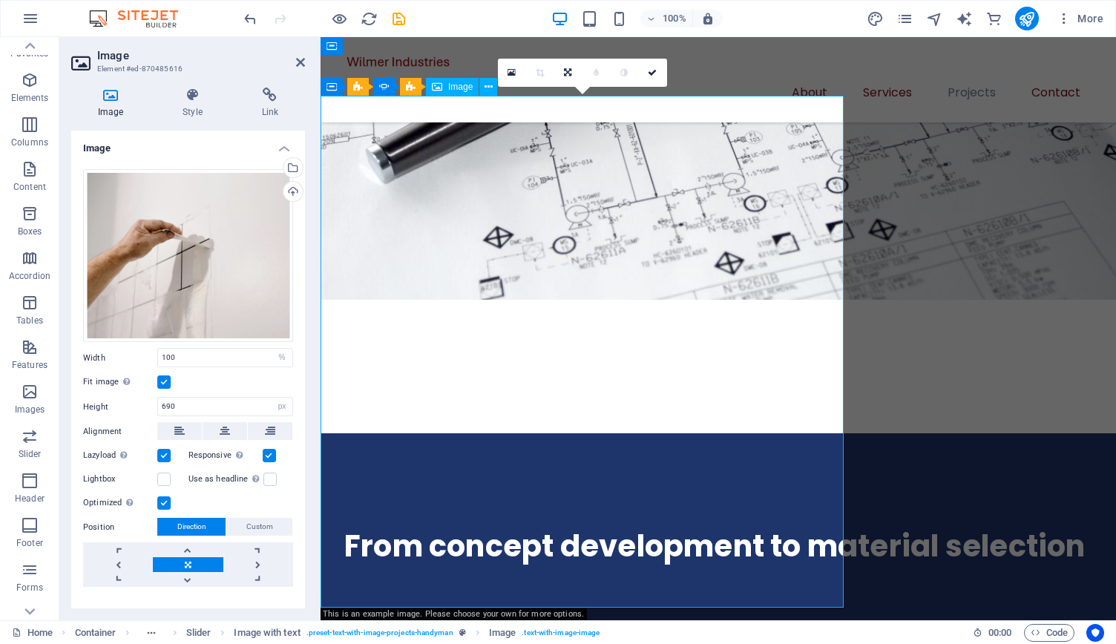
scroll to position [2382, 0]
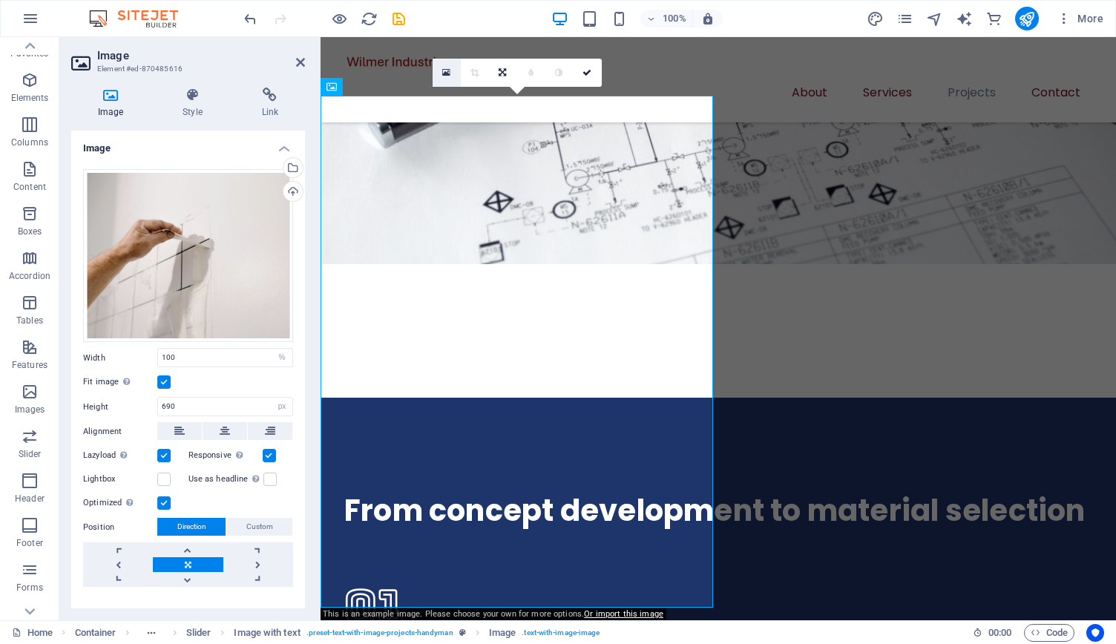
click at [445, 73] on icon at bounding box center [446, 73] width 8 height 10
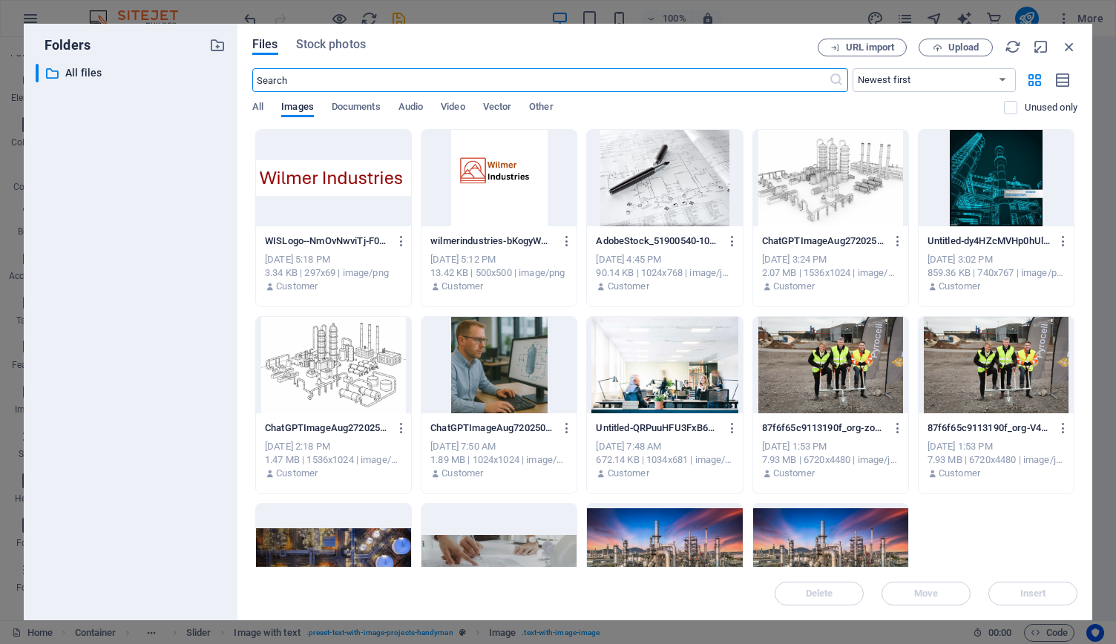
scroll to position [3147, 0]
select select "vw"
type input "480"
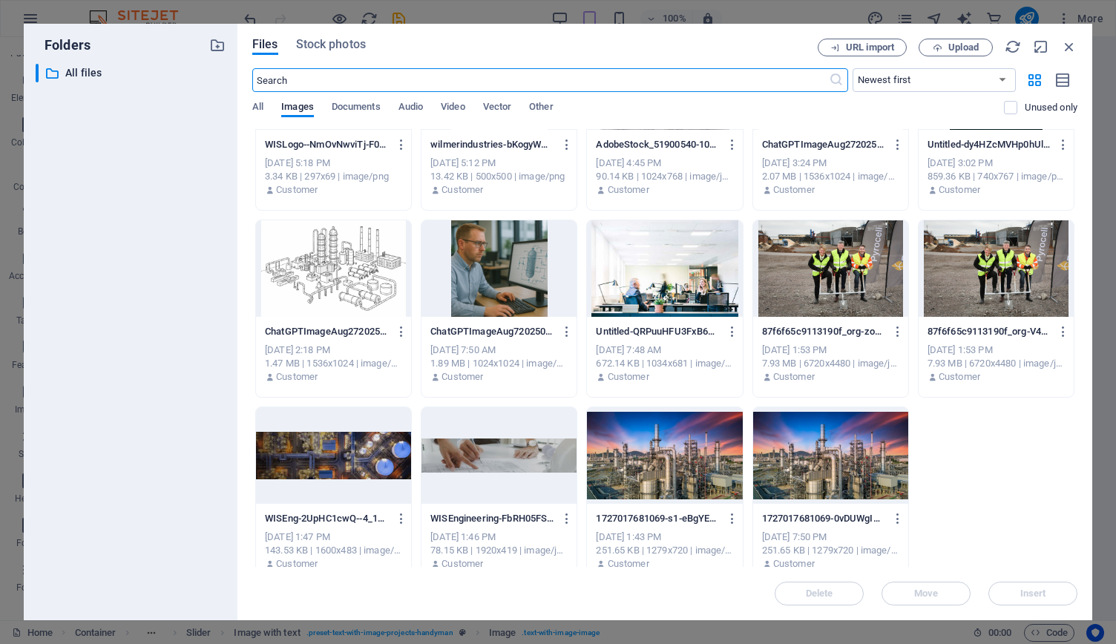
scroll to position [0, 0]
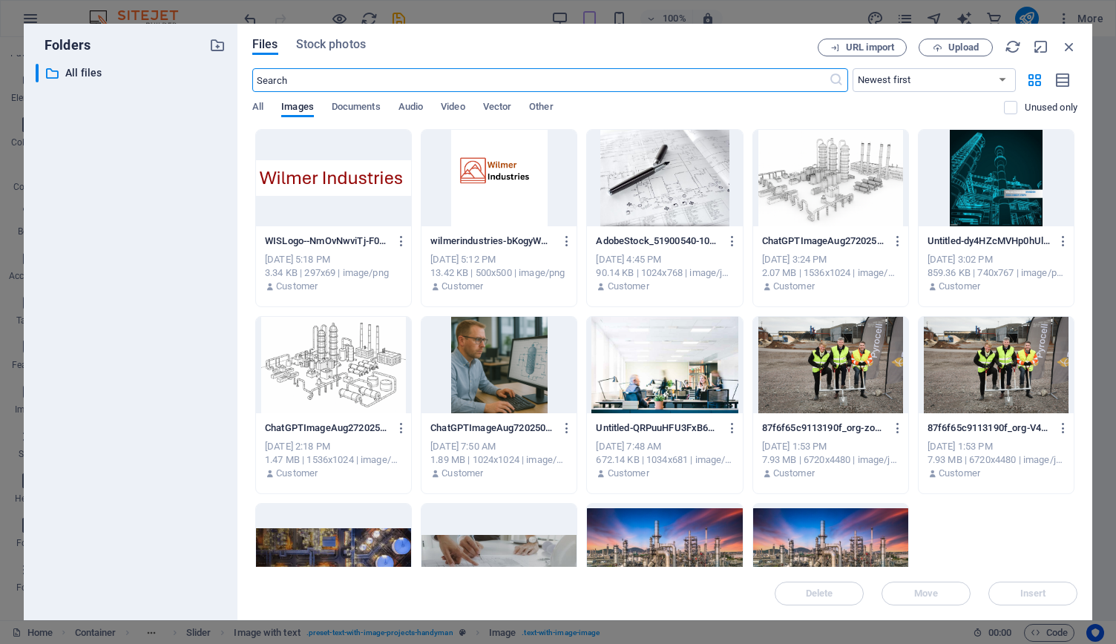
click at [994, 185] on div at bounding box center [996, 178] width 155 height 96
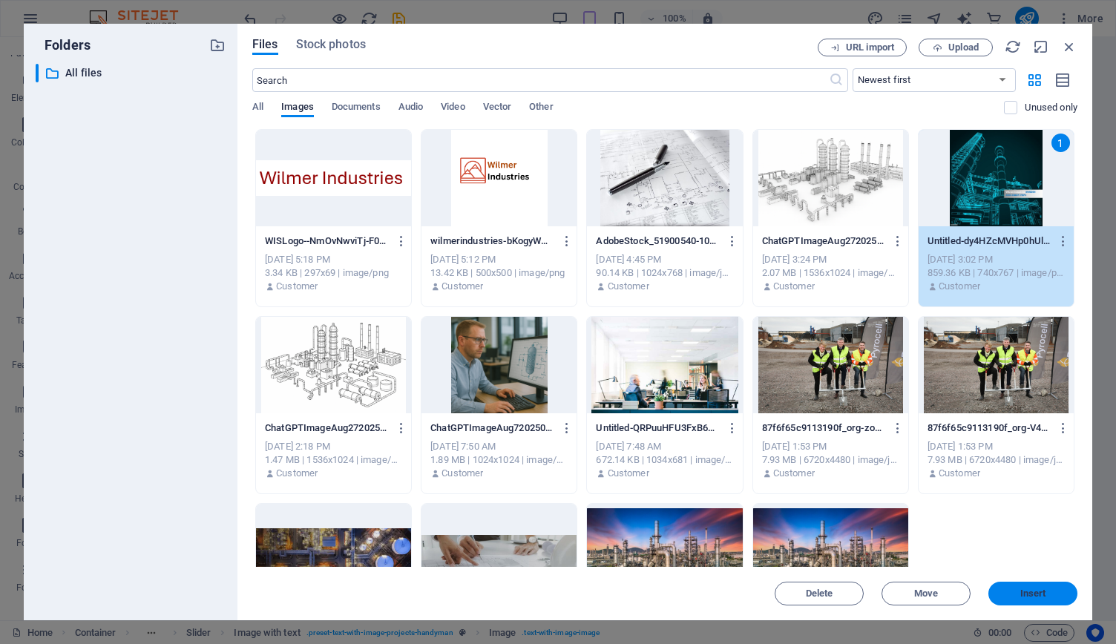
drag, startPoint x: 1038, startPoint y: 588, endPoint x: 591, endPoint y: 529, distance: 450.7
click at [1038, 589] on span "Insert" at bounding box center [1034, 593] width 26 height 9
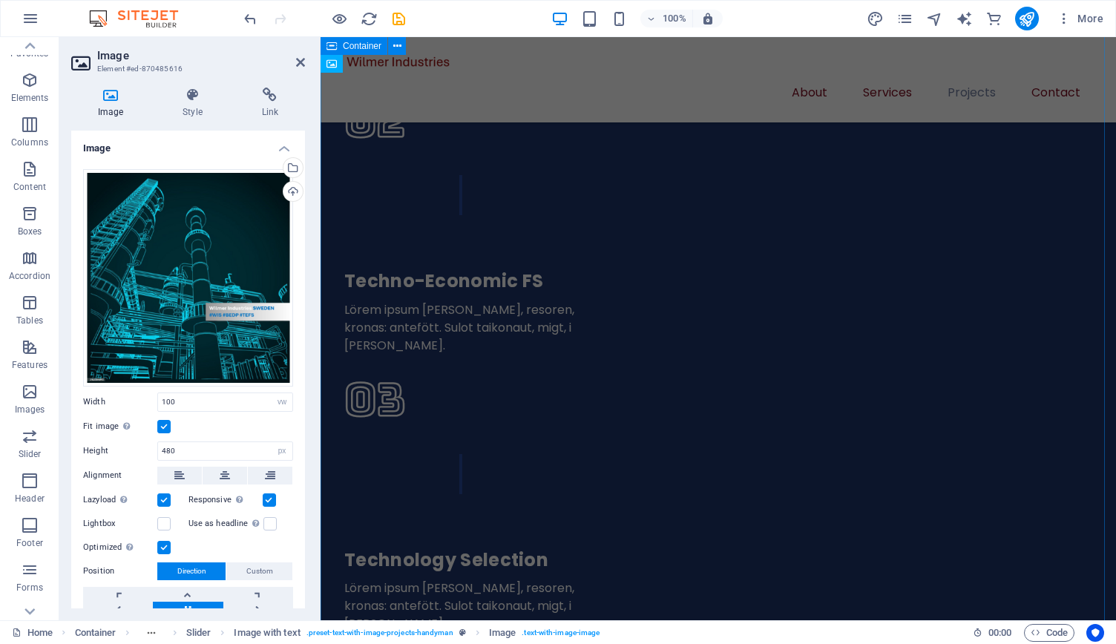
scroll to position [2405, 0]
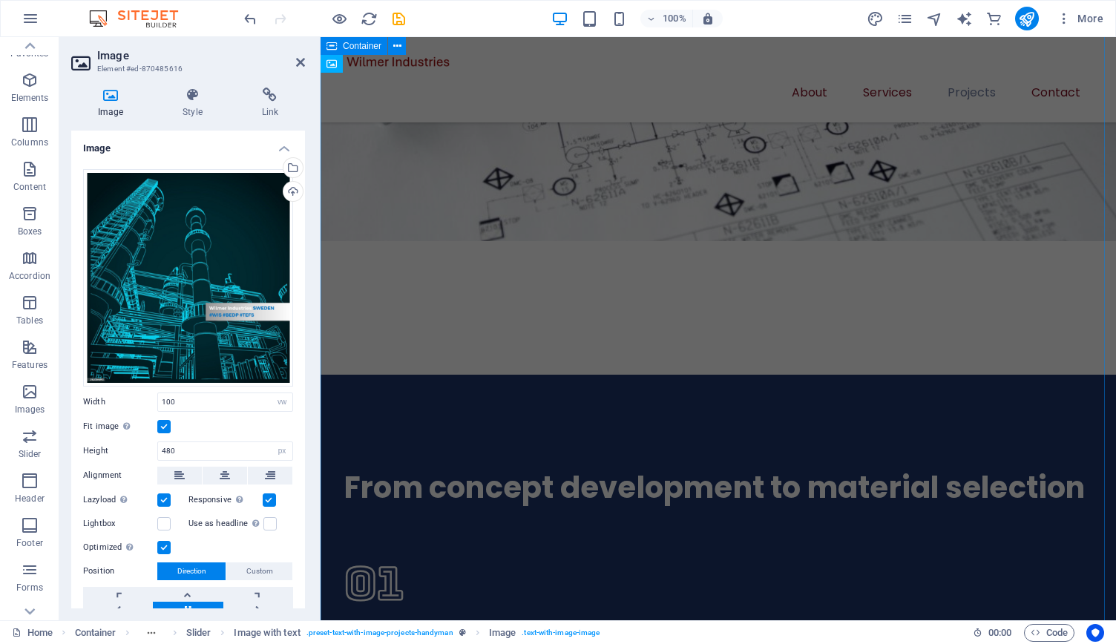
select select "%"
type input "690"
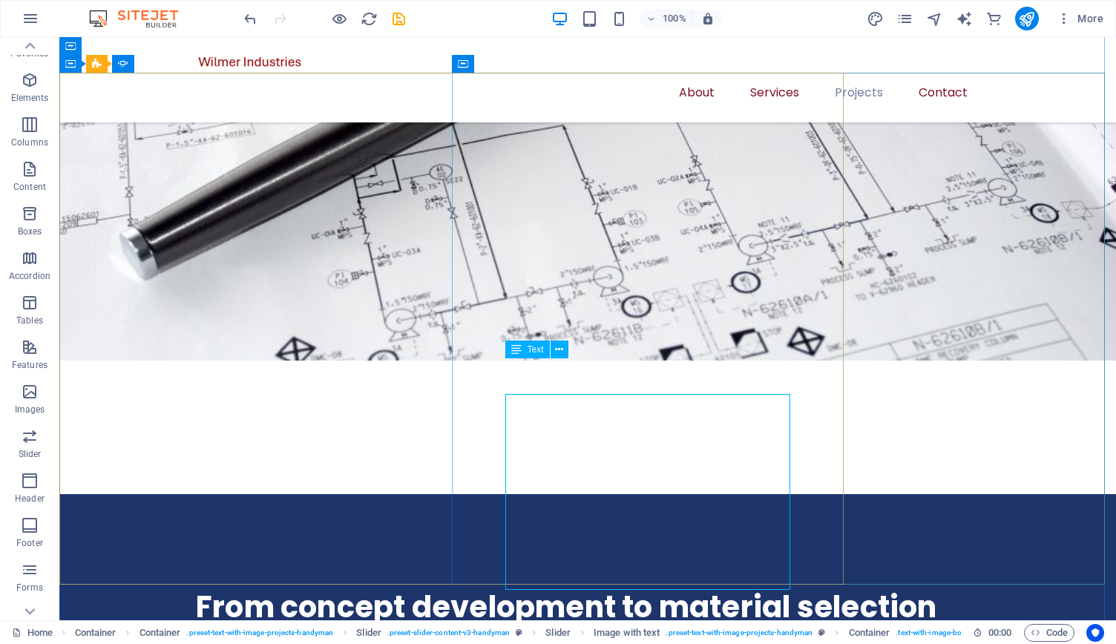
scroll to position [2369, 0]
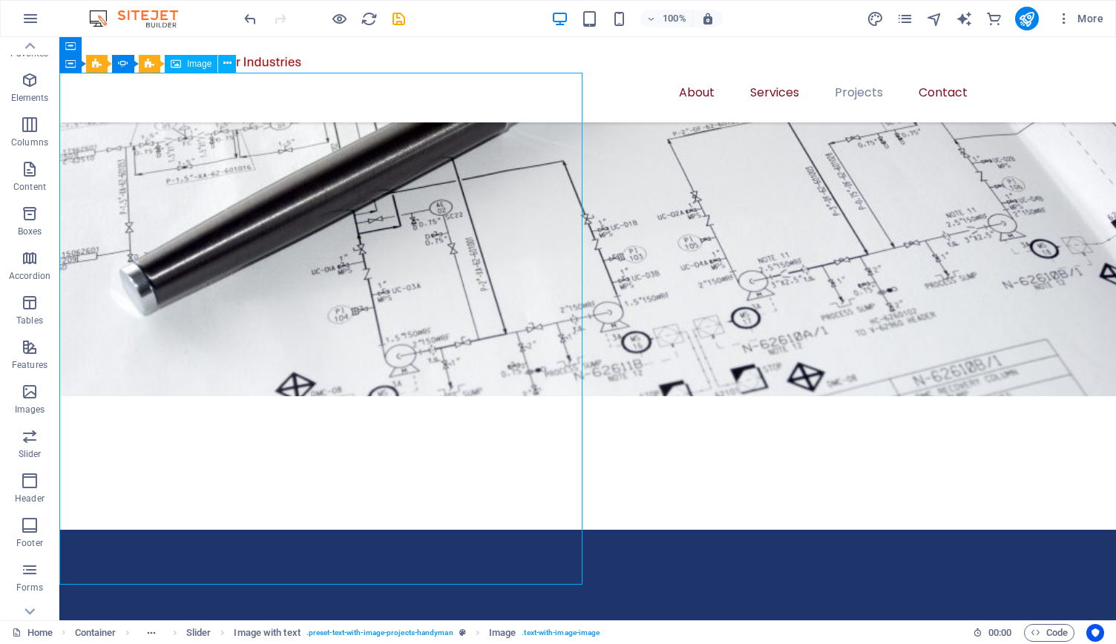
select select "%"
select select "px"
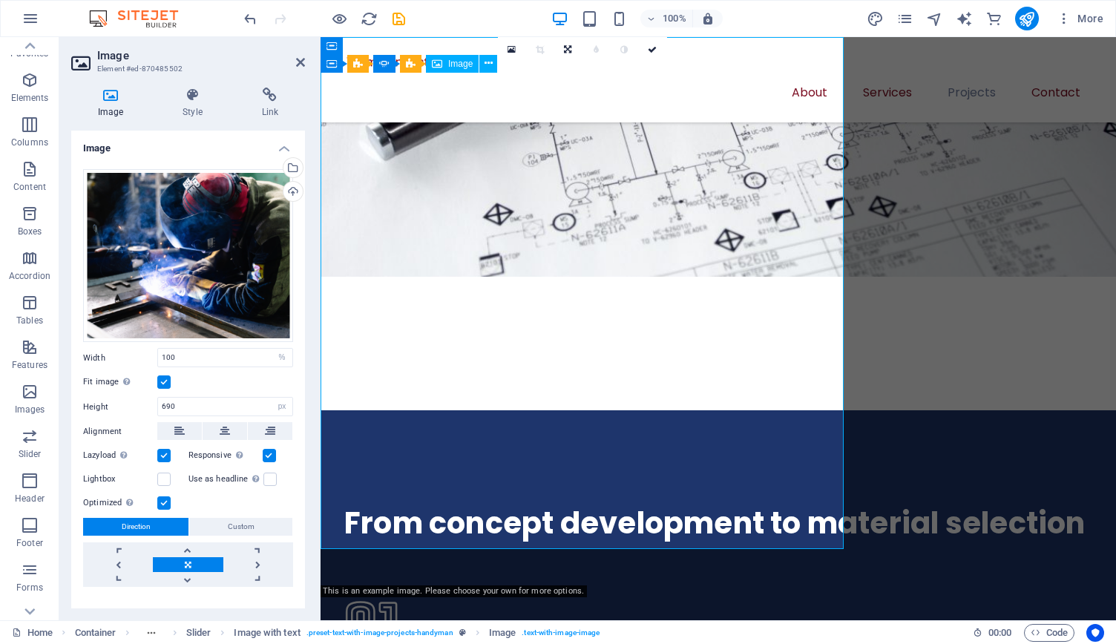
scroll to position [2405, 0]
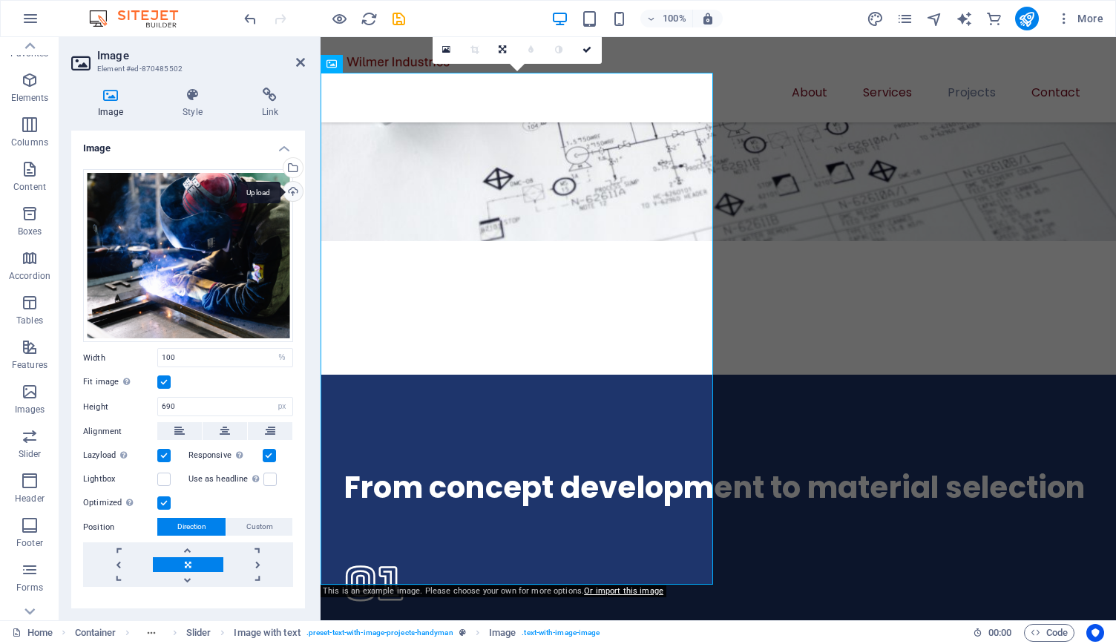
click at [289, 193] on div "Upload" at bounding box center [292, 193] width 22 height 22
click at [290, 168] on div "Select files from the file manager, stock photos, or upload file(s)" at bounding box center [292, 169] width 22 height 22
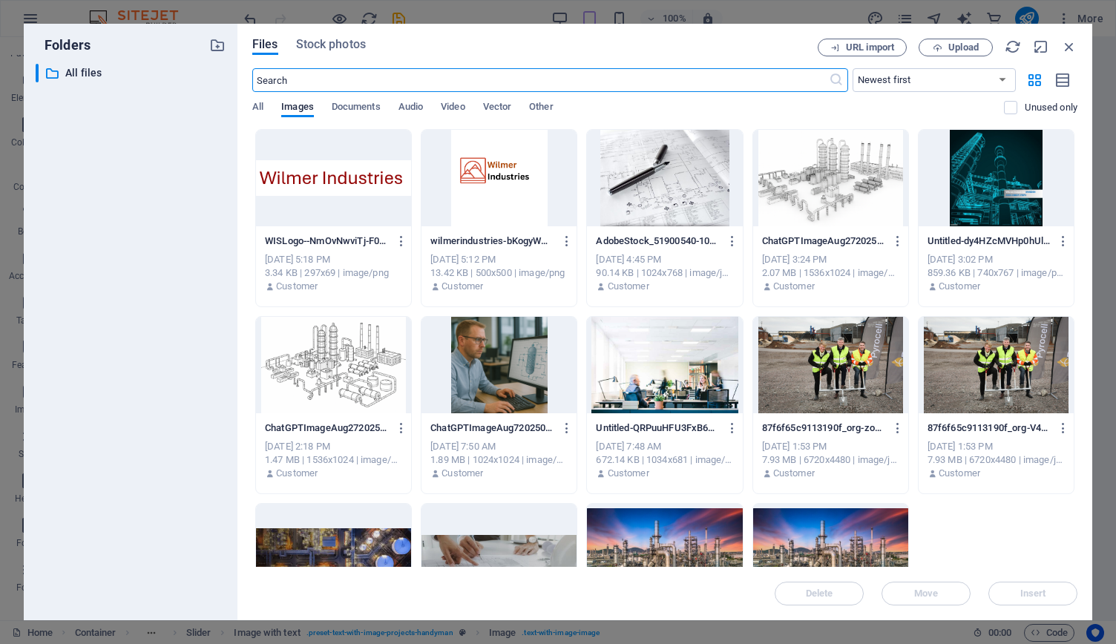
select select "vw"
type input "480"
click at [854, 217] on div at bounding box center [830, 178] width 155 height 96
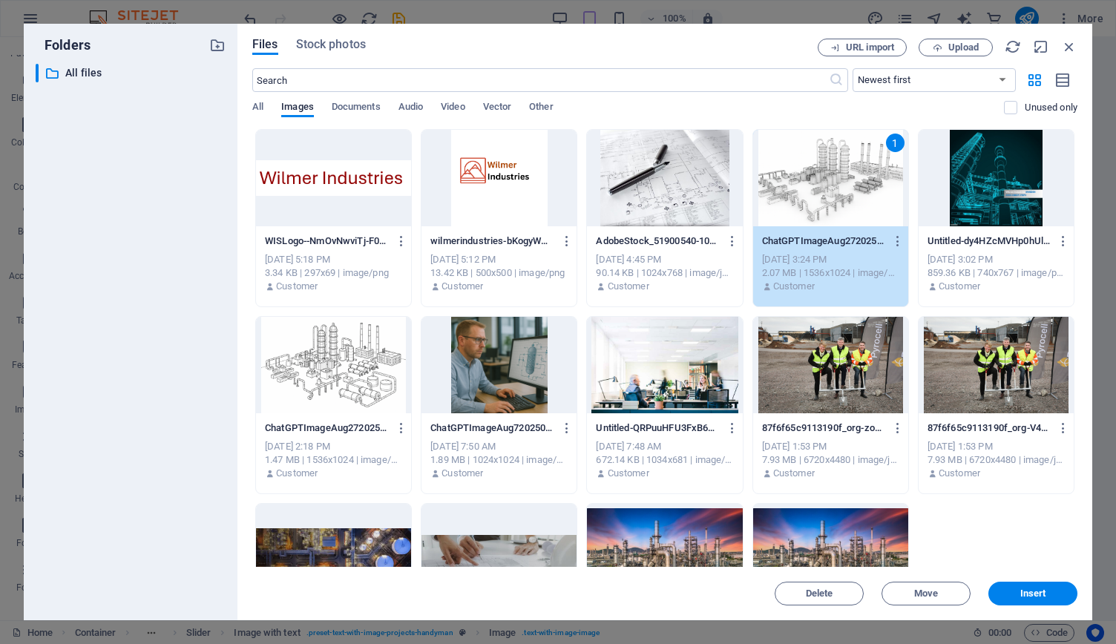
click at [1038, 581] on div "Delete Move Insert" at bounding box center [664, 586] width 825 height 39
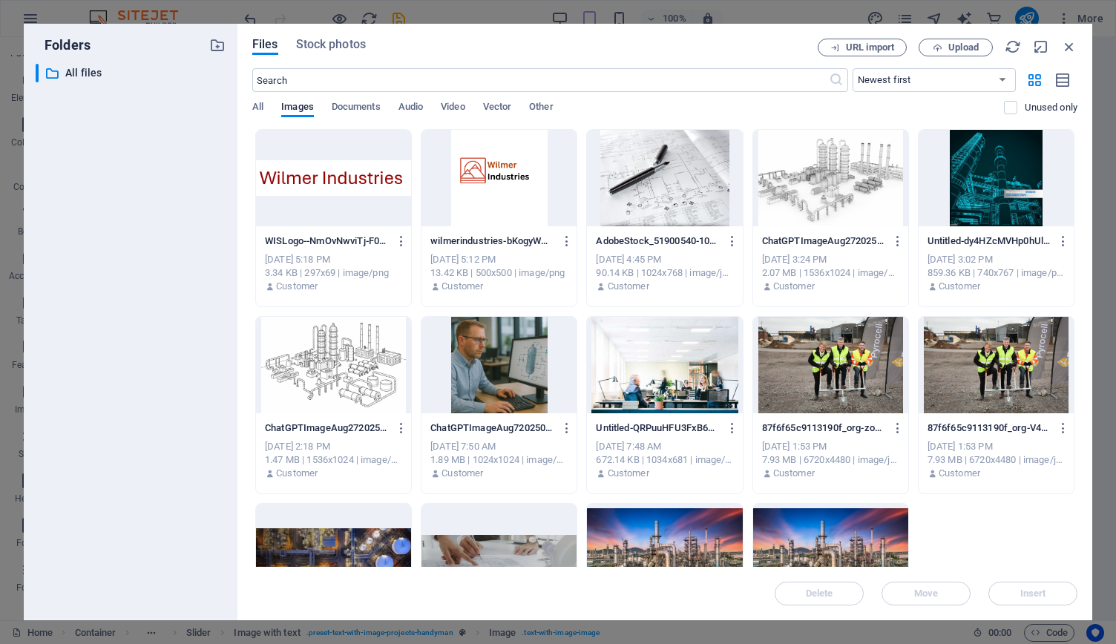
click at [842, 175] on div at bounding box center [830, 178] width 155 height 96
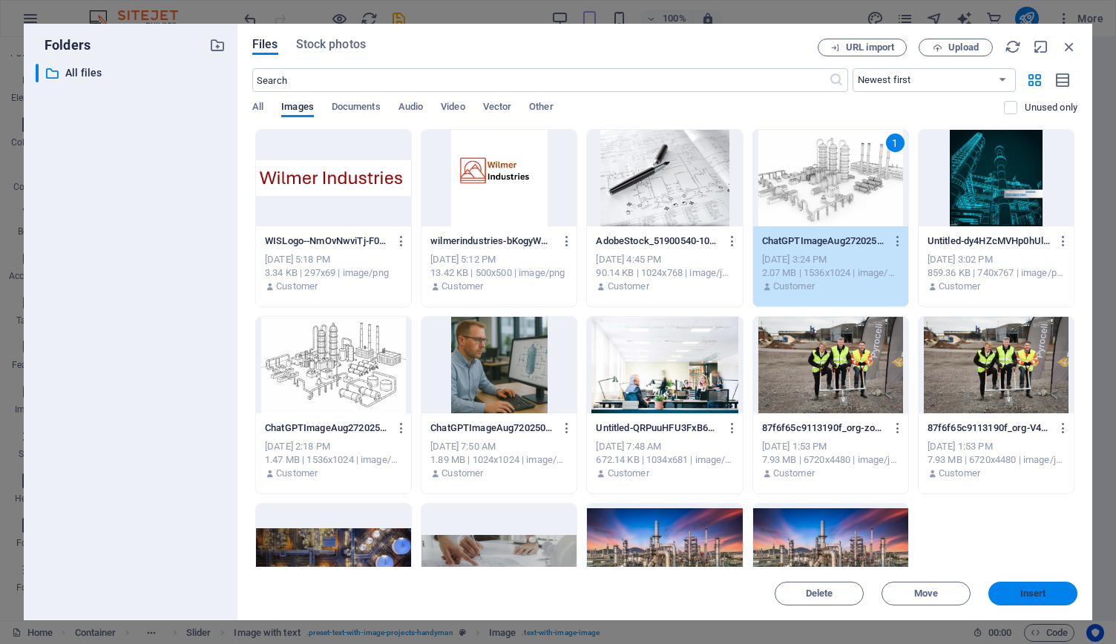
click at [1059, 583] on button "Insert" at bounding box center [1033, 594] width 89 height 24
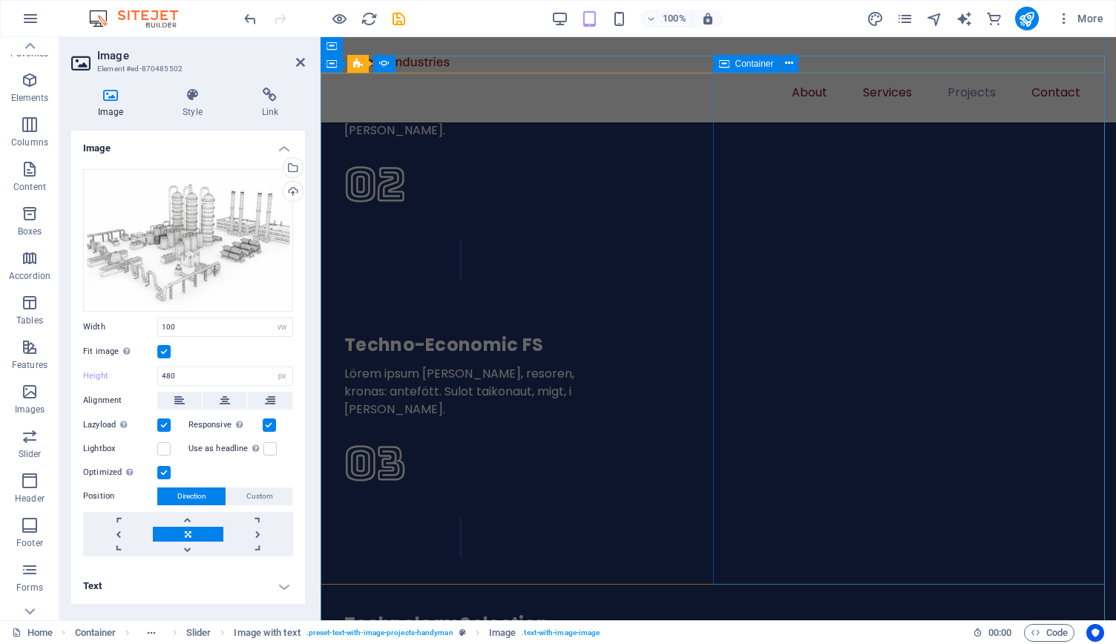
select select "%"
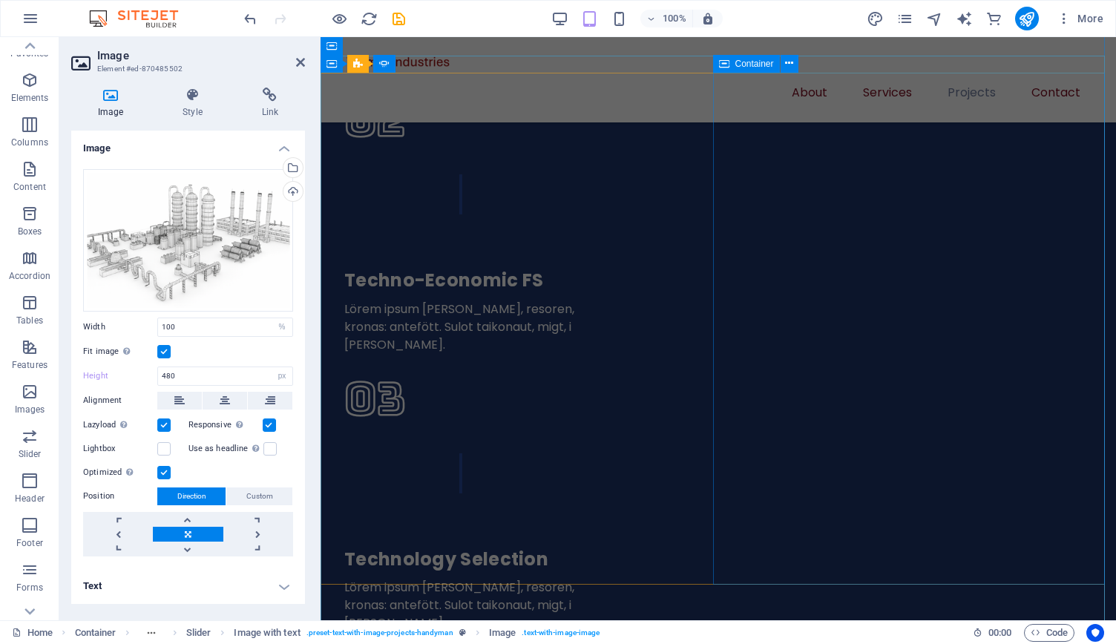
scroll to position [2405, 0]
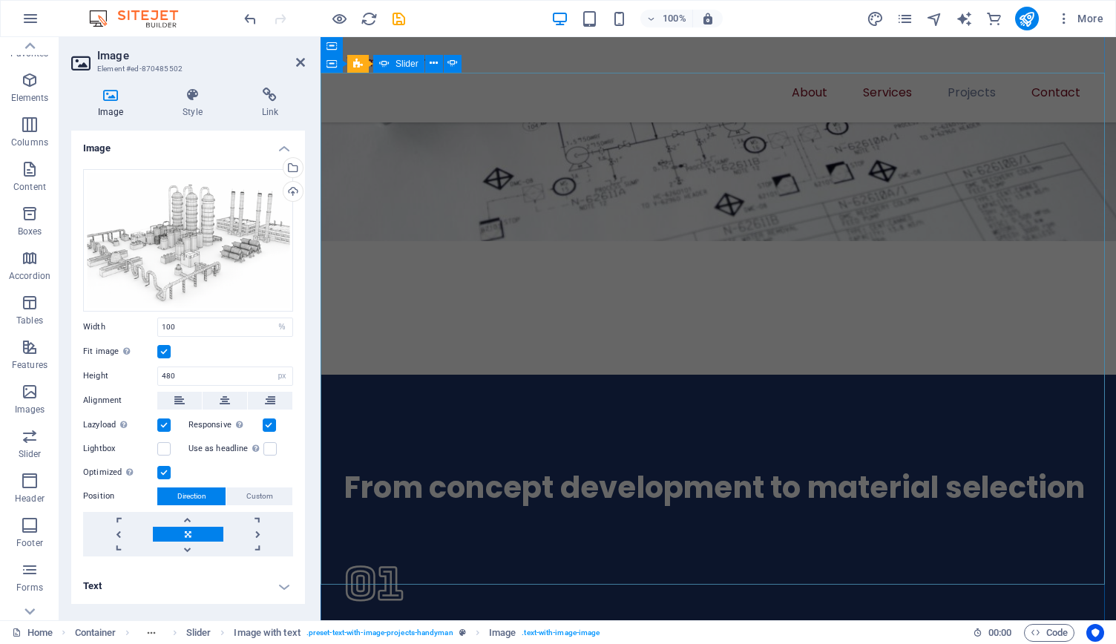
type input "690"
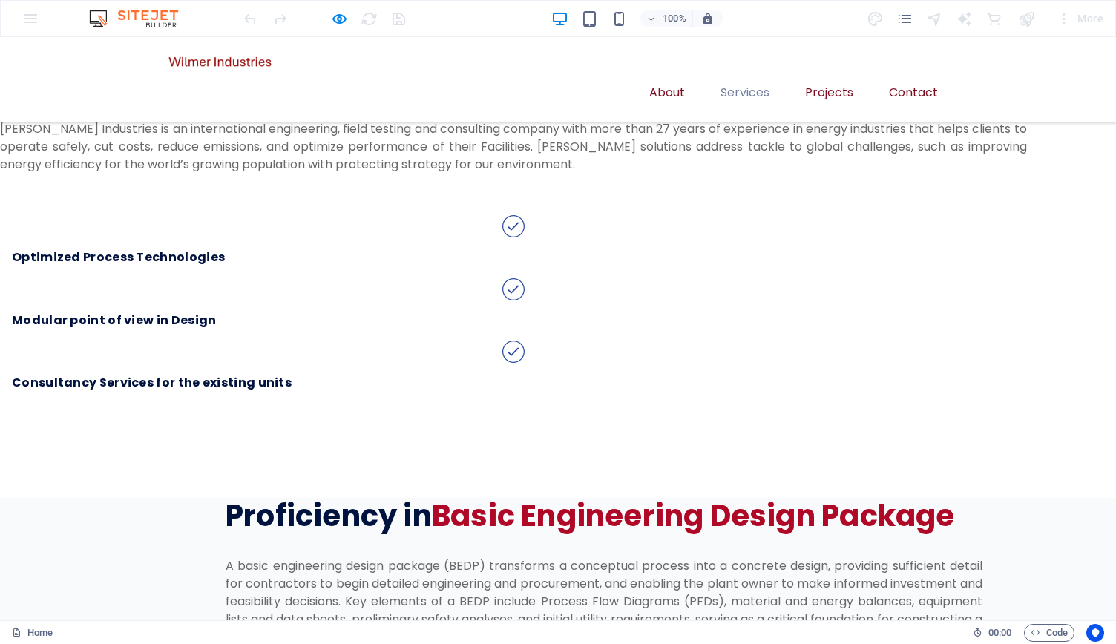
scroll to position [1582, 0]
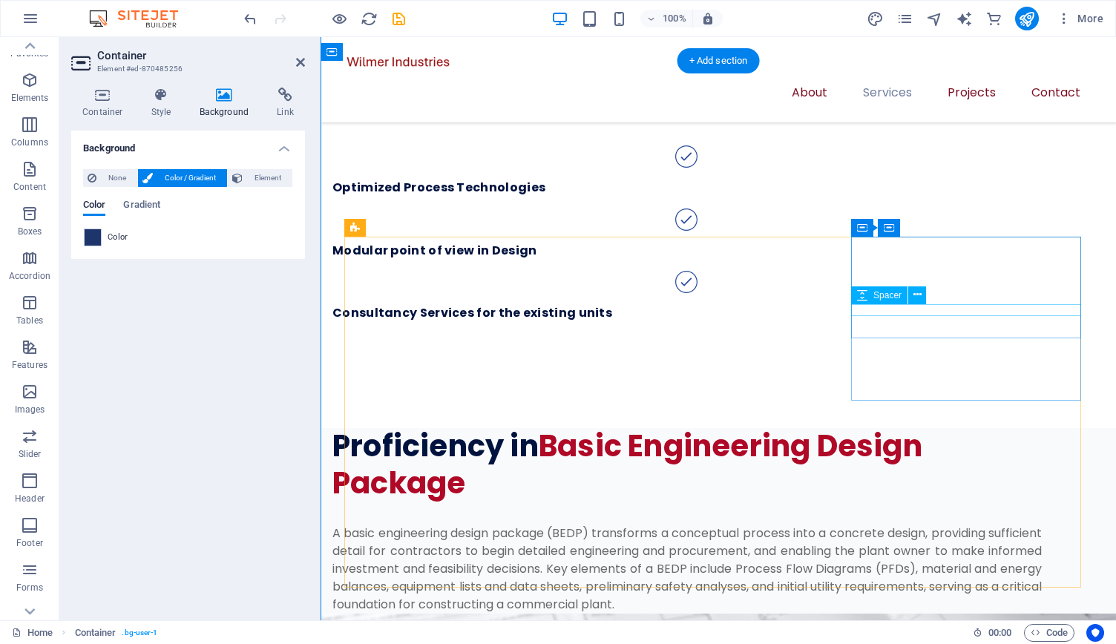
scroll to position [1618, 0]
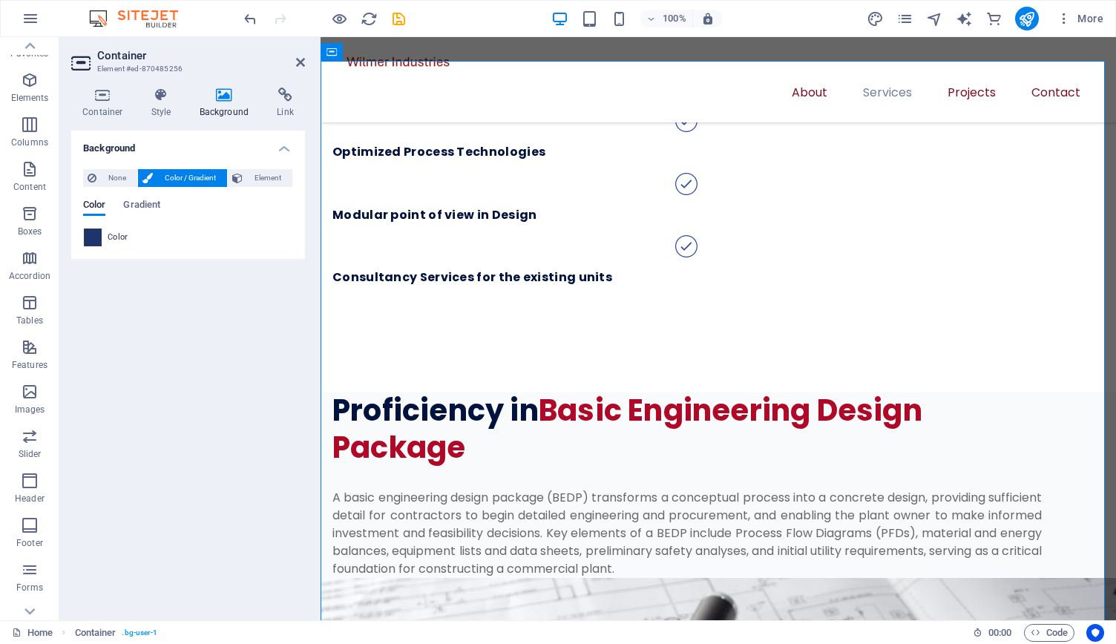
click at [91, 242] on span at bounding box center [93, 237] width 16 height 16
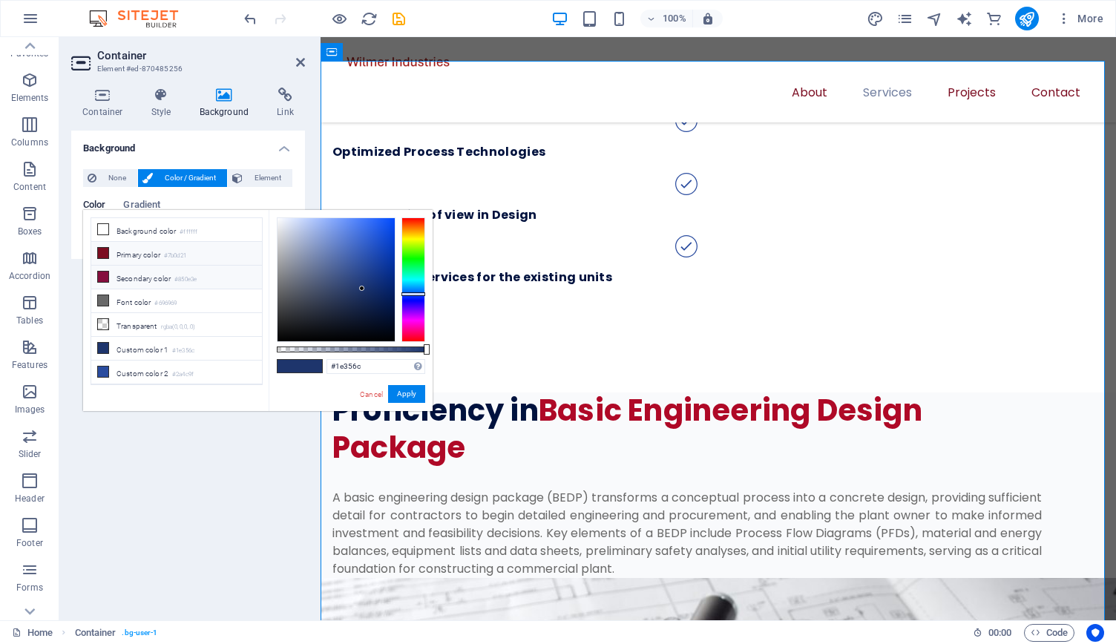
click at [102, 251] on icon at bounding box center [103, 253] width 10 height 10
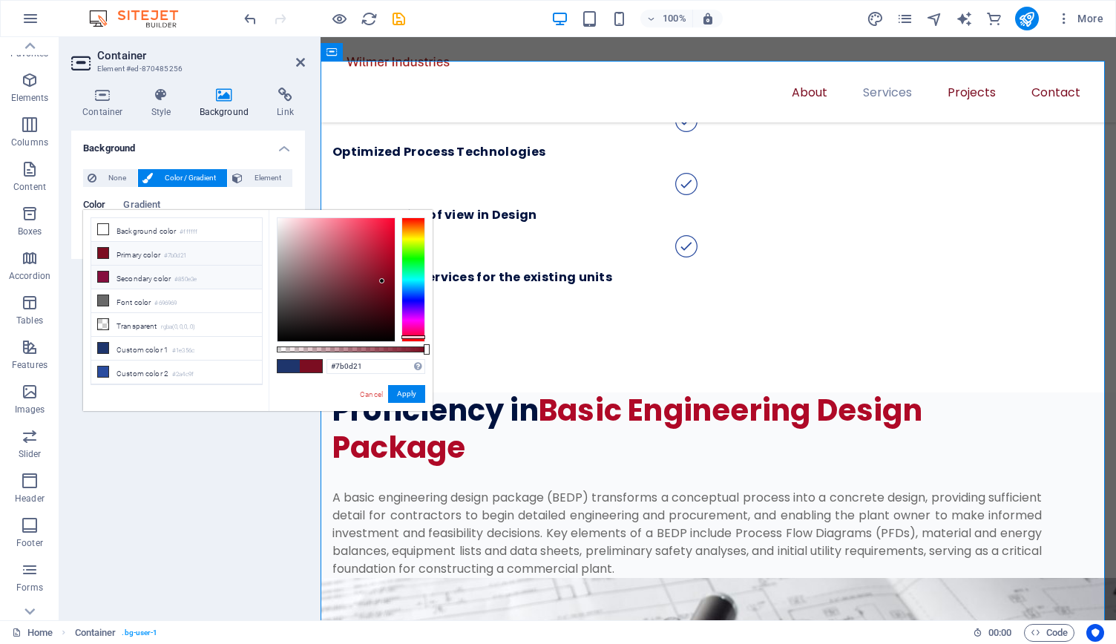
click at [104, 274] on icon at bounding box center [103, 277] width 10 height 10
type input "#850e3e"
click at [410, 393] on button "Apply" at bounding box center [406, 394] width 37 height 18
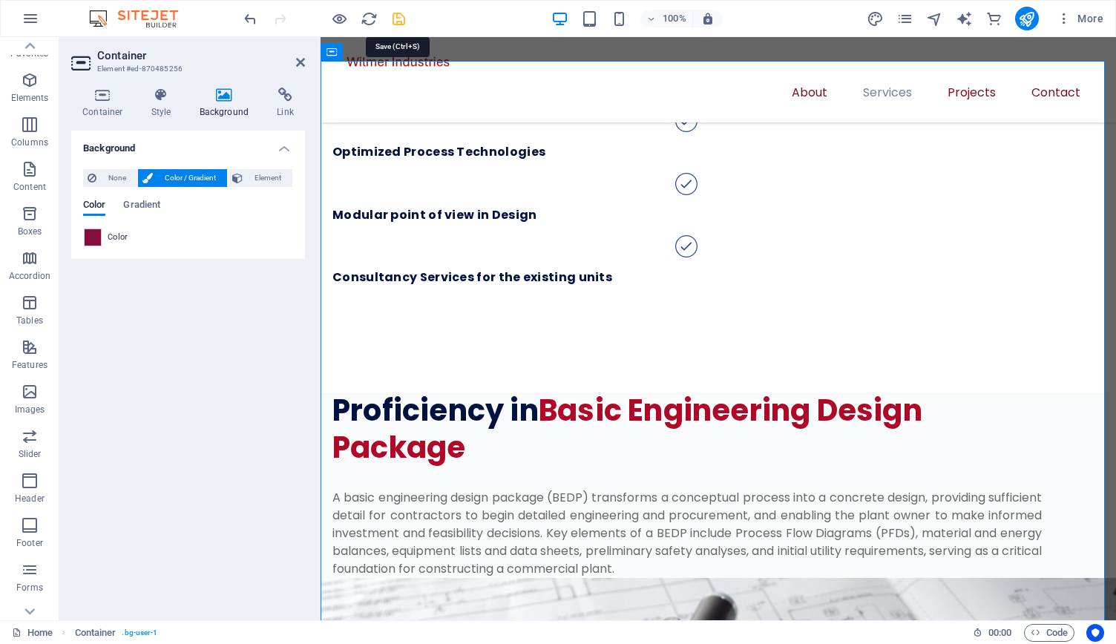
click at [395, 16] on icon "save" at bounding box center [398, 18] width 17 height 17
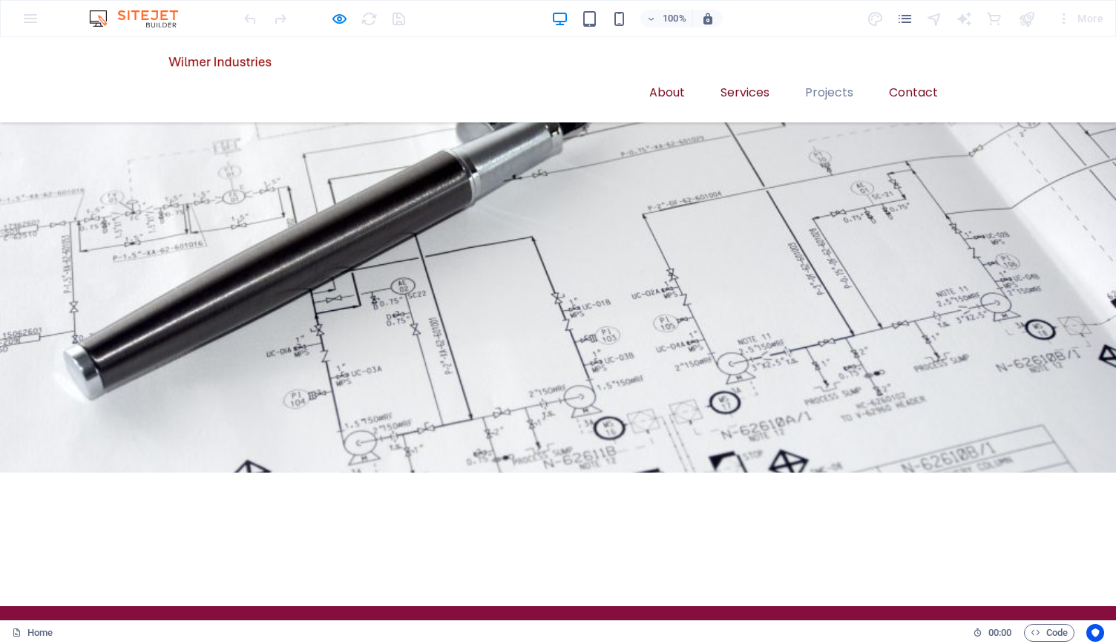
scroll to position [2226, 0]
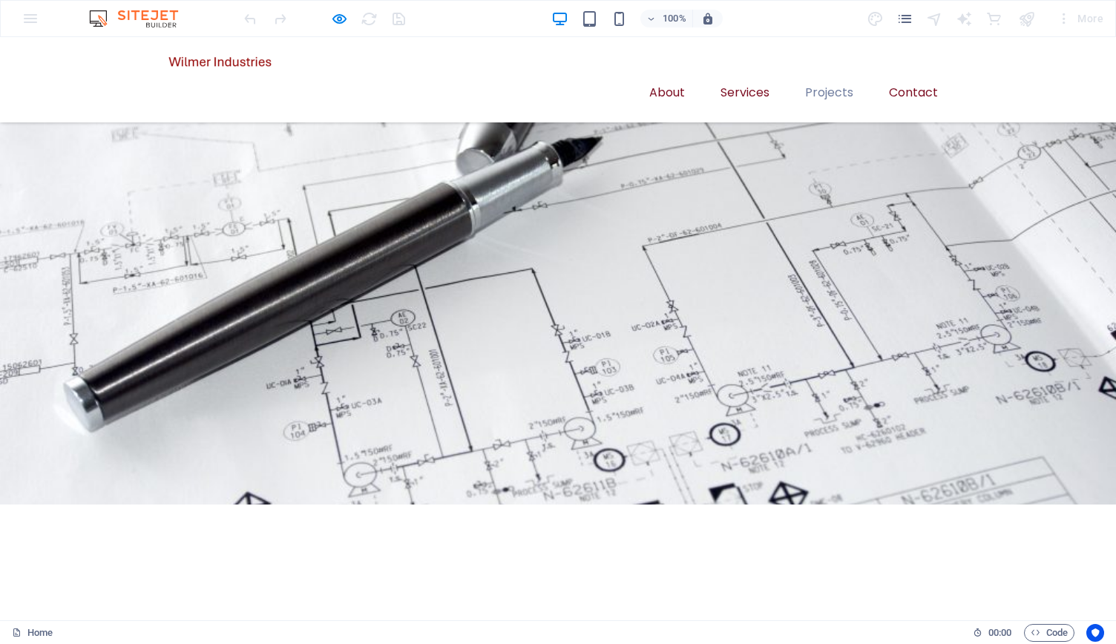
scroll to position [2196, 0]
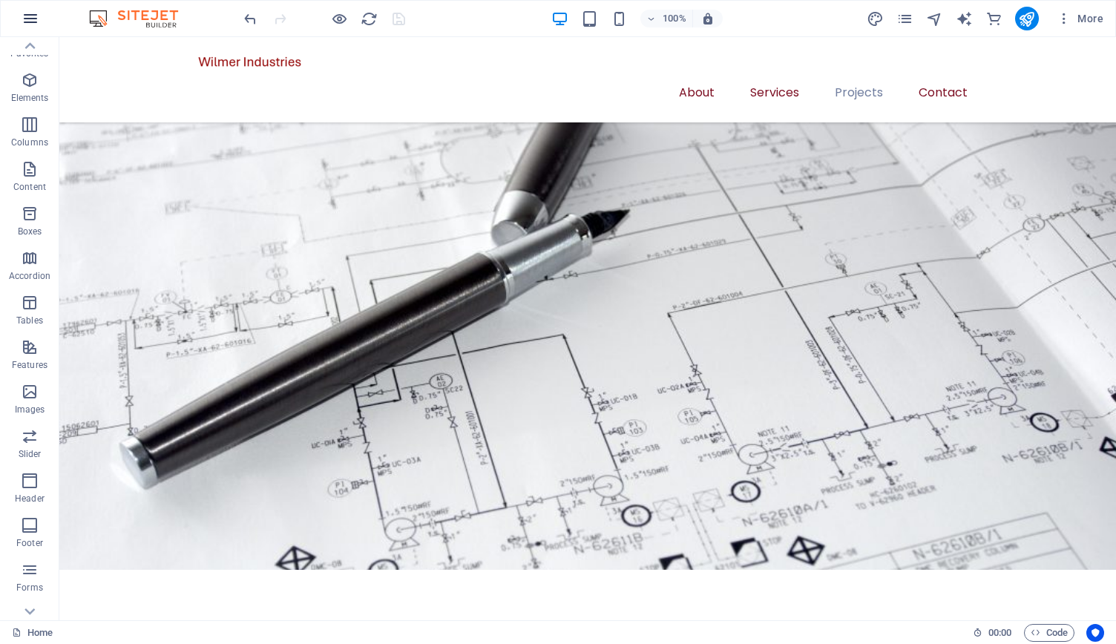
click at [28, 27] on button "button" at bounding box center [31, 19] width 36 height 36
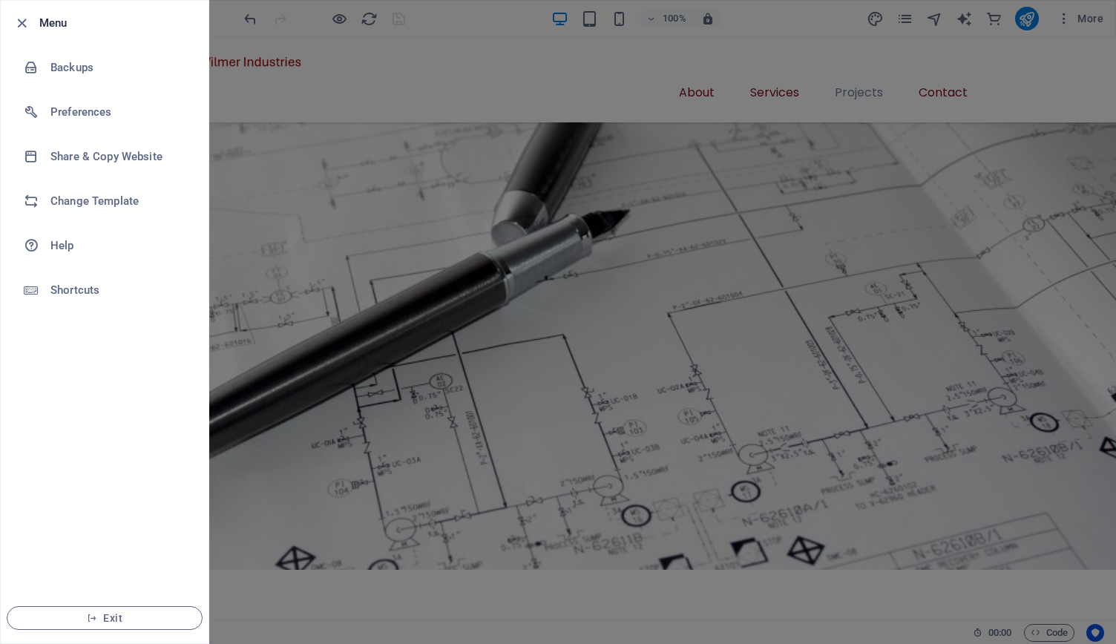
click at [1070, 23] on div at bounding box center [558, 322] width 1116 height 644
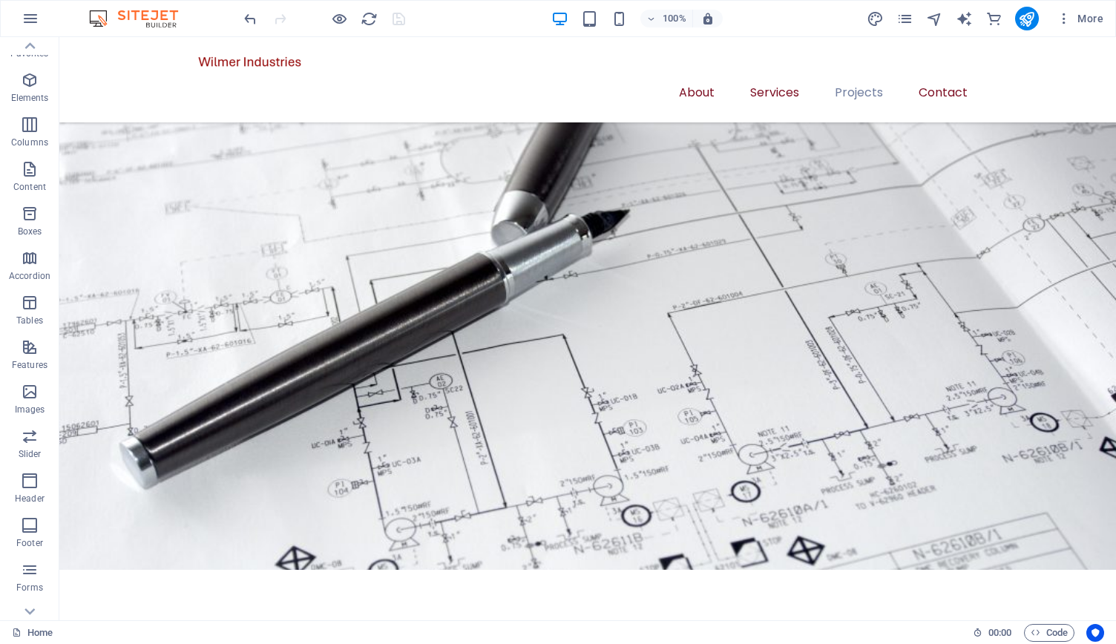
click at [1070, 23] on icon "button" at bounding box center [1064, 18] width 15 height 15
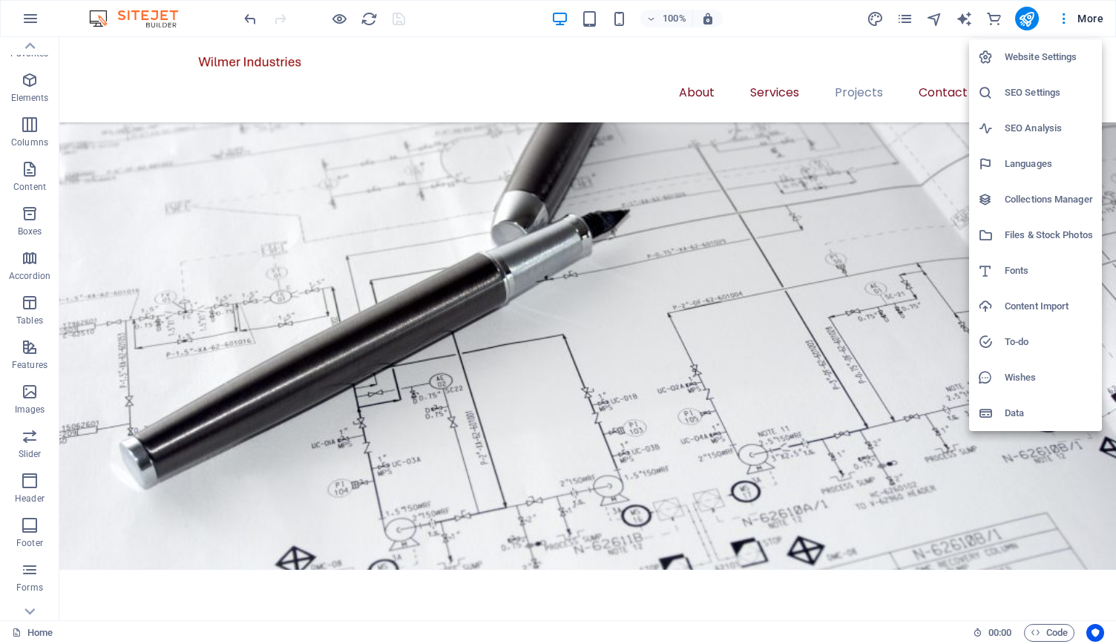
click at [1055, 56] on h6 "Website Settings" at bounding box center [1049, 57] width 88 height 18
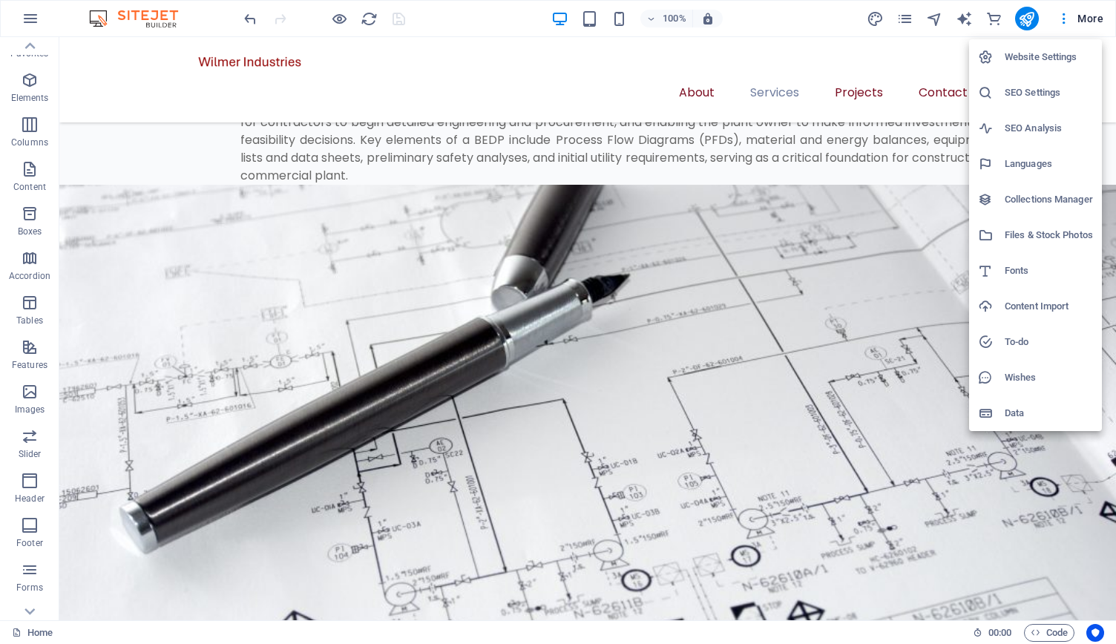
scroll to position [2185, 0]
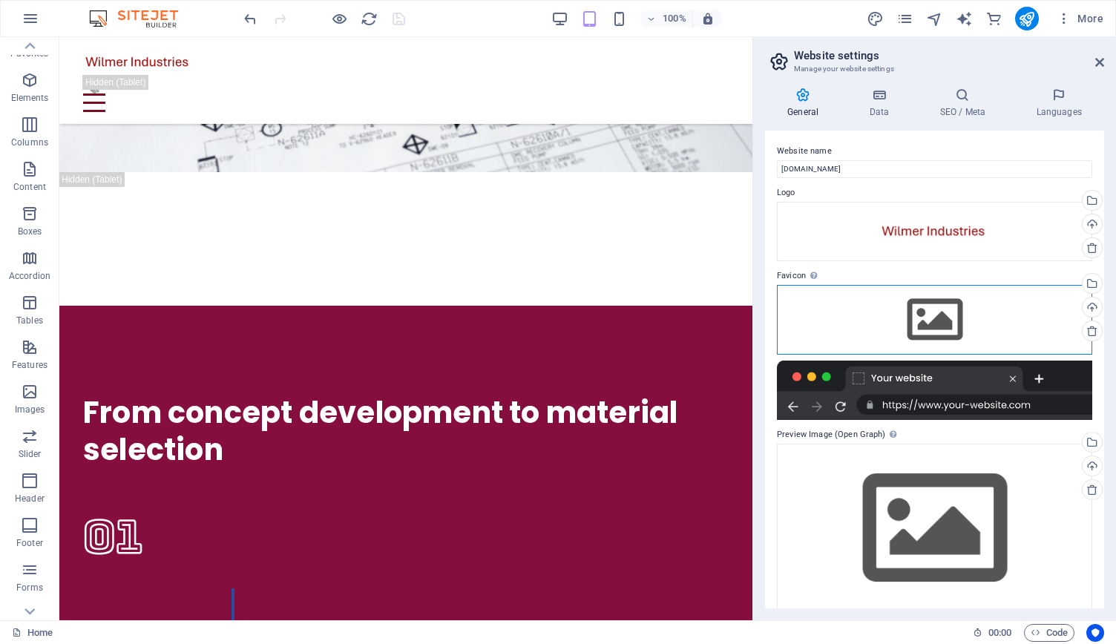
click at [931, 332] on div "Drag files here, click to choose files or select files from Files or our free s…" at bounding box center [934, 320] width 315 height 70
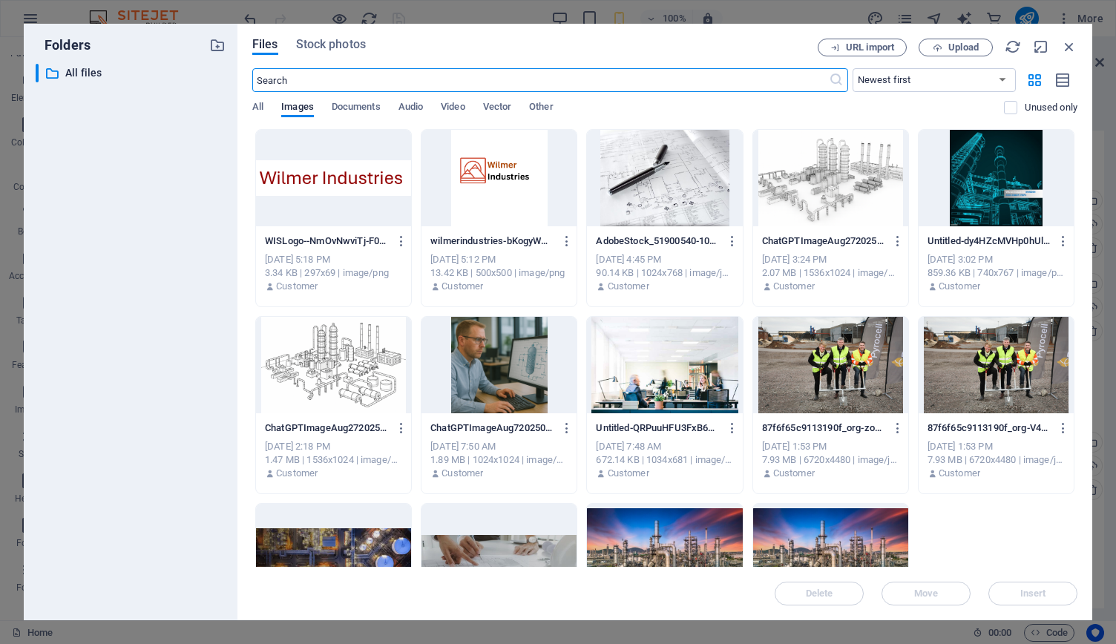
click at [526, 183] on div at bounding box center [499, 178] width 155 height 96
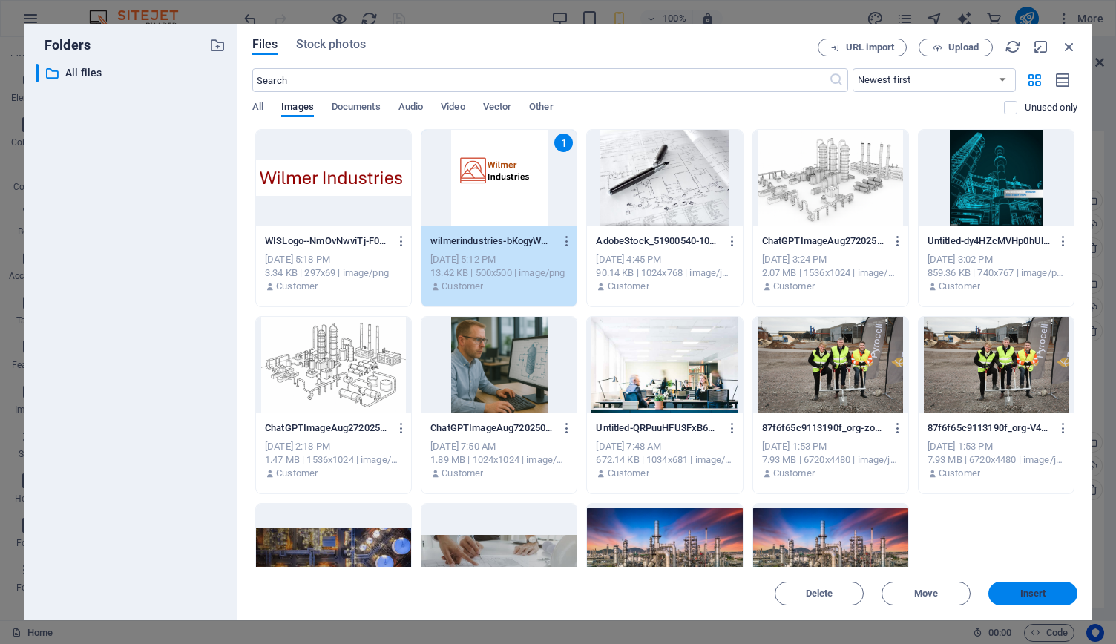
click at [1022, 589] on span "Insert" at bounding box center [1034, 593] width 26 height 9
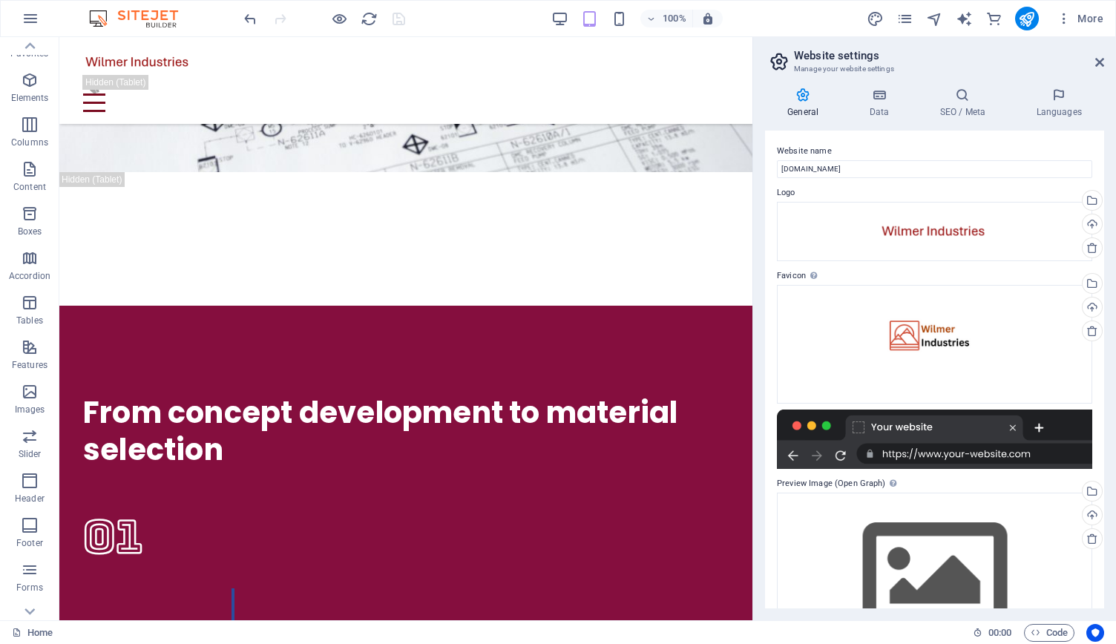
scroll to position [65, 0]
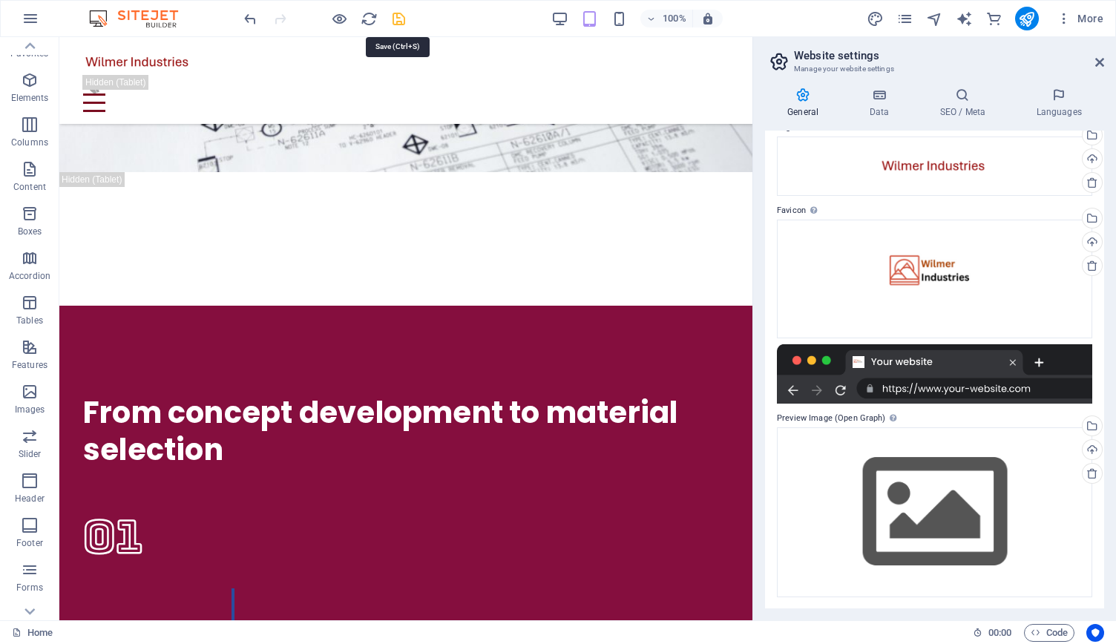
click at [395, 19] on icon "save" at bounding box center [398, 18] width 17 height 17
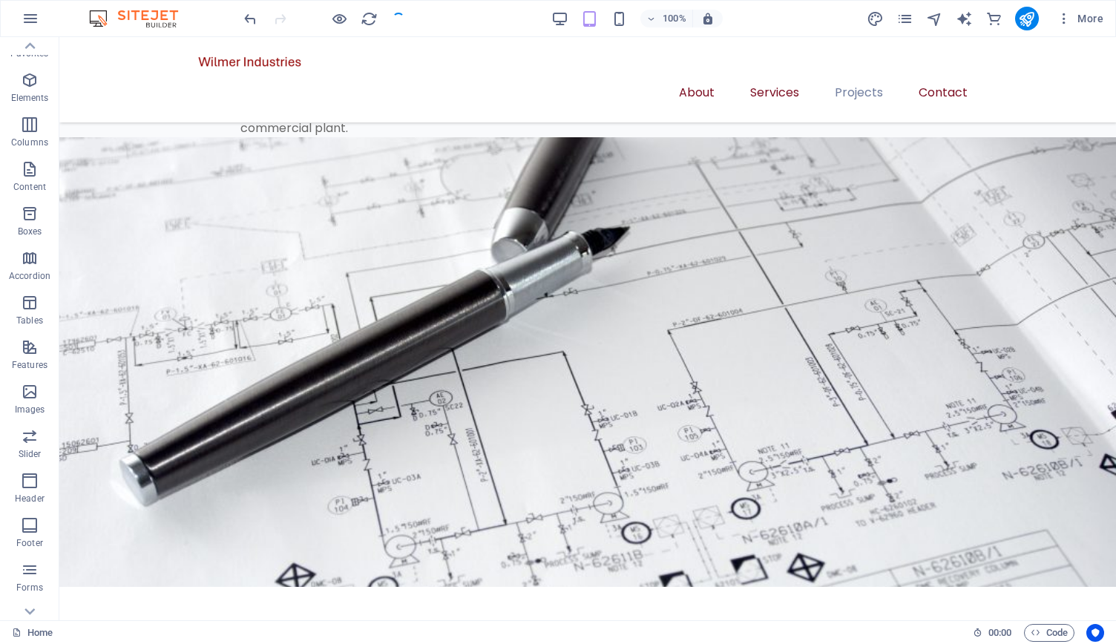
scroll to position [2196, 0]
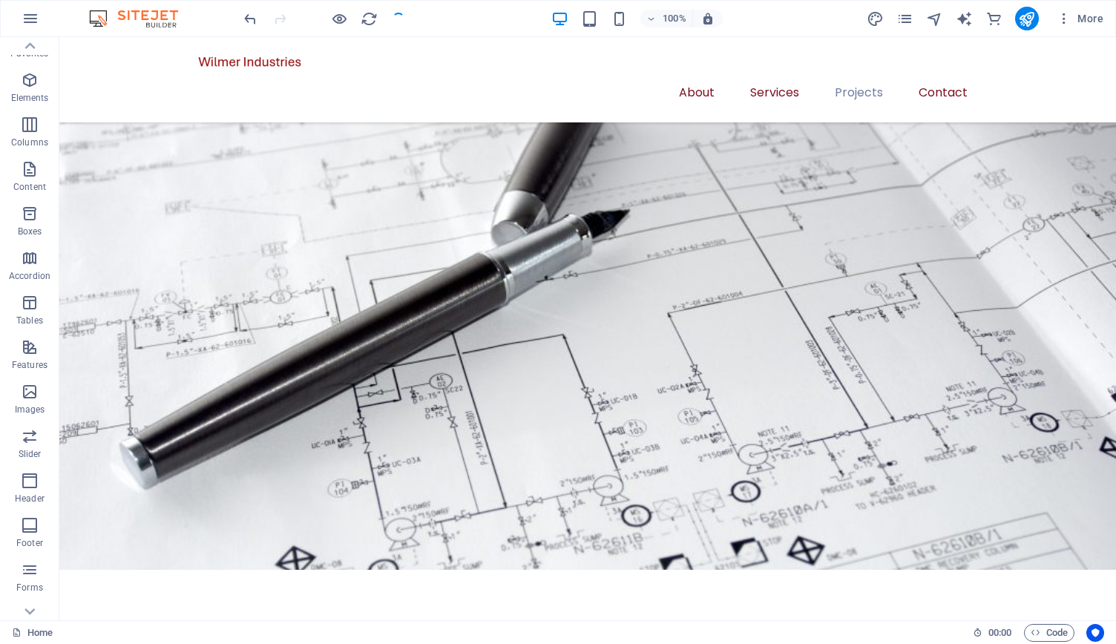
click at [111, 16] on img at bounding box center [140, 19] width 111 height 18
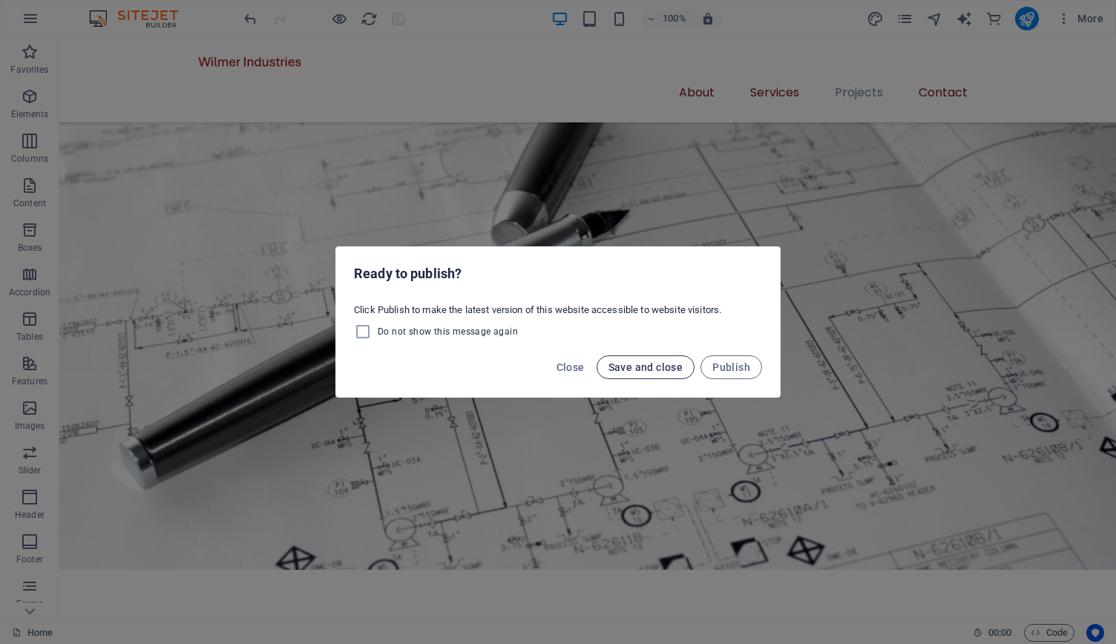
click at [657, 364] on span "Save and close" at bounding box center [646, 367] width 75 height 12
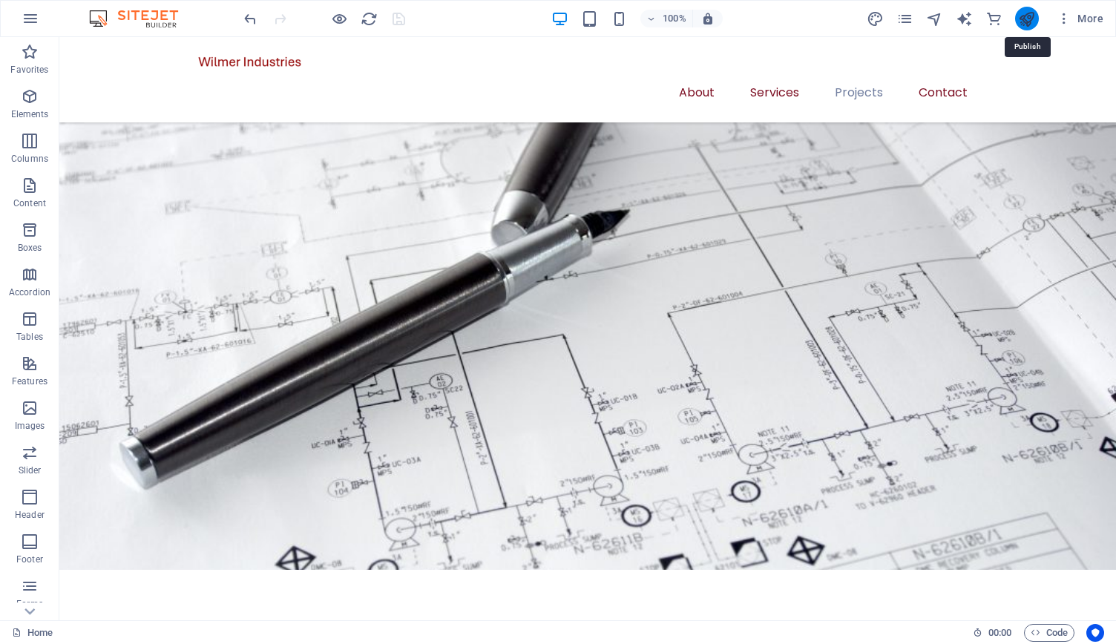
click at [1028, 19] on icon "publish" at bounding box center [1026, 18] width 17 height 17
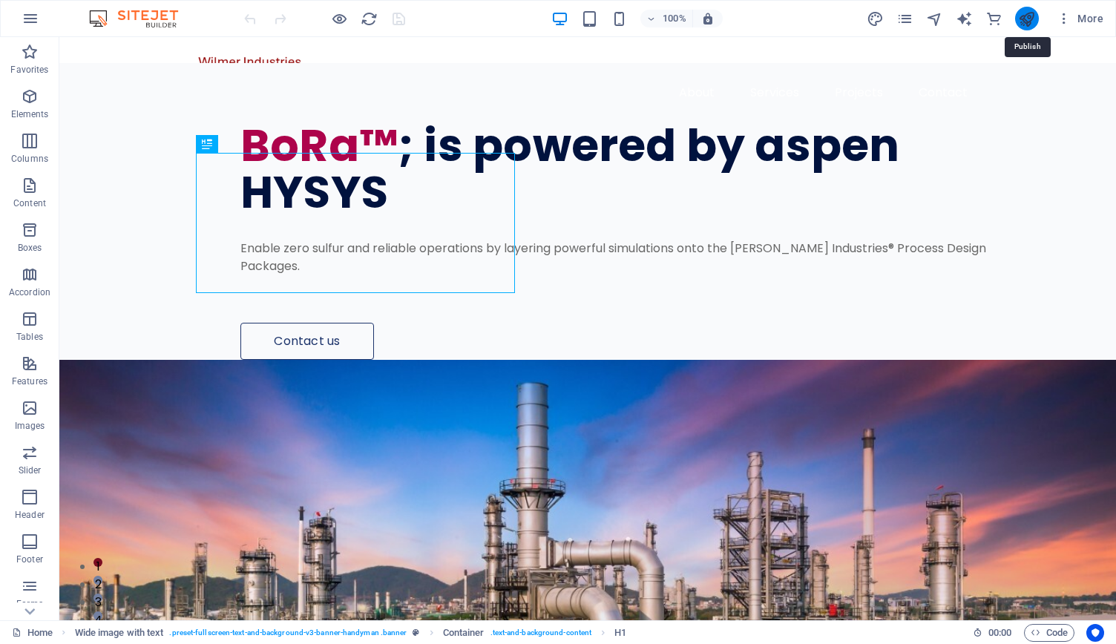
click at [1026, 20] on icon "publish" at bounding box center [1026, 18] width 17 height 17
